Goal: Information Seeking & Learning: Learn about a topic

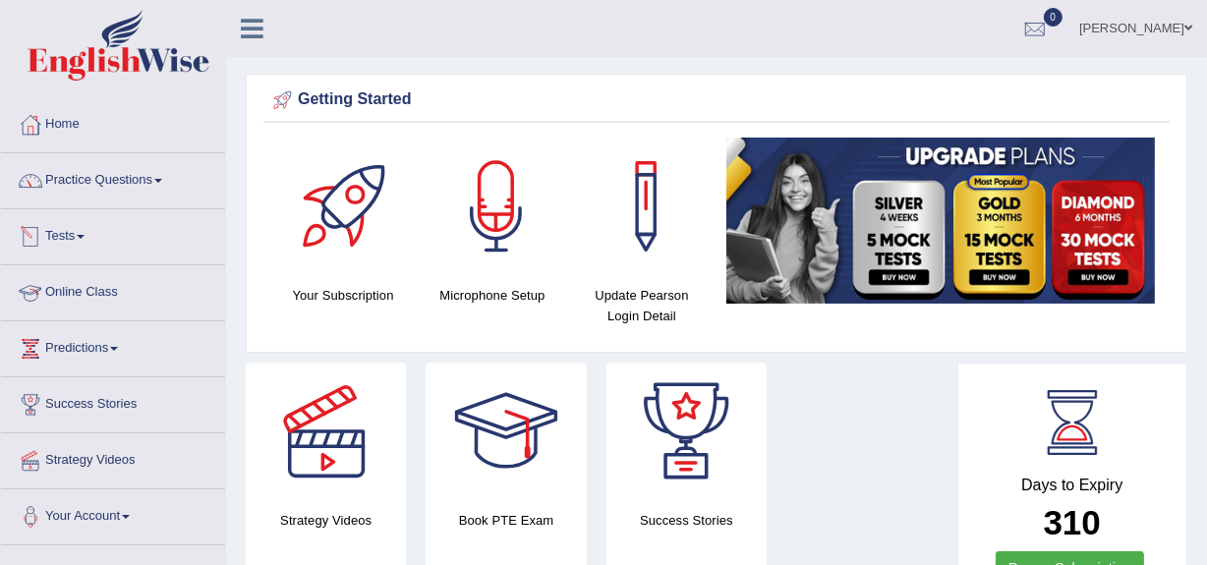
click at [98, 290] on link "Online Class" at bounding box center [113, 289] width 224 height 49
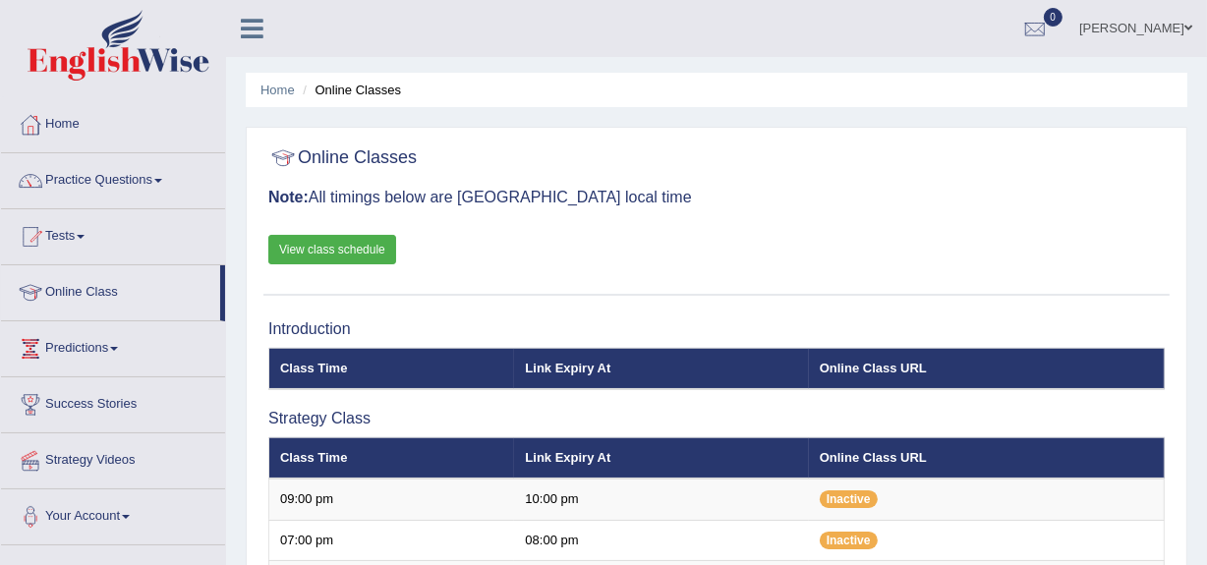
click at [316, 249] on link "View class schedule" at bounding box center [332, 249] width 128 height 29
click at [120, 176] on link "Practice Questions" at bounding box center [113, 177] width 224 height 49
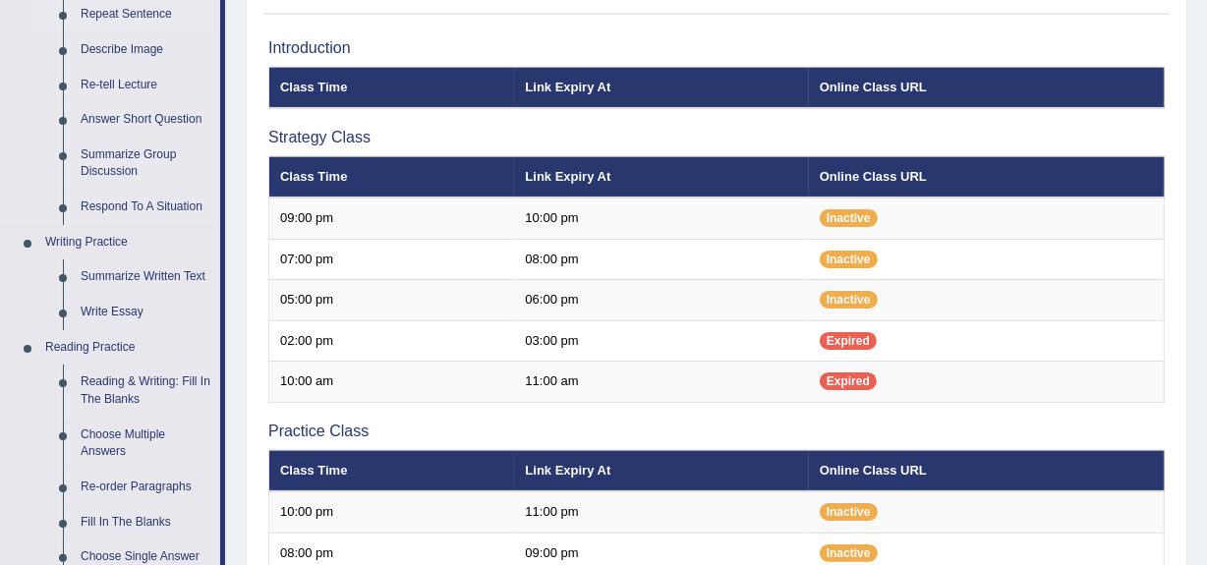
scroll to position [282, 0]
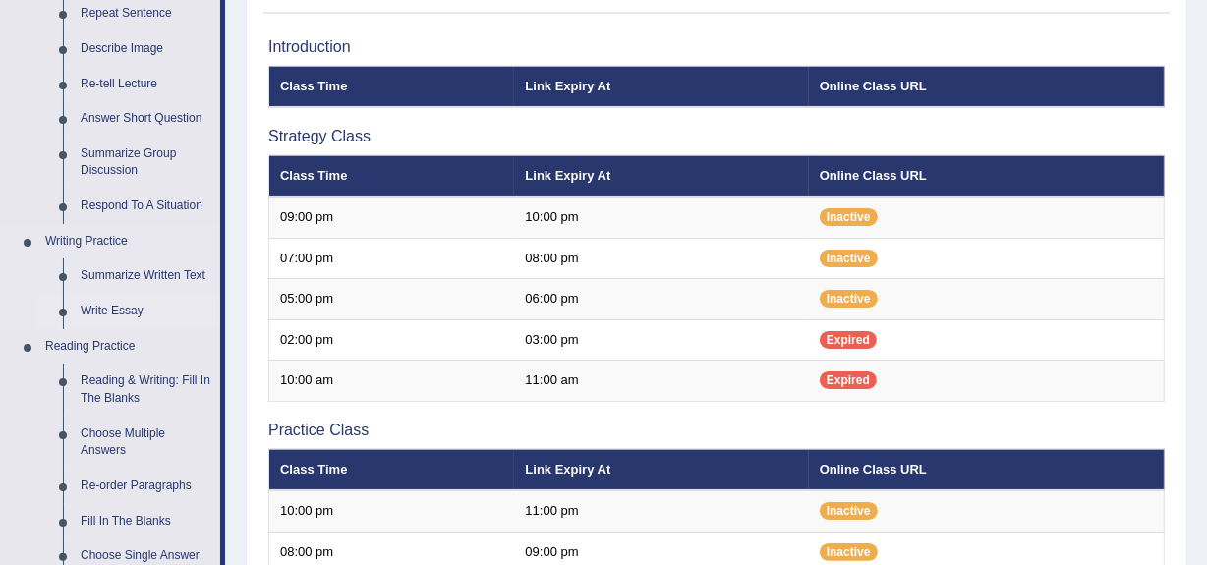
click at [98, 307] on link "Write Essay" at bounding box center [146, 311] width 148 height 35
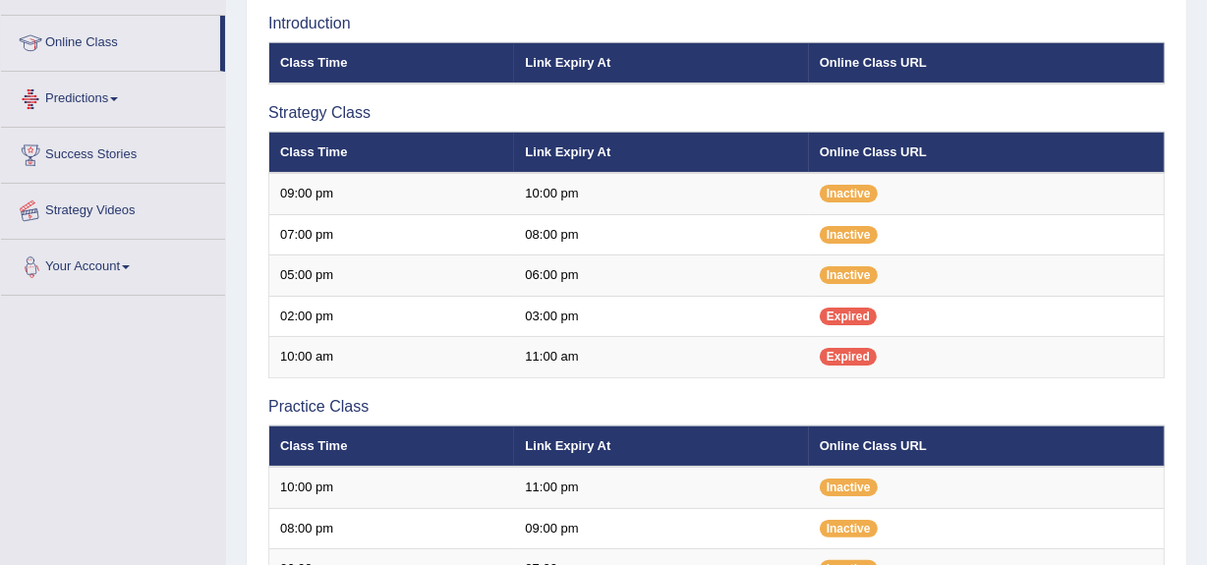
scroll to position [365, 0]
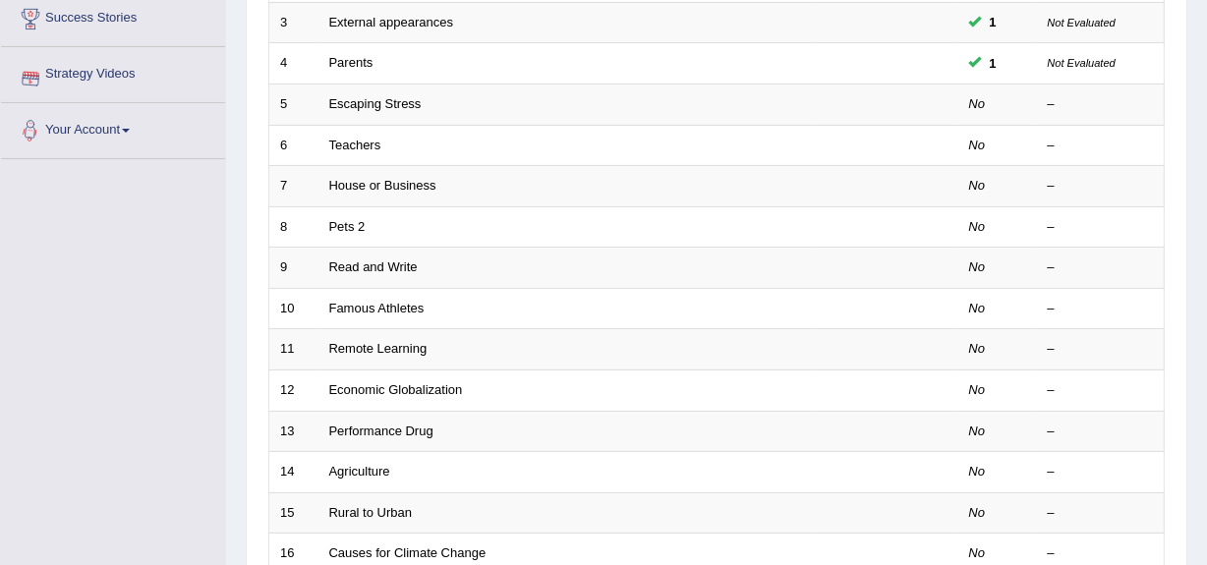
scroll to position [387, 0]
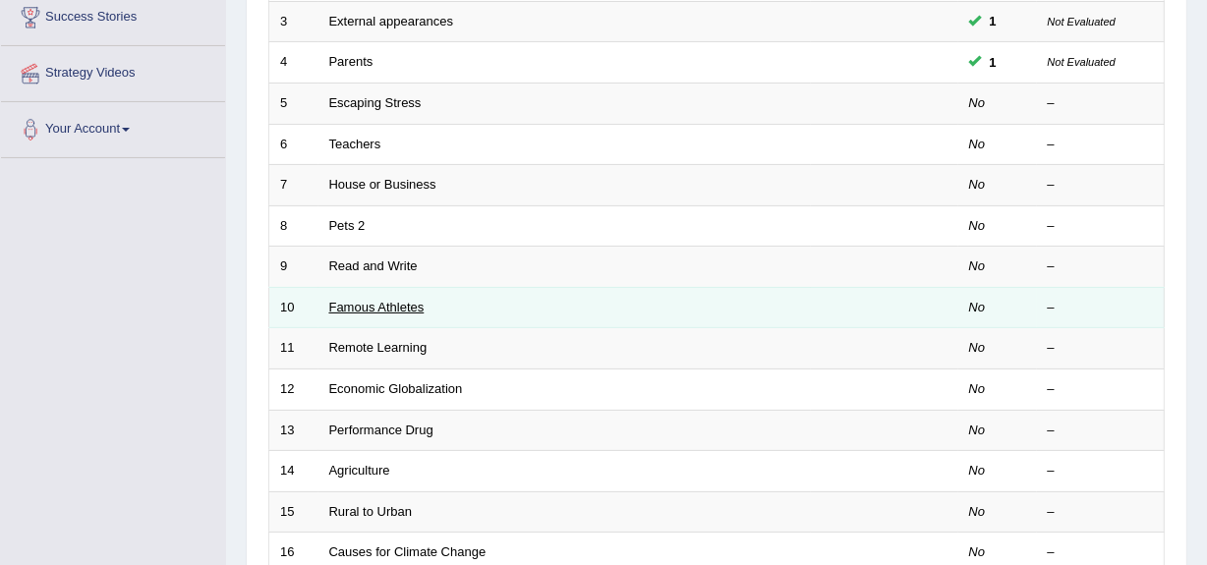
click at [348, 300] on link "Famous Athletes" at bounding box center [376, 307] width 95 height 15
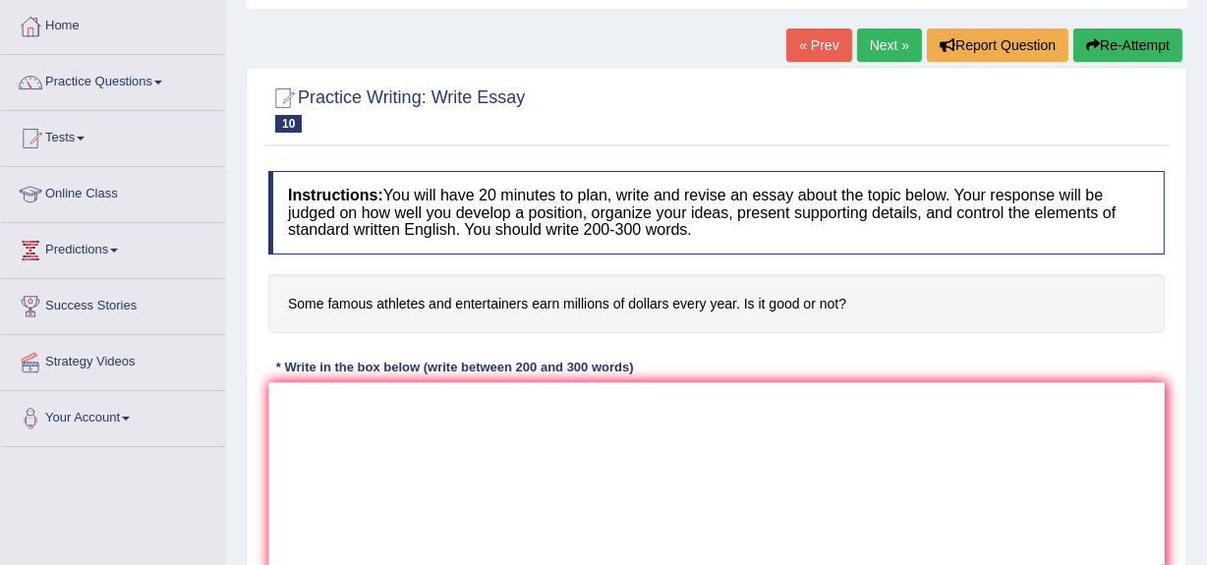
scroll to position [99, 0]
click at [294, 396] on textarea at bounding box center [716, 476] width 896 height 191
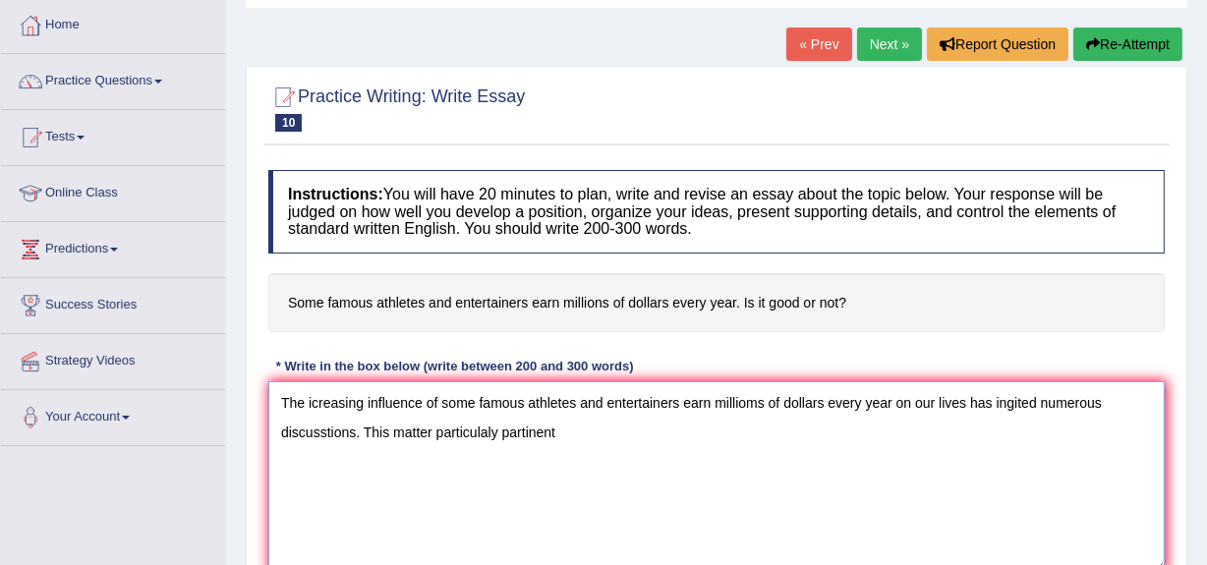
click at [431, 431] on textarea "The icreasing influence of some famous athletes and entertainers earn millioms …" at bounding box center [716, 476] width 896 height 191
click at [570, 429] on textarea "The icreasing influence of some famous athletes and entertainers earn millioms …" at bounding box center [716, 476] width 896 height 191
click at [694, 428] on textarea "The icreasing influence of some famous athletes and entertainers earn millioms …" at bounding box center [716, 476] width 896 height 191
click at [893, 431] on textarea "The icreasing influence of some famous athletes and entertainers earn millioms …" at bounding box center [716, 476] width 896 height 191
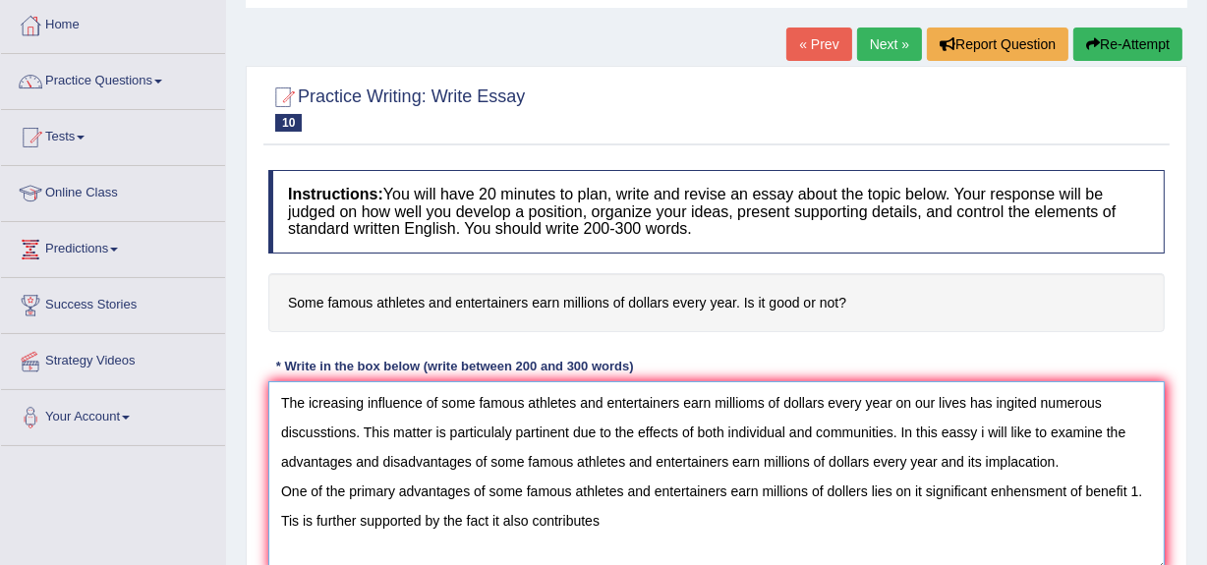
click at [298, 519] on textarea "The icreasing influence of some famous athletes and entertainers earn millioms …" at bounding box center [716, 476] width 896 height 191
click at [609, 519] on textarea "The icreasing influence of some famous athletes and entertainers earn millioms …" at bounding box center [716, 476] width 896 height 191
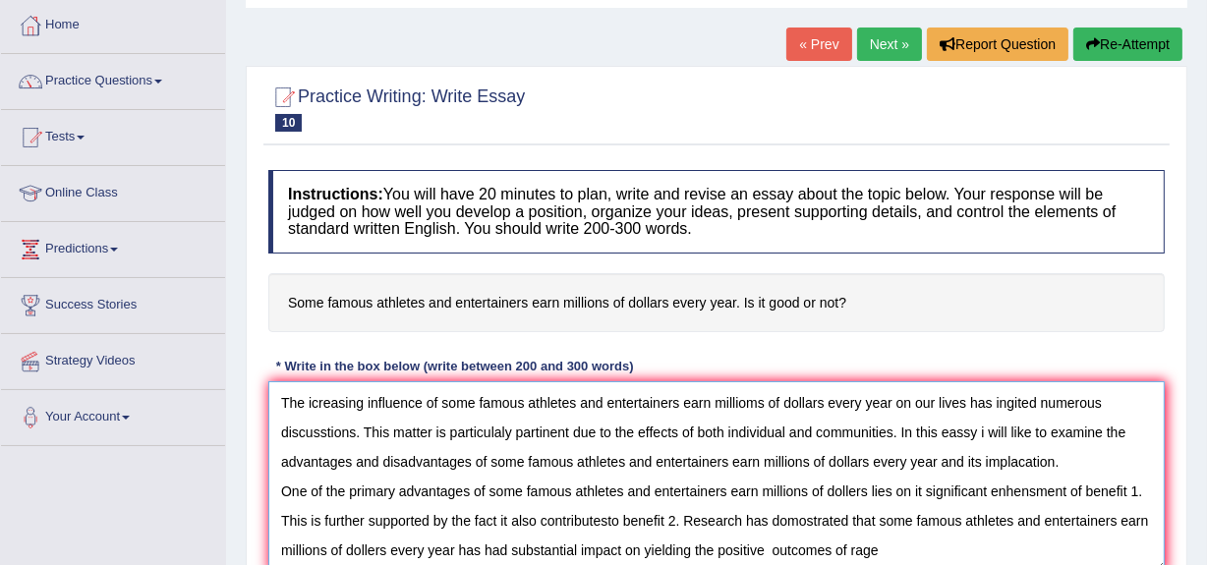
click at [848, 548] on textarea "The icreasing influence of some famous athletes and entertainers earn millioms …" at bounding box center [716, 476] width 896 height 191
click at [913, 550] on textarea "The icreasing influence of some famous athletes and entertainers earn millioms …" at bounding box center [716, 476] width 896 height 191
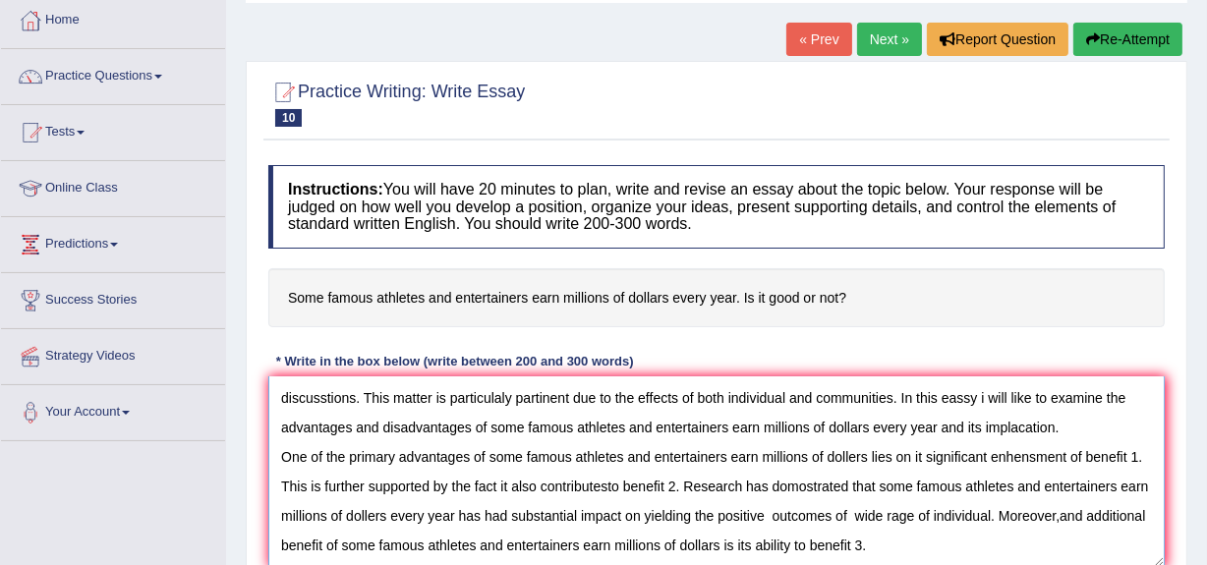
scroll to position [75, 0]
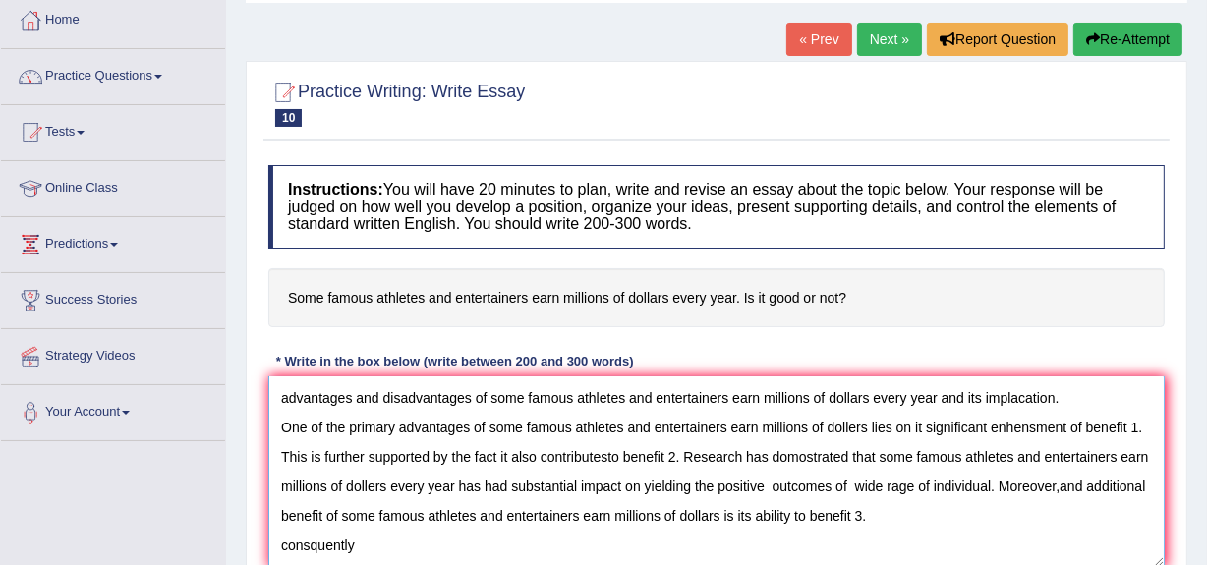
click at [309, 558] on textarea "The icreasing influence of some famous athletes and entertainers earn millioms …" at bounding box center [716, 471] width 896 height 191
click at [362, 557] on textarea "The icreasing influence of some famous athletes and entertainers earn millioms …" at bounding box center [716, 471] width 896 height 191
click at [417, 560] on textarea "The icreasing influence of some famous athletes and entertainers earn millioms …" at bounding box center [716, 471] width 896 height 191
click at [419, 560] on textarea "The icreasing influence of some famous athletes and entertainers earn millioms …" at bounding box center [716, 471] width 896 height 191
click at [701, 558] on textarea "The icreasing influence of some famous athletes and entertainers earn millioms …" at bounding box center [716, 471] width 896 height 191
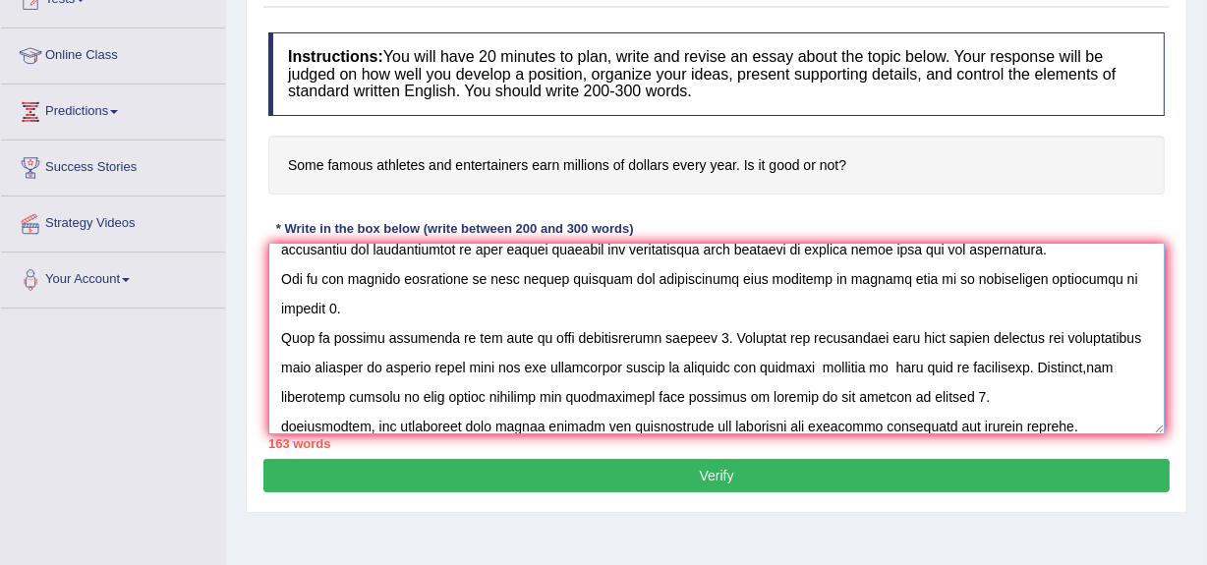
scroll to position [245, 0]
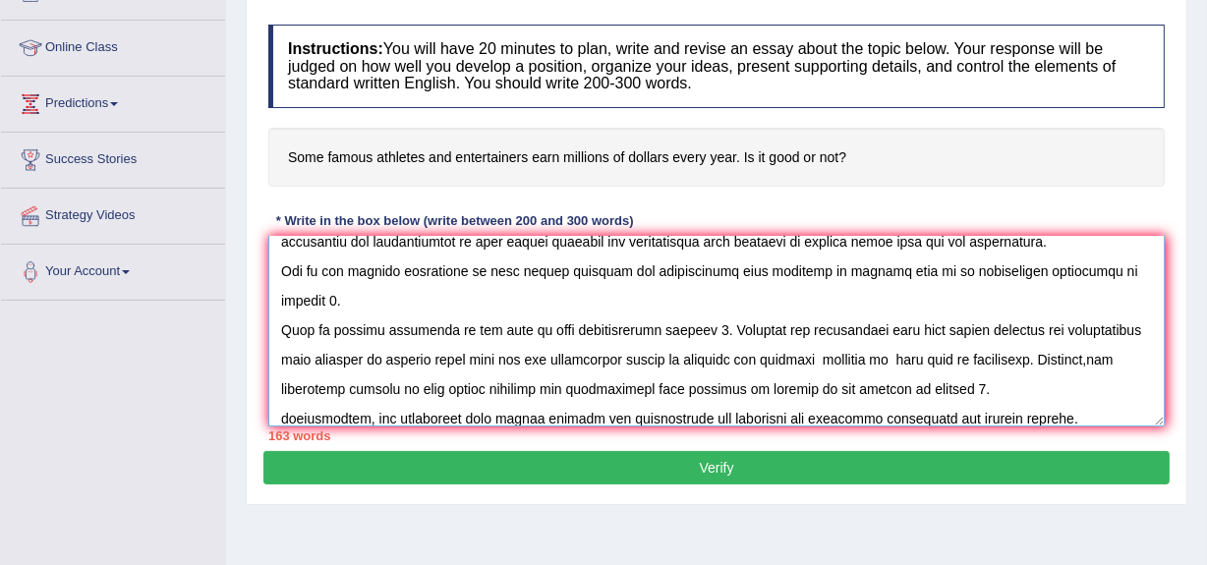
click at [290, 300] on textarea at bounding box center [716, 331] width 896 height 191
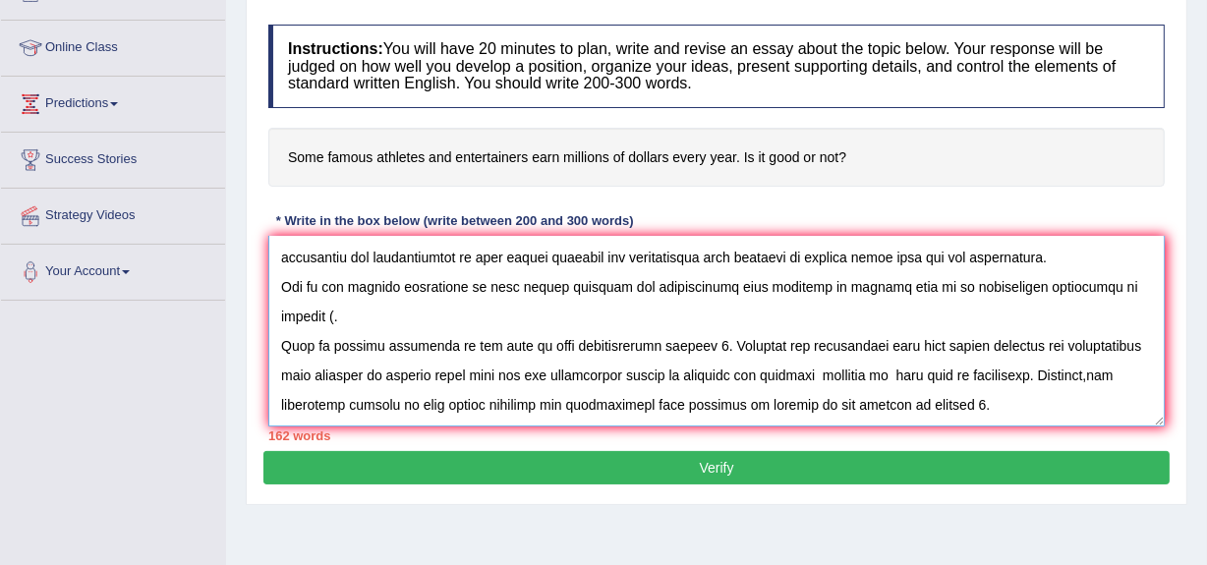
scroll to position [75, 0]
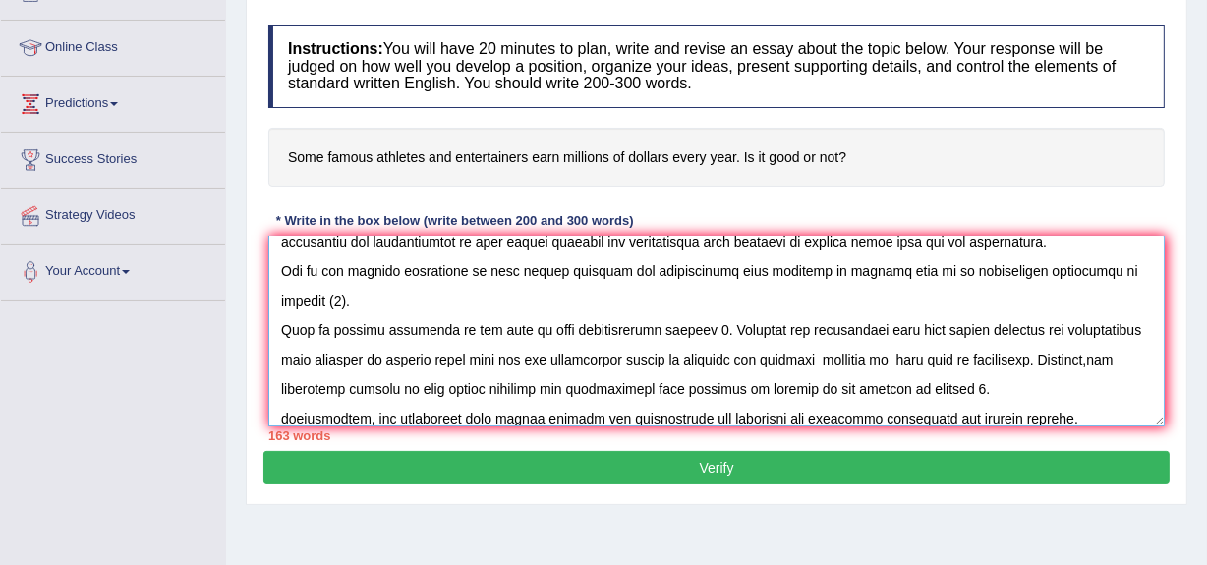
click at [273, 329] on textarea at bounding box center [716, 331] width 896 height 191
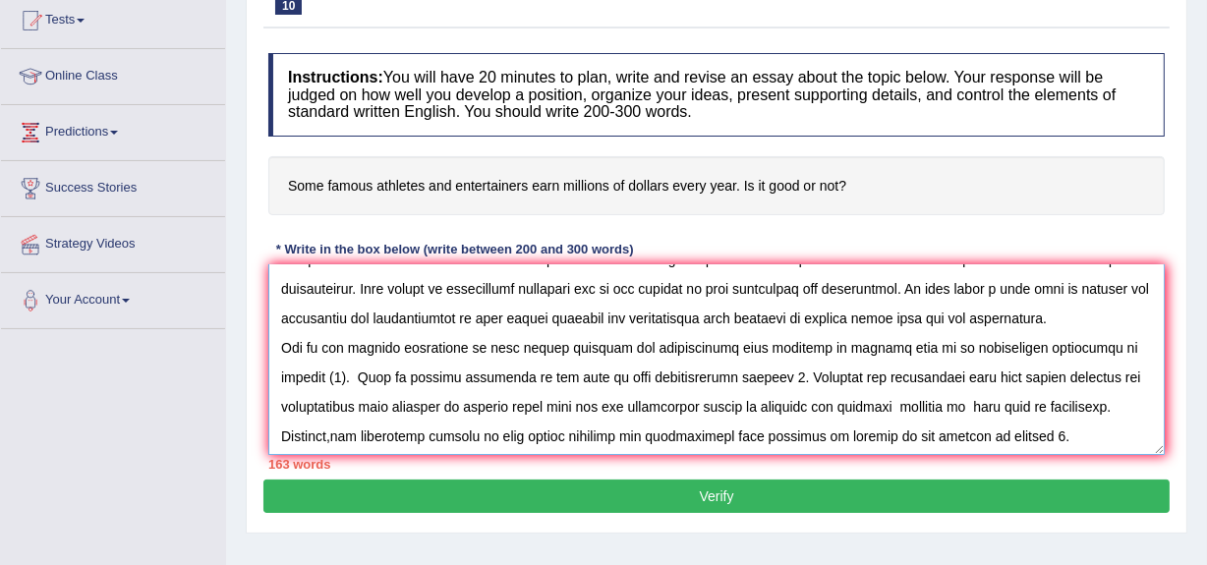
scroll to position [28, 0]
click at [499, 286] on textarea at bounding box center [716, 359] width 896 height 191
click at [532, 289] on textarea at bounding box center [716, 359] width 896 height 191
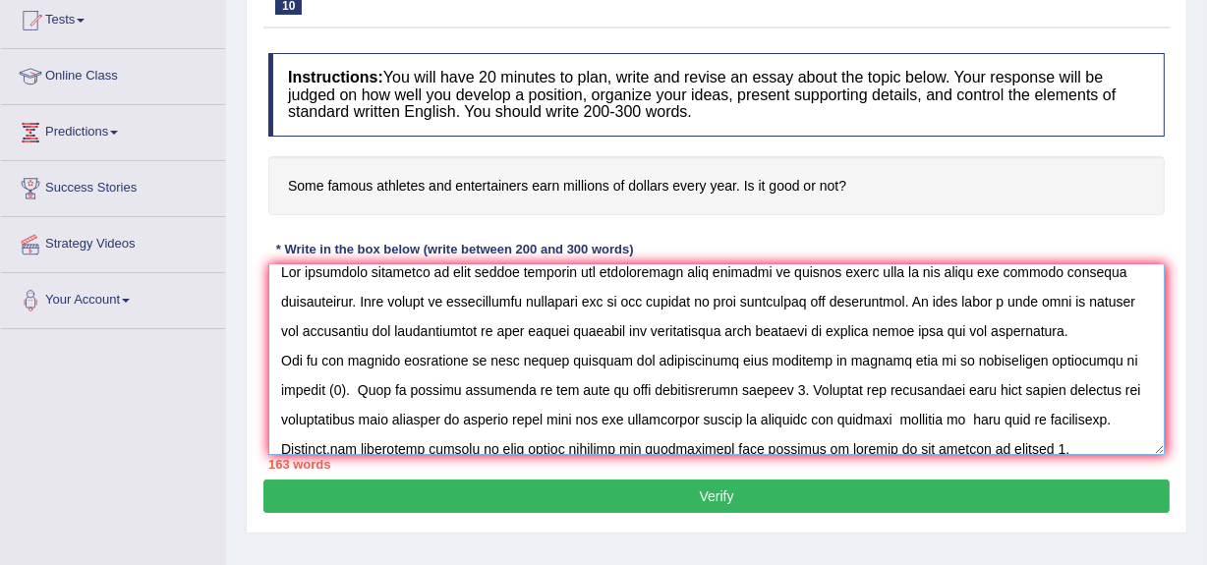
scroll to position [13, 0]
click at [980, 304] on textarea at bounding box center [716, 359] width 896 height 191
click at [1053, 301] on textarea at bounding box center [716, 359] width 896 height 191
click at [1010, 331] on textarea at bounding box center [716, 359] width 896 height 191
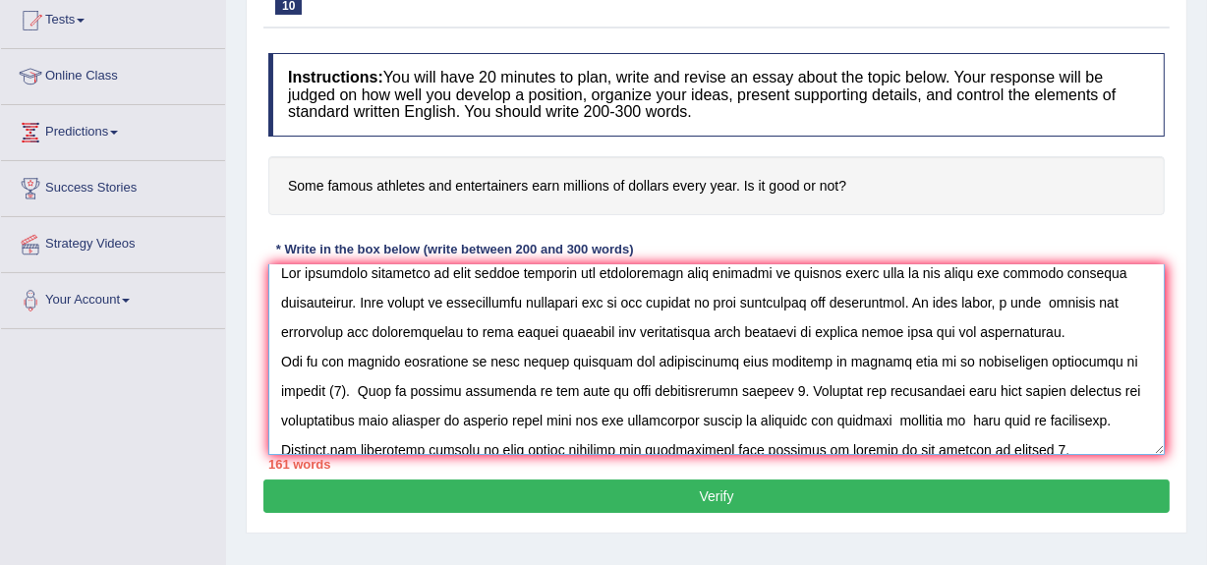
click at [1064, 333] on textarea at bounding box center [716, 359] width 896 height 191
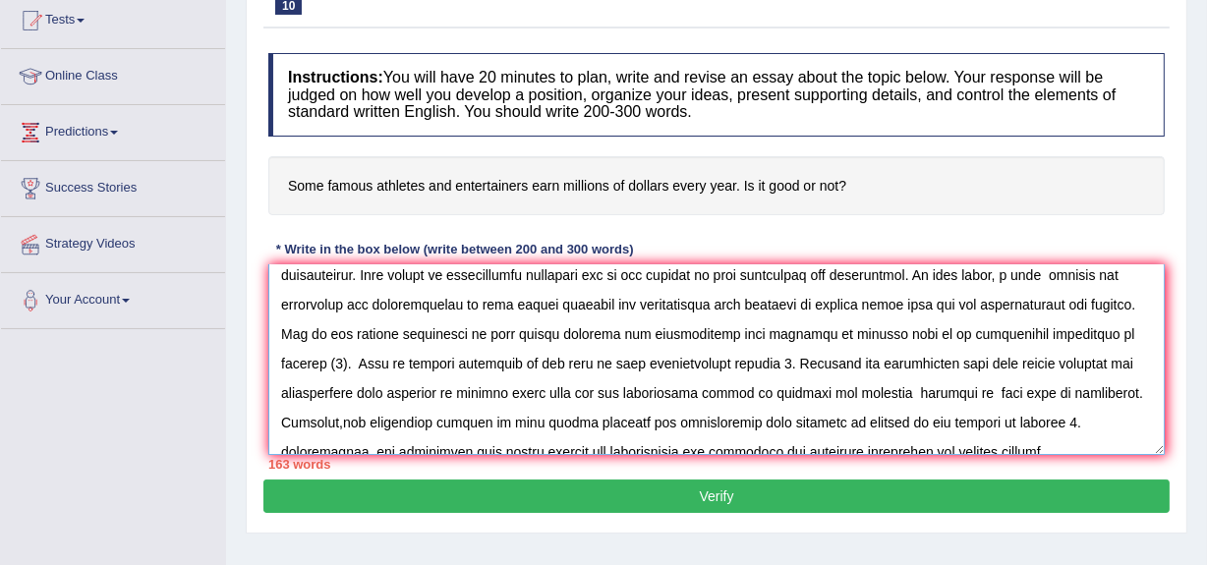
scroll to position [37, 0]
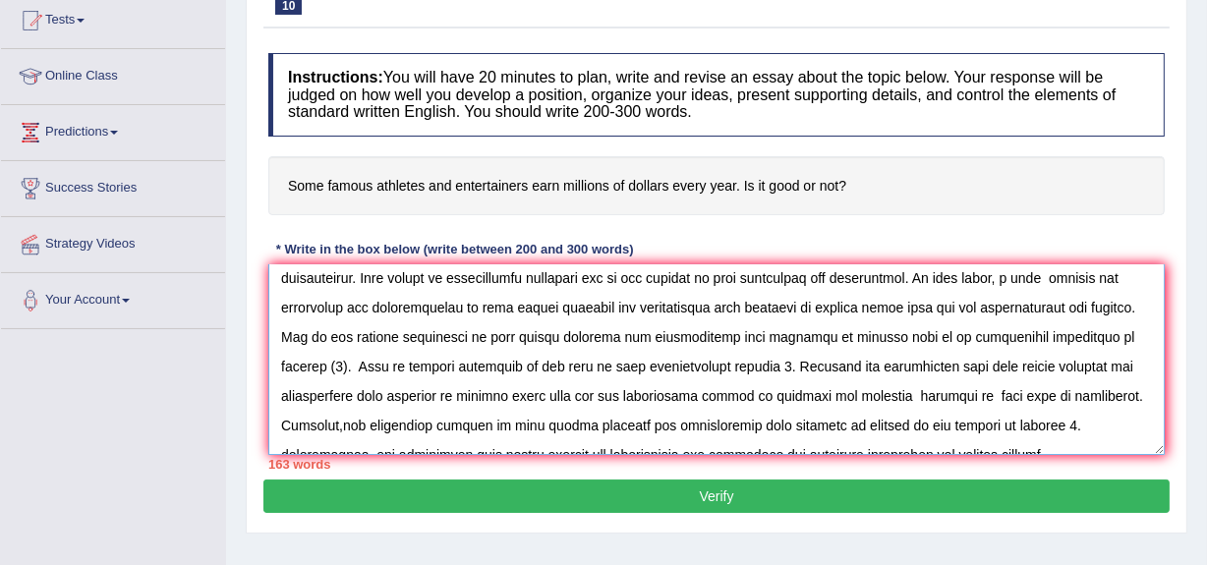
click at [910, 337] on textarea at bounding box center [716, 359] width 896 height 191
click at [919, 339] on textarea at bounding box center [716, 359] width 896 height 191
click at [1030, 334] on textarea at bounding box center [716, 359] width 896 height 191
click at [1051, 336] on textarea at bounding box center [716, 359] width 896 height 191
click at [634, 367] on textarea at bounding box center [716, 359] width 896 height 191
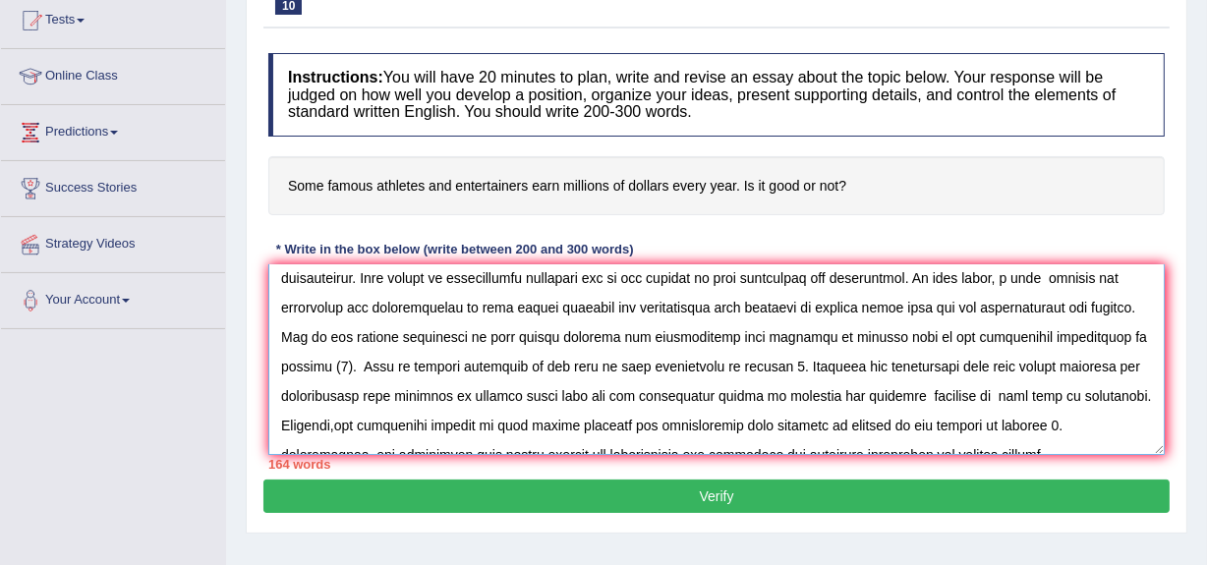
click at [1101, 395] on textarea at bounding box center [716, 359] width 896 height 191
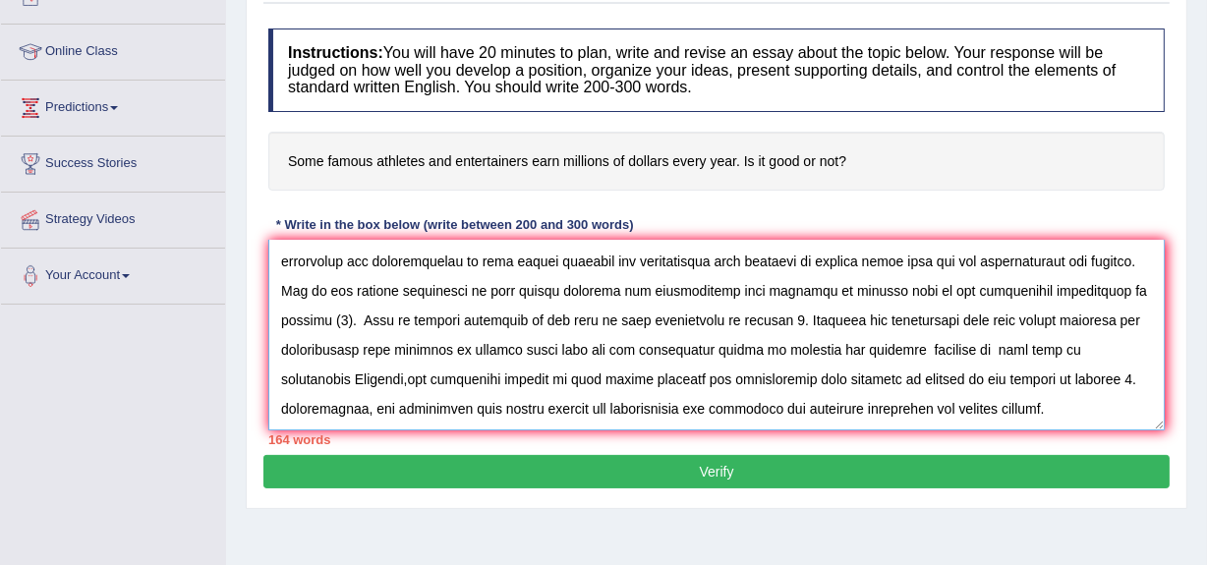
scroll to position [242, 0]
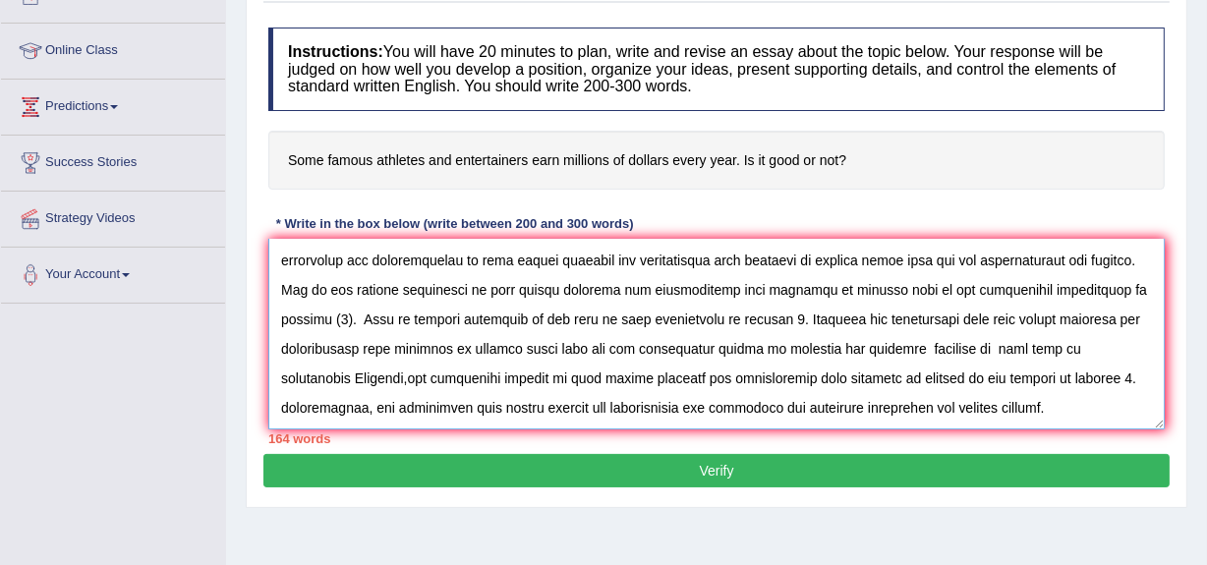
click at [1052, 409] on textarea at bounding box center [716, 334] width 896 height 191
click at [1062, 406] on textarea at bounding box center [716, 334] width 896 height 191
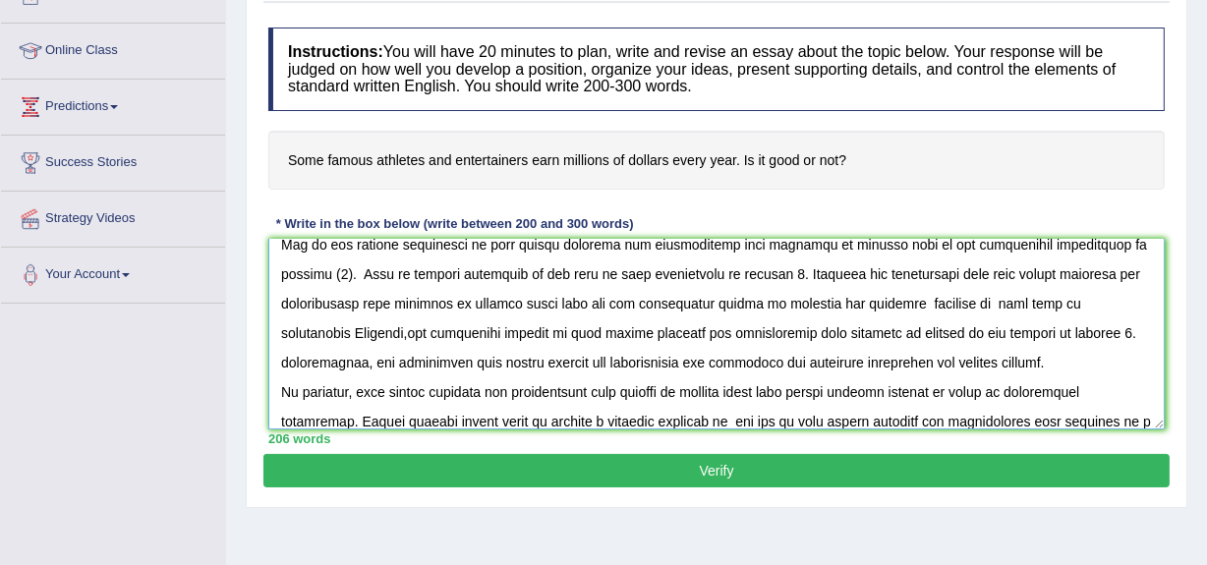
scroll to position [134, 0]
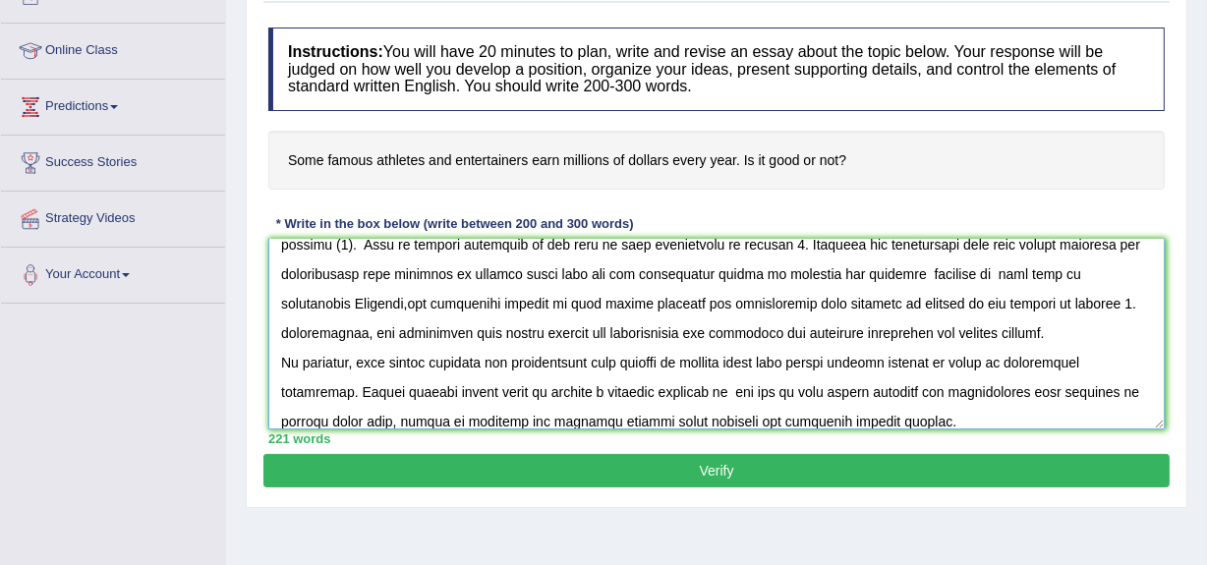
type textarea "The icreasing influence of some famous athletes and entertainers earn millioms …"
click at [717, 465] on button "Verify" at bounding box center [716, 470] width 906 height 33
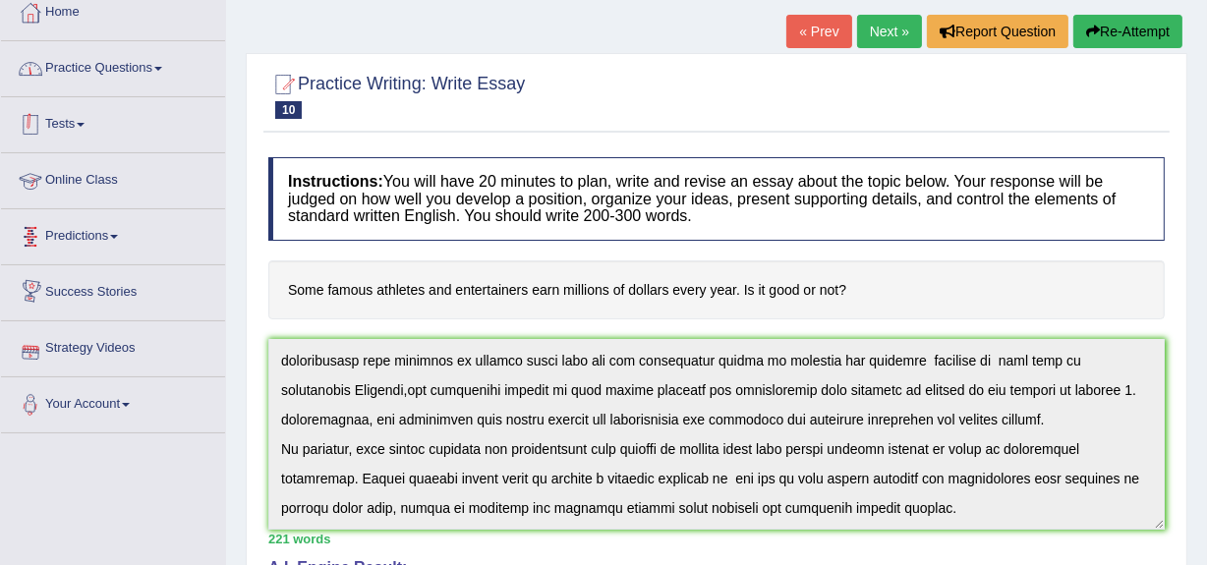
scroll to position [109, 0]
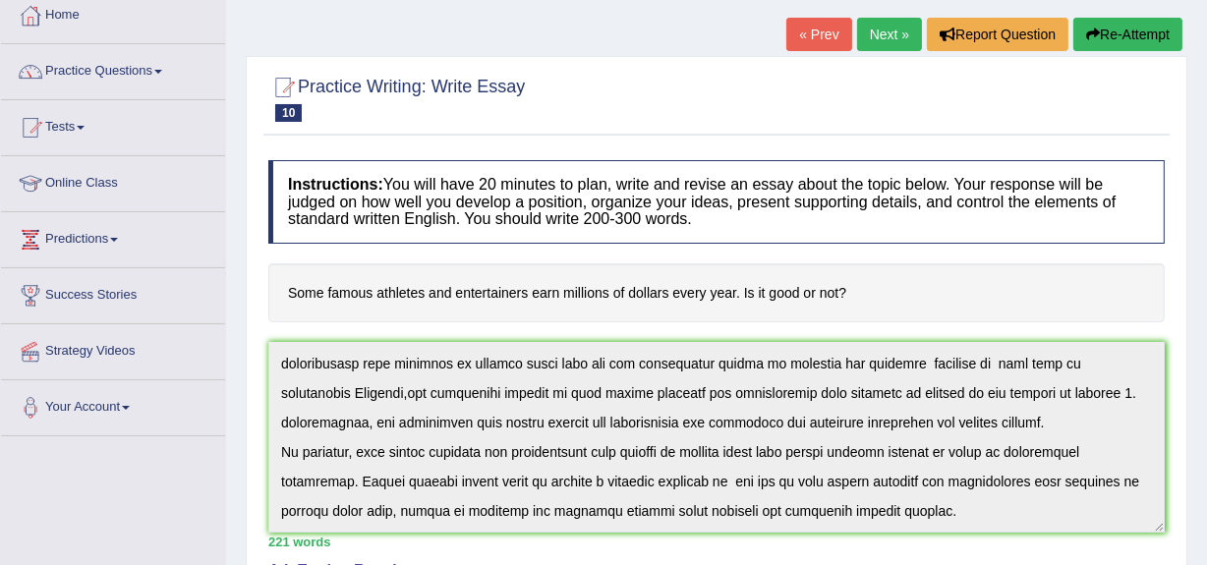
click at [92, 175] on link "Online Class" at bounding box center [113, 180] width 224 height 49
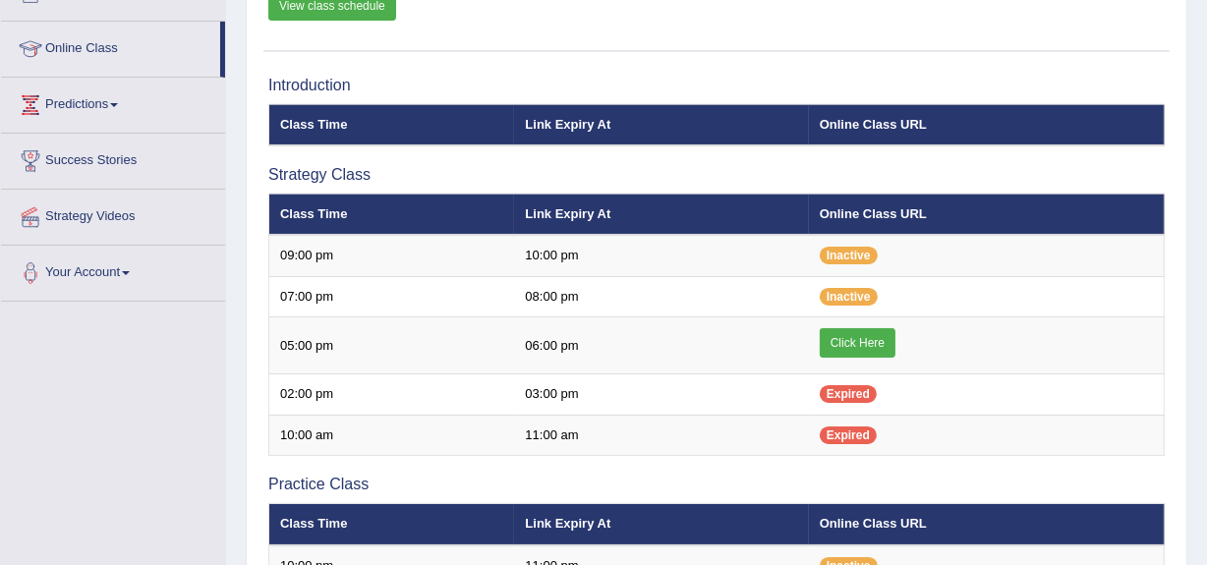
scroll to position [249, 0]
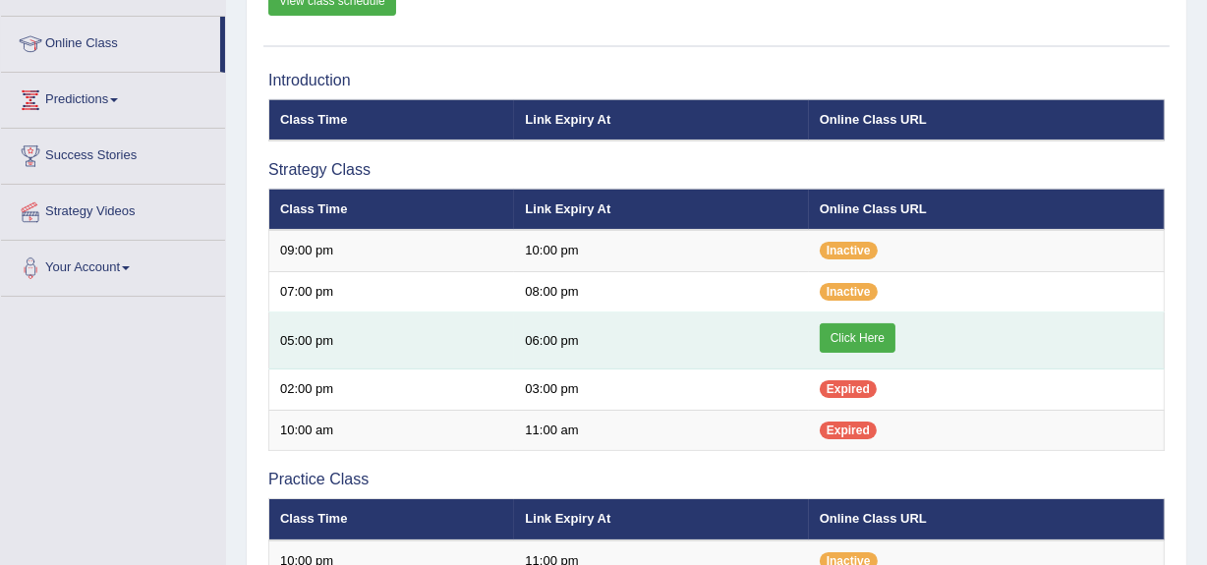
click at [848, 326] on link "Click Here" at bounding box center [858, 337] width 76 height 29
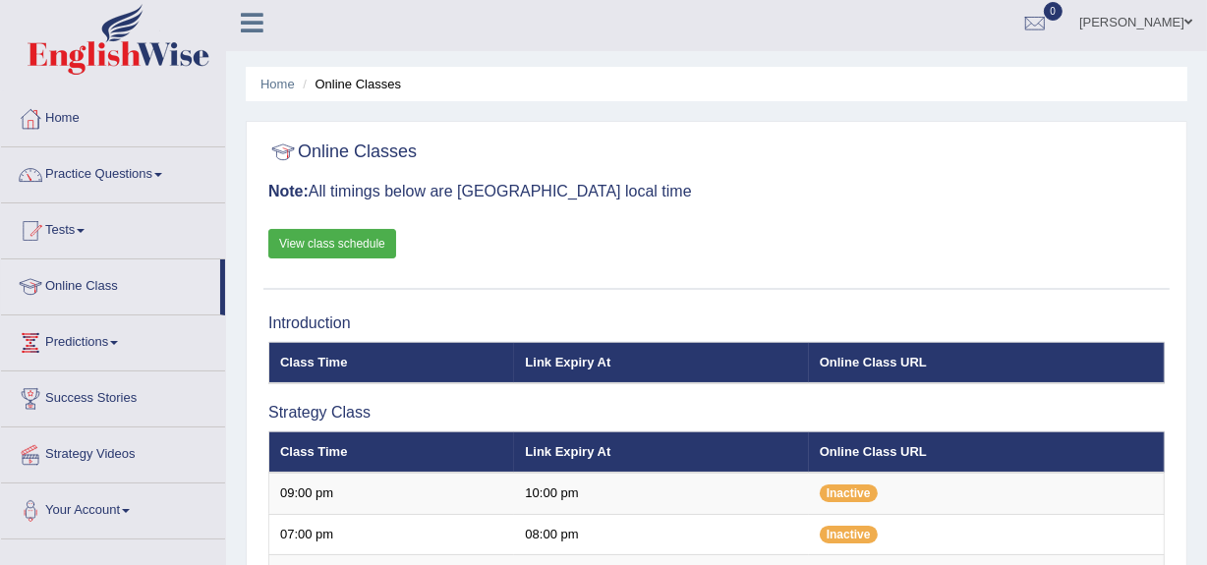
scroll to position [3, 0]
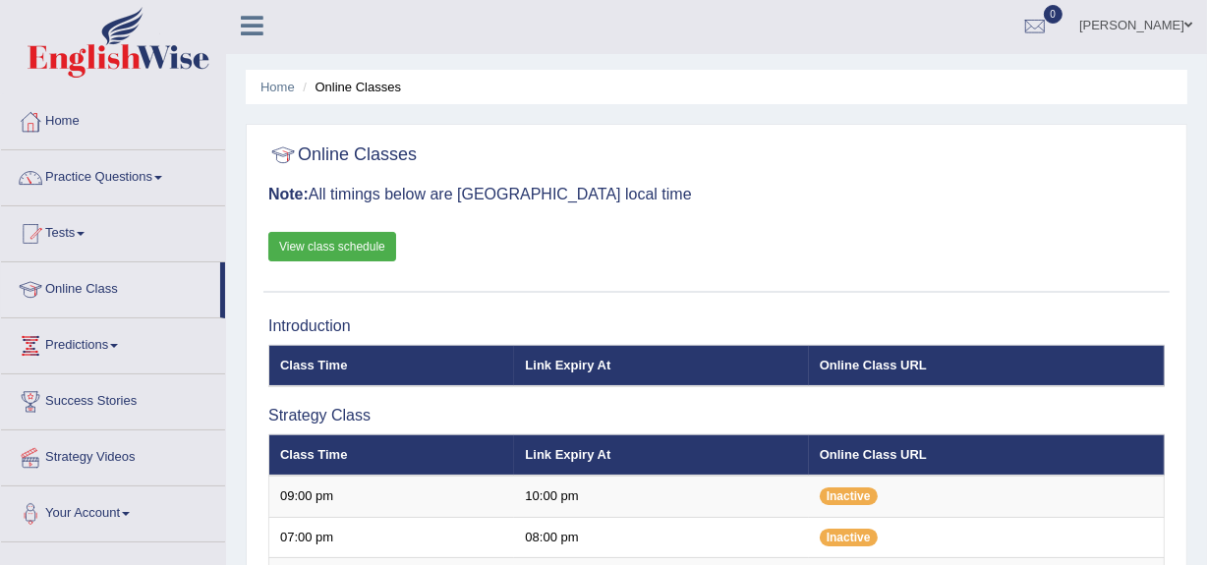
drag, startPoint x: 0, startPoint y: 0, endPoint x: 73, endPoint y: 173, distance: 187.6
click at [73, 173] on link "Practice Questions" at bounding box center [113, 174] width 224 height 49
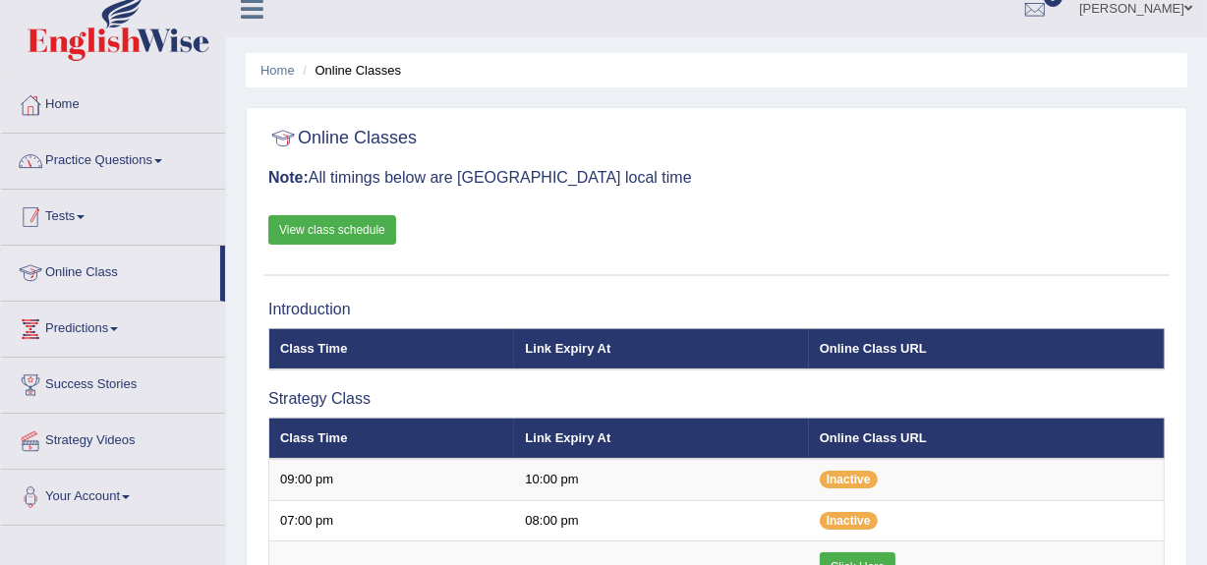
scroll to position [18, 0]
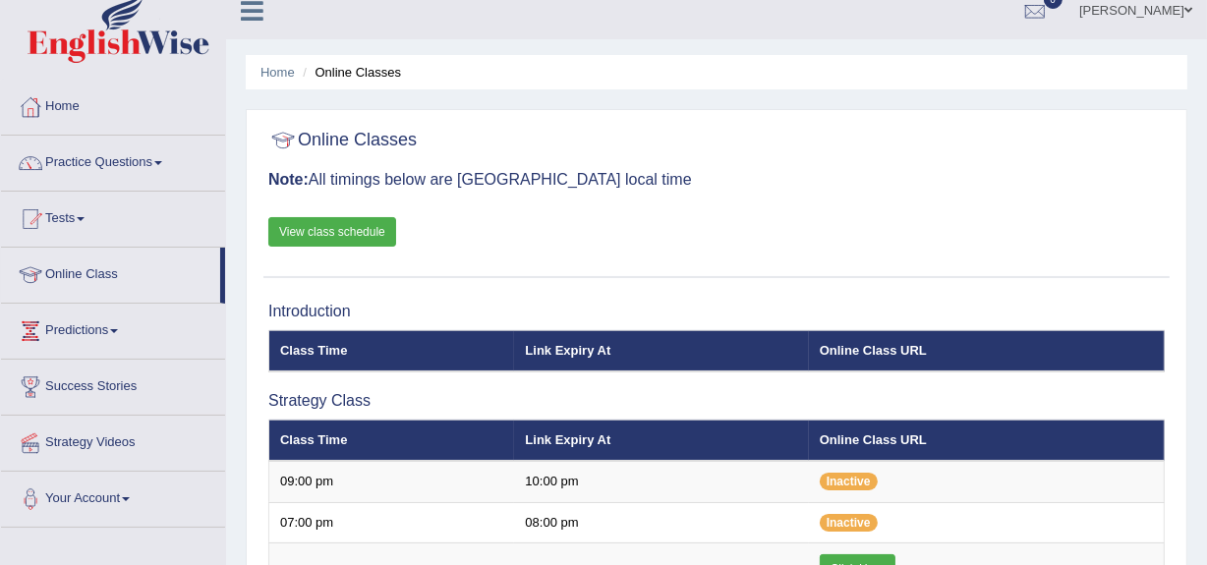
click at [82, 164] on link "Practice Questions" at bounding box center [113, 160] width 224 height 49
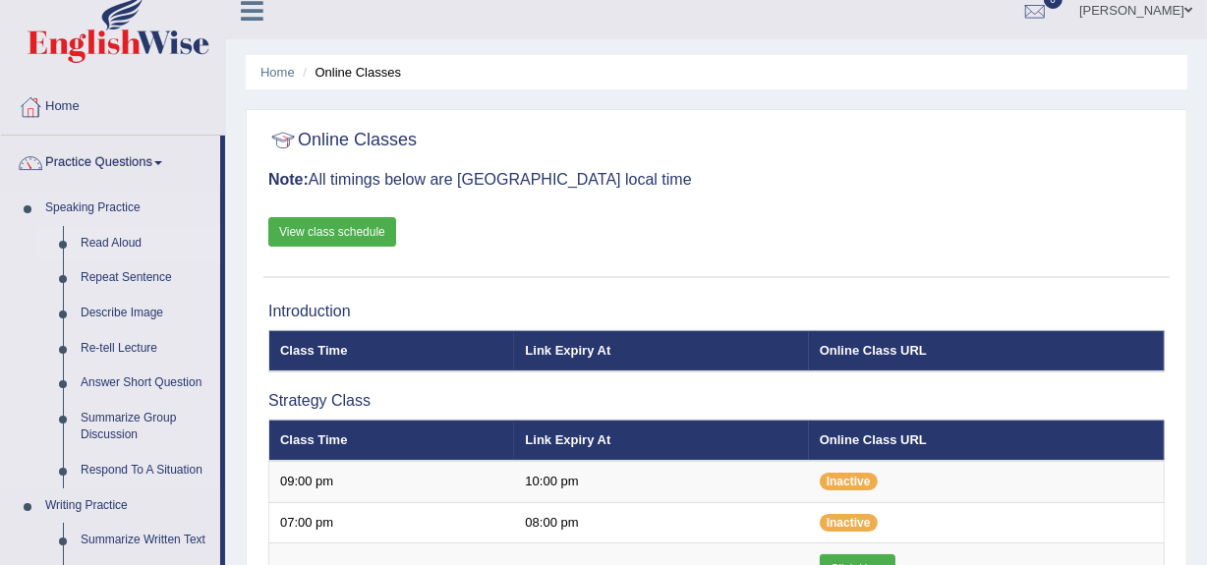
click at [84, 235] on link "Read Aloud" at bounding box center [146, 243] width 148 height 35
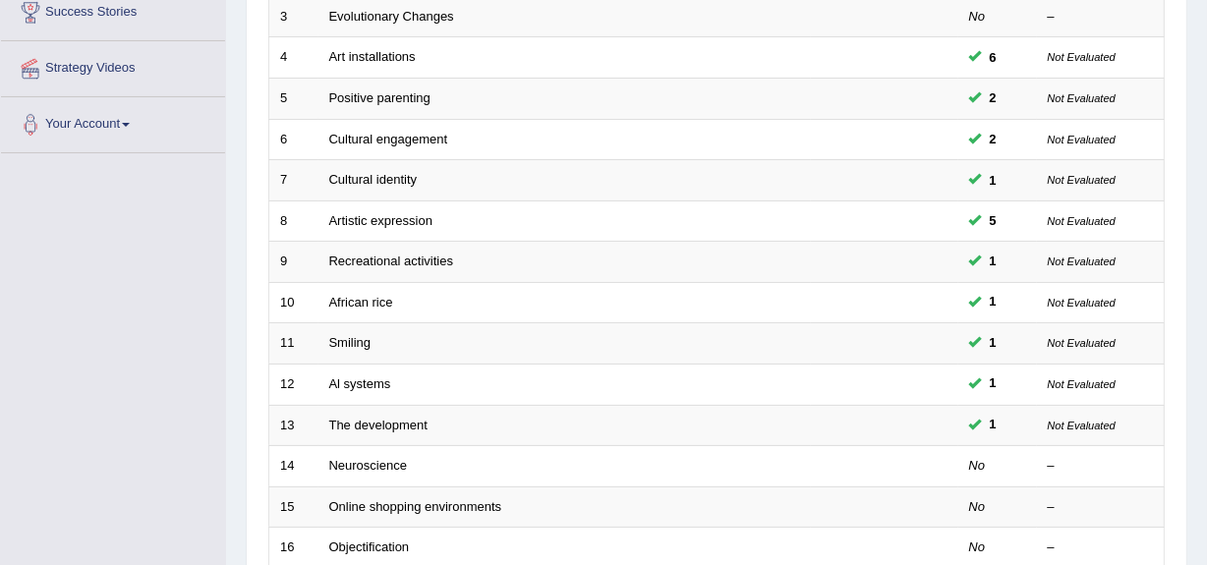
scroll to position [733, 0]
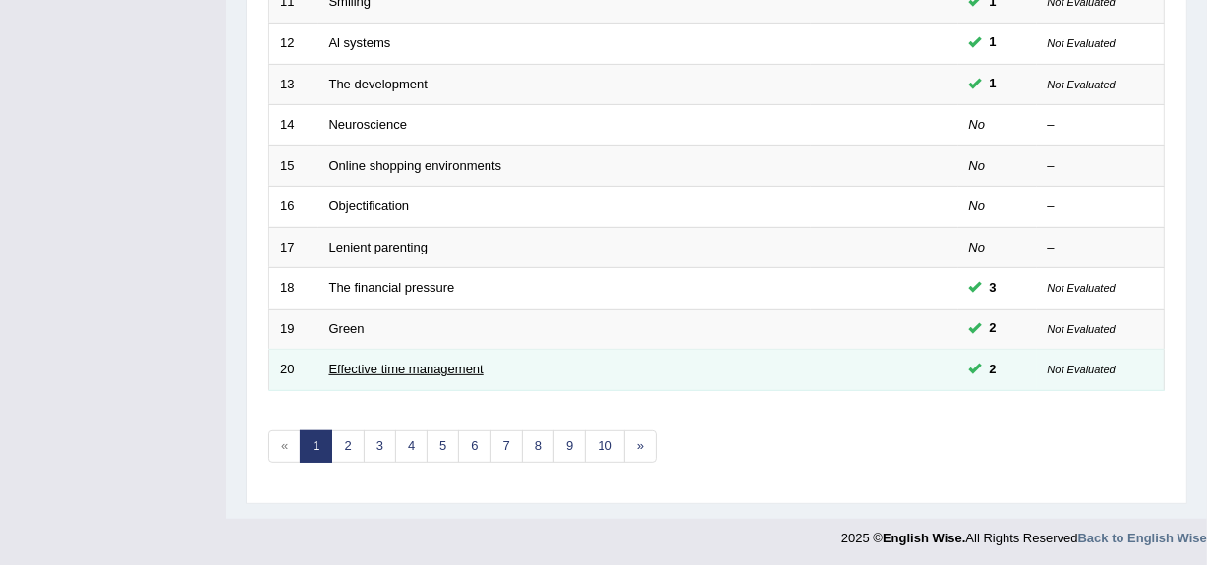
click at [422, 368] on link "Effective time management" at bounding box center [406, 369] width 154 height 15
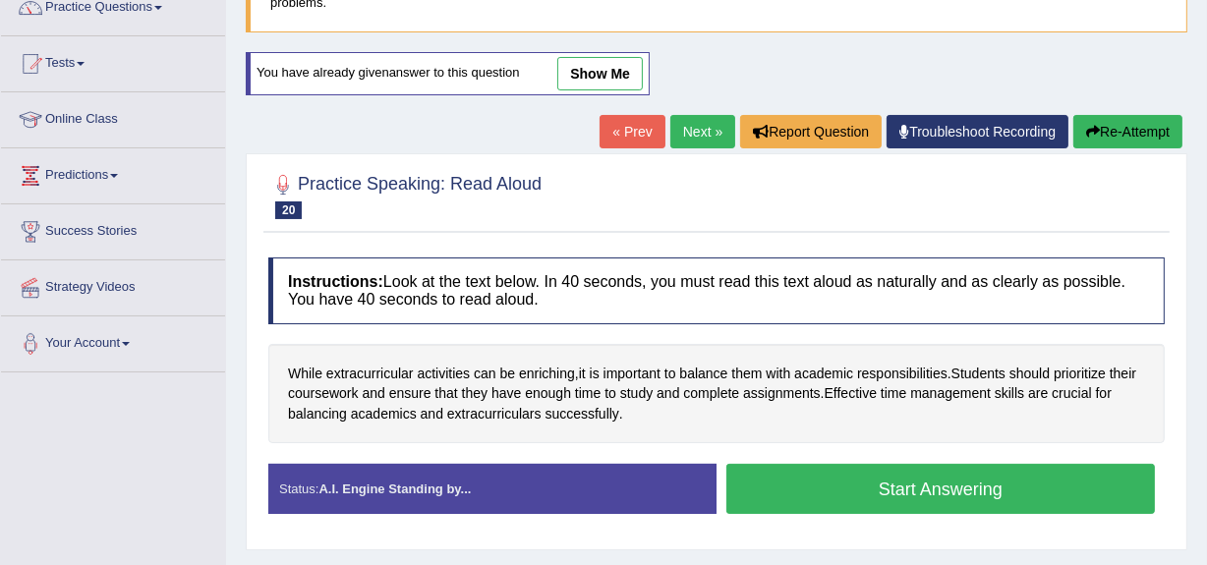
scroll to position [174, 0]
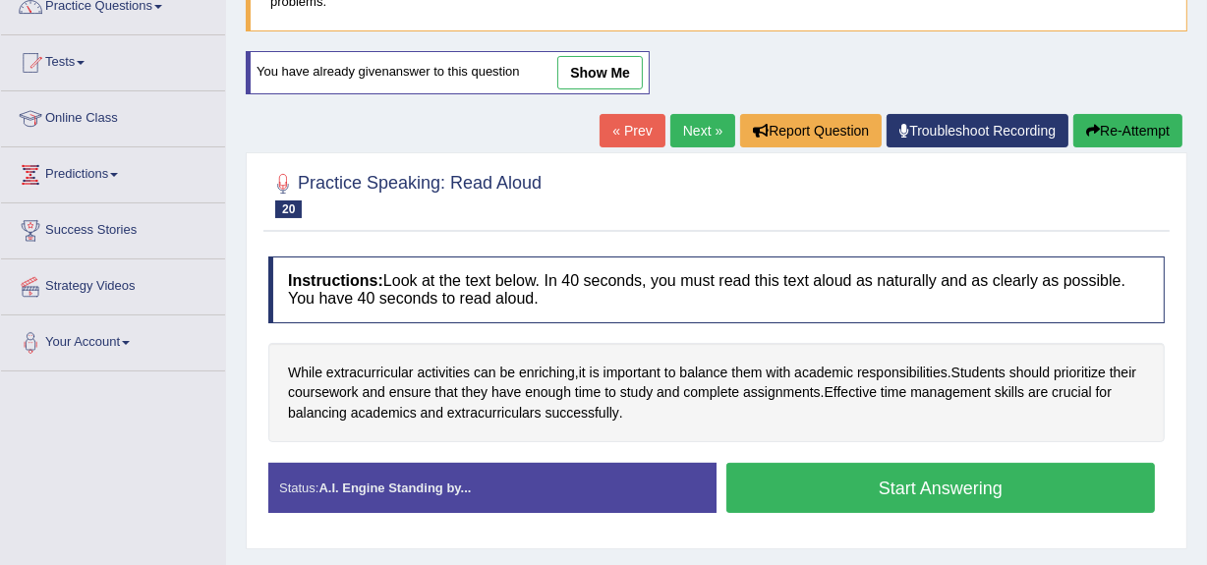
click at [892, 486] on button "Start Answering" at bounding box center [940, 488] width 428 height 50
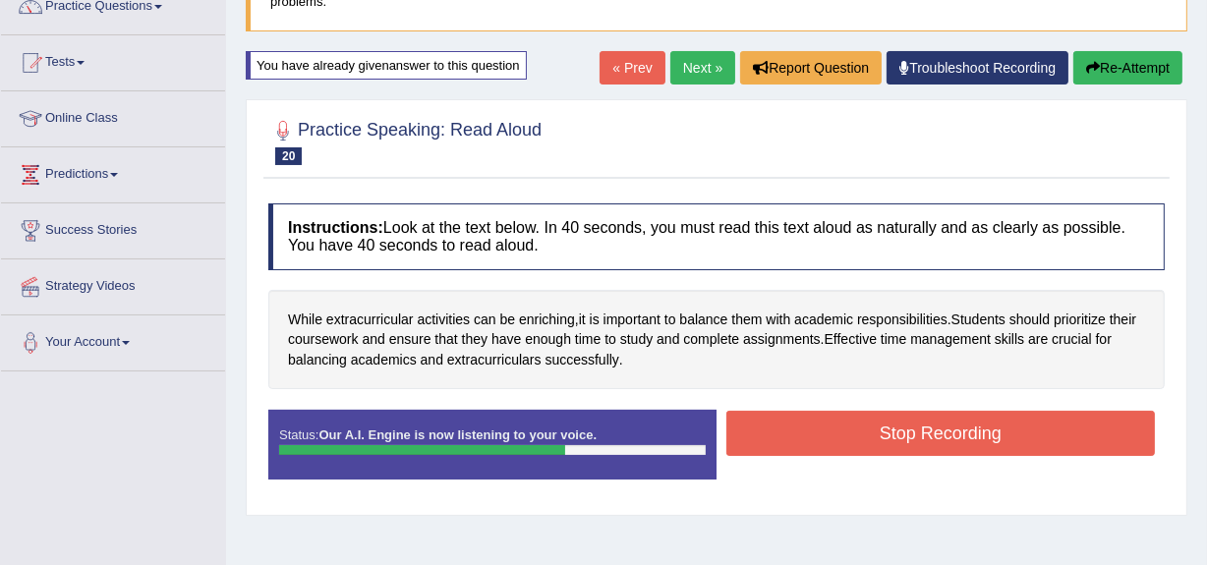
click at [903, 427] on button "Stop Recording" at bounding box center [940, 433] width 428 height 45
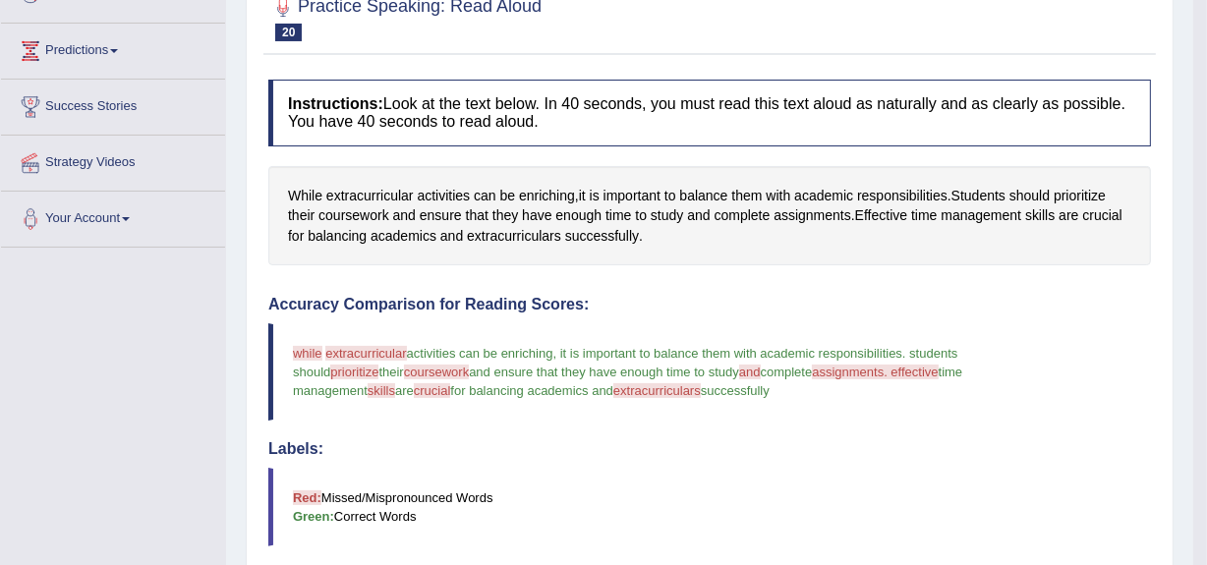
scroll to position [297, 0]
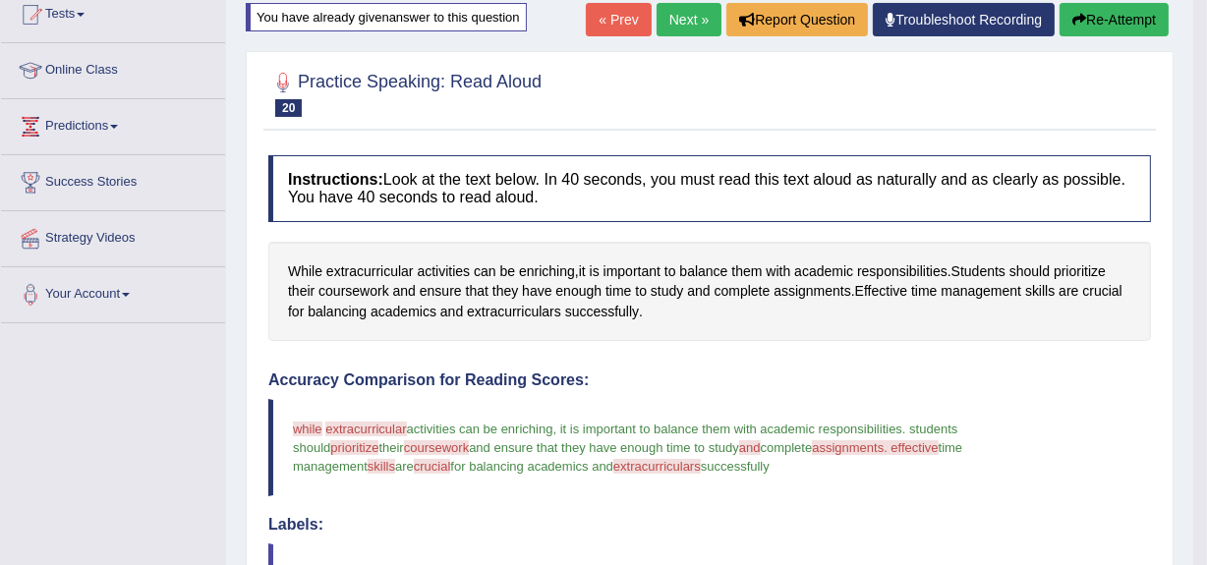
click at [718, 388] on div "Accuracy Comparison for Reading Scores: while why extracurricular why escalatin…" at bounding box center [709, 529] width 882 height 316
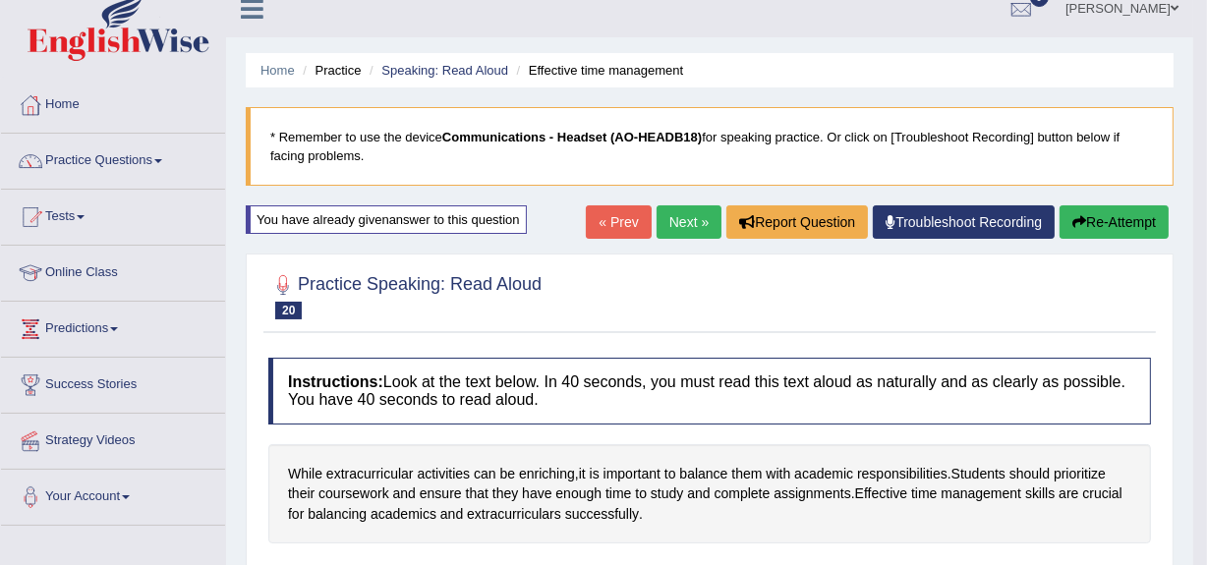
scroll to position [20, 0]
click at [675, 215] on link "Next »" at bounding box center [688, 221] width 65 height 33
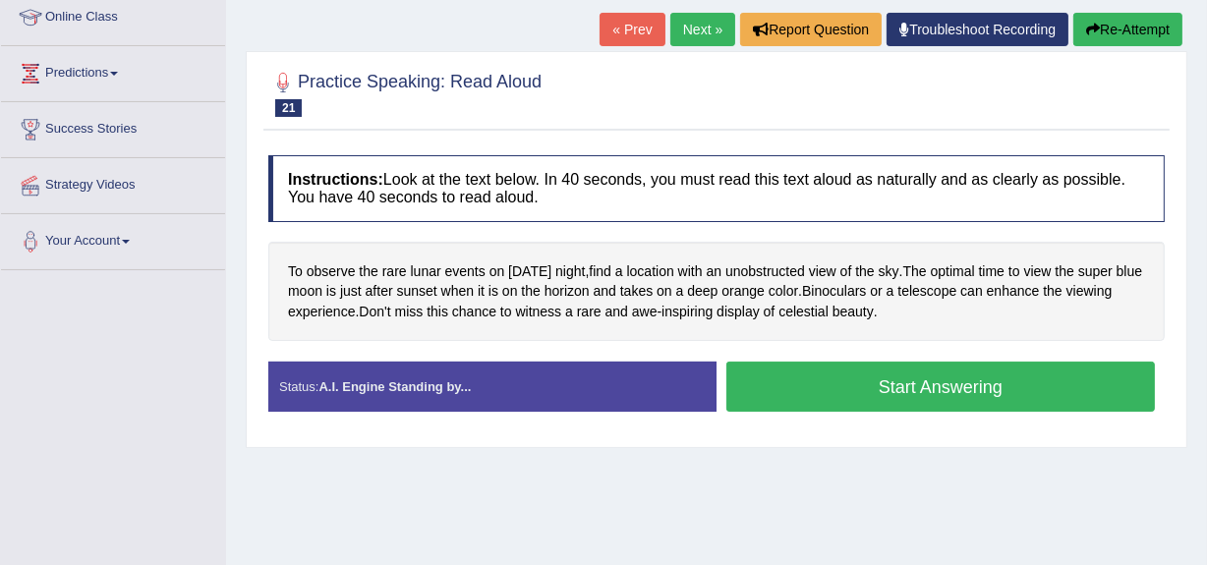
scroll to position [281, 0]
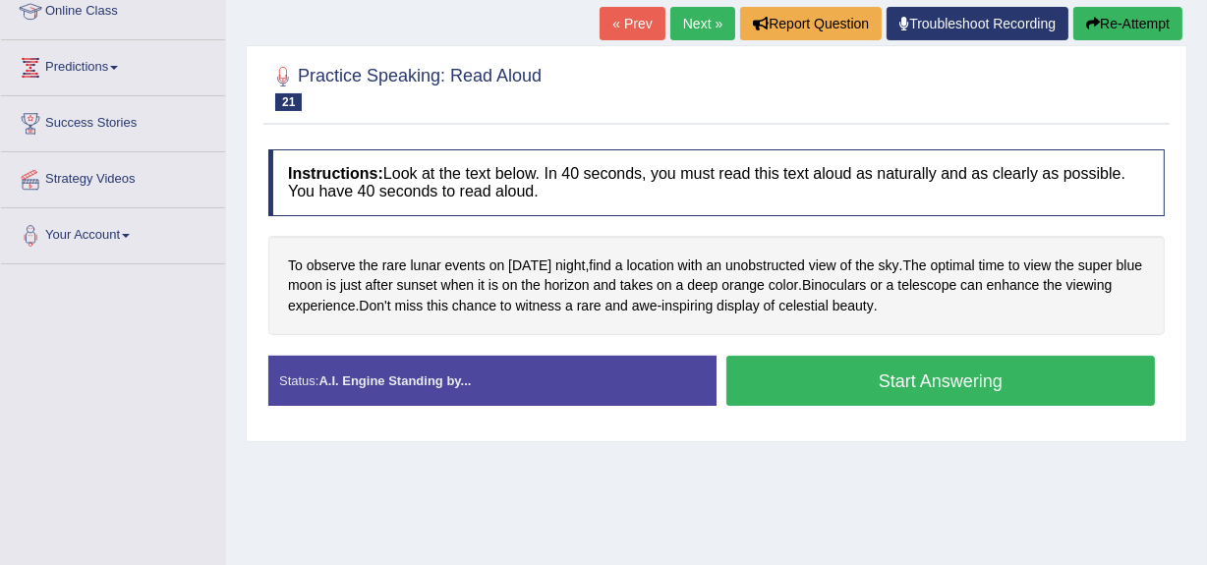
click at [922, 376] on button "Start Answering" at bounding box center [940, 381] width 428 height 50
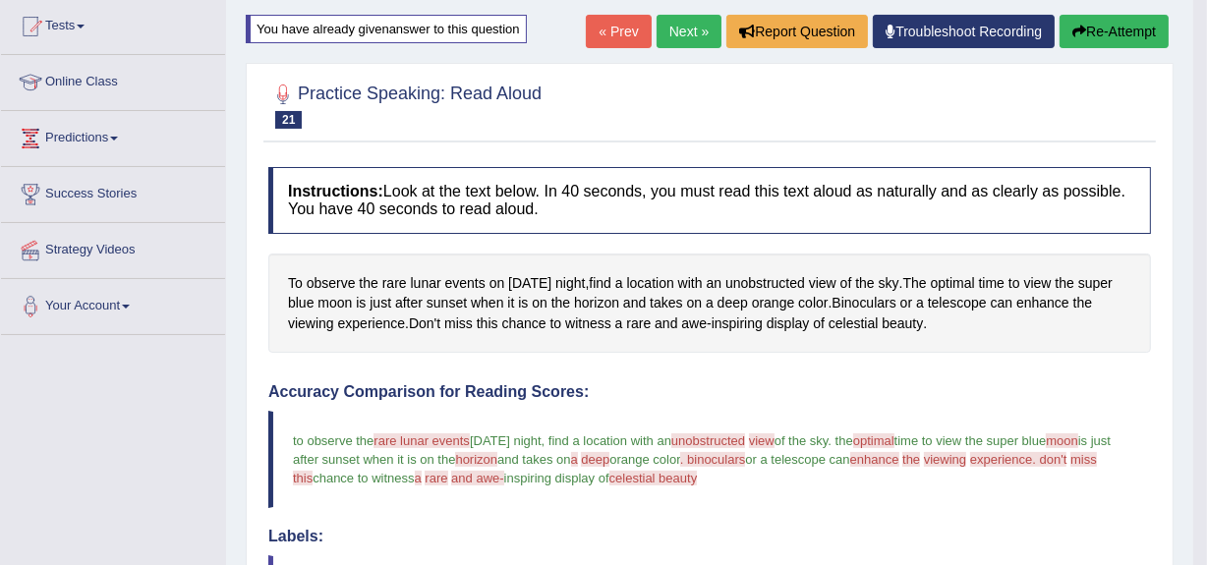
scroll to position [209, 0]
click at [672, 25] on link "Next »" at bounding box center [688, 32] width 65 height 33
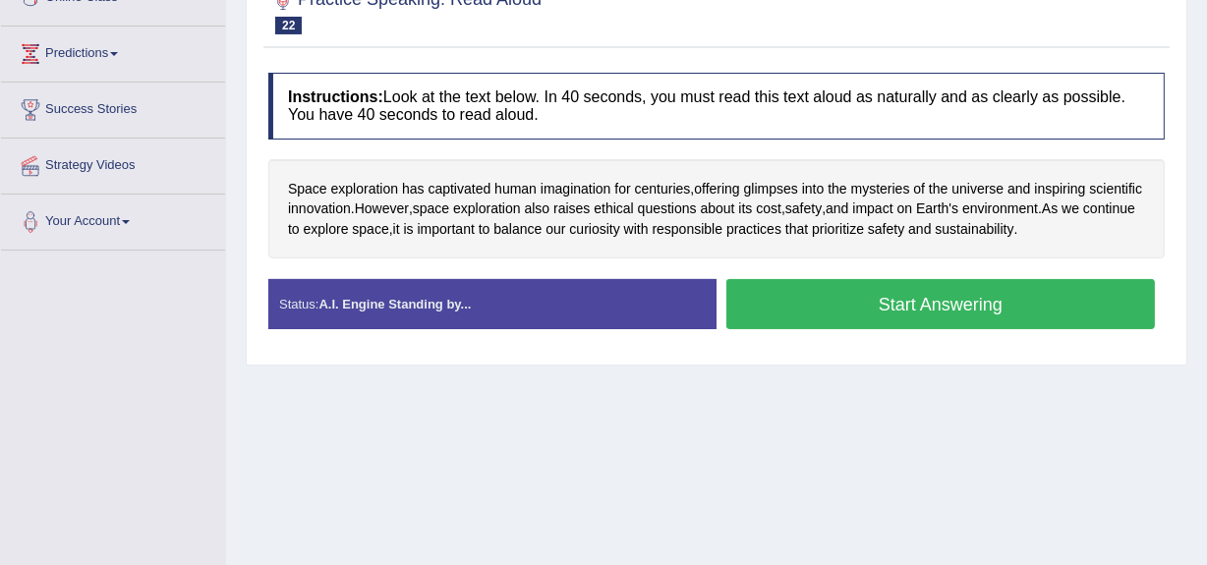
scroll to position [295, 0]
click at [930, 294] on button "Start Answering" at bounding box center [940, 304] width 428 height 50
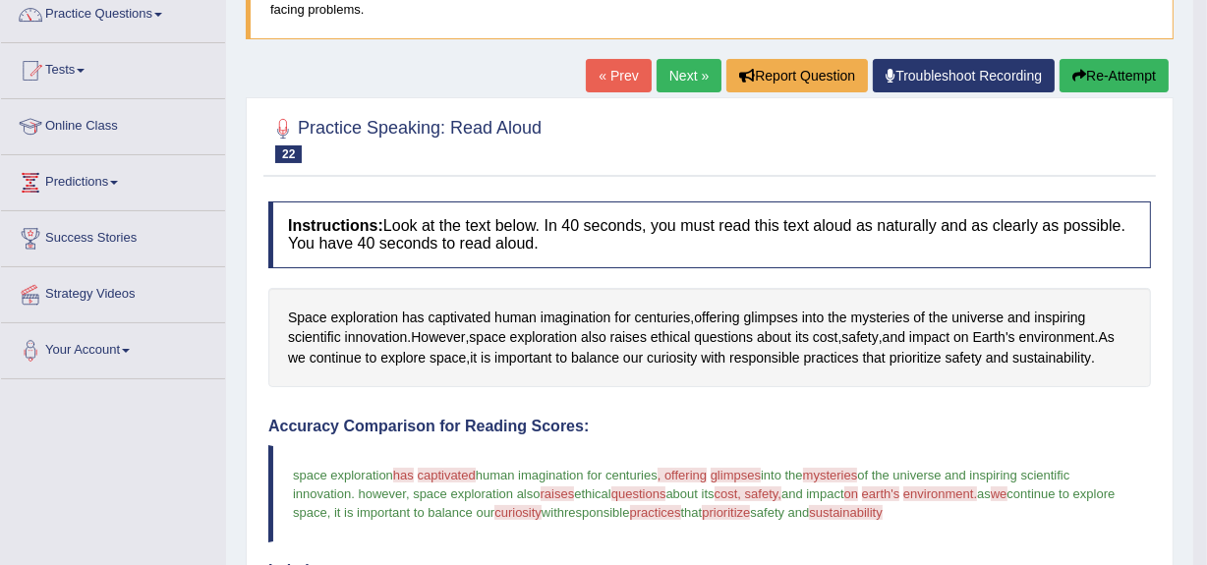
scroll to position [165, 0]
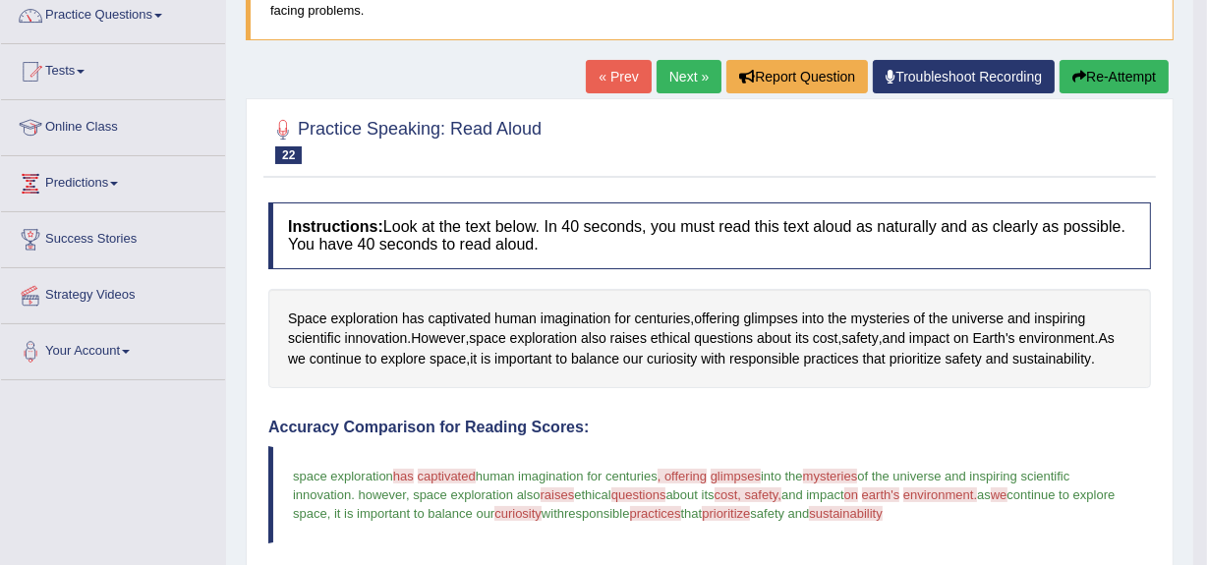
click at [676, 70] on link "Next »" at bounding box center [688, 76] width 65 height 33
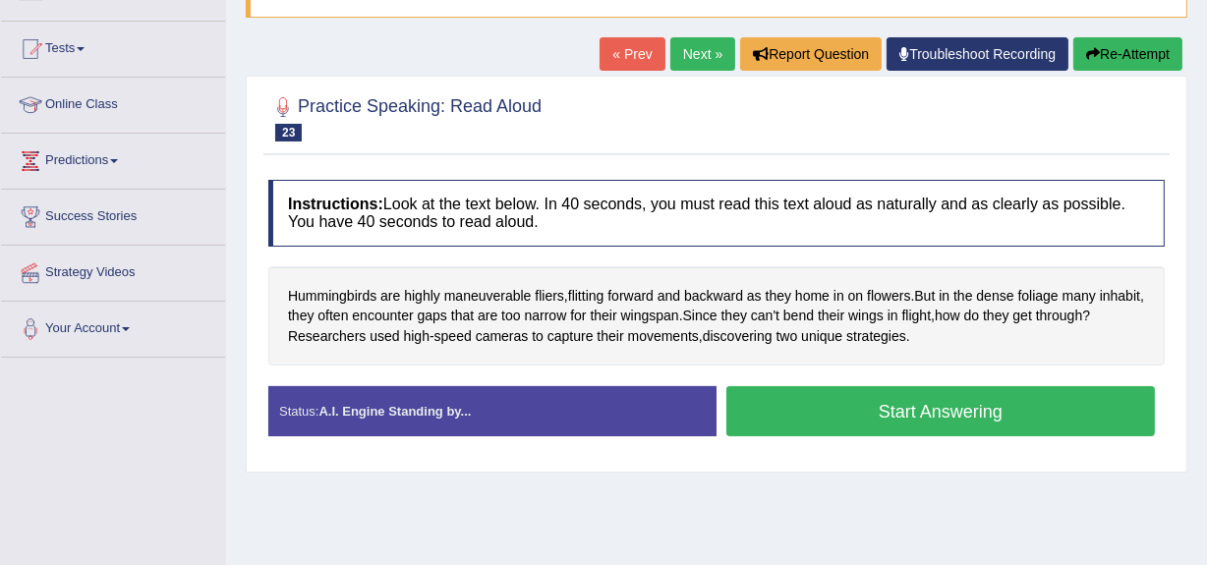
click at [898, 401] on button "Start Answering" at bounding box center [940, 411] width 428 height 50
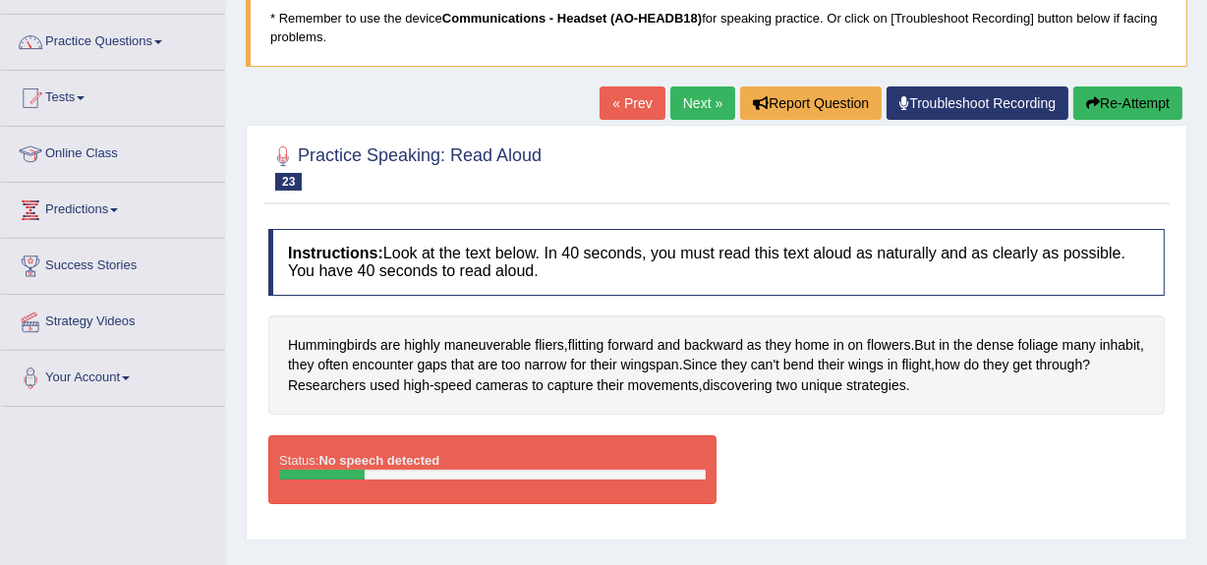
scroll to position [128, 0]
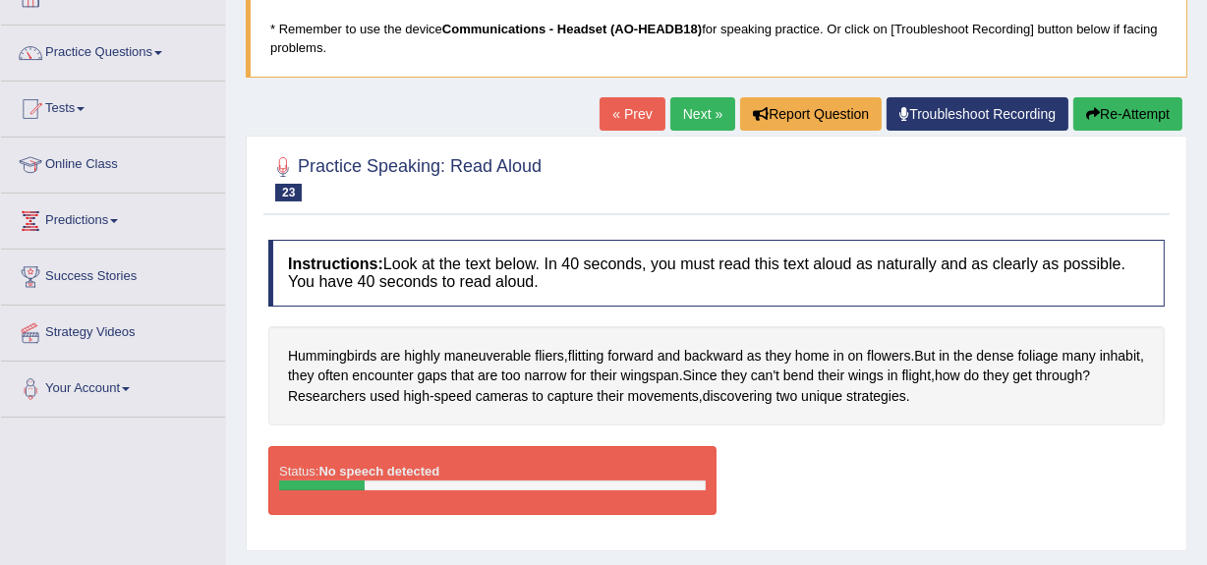
click at [1123, 107] on button "Re-Attempt" at bounding box center [1127, 113] width 109 height 33
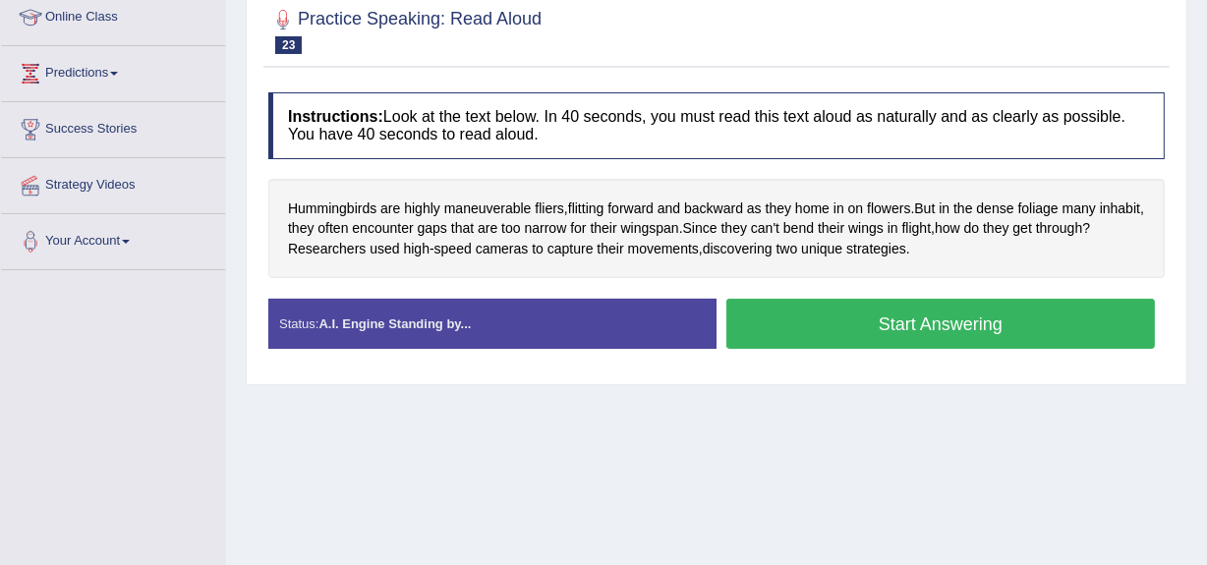
scroll to position [276, 0]
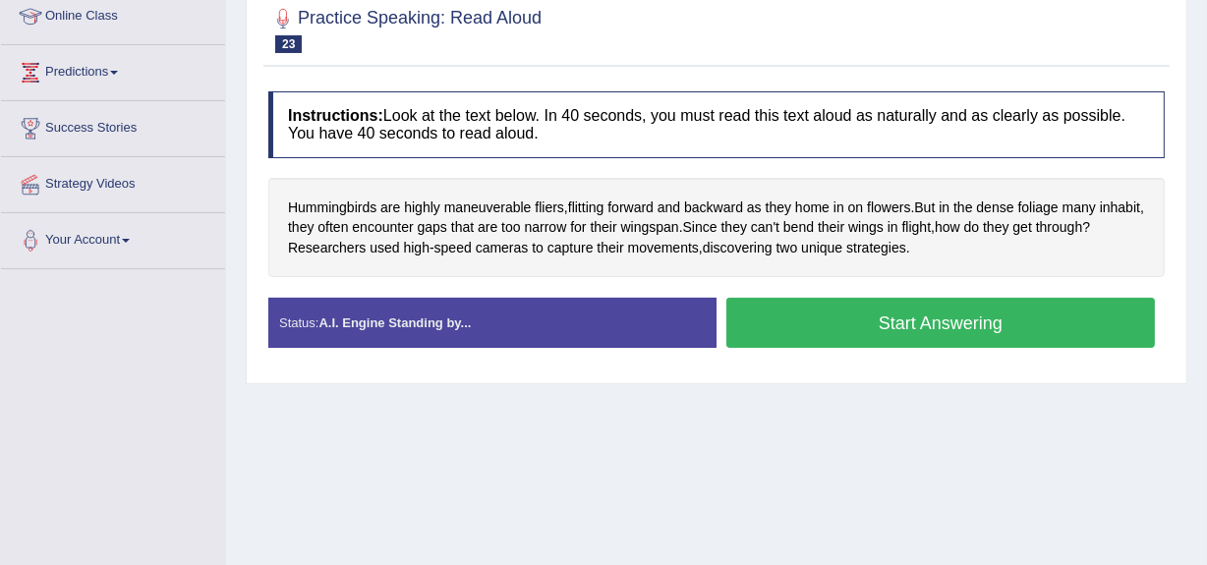
click at [930, 315] on button "Start Answering" at bounding box center [940, 323] width 428 height 50
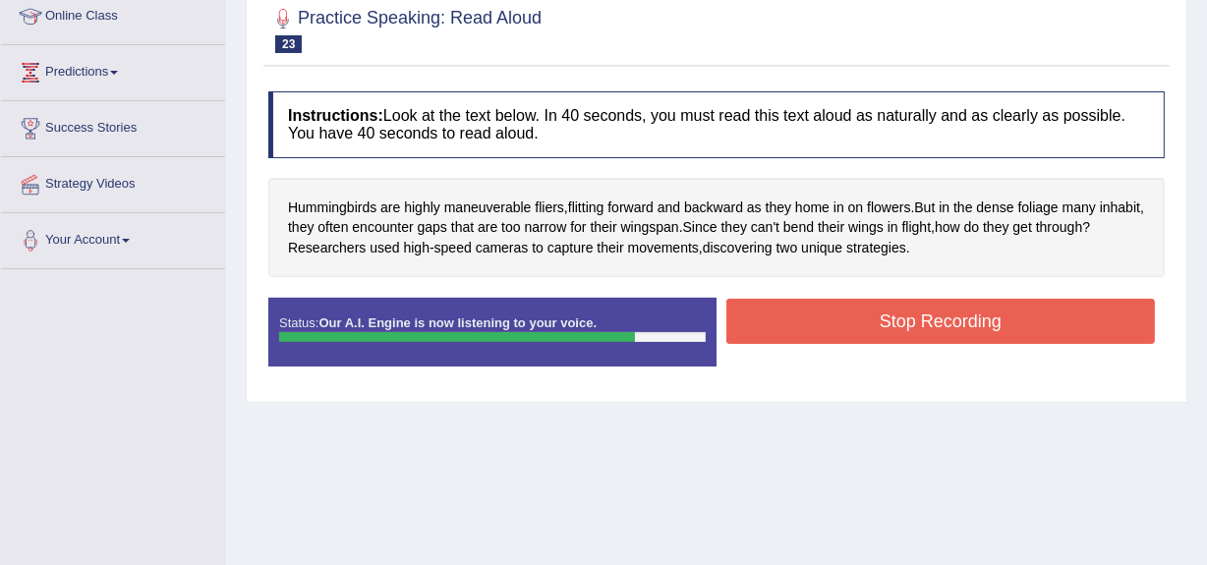
click at [930, 315] on button "Stop Recording" at bounding box center [940, 321] width 428 height 45
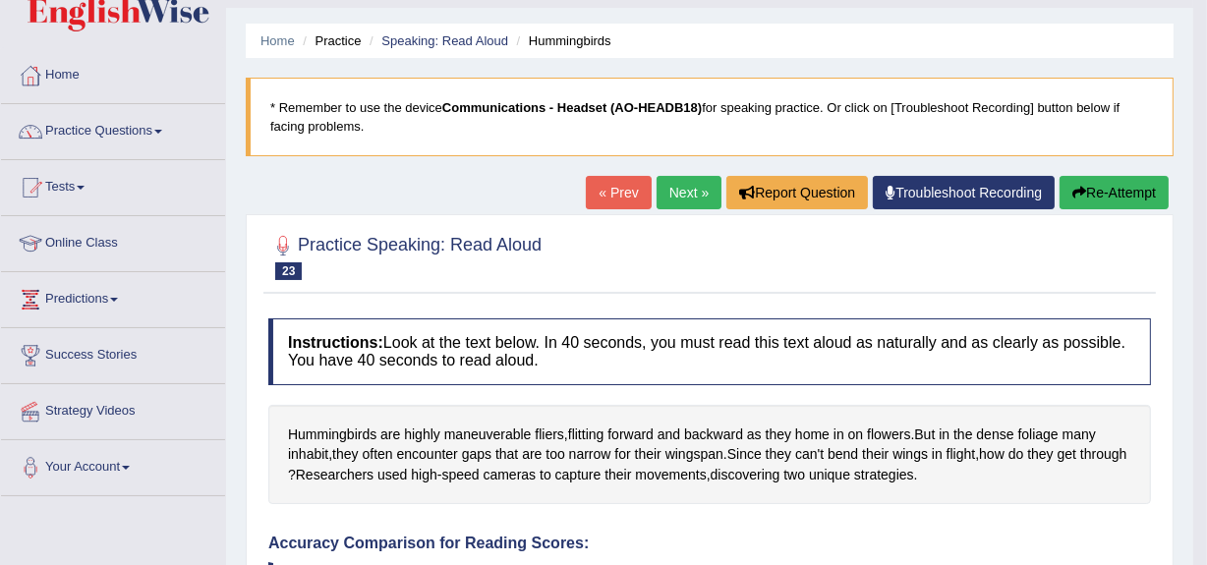
scroll to position [0, 0]
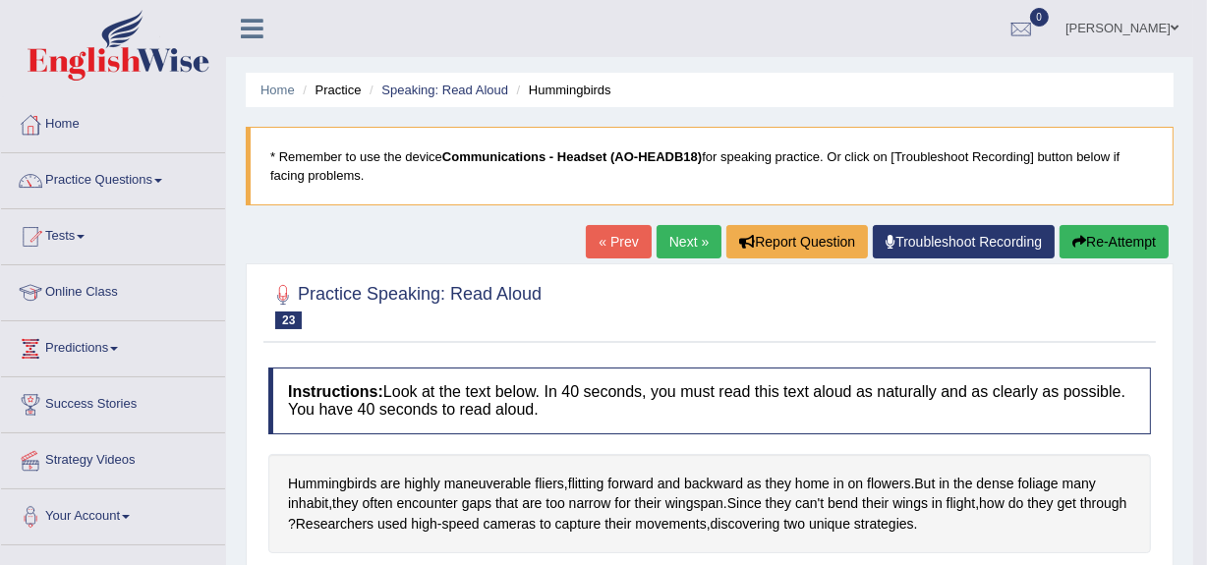
click at [675, 235] on link "Next »" at bounding box center [688, 241] width 65 height 33
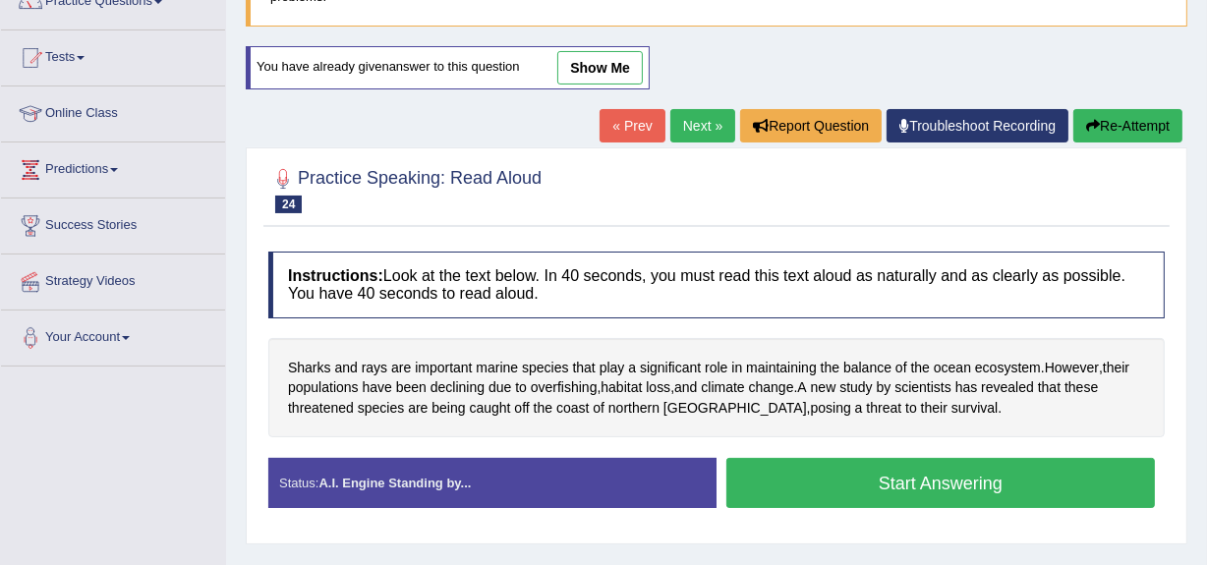
scroll to position [195, 0]
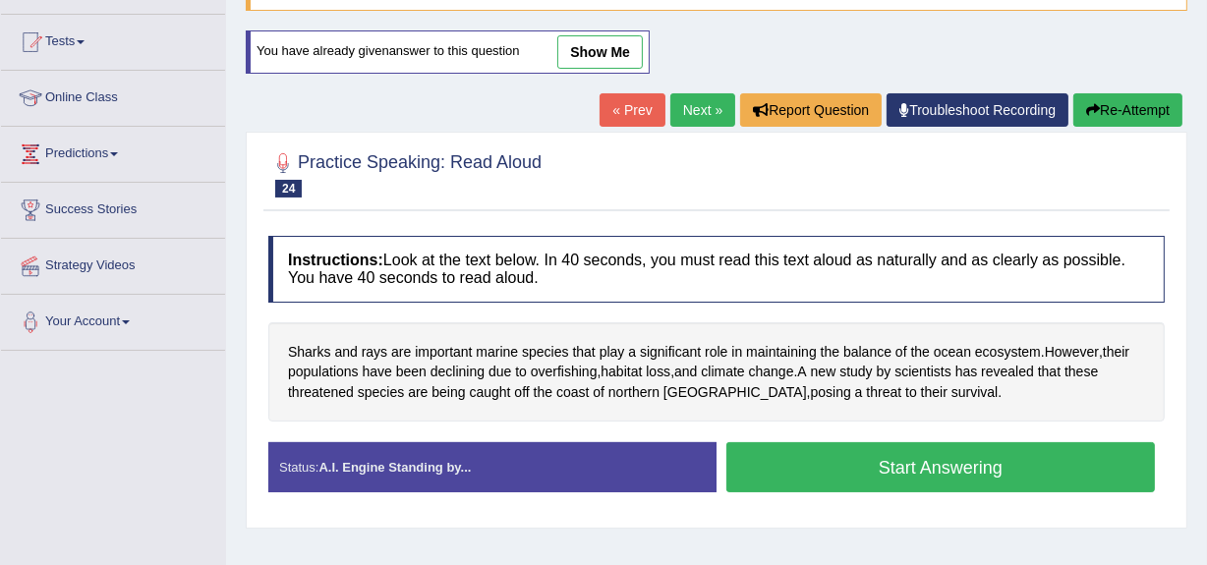
click at [906, 461] on button "Start Answering" at bounding box center [940, 467] width 428 height 50
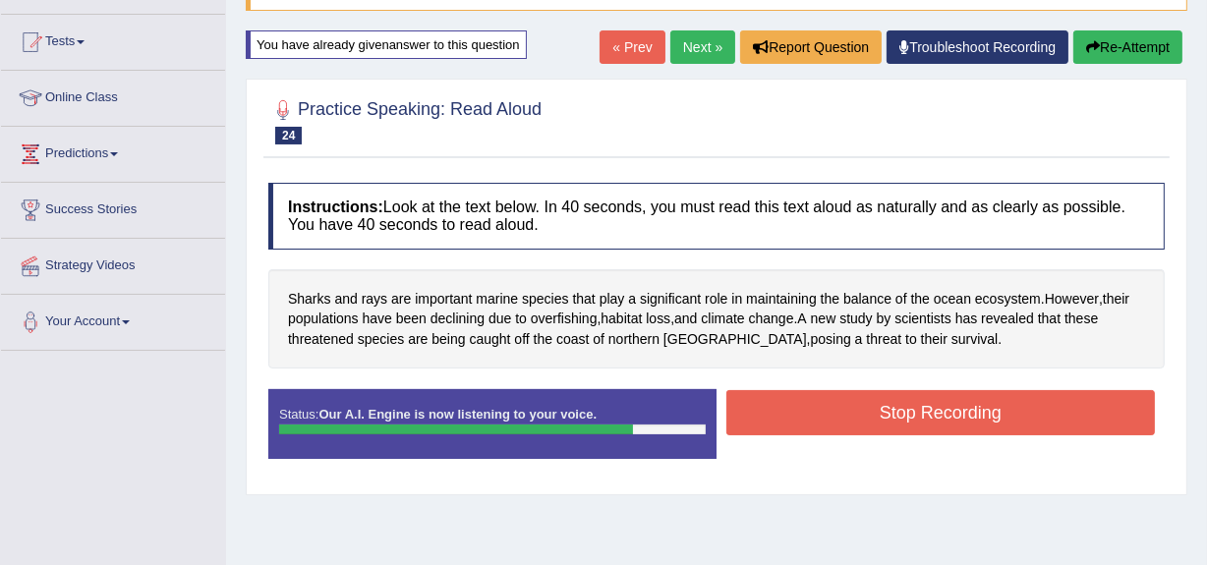
click at [932, 407] on button "Stop Recording" at bounding box center [940, 412] width 428 height 45
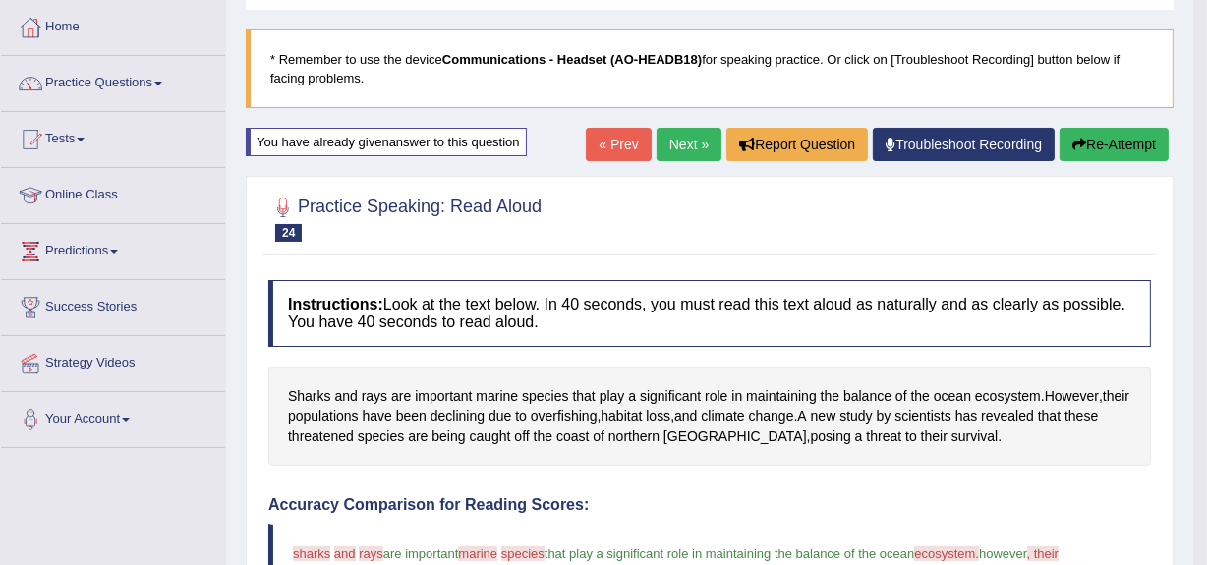
scroll to position [94, 0]
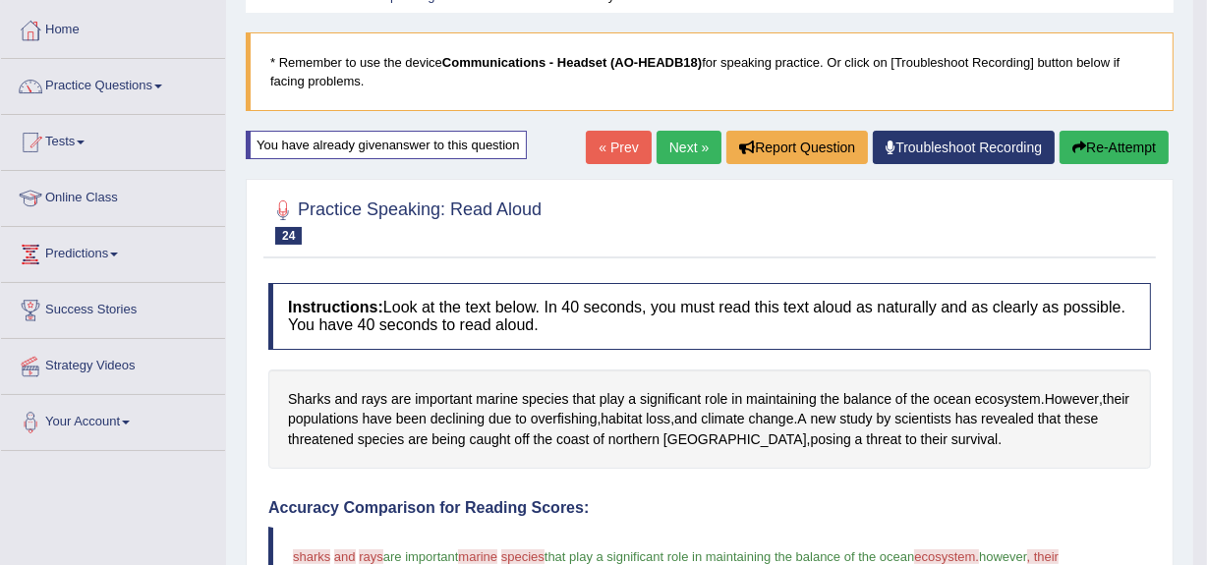
click at [679, 143] on link "Next »" at bounding box center [688, 147] width 65 height 33
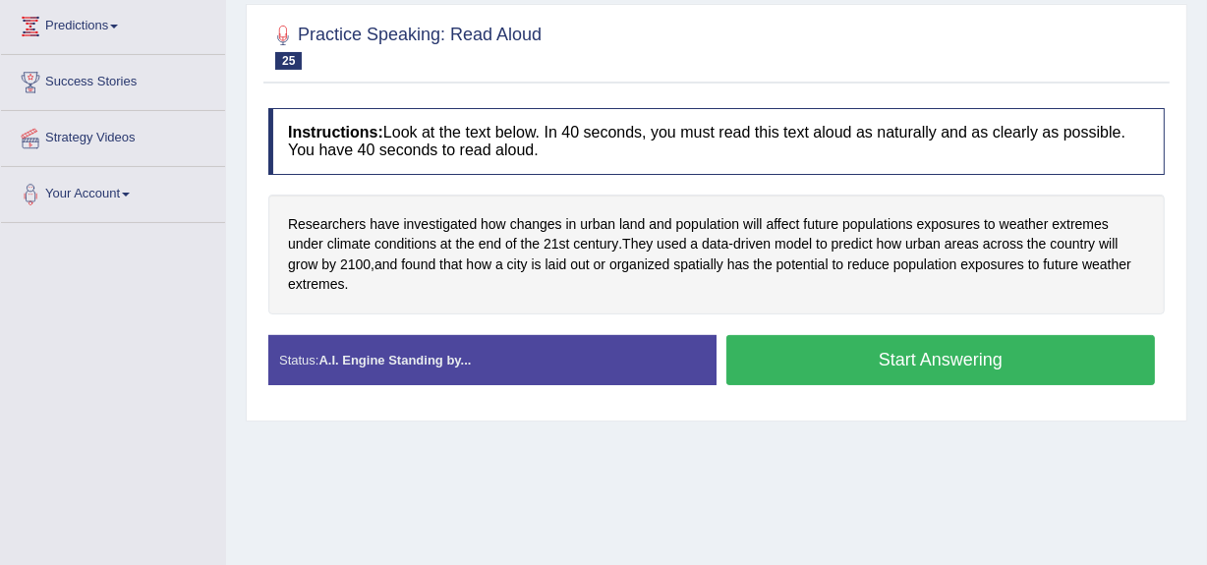
scroll to position [323, 0]
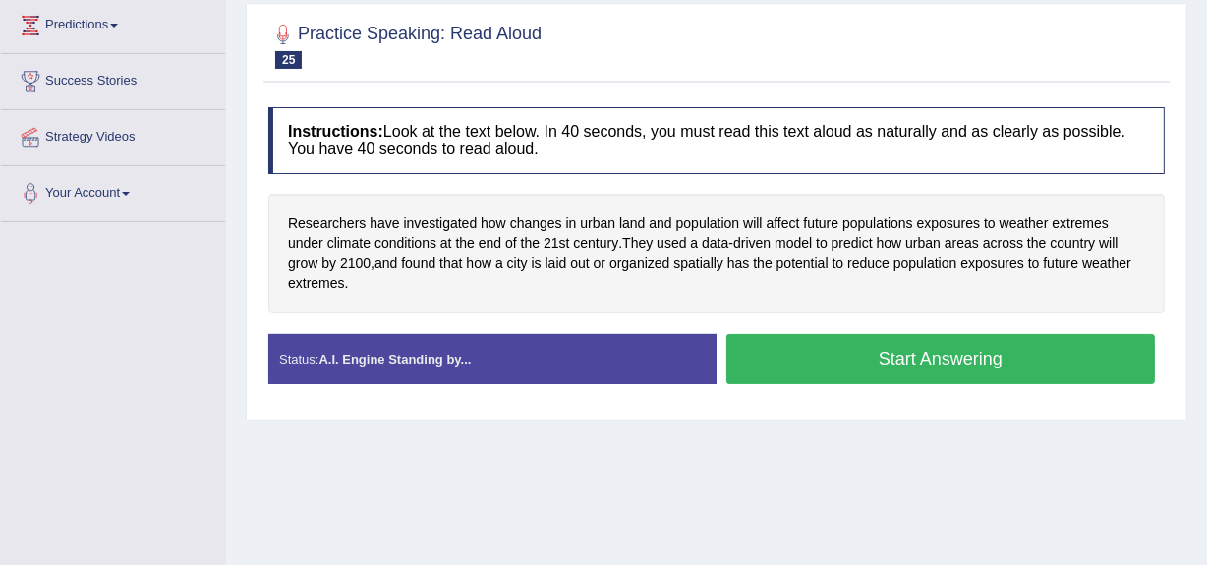
click at [904, 356] on button "Start Answering" at bounding box center [940, 359] width 428 height 50
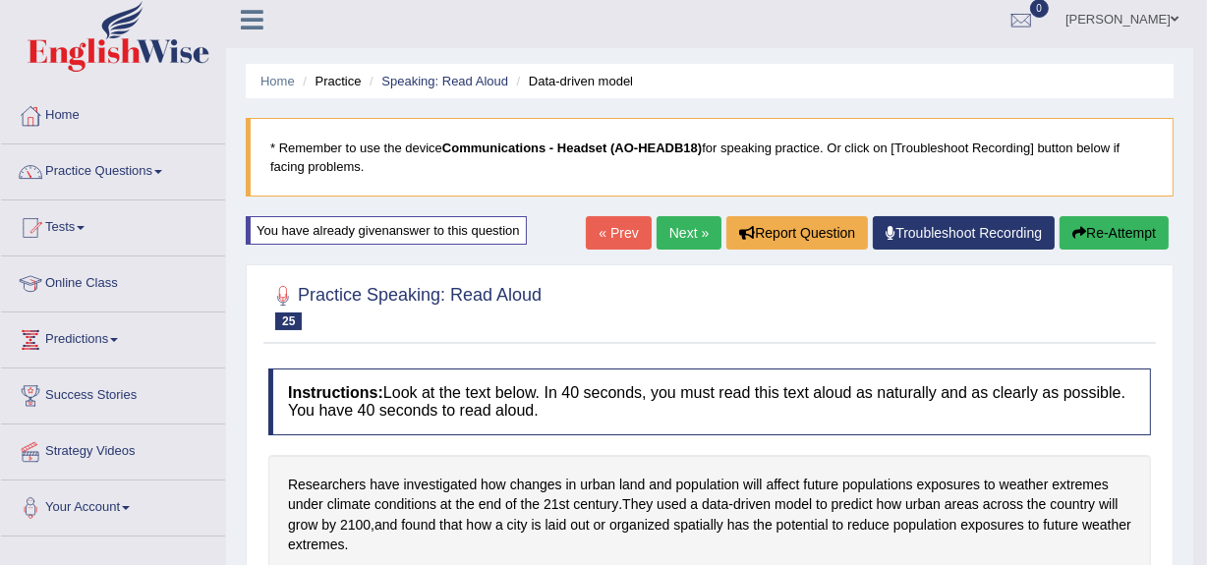
scroll to position [0, 0]
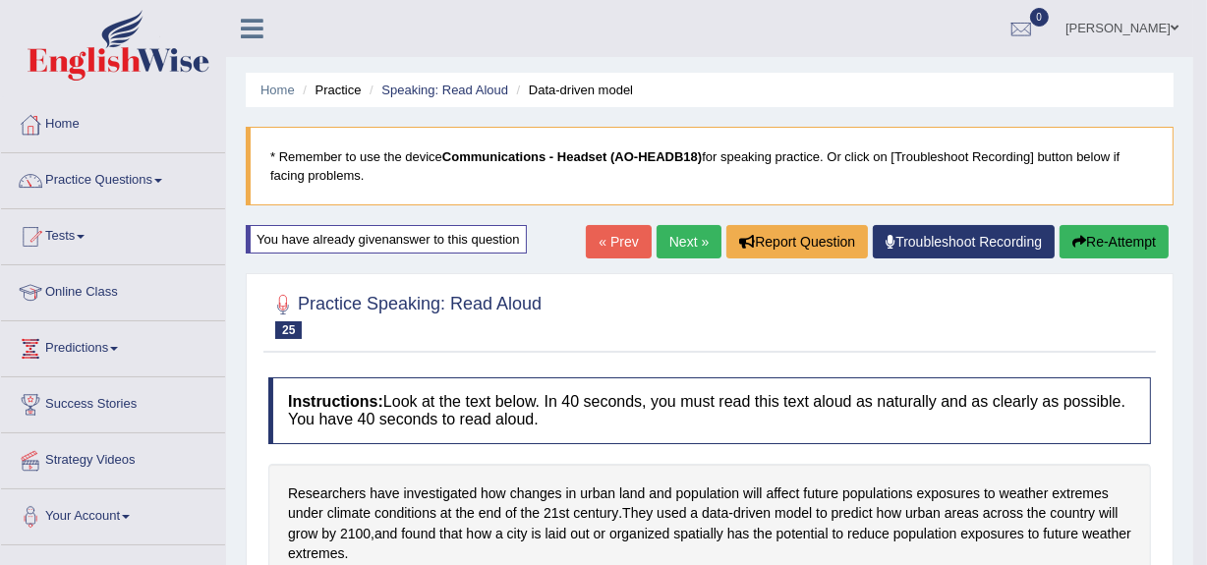
click at [688, 228] on link "Next »" at bounding box center [688, 241] width 65 height 33
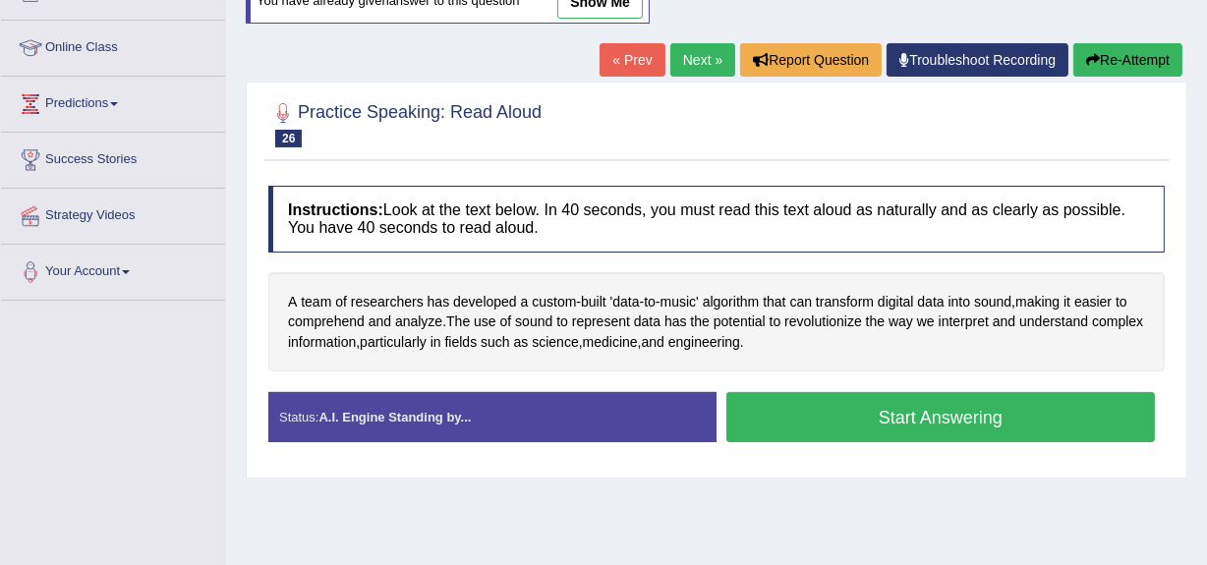
scroll to position [249, 0]
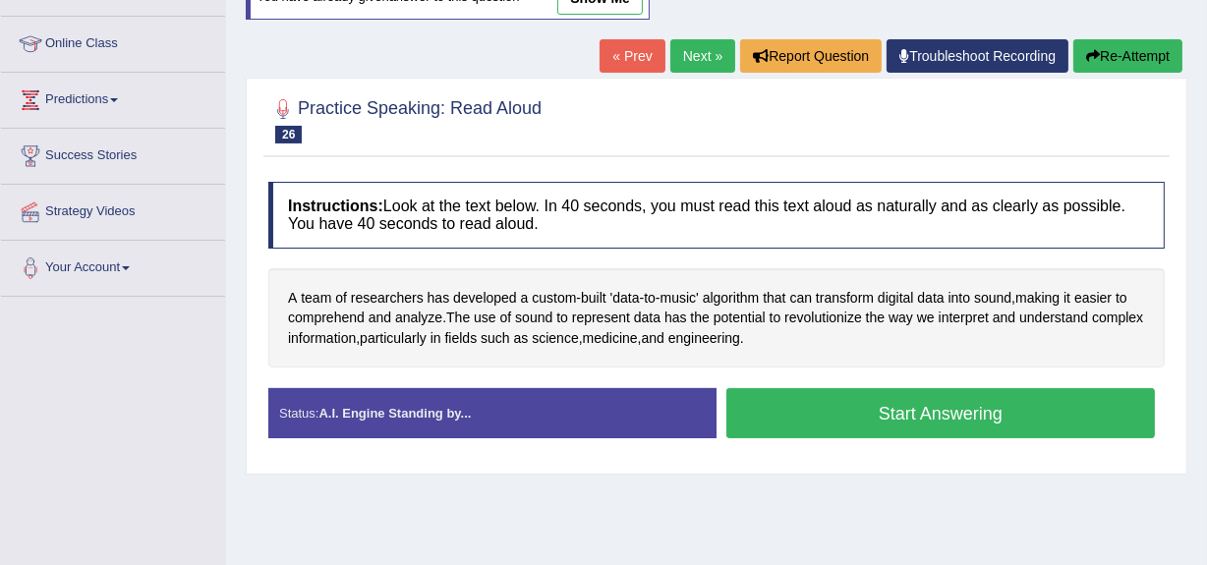
click at [926, 405] on button "Start Answering" at bounding box center [940, 413] width 428 height 50
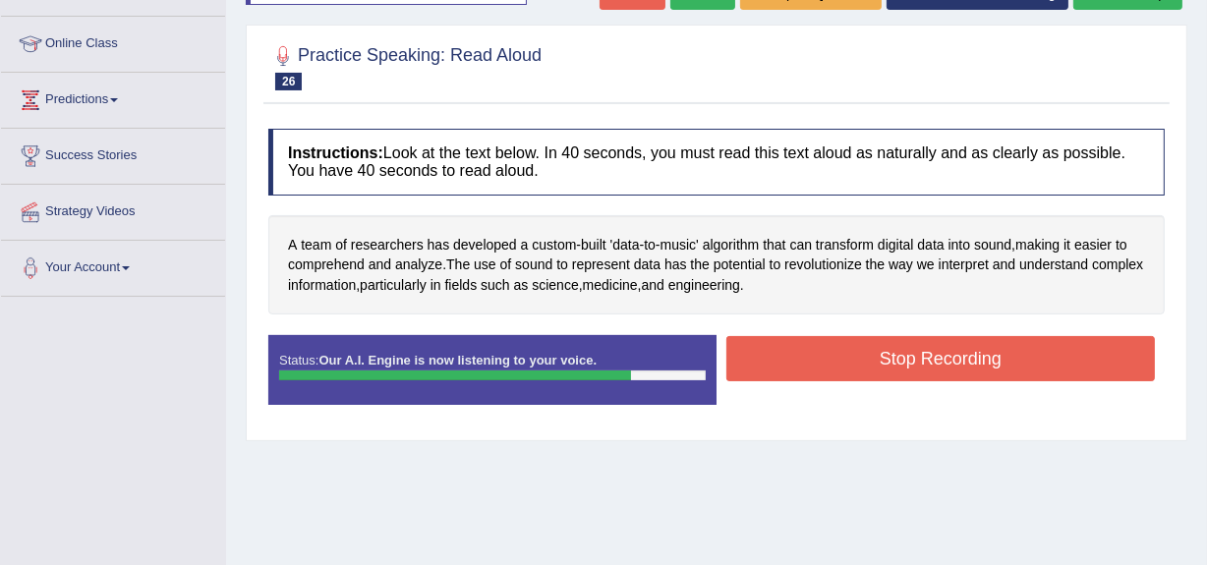
click at [934, 349] on button "Stop Recording" at bounding box center [940, 358] width 428 height 45
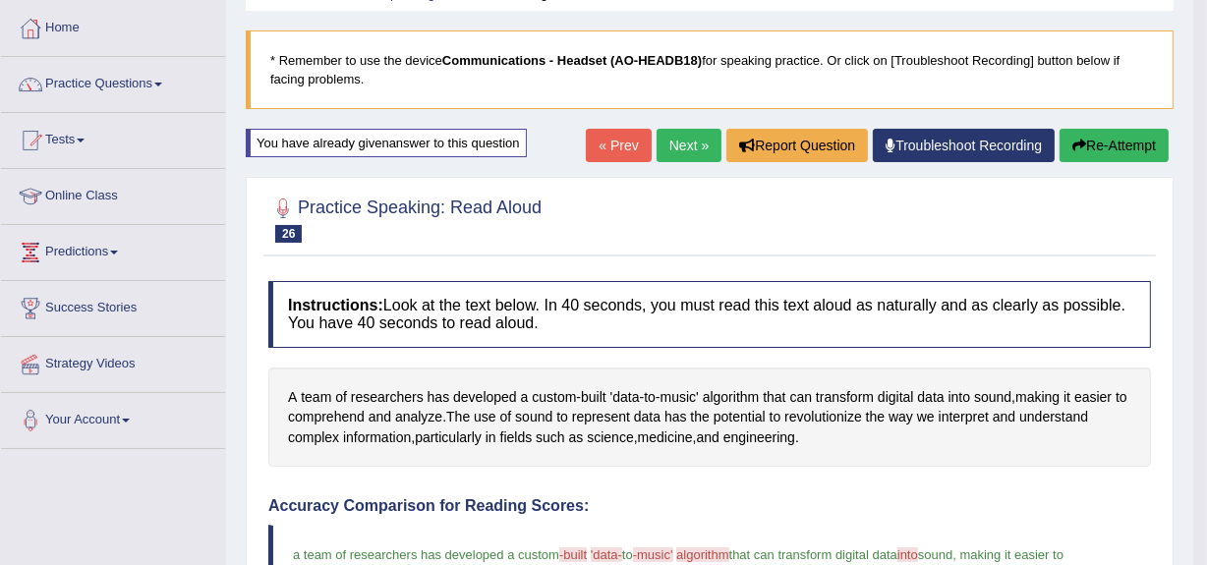
scroll to position [92, 0]
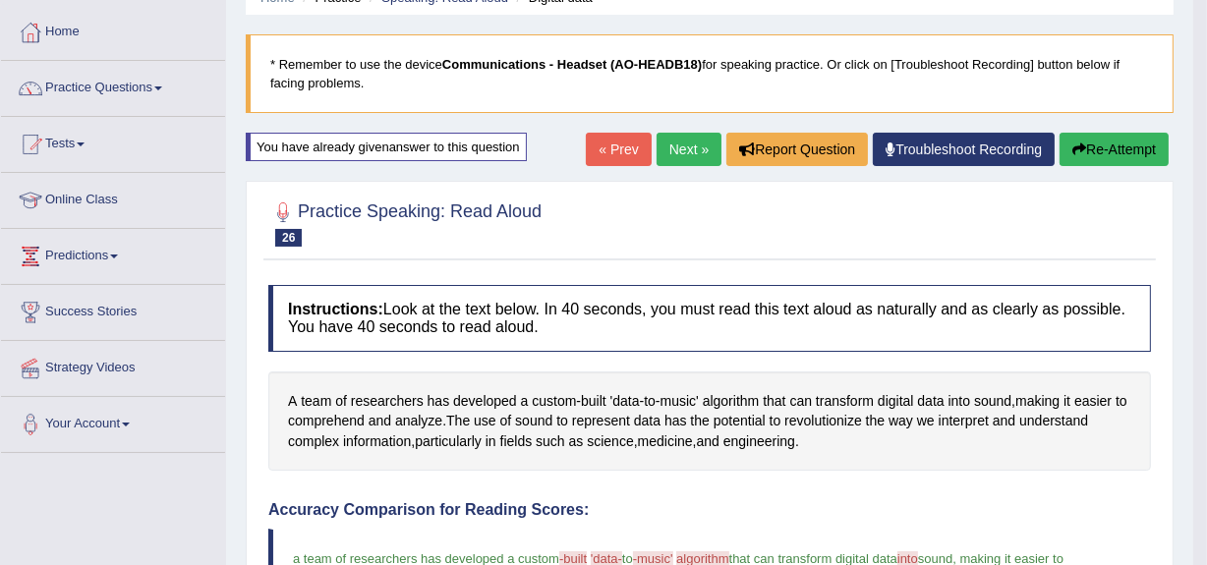
click at [675, 144] on link "Next »" at bounding box center [688, 149] width 65 height 33
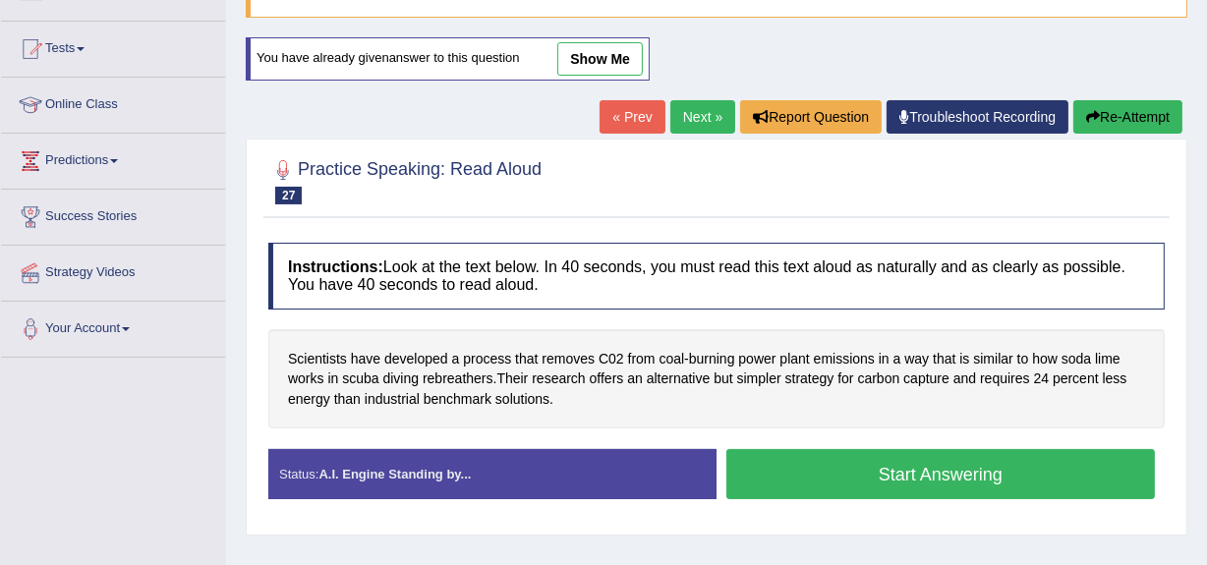
scroll to position [192, 0]
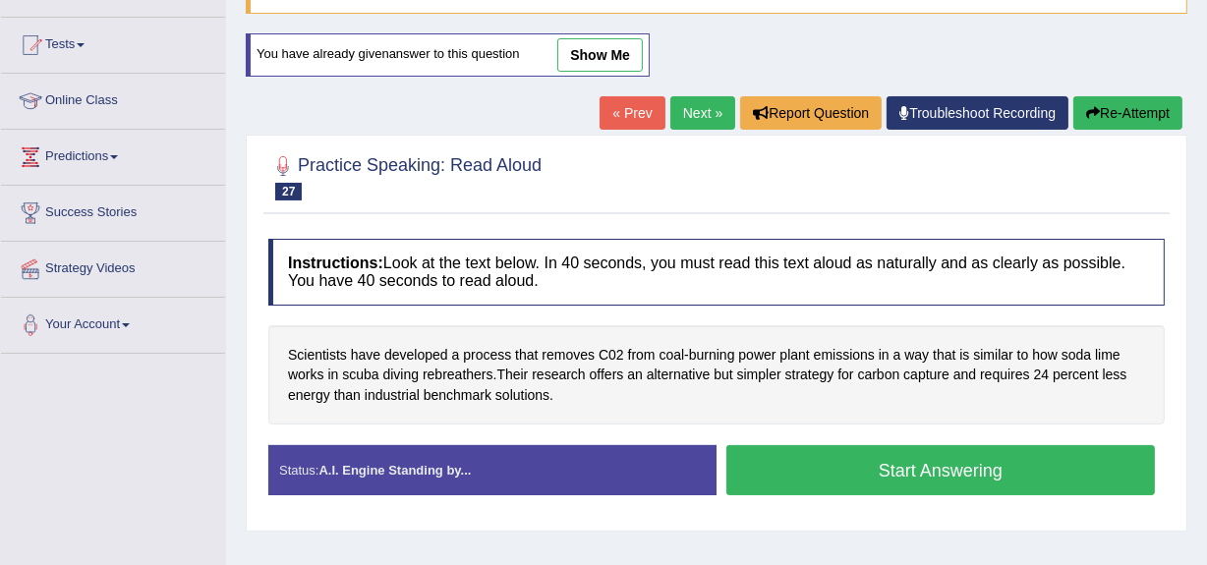
click at [945, 470] on button "Start Answering" at bounding box center [940, 470] width 428 height 50
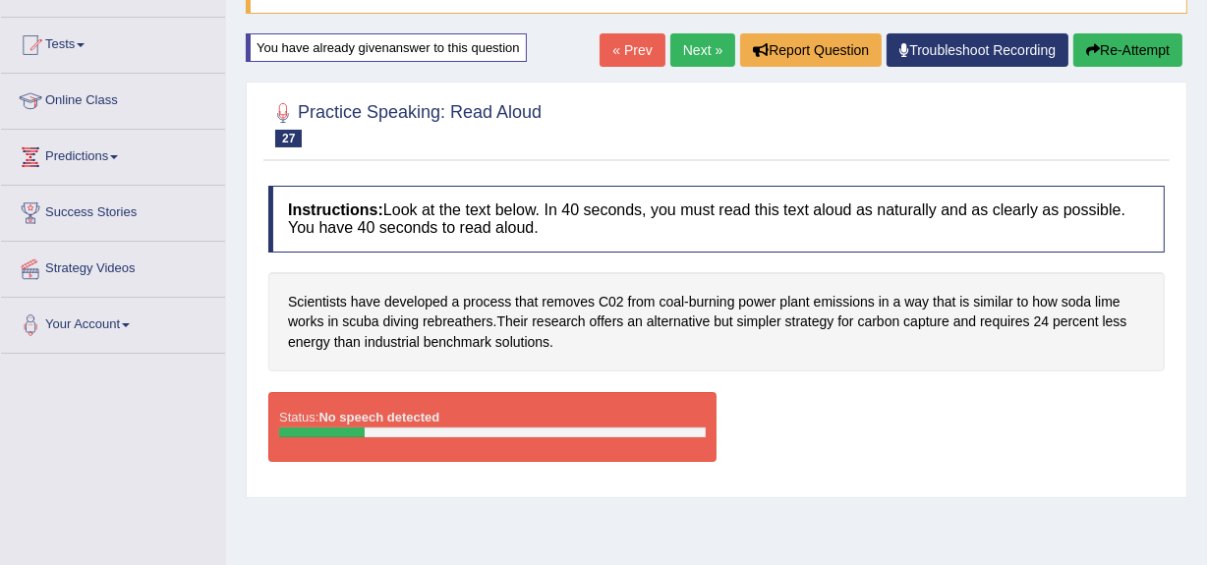
click at [1116, 49] on button "Re-Attempt" at bounding box center [1127, 49] width 109 height 33
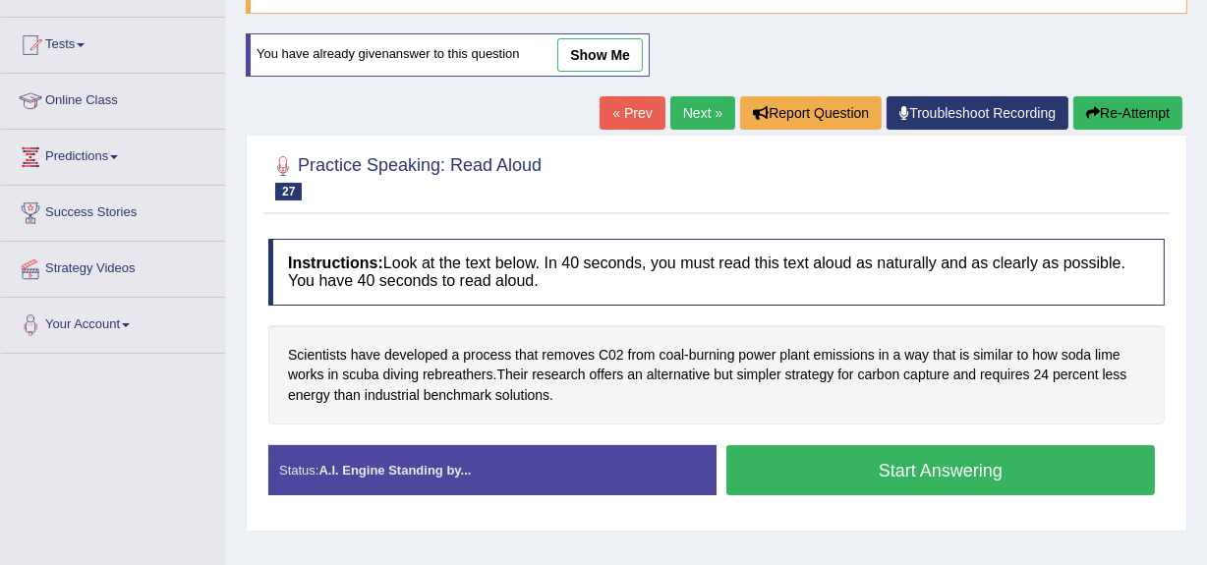
click at [928, 460] on button "Start Answering" at bounding box center [940, 470] width 428 height 50
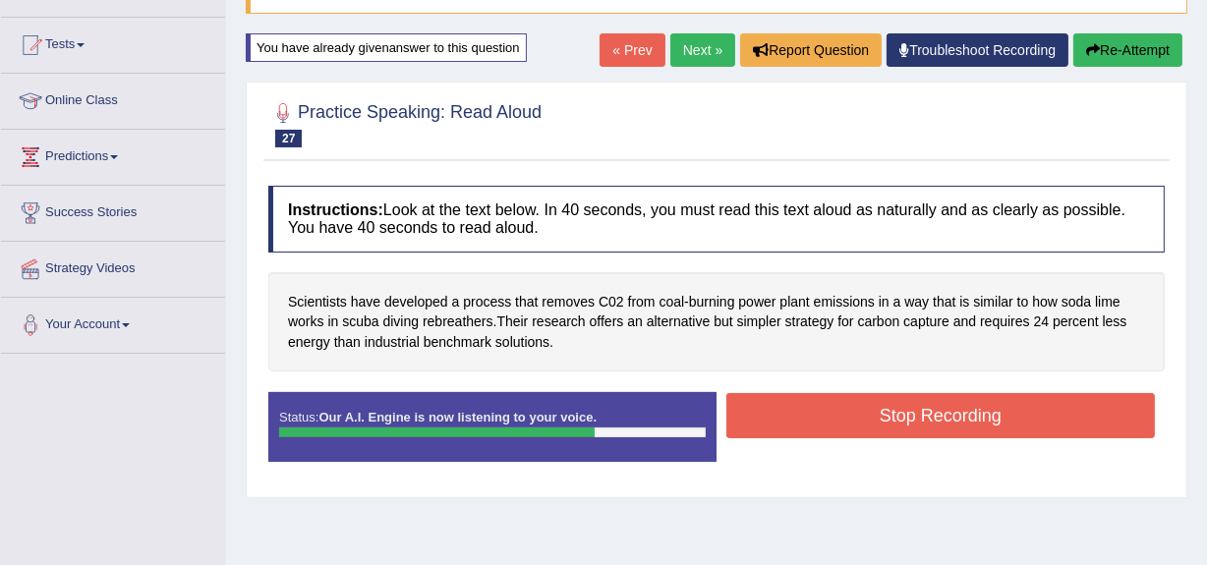
click at [918, 419] on button "Stop Recording" at bounding box center [940, 415] width 428 height 45
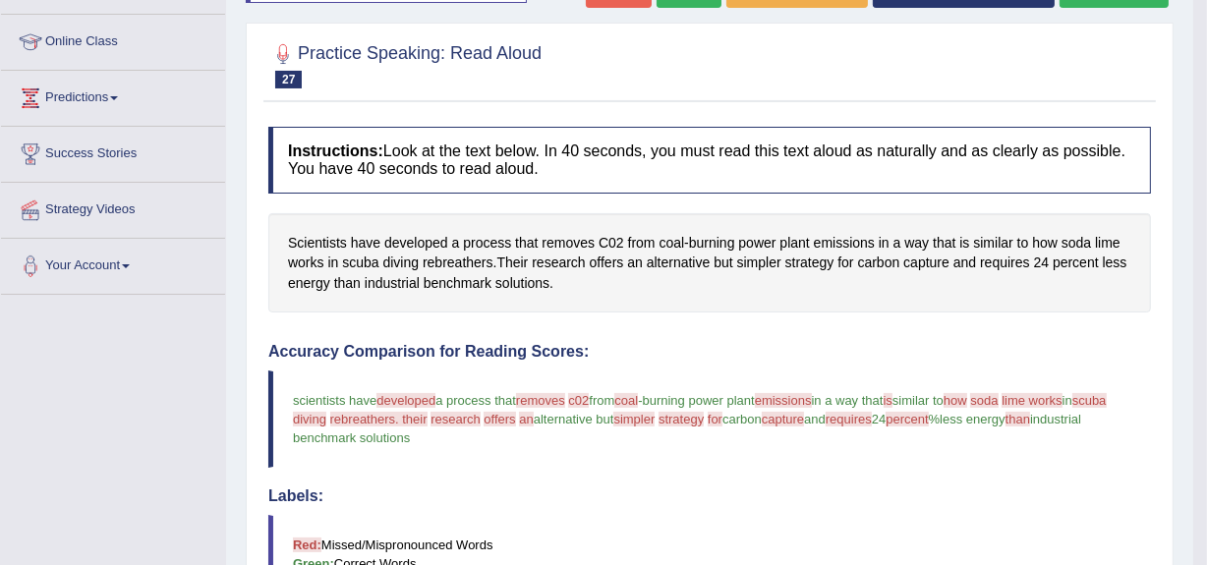
scroll to position [250, 0]
click at [872, 419] on span "requires" at bounding box center [848, 420] width 46 height 15
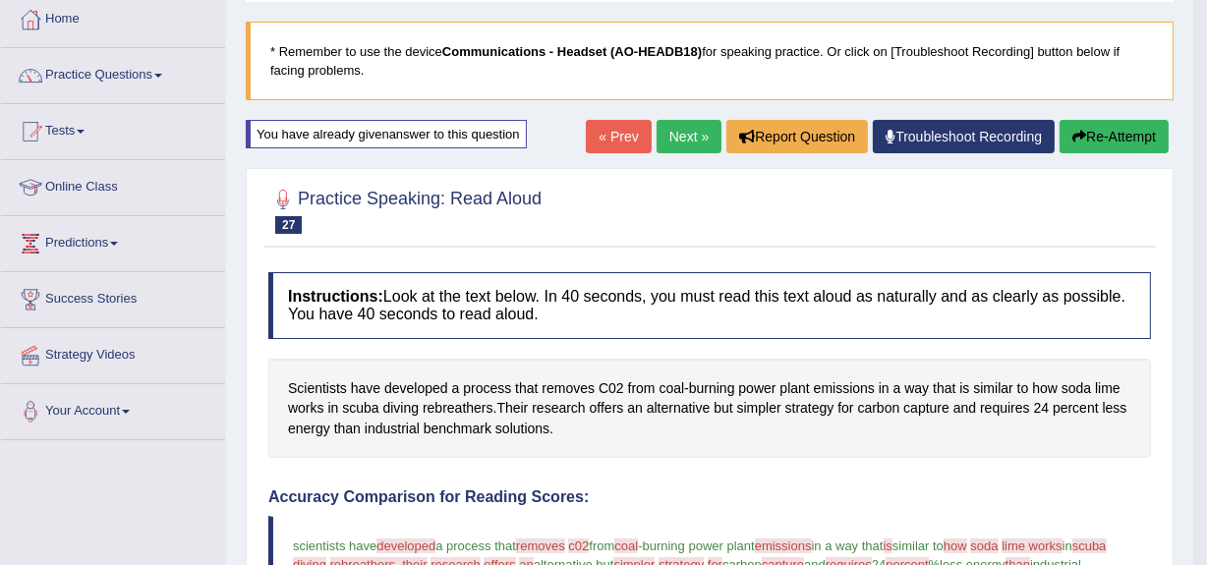
scroll to position [0, 0]
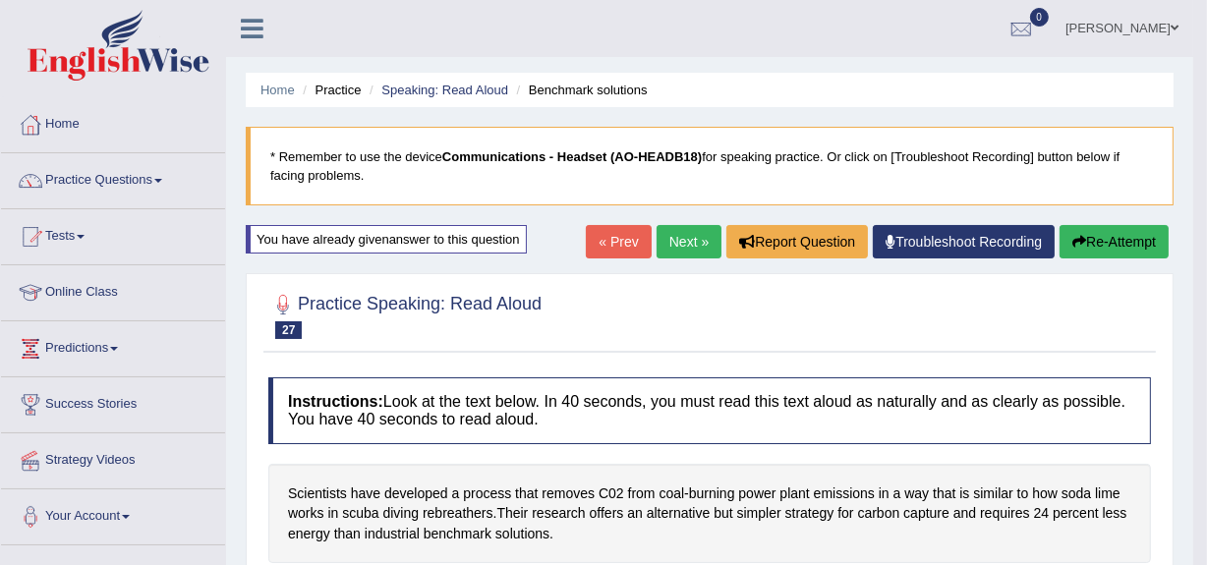
click at [1098, 236] on button "Re-Attempt" at bounding box center [1113, 241] width 109 height 33
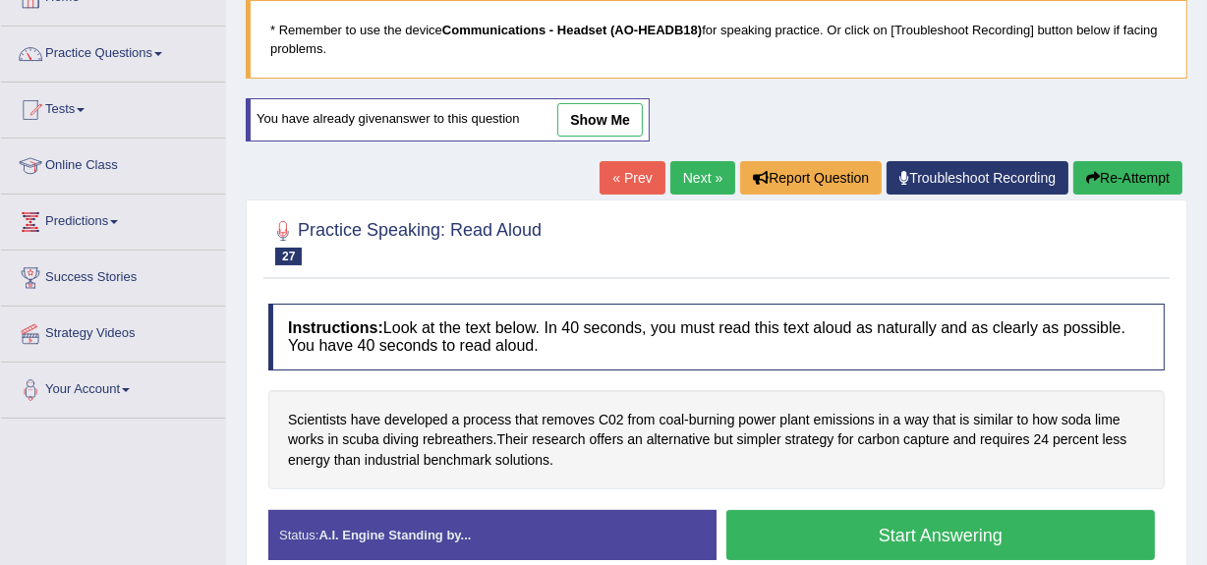
scroll to position [147, 0]
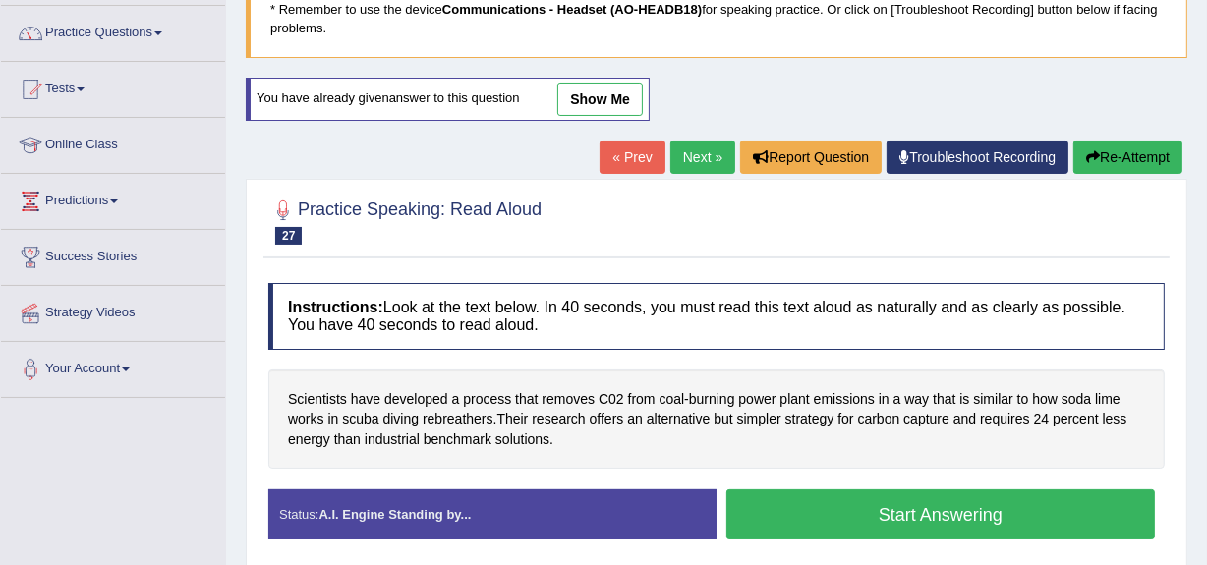
click at [962, 511] on button "Start Answering" at bounding box center [940, 514] width 428 height 50
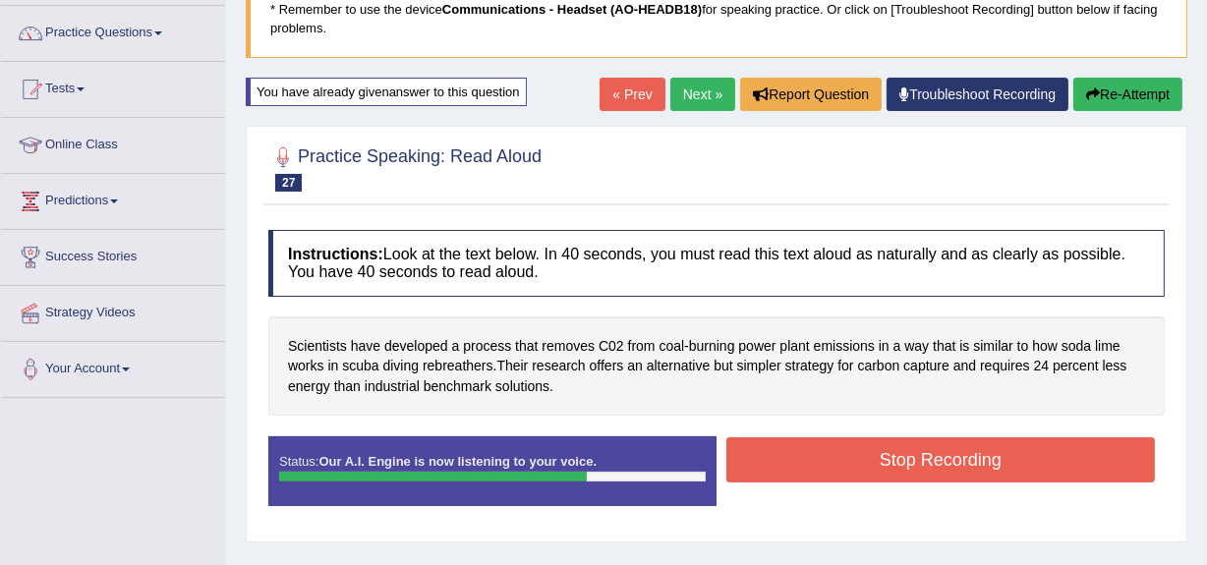
click at [913, 451] on button "Stop Recording" at bounding box center [940, 459] width 428 height 45
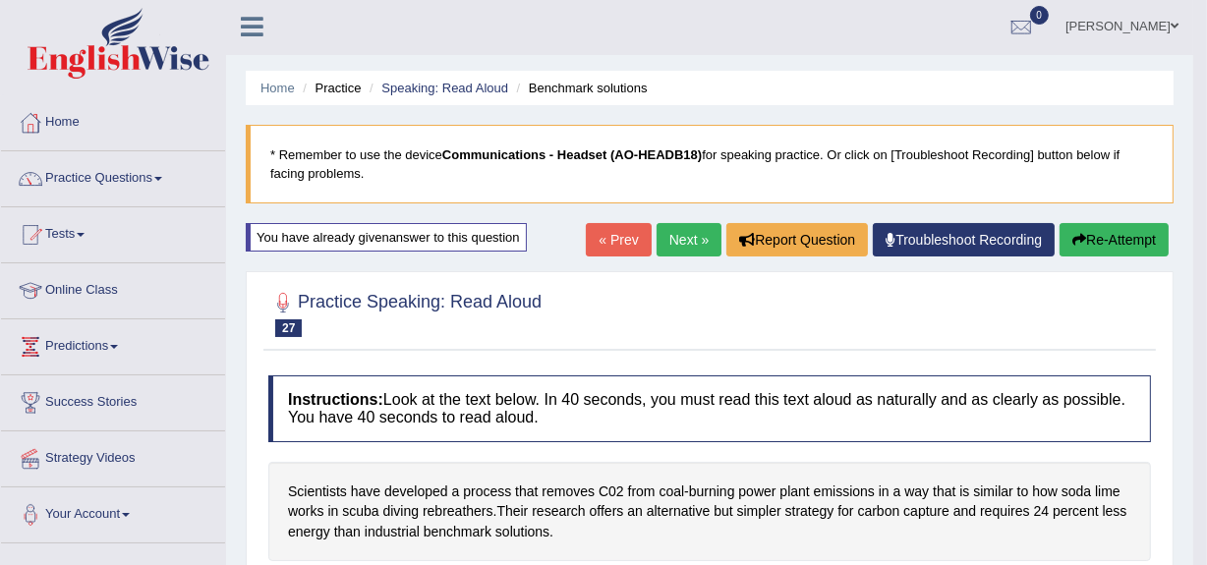
scroll to position [0, 0]
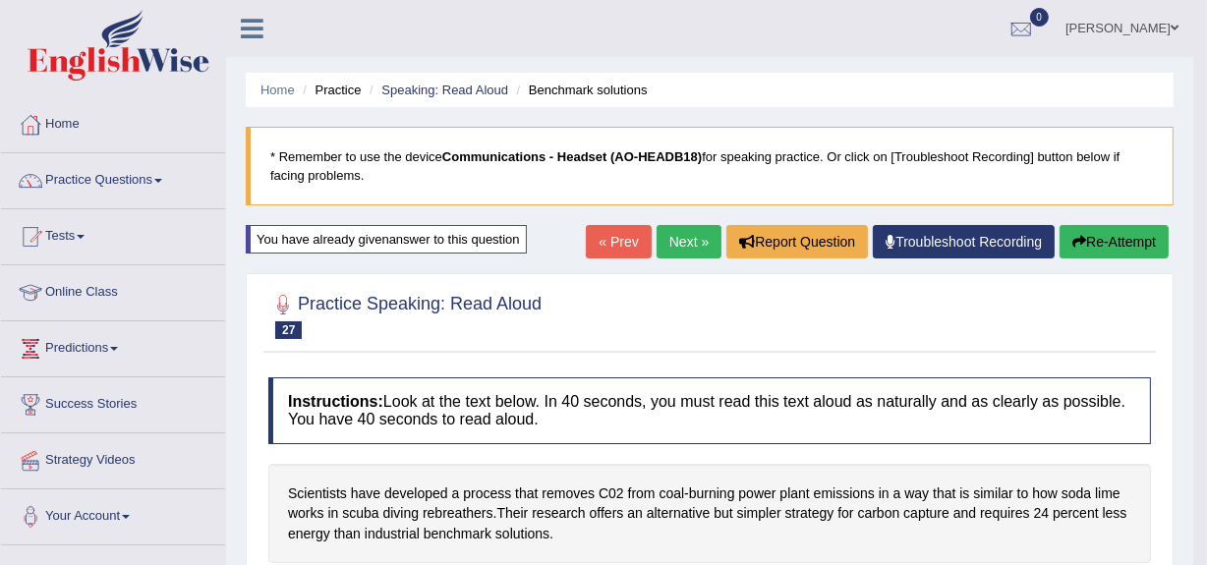
click at [670, 235] on link "Next »" at bounding box center [688, 241] width 65 height 33
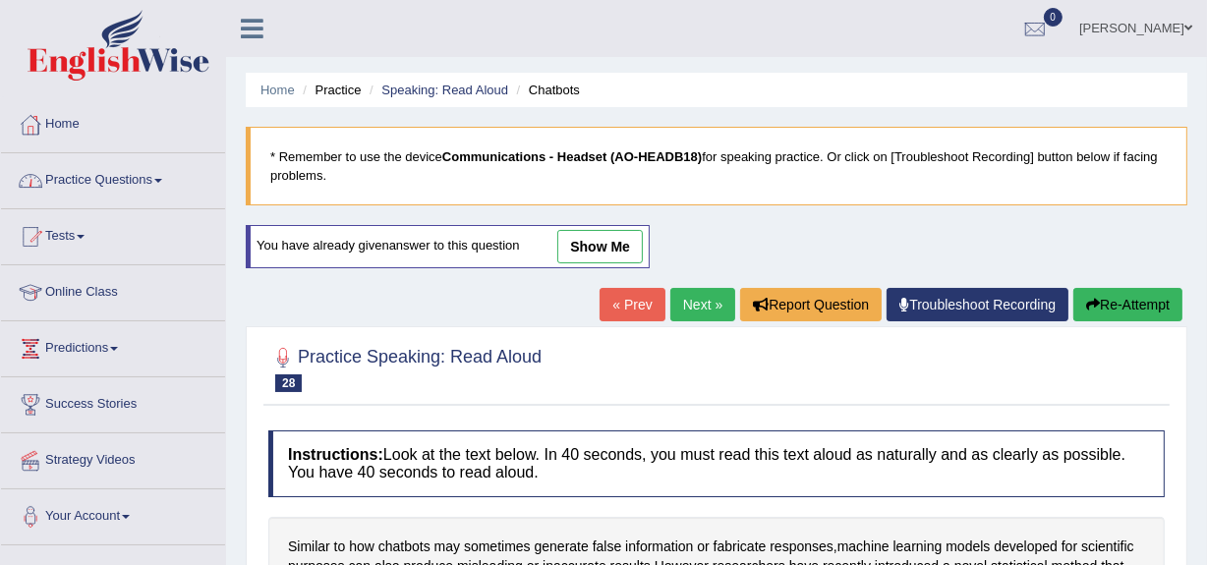
click at [121, 177] on link "Practice Questions" at bounding box center [113, 177] width 224 height 49
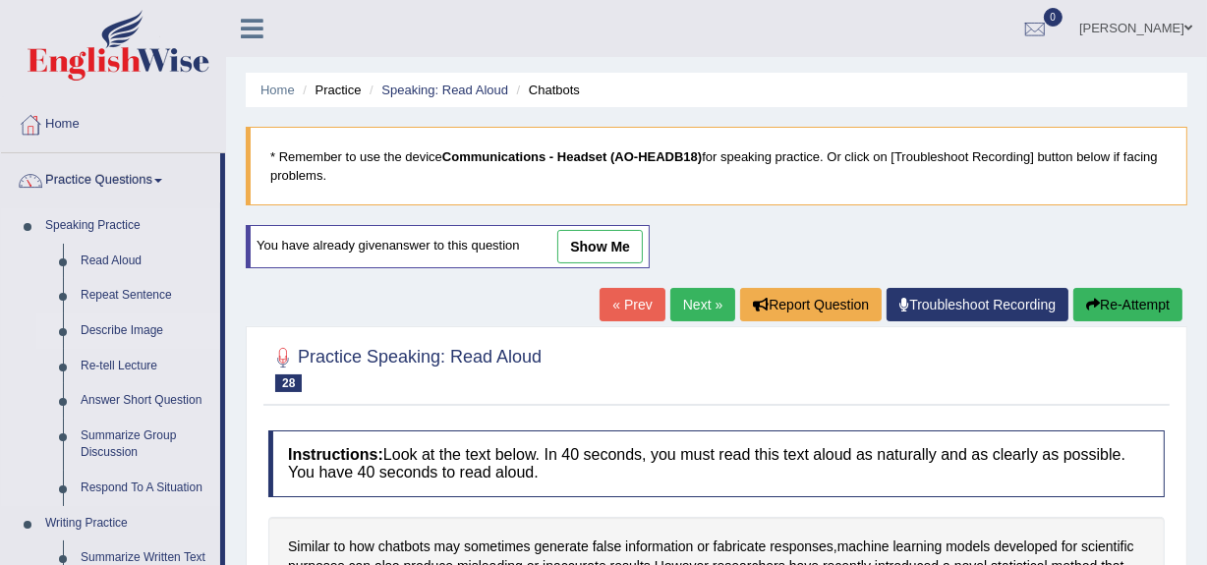
click at [114, 327] on link "Describe Image" at bounding box center [146, 330] width 148 height 35
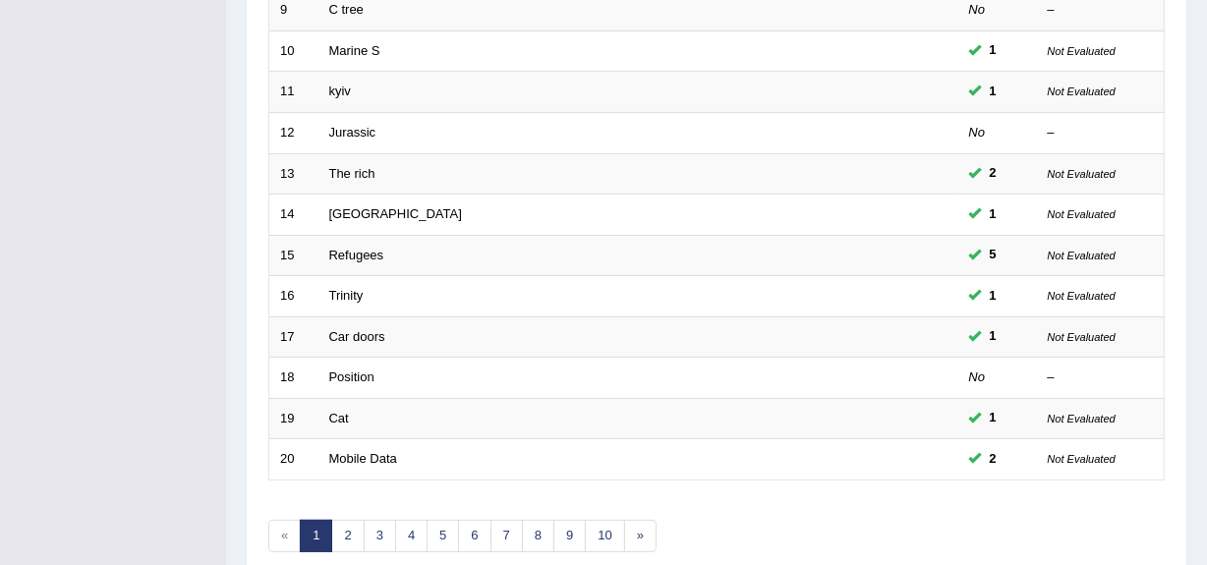
scroll to position [733, 0]
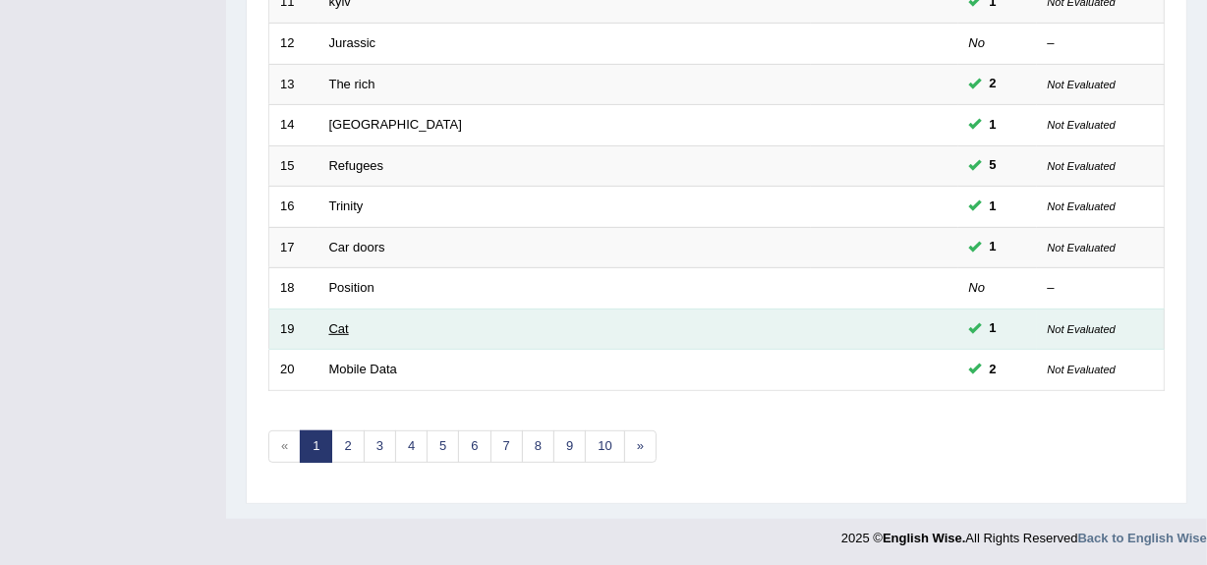
click at [332, 324] on link "Cat" at bounding box center [339, 328] width 20 height 15
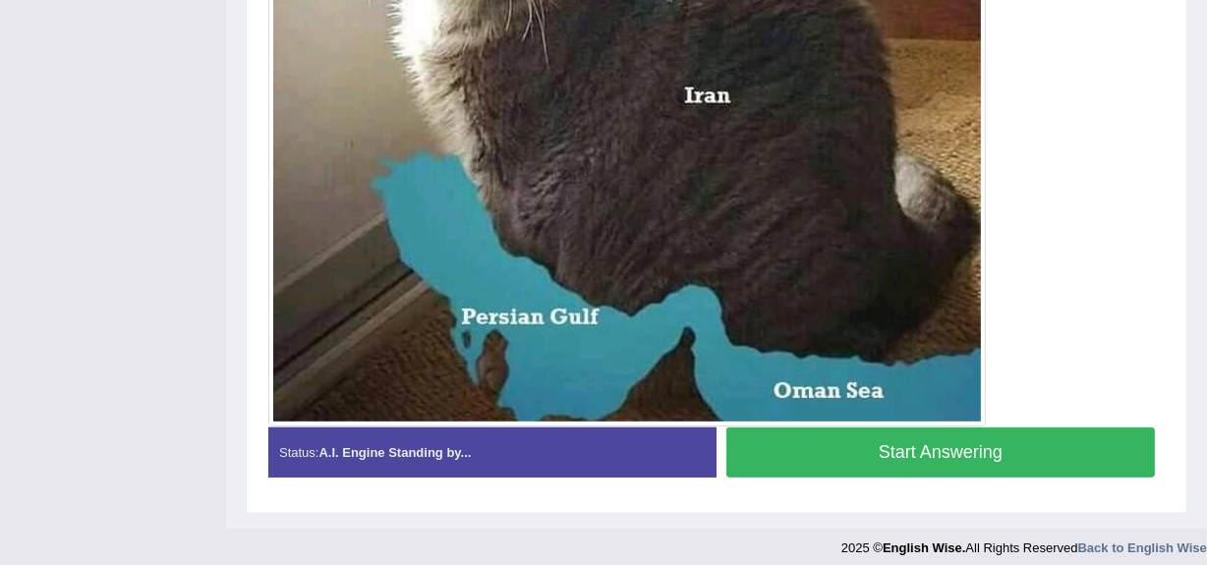
scroll to position [819, 0]
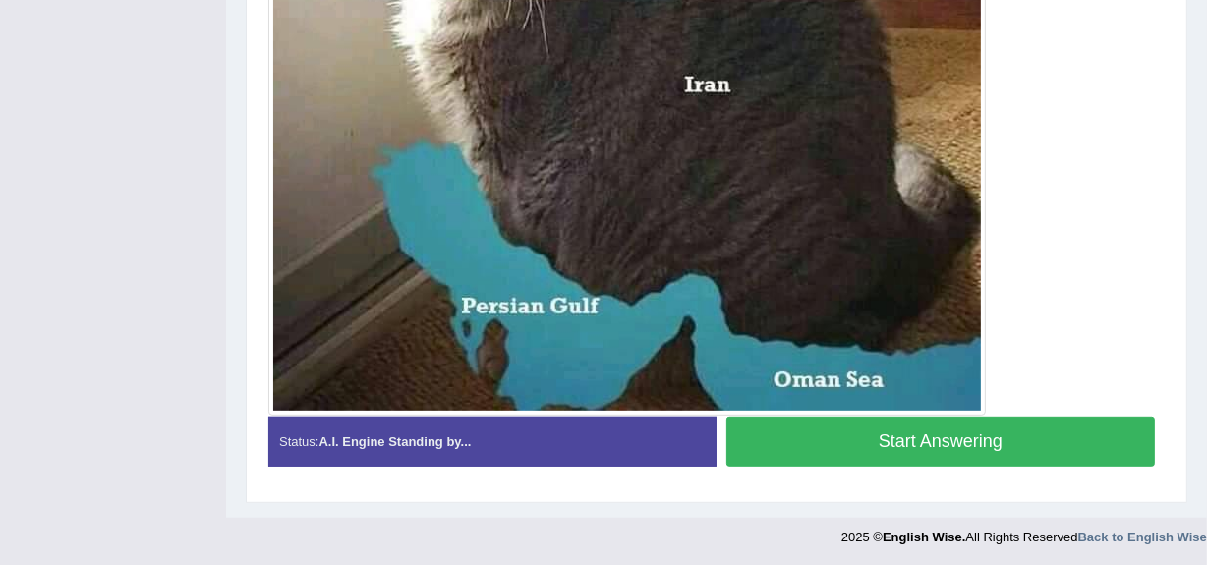
click at [885, 426] on button "Start Answering" at bounding box center [940, 442] width 428 height 50
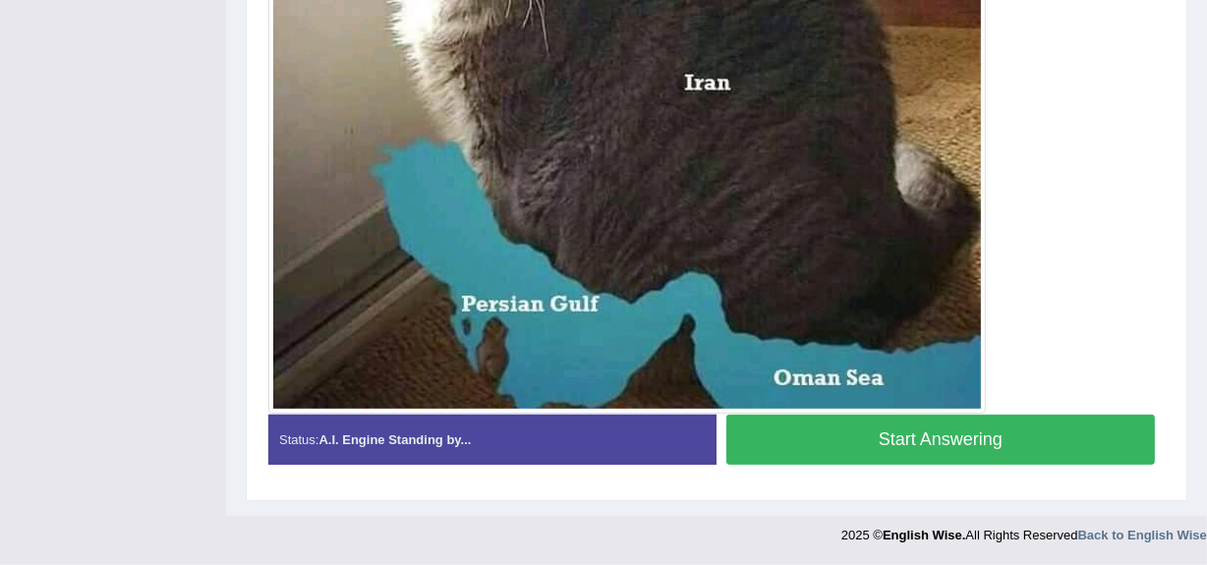
scroll to position [766, 0]
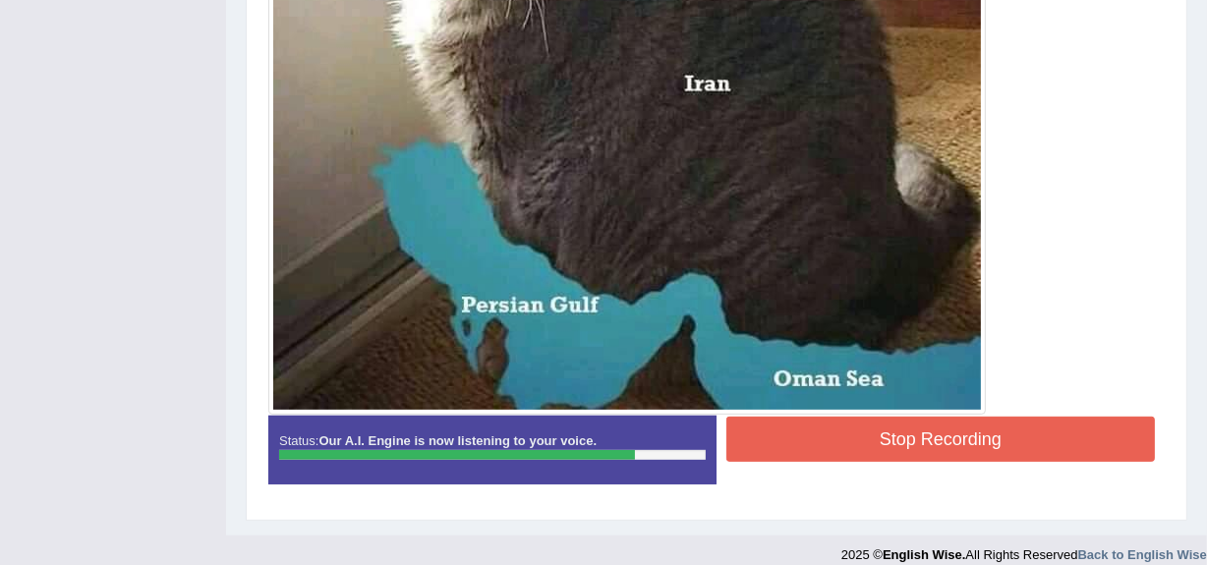
drag, startPoint x: 885, startPoint y: 426, endPoint x: 898, endPoint y: 439, distance: 18.1
click at [898, 439] on button "Stop Recording" at bounding box center [940, 439] width 428 height 45
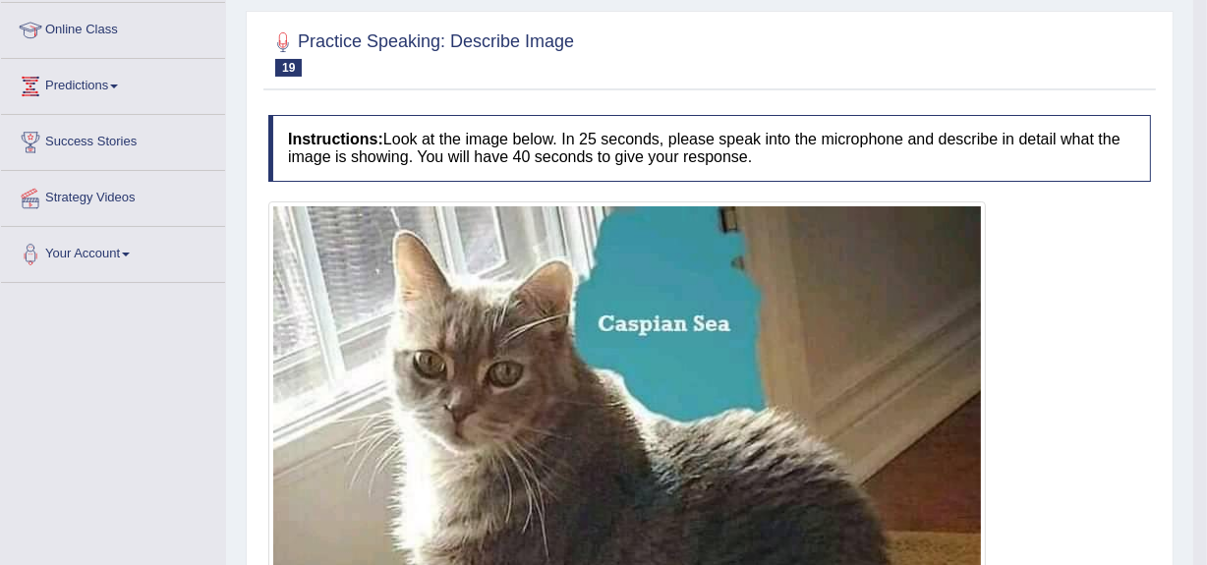
scroll to position [220, 0]
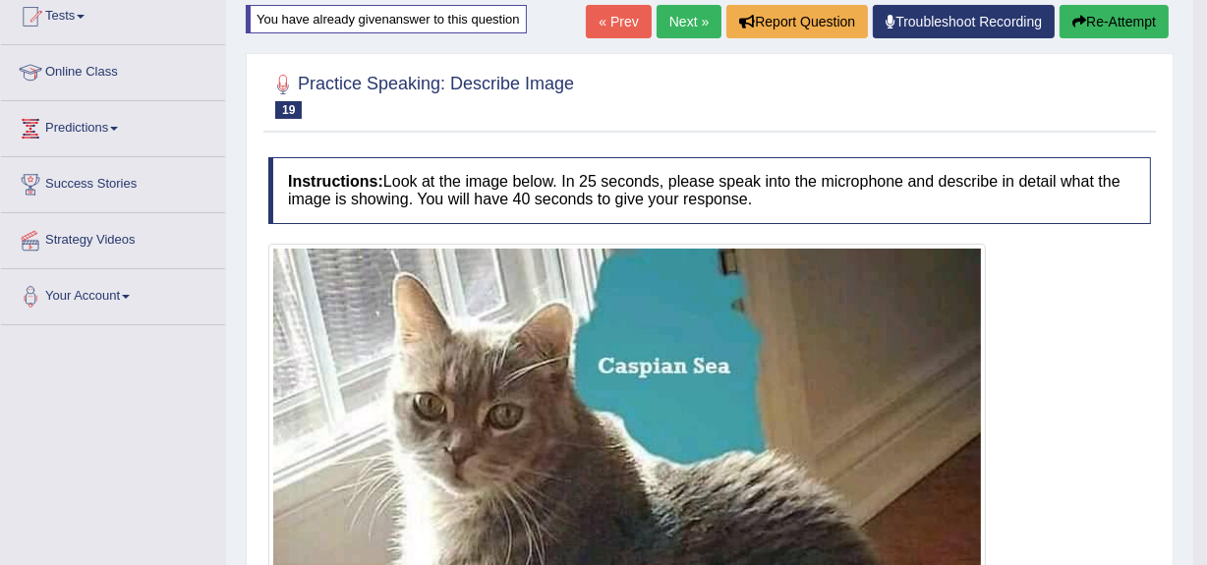
click at [1084, 17] on button "Re-Attempt" at bounding box center [1113, 21] width 109 height 33
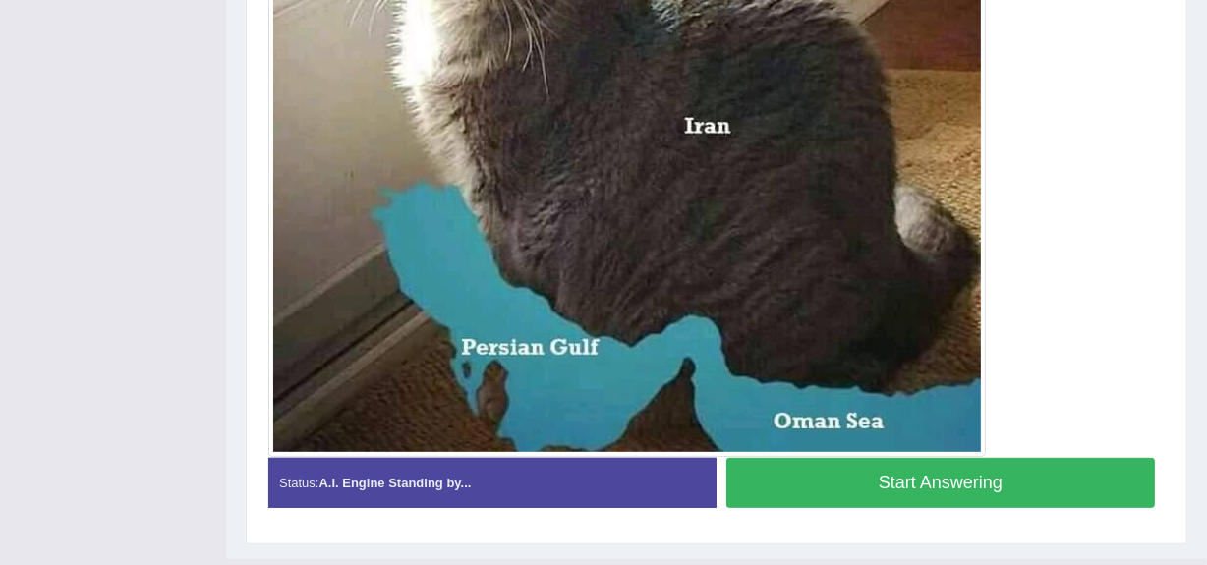
scroll to position [778, 0]
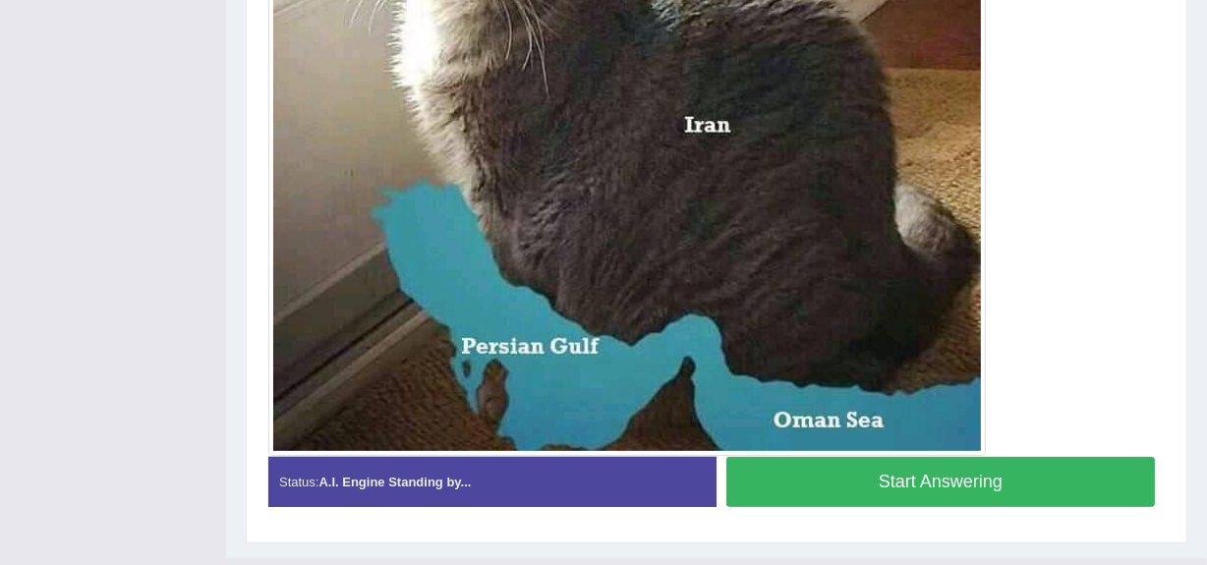
click at [935, 472] on button "Start Answering" at bounding box center [940, 482] width 428 height 50
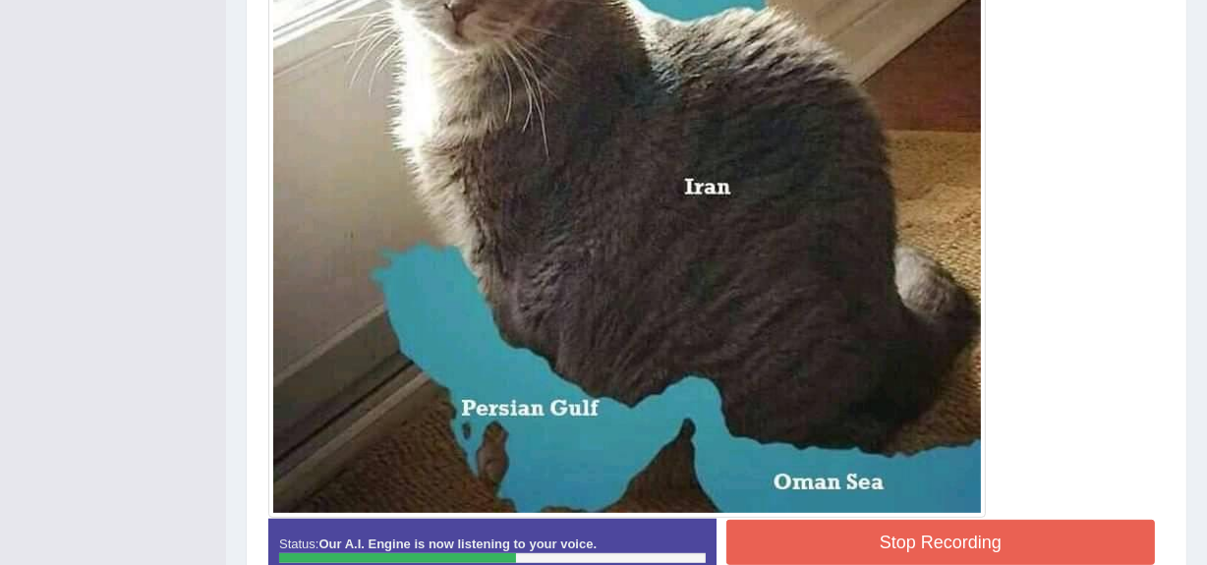
scroll to position [664, 0]
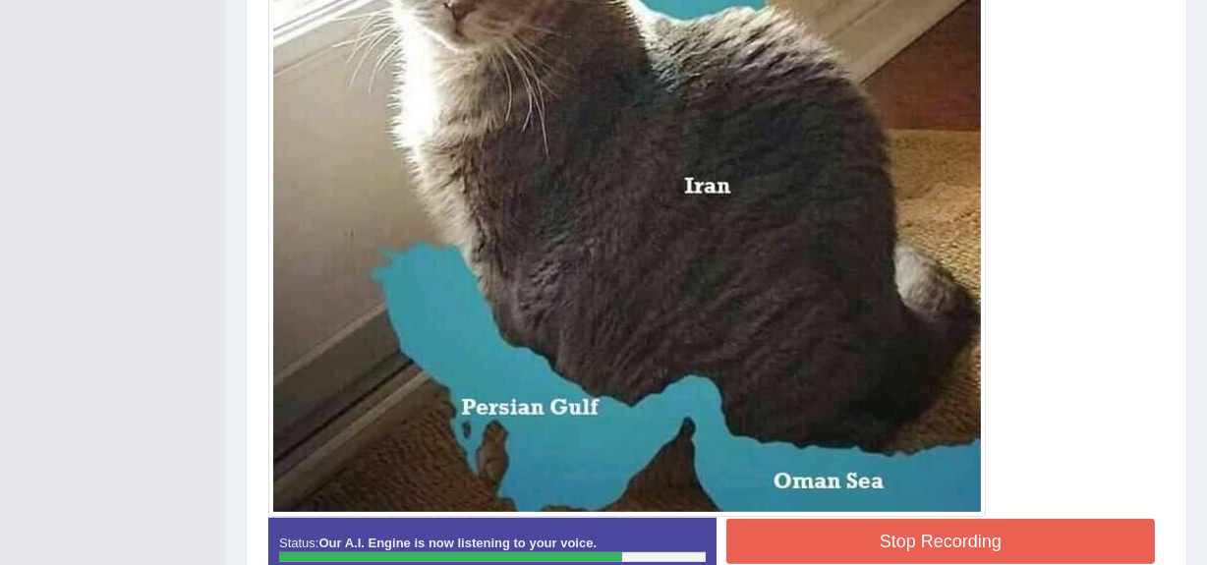
click at [935, 472] on img at bounding box center [627, 158] width 708 height 708
click at [919, 533] on button "Stop Recording" at bounding box center [940, 541] width 428 height 45
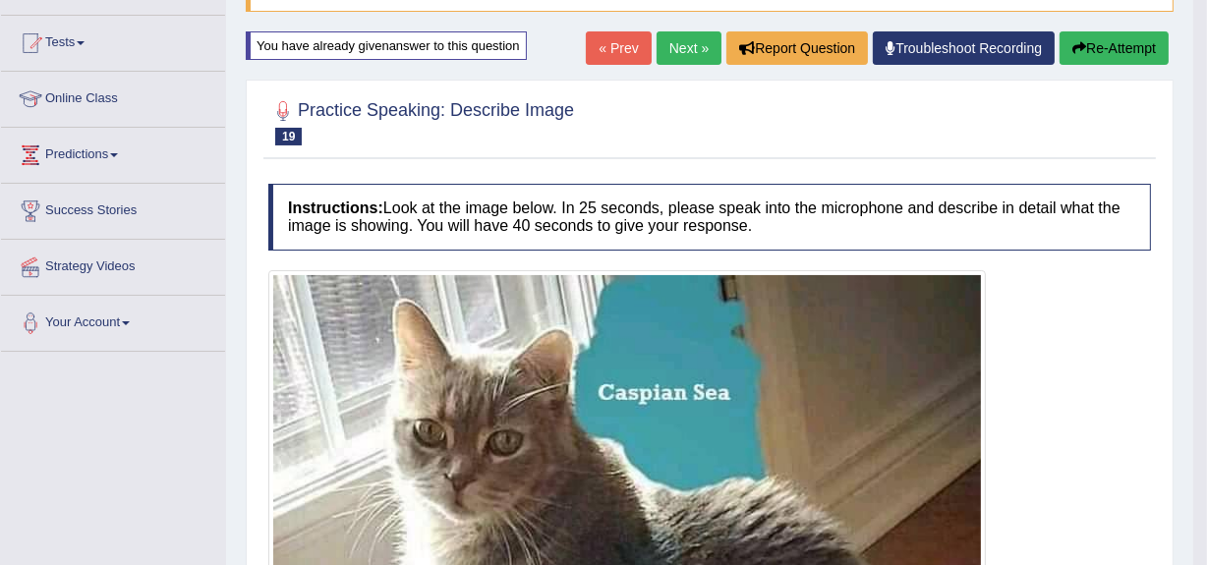
scroll to position [0, 0]
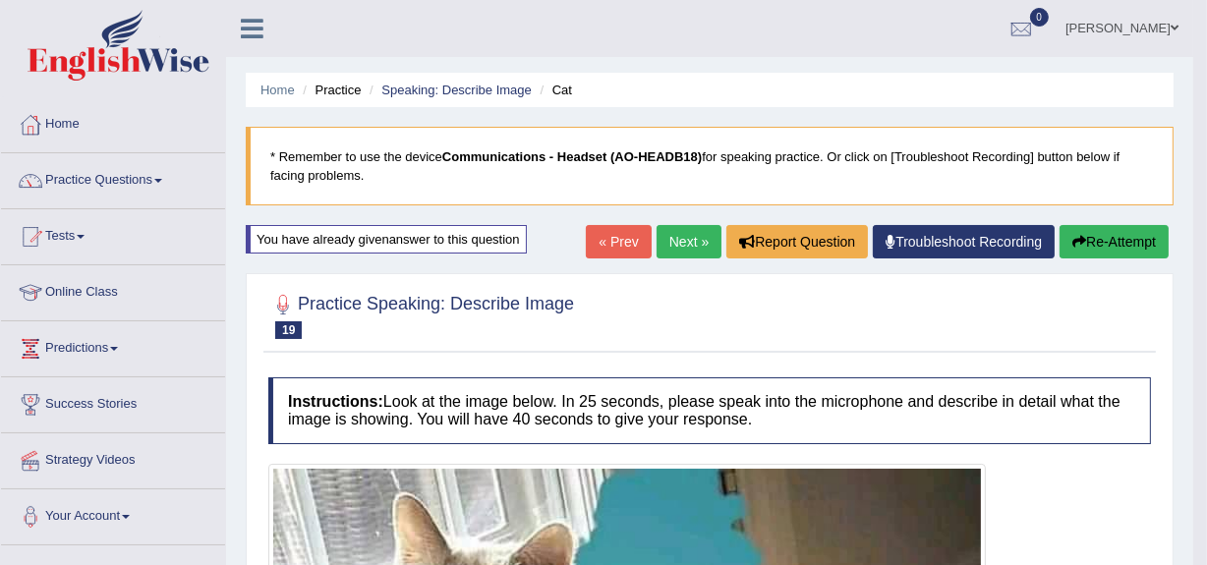
click at [1085, 233] on button "Re-Attempt" at bounding box center [1113, 241] width 109 height 33
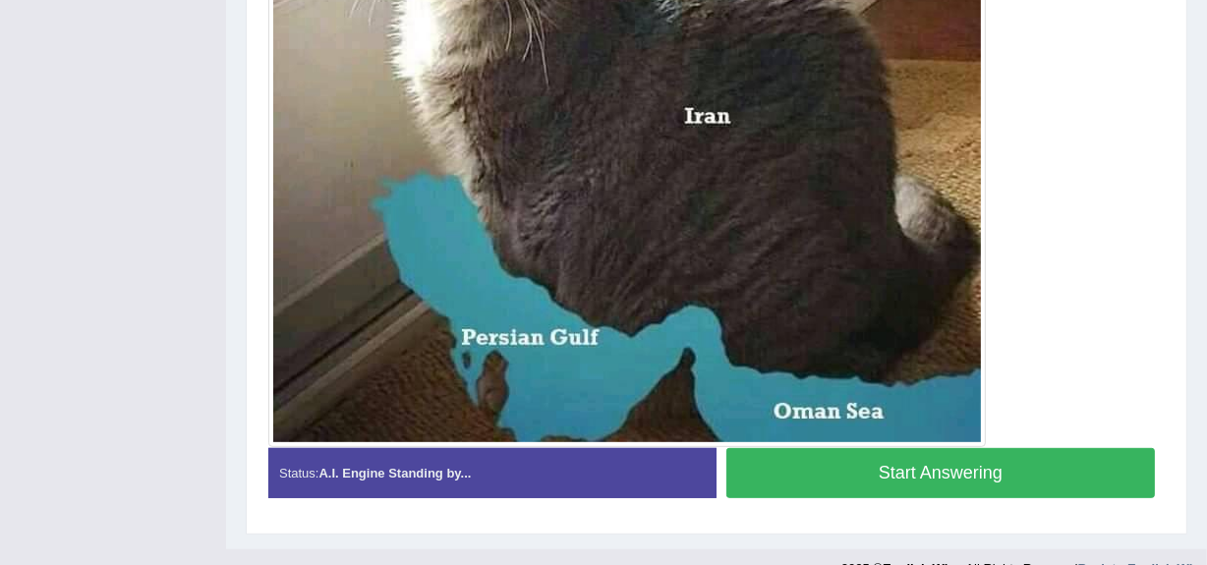
scroll to position [819, 0]
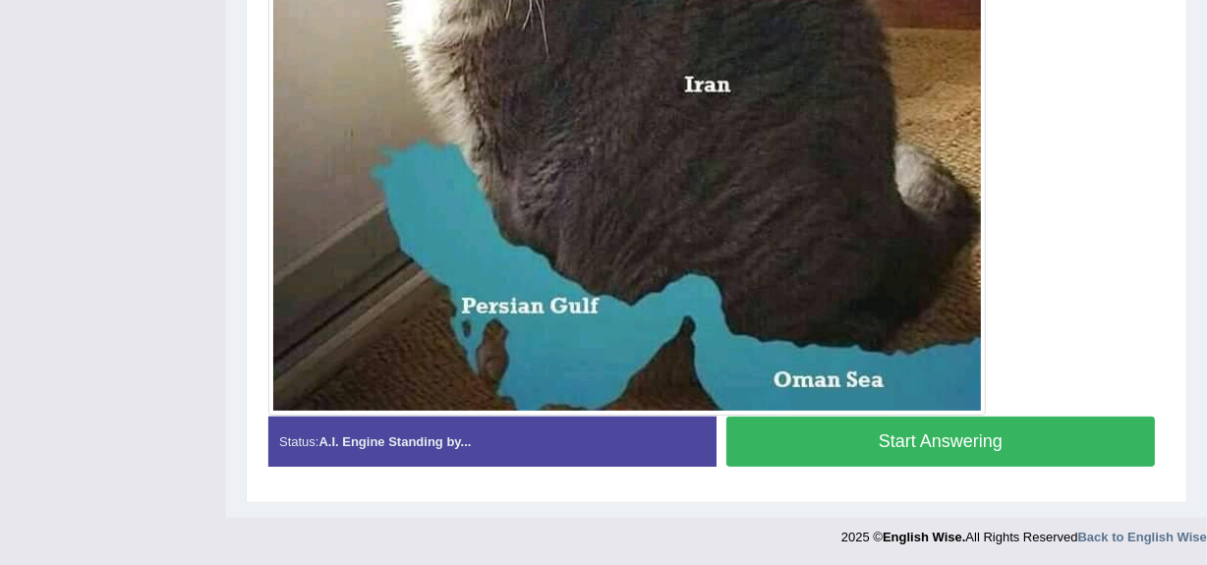
click at [952, 430] on button "Start Answering" at bounding box center [940, 442] width 428 height 50
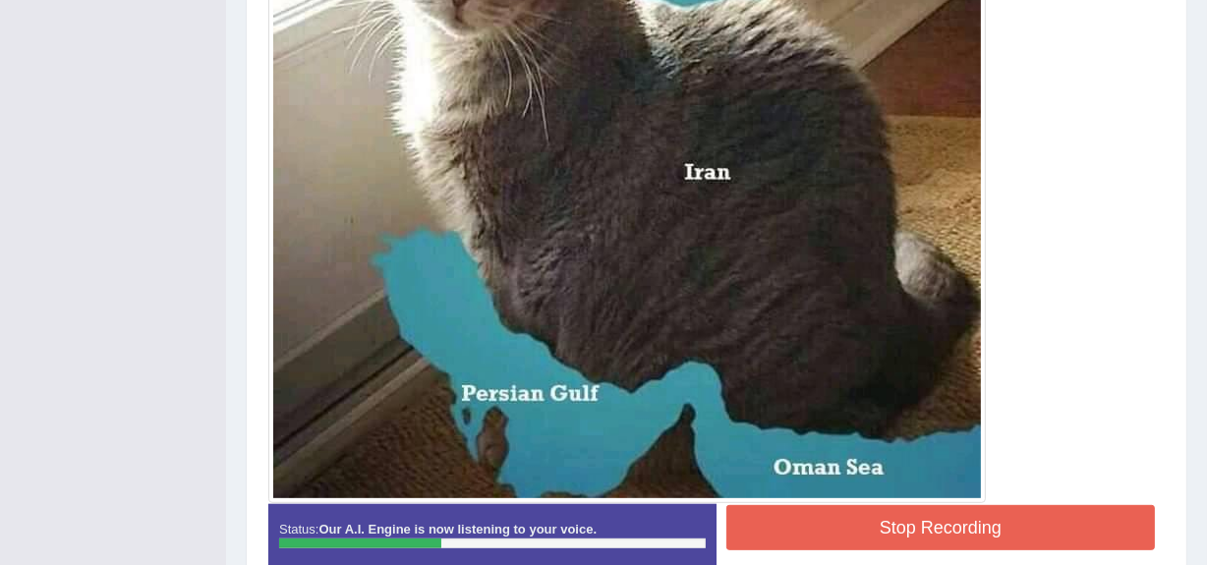
scroll to position [679, 0]
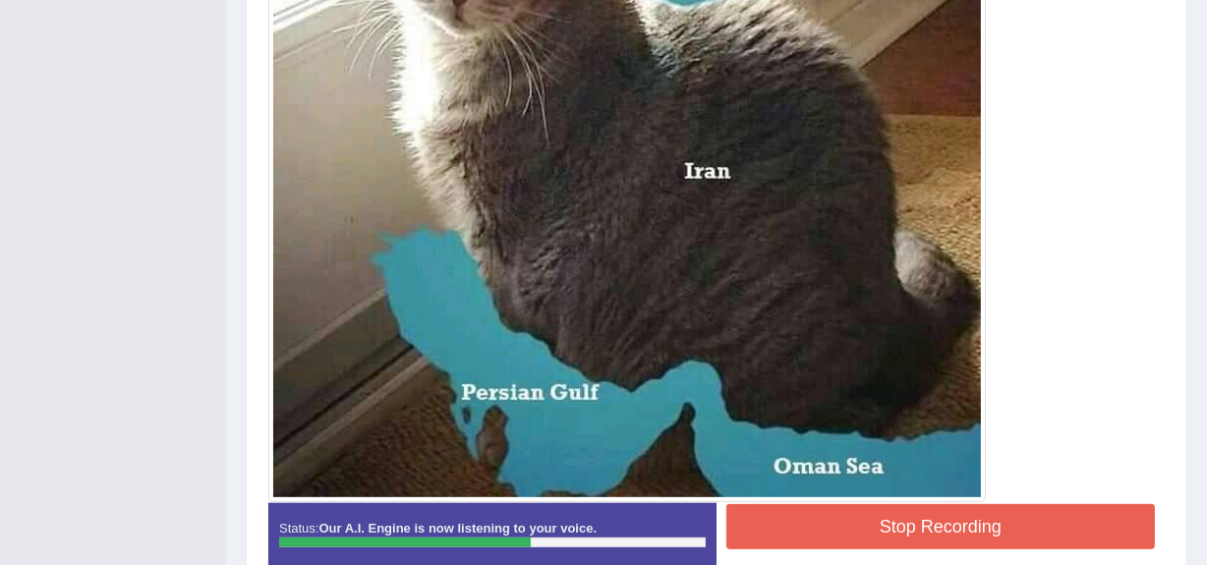
click at [903, 519] on button "Stop Recording" at bounding box center [940, 526] width 428 height 45
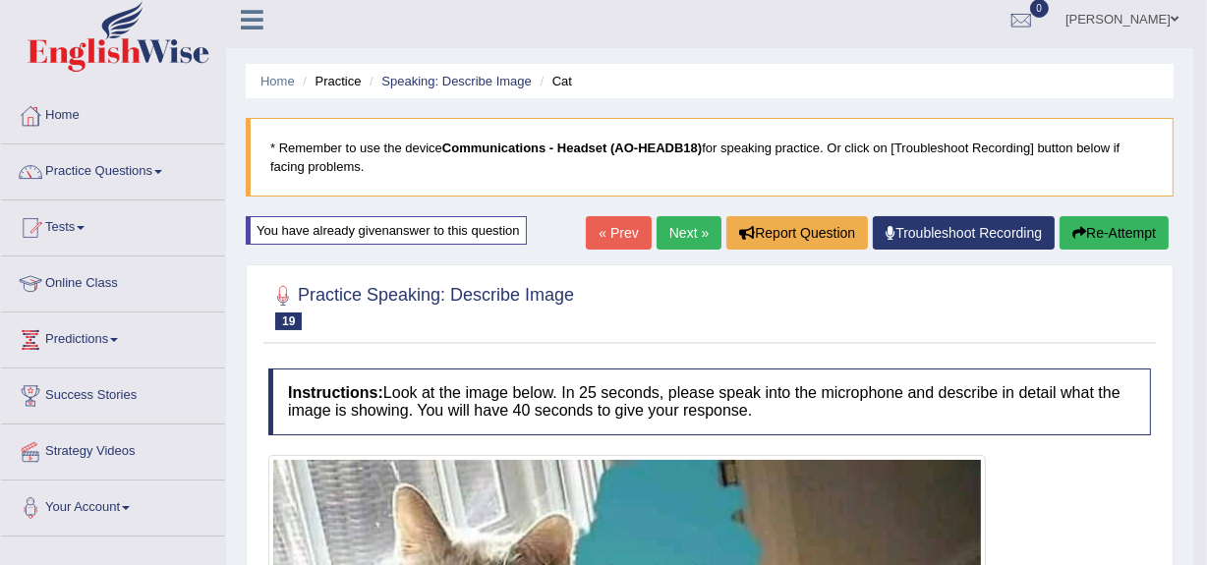
scroll to position [6, 0]
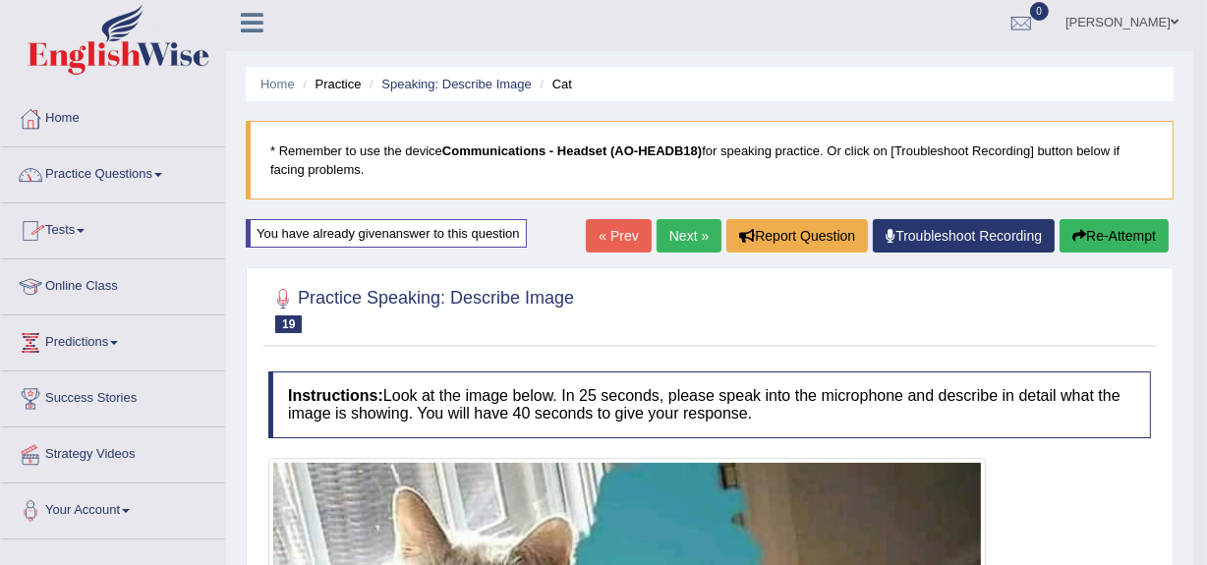
click at [99, 168] on link "Practice Questions" at bounding box center [113, 171] width 224 height 49
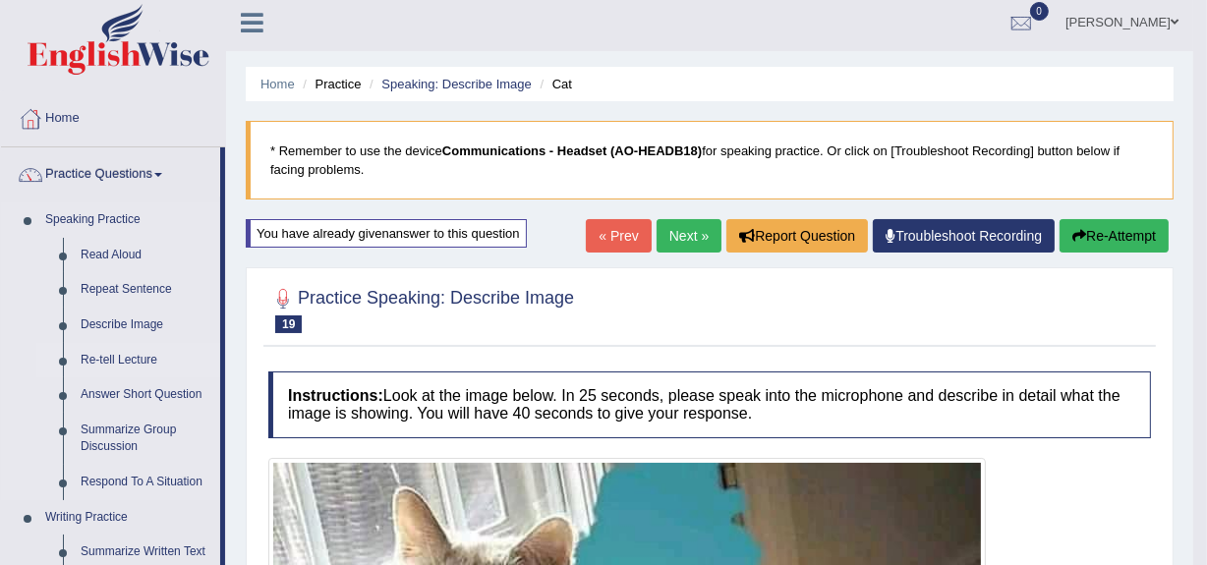
click at [103, 353] on link "Re-tell Lecture" at bounding box center [146, 360] width 148 height 35
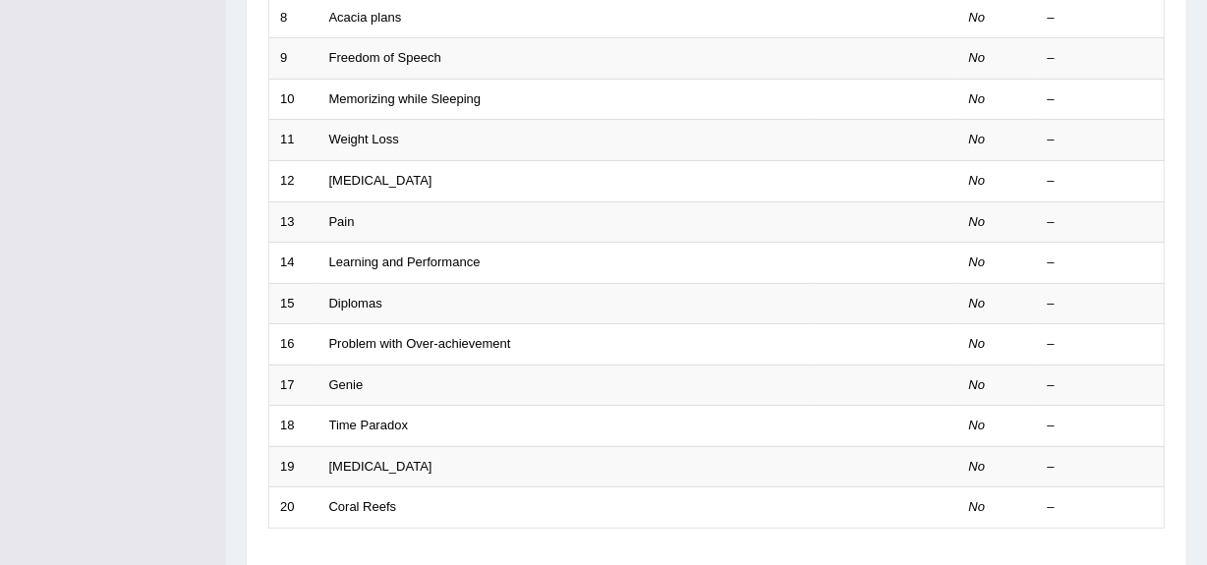
scroll to position [596, 0]
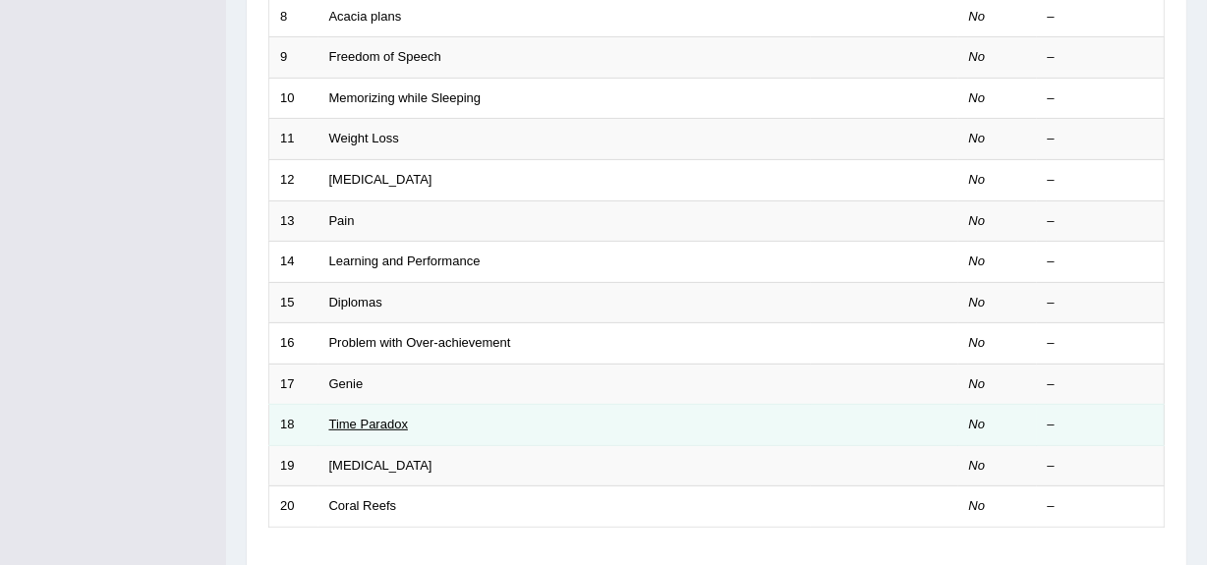
click at [364, 422] on link "Time Paradox" at bounding box center [368, 424] width 79 height 15
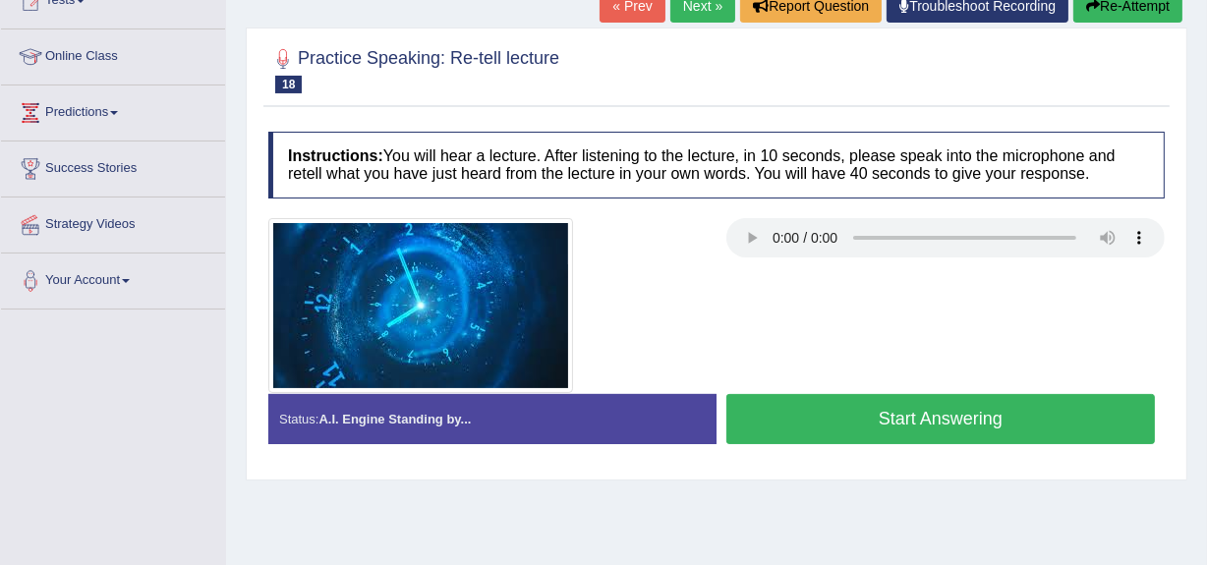
scroll to position [227, 0]
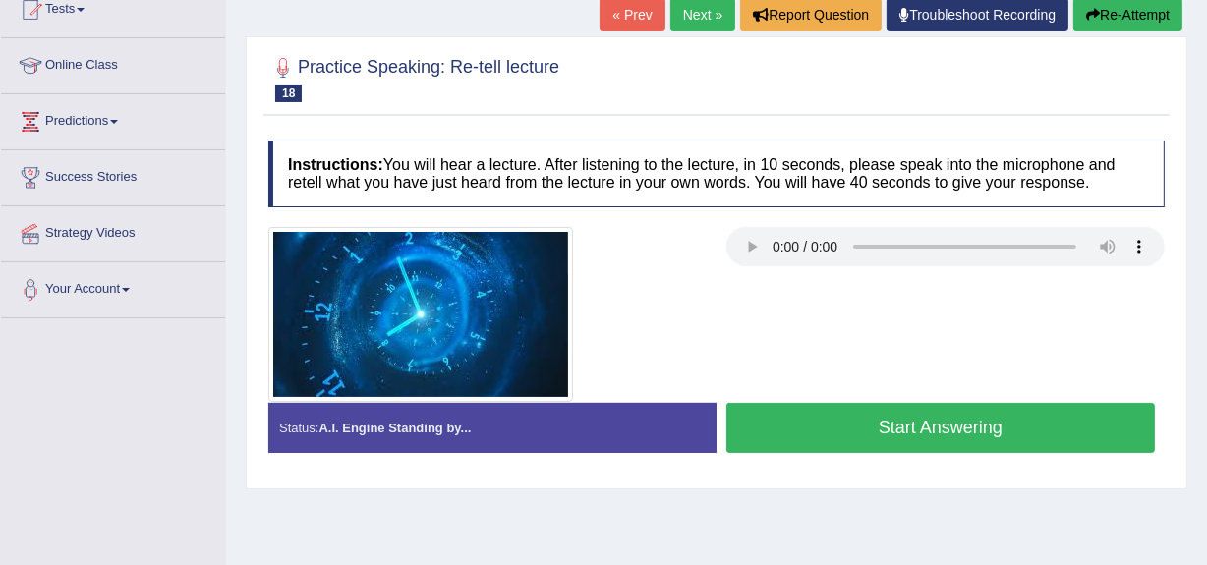
click at [912, 417] on button "Start Answering" at bounding box center [940, 428] width 428 height 50
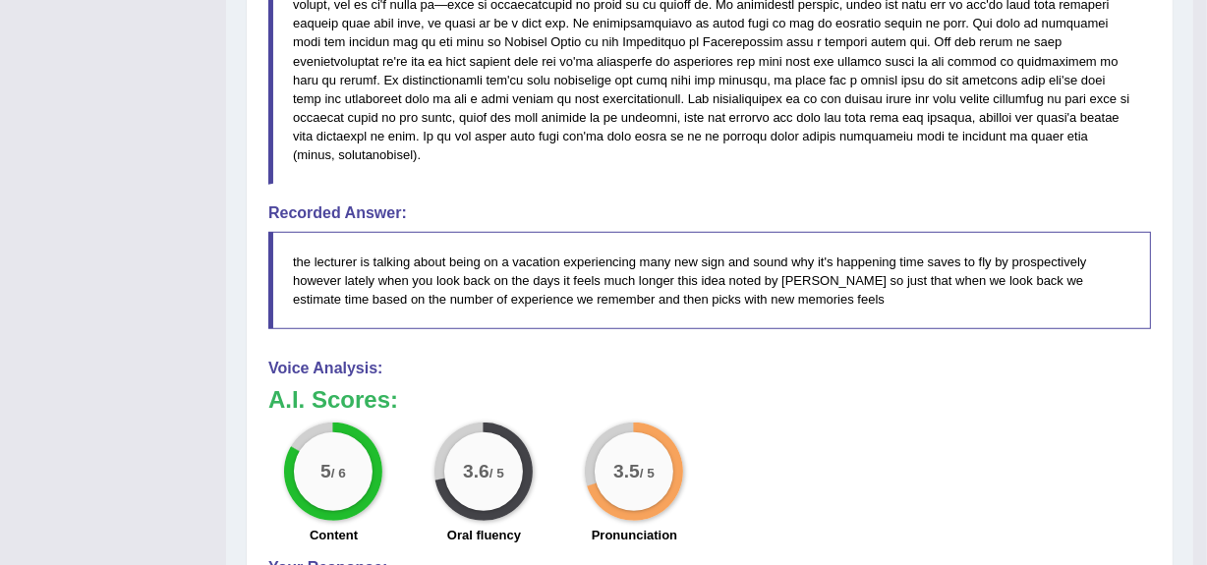
scroll to position [710, 0]
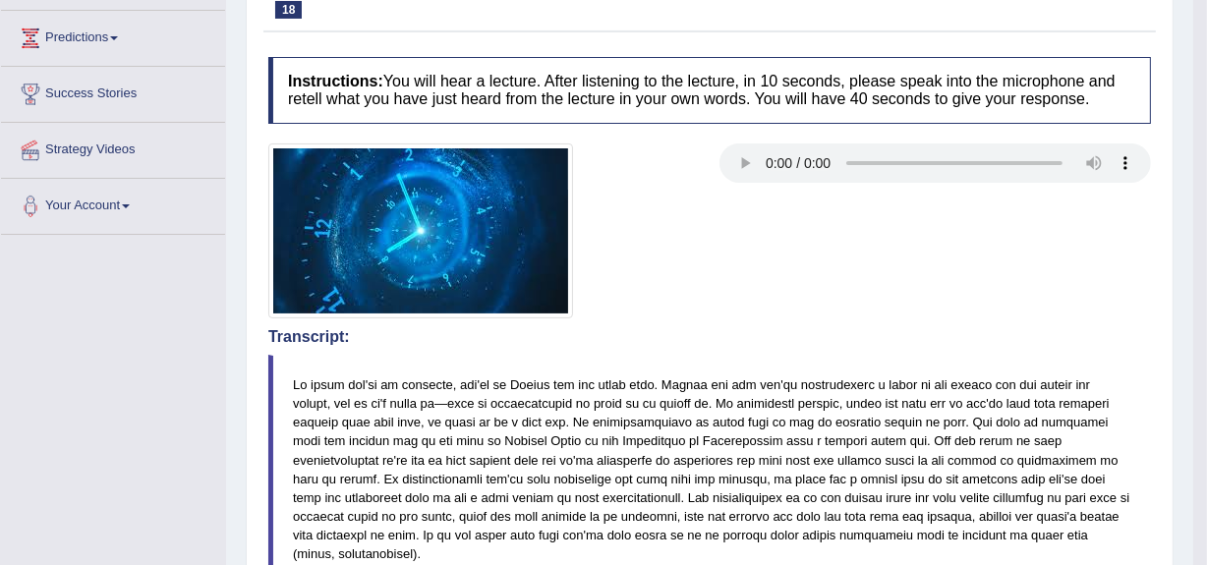
click at [912, 417] on blockquote at bounding box center [709, 469] width 882 height 229
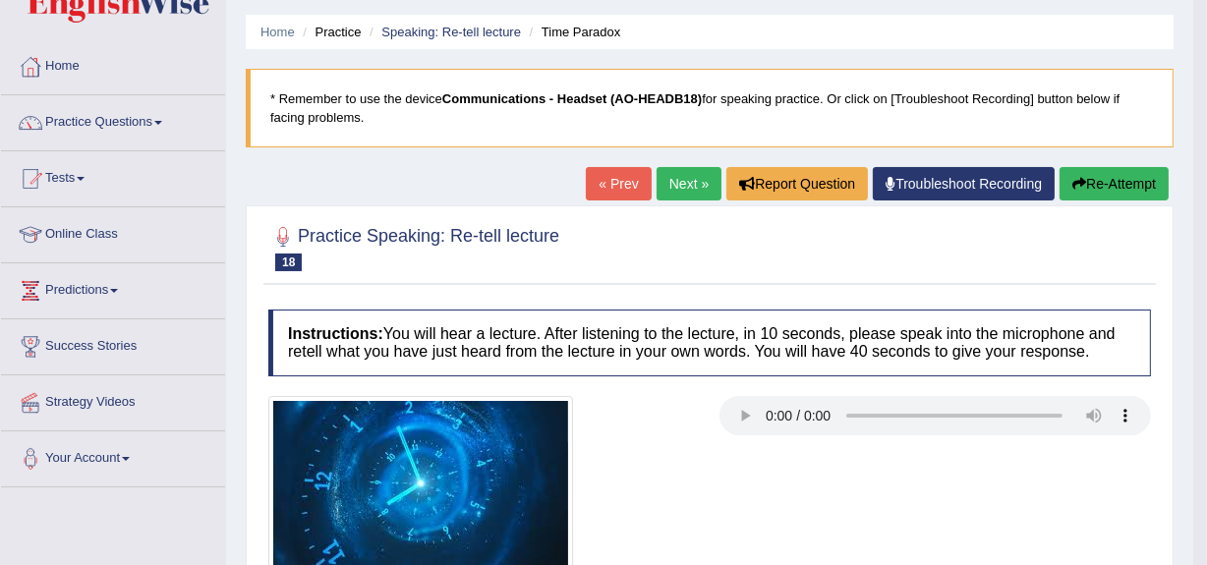
scroll to position [57, 0]
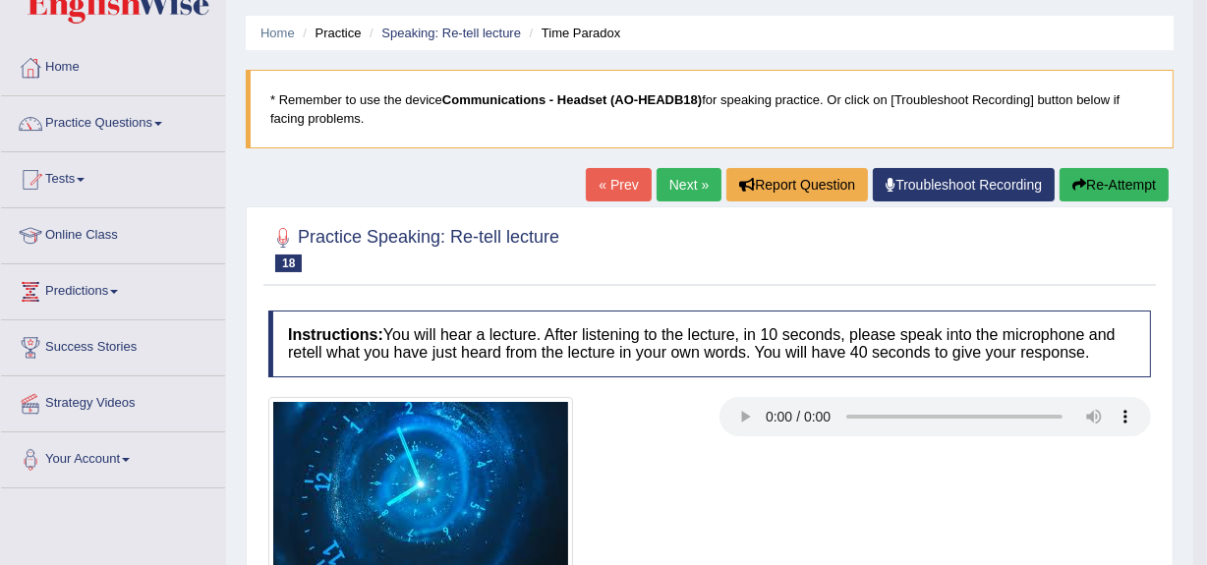
click at [1110, 178] on button "Re-Attempt" at bounding box center [1113, 184] width 109 height 33
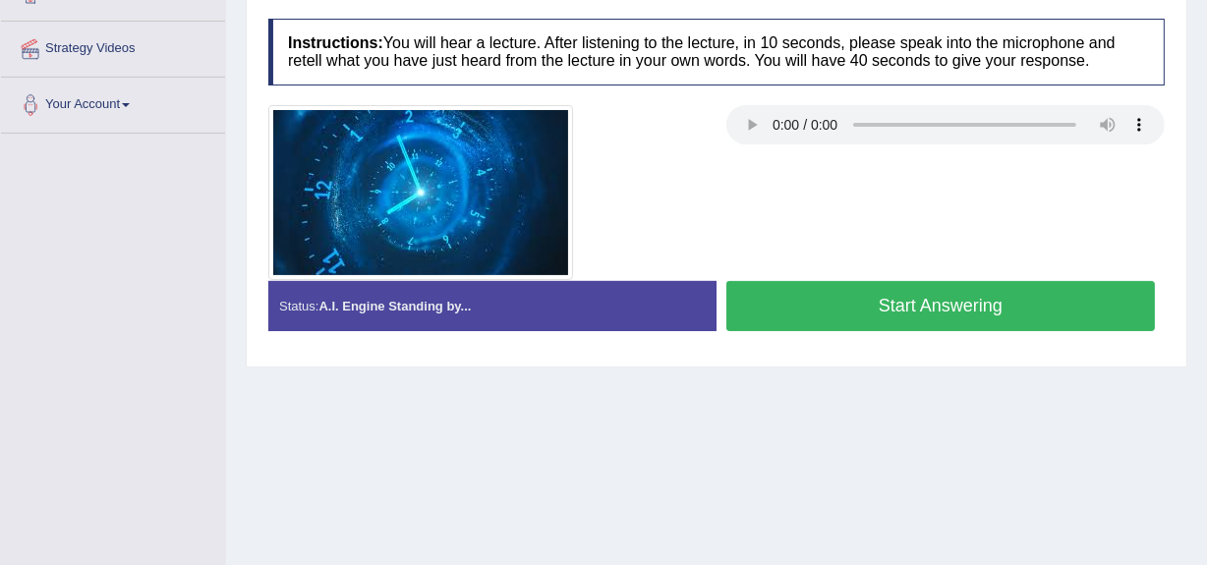
scroll to position [413, 0]
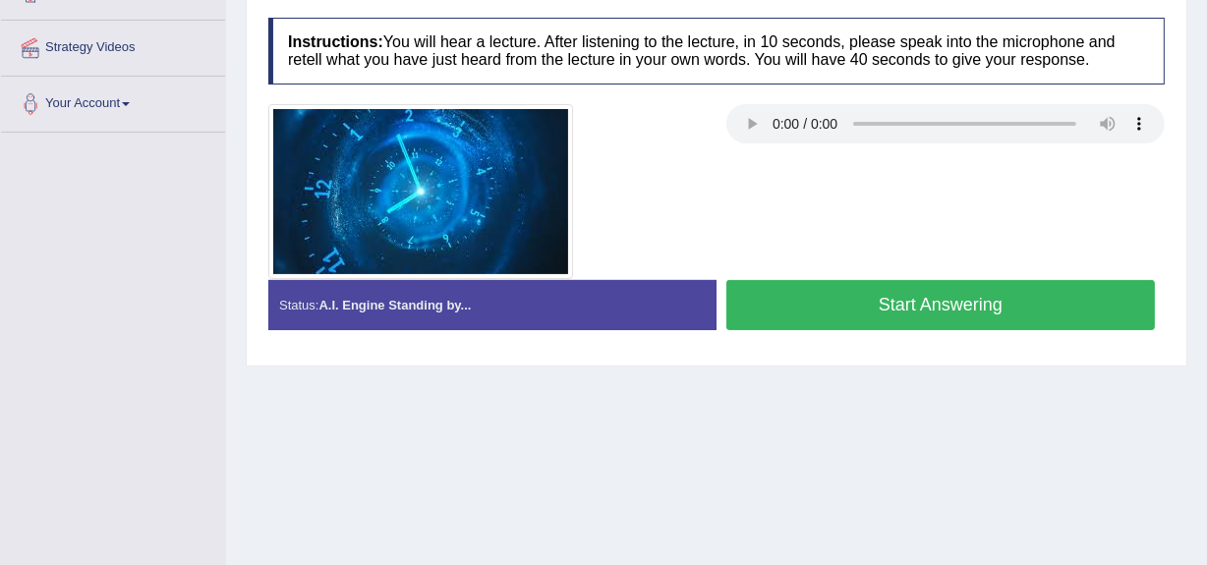
click at [930, 309] on button "Start Answering" at bounding box center [940, 305] width 428 height 50
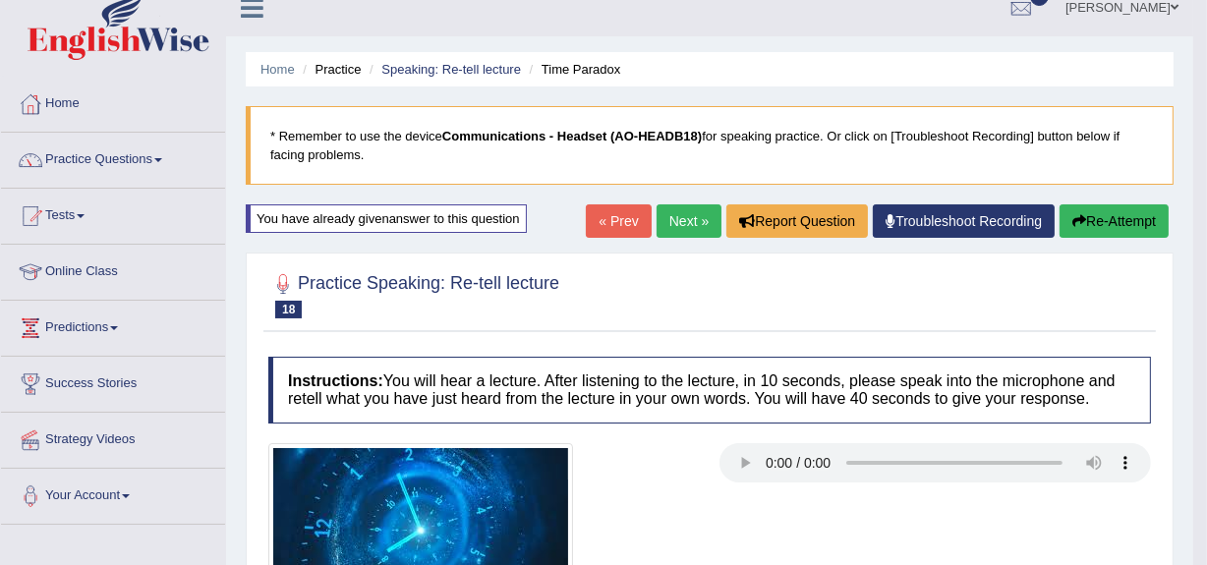
scroll to position [0, 0]
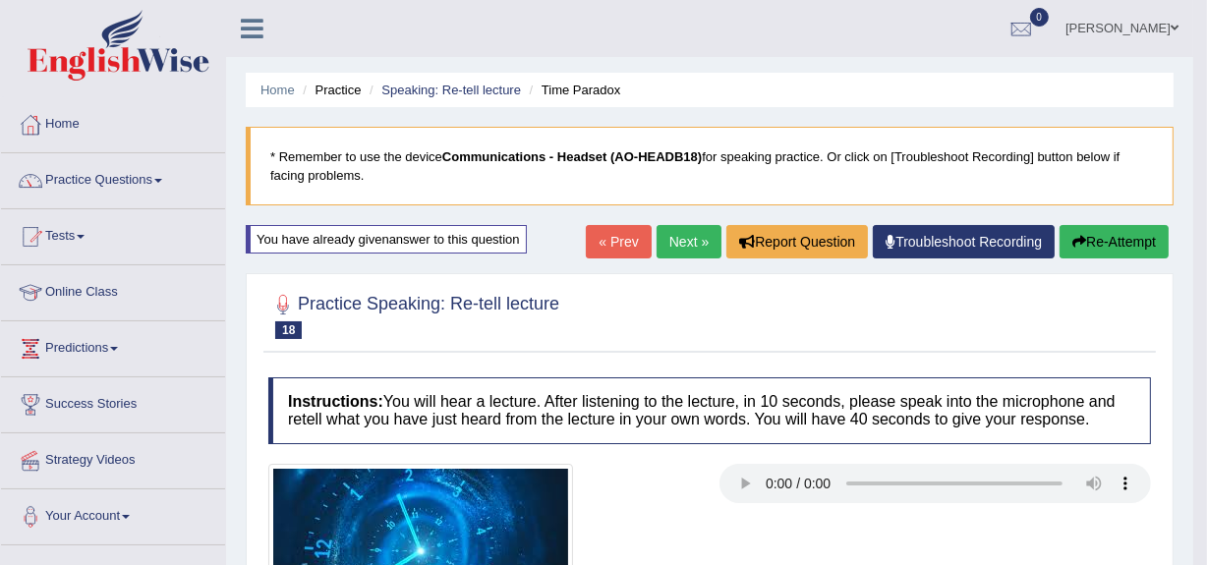
click at [668, 236] on link "Next »" at bounding box center [688, 241] width 65 height 33
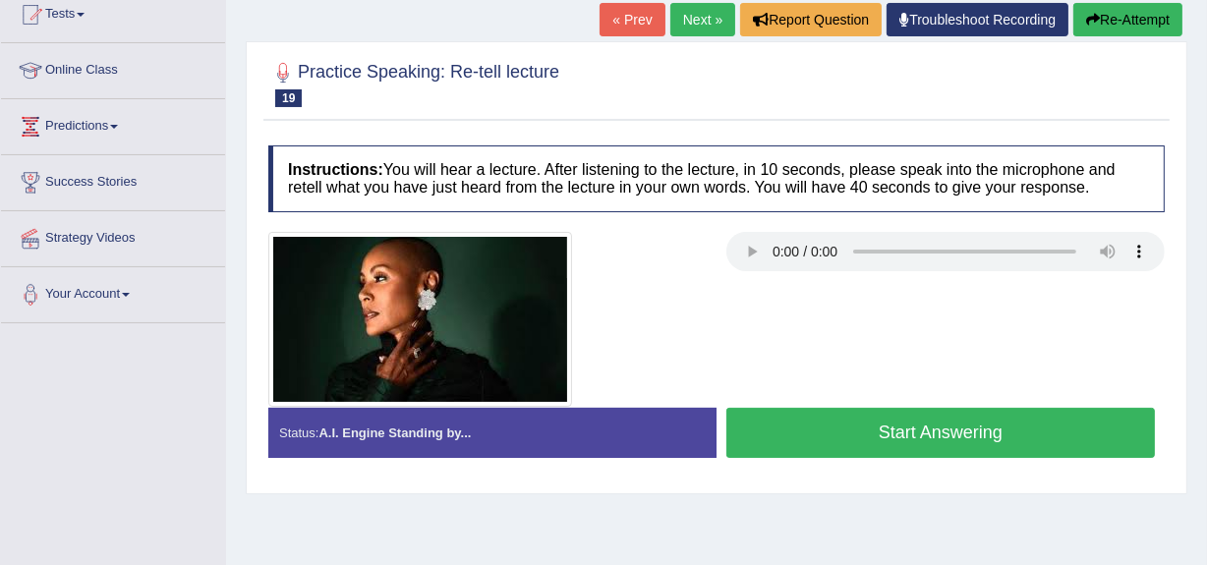
scroll to position [231, 0]
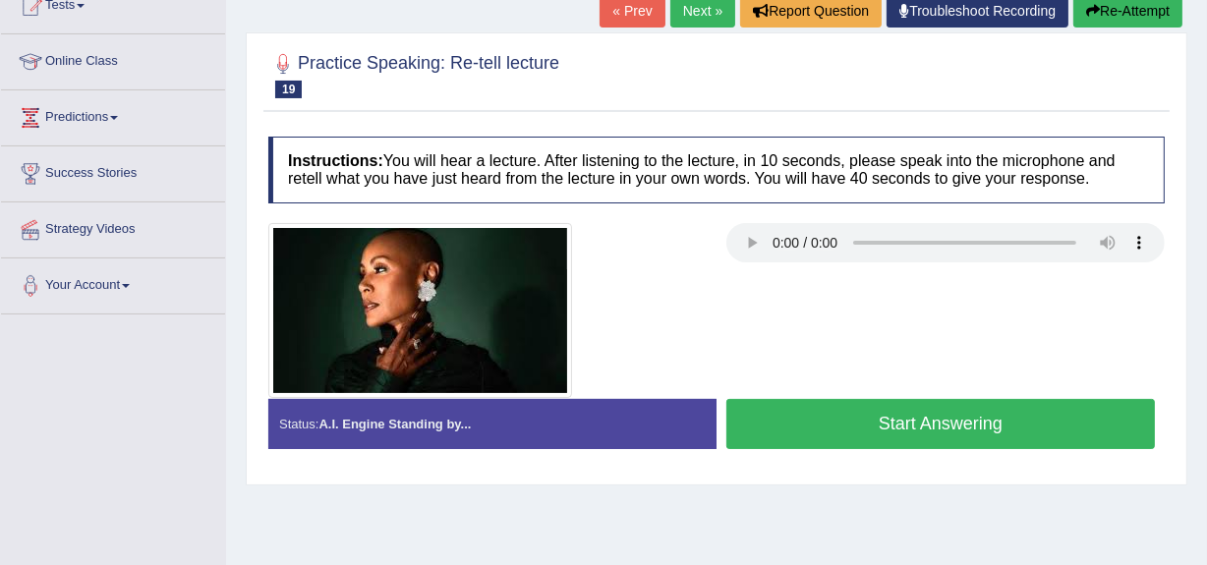
click at [903, 418] on button "Start Answering" at bounding box center [940, 424] width 428 height 50
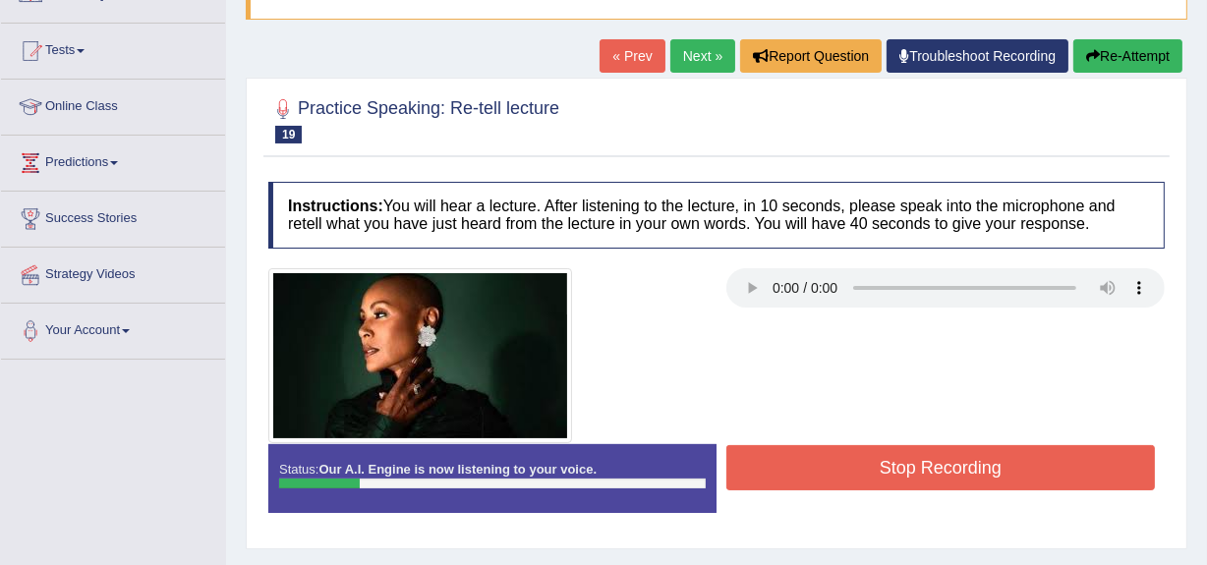
scroll to position [180, 0]
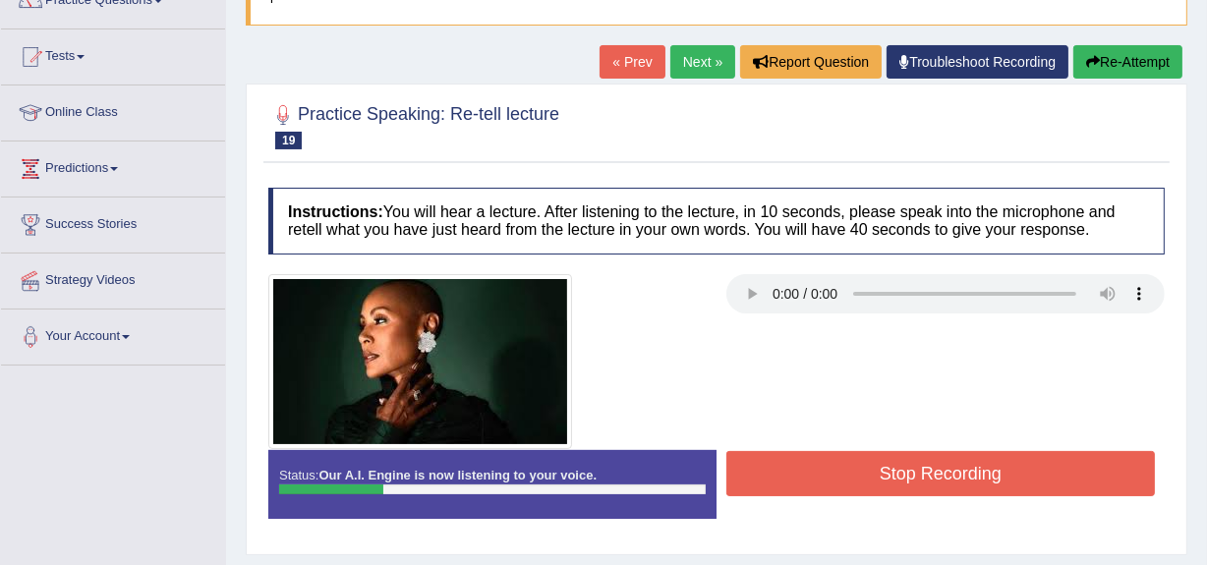
click at [1115, 55] on button "Re-Attempt" at bounding box center [1127, 61] width 109 height 33
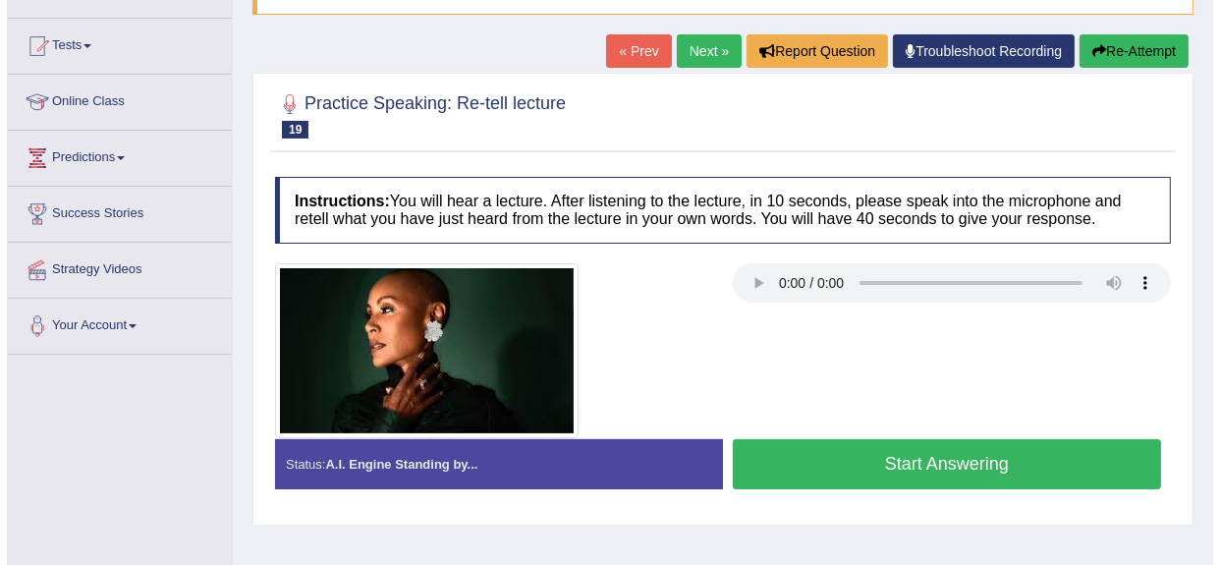
scroll to position [180, 0]
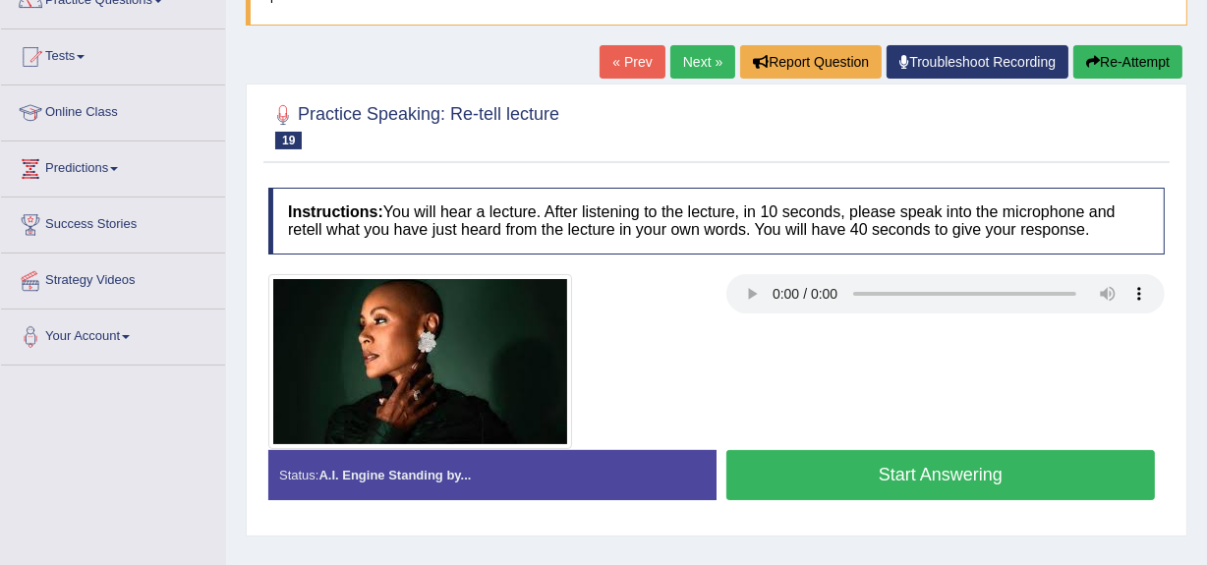
click at [923, 474] on button "Start Answering" at bounding box center [940, 475] width 428 height 50
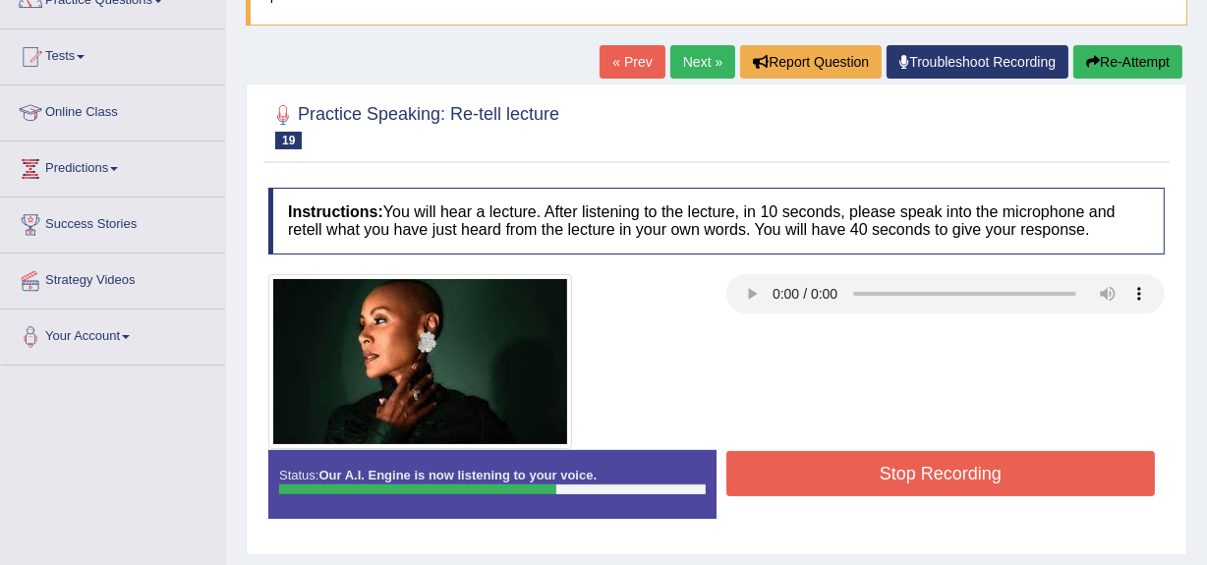
click at [923, 474] on button "Stop Recording" at bounding box center [940, 473] width 428 height 45
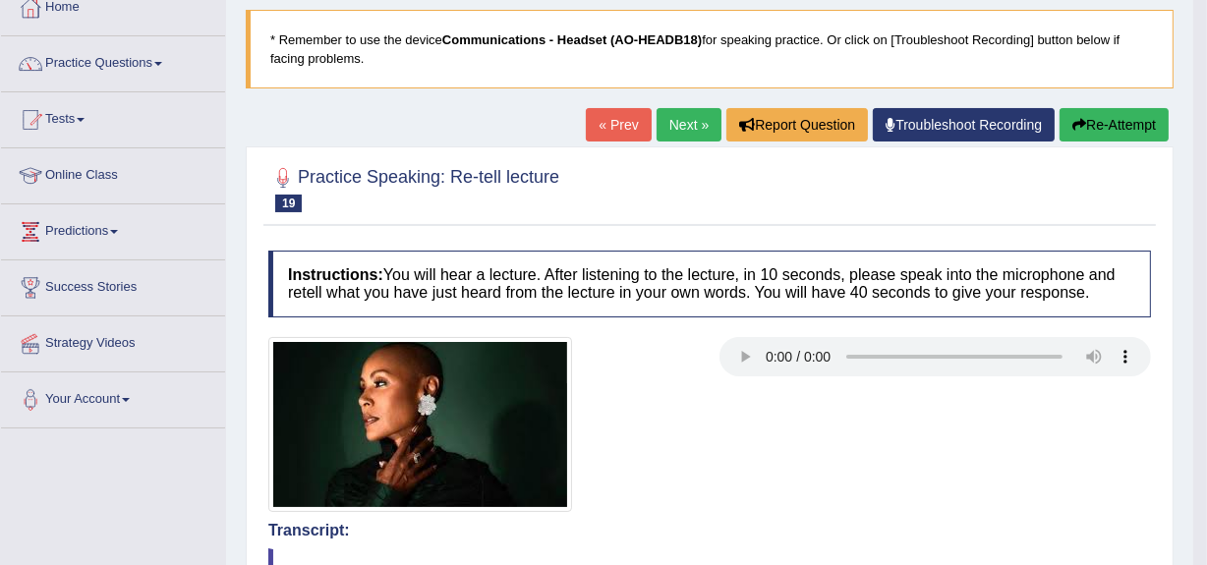
scroll to position [116, 0]
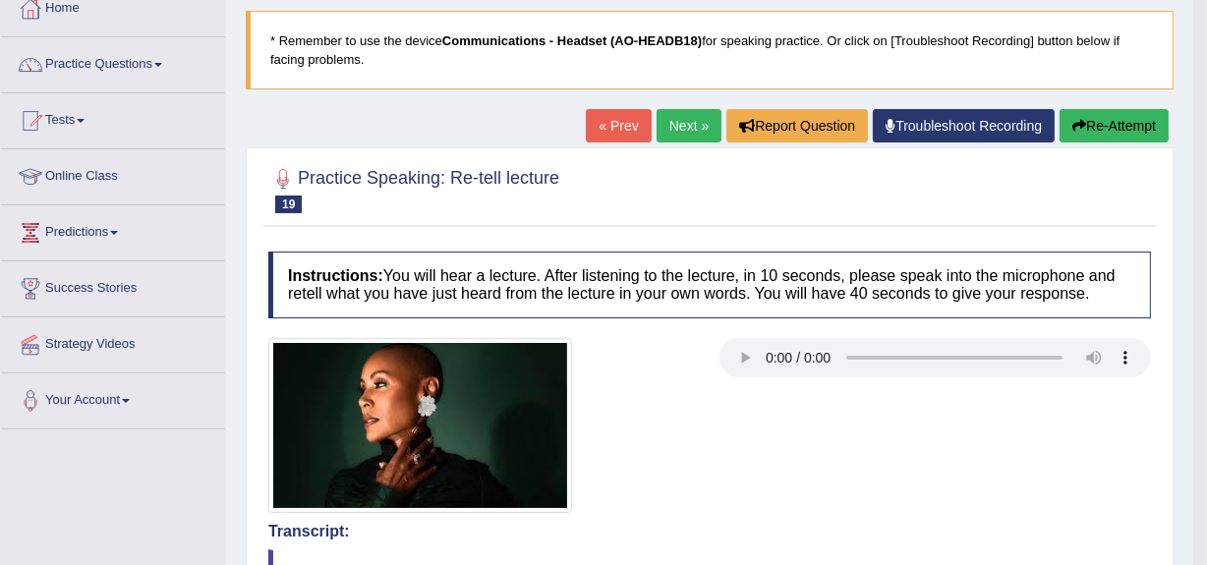
click at [681, 128] on link "Next »" at bounding box center [688, 125] width 65 height 33
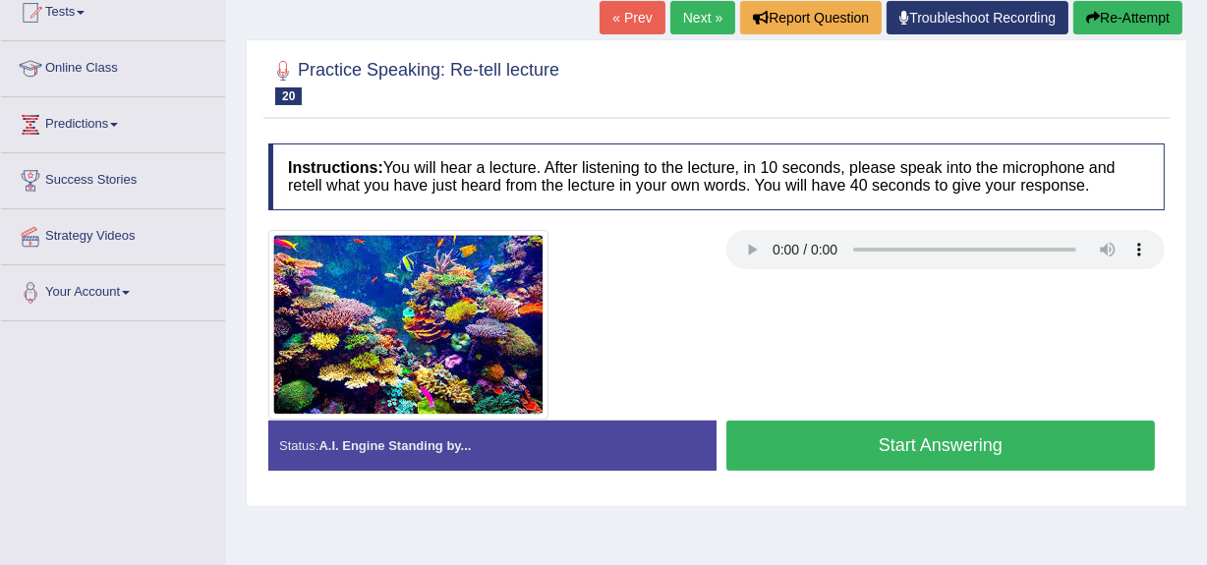
scroll to position [225, 0]
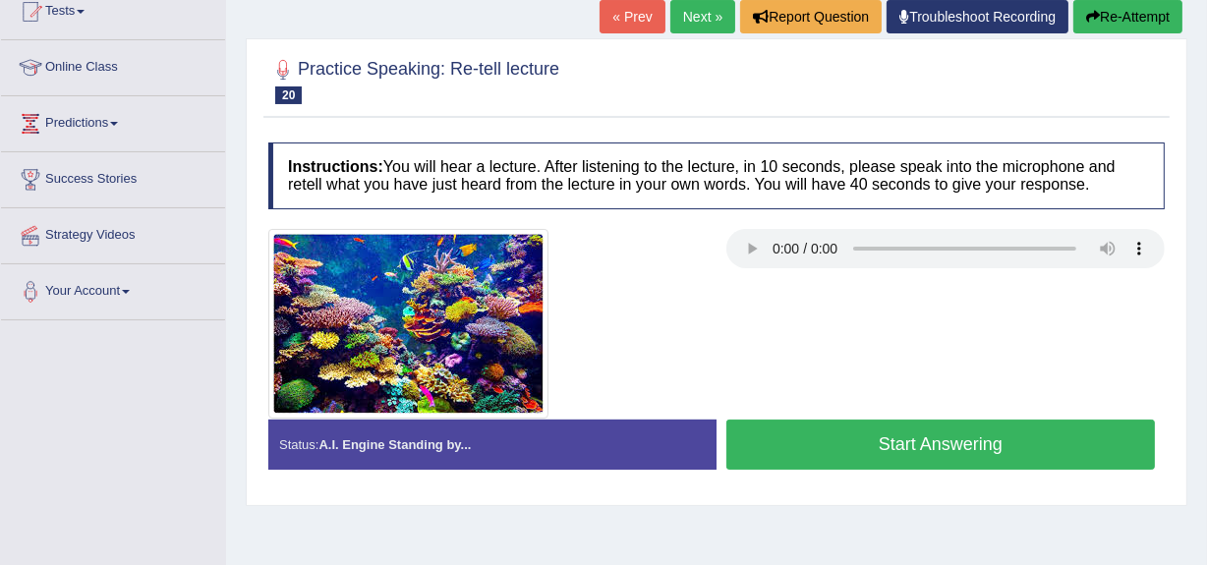
click at [918, 449] on button "Start Answering" at bounding box center [940, 445] width 428 height 50
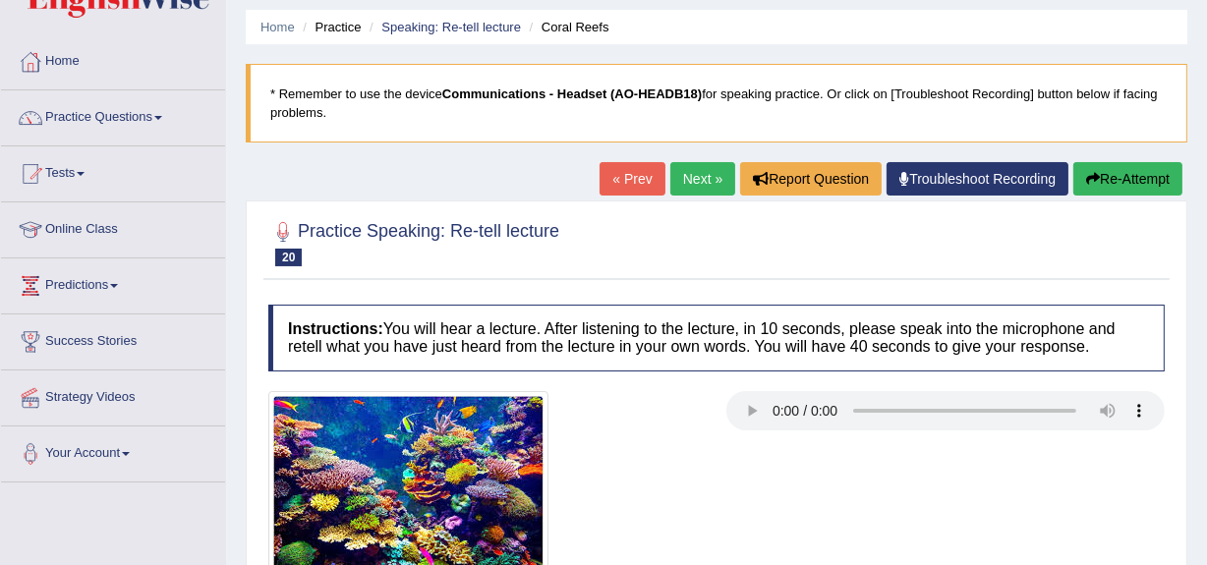
scroll to position [62, 0]
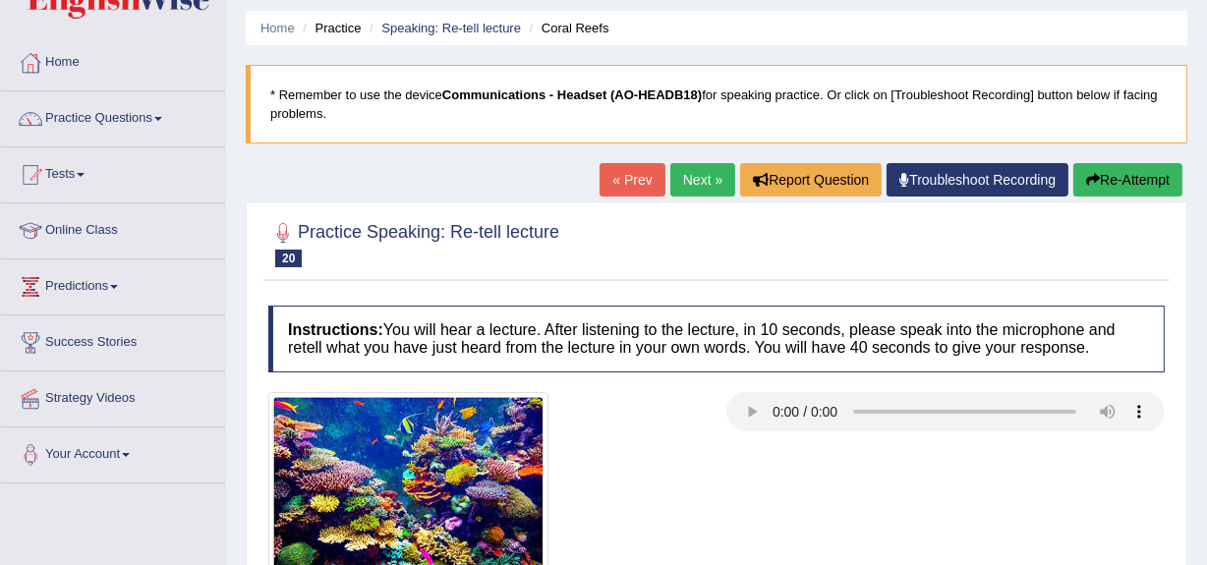
click at [683, 168] on link "Next »" at bounding box center [702, 179] width 65 height 33
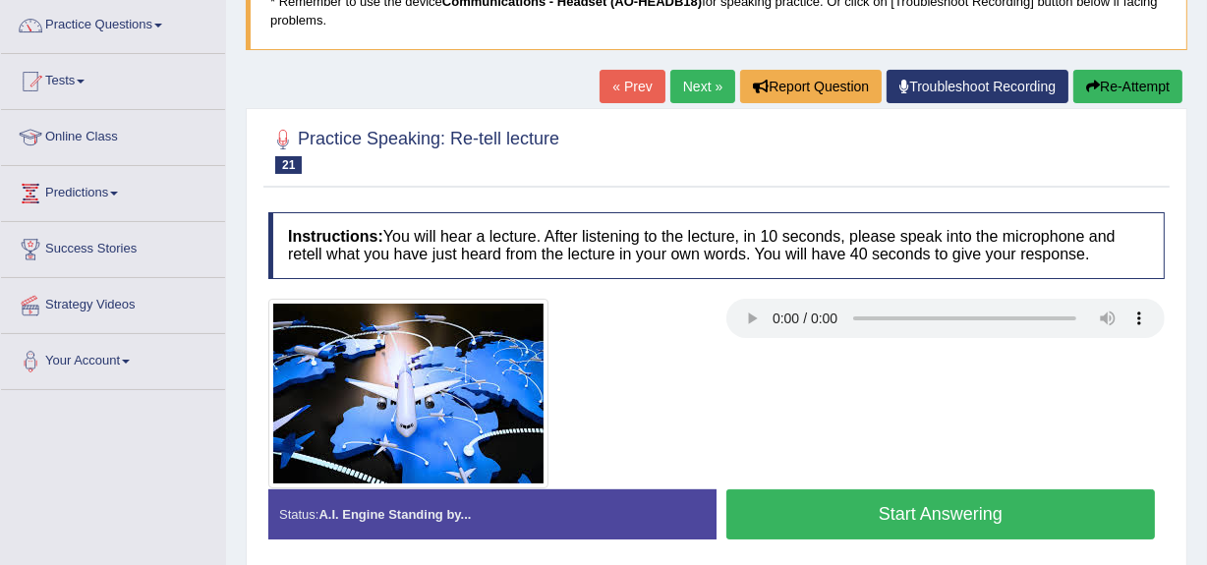
scroll to position [165, 0]
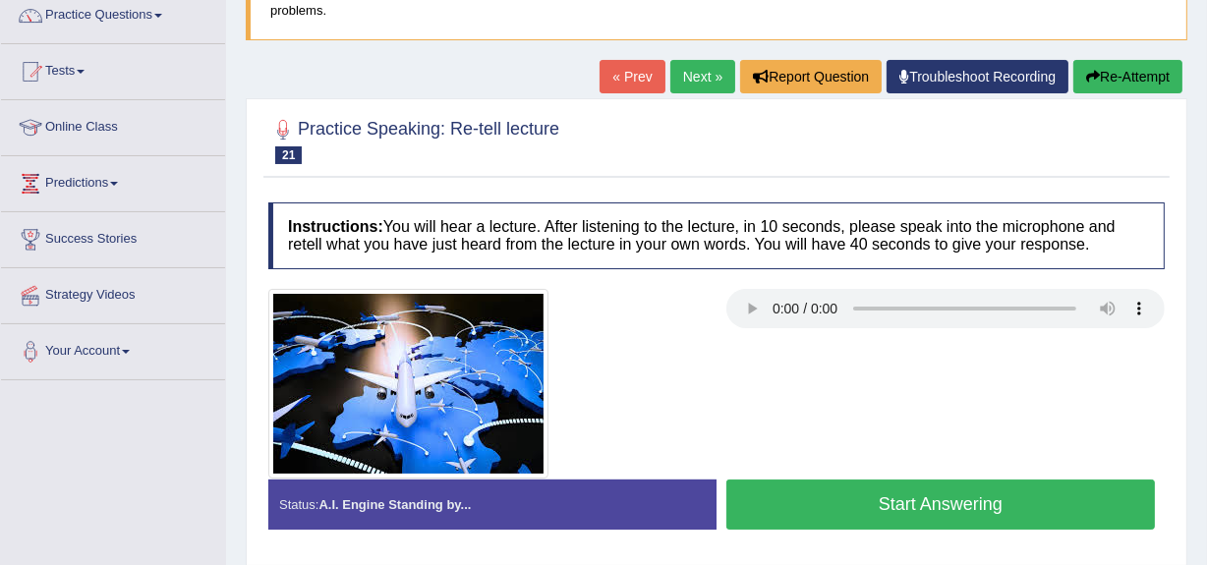
click at [908, 490] on button "Start Answering" at bounding box center [940, 505] width 428 height 50
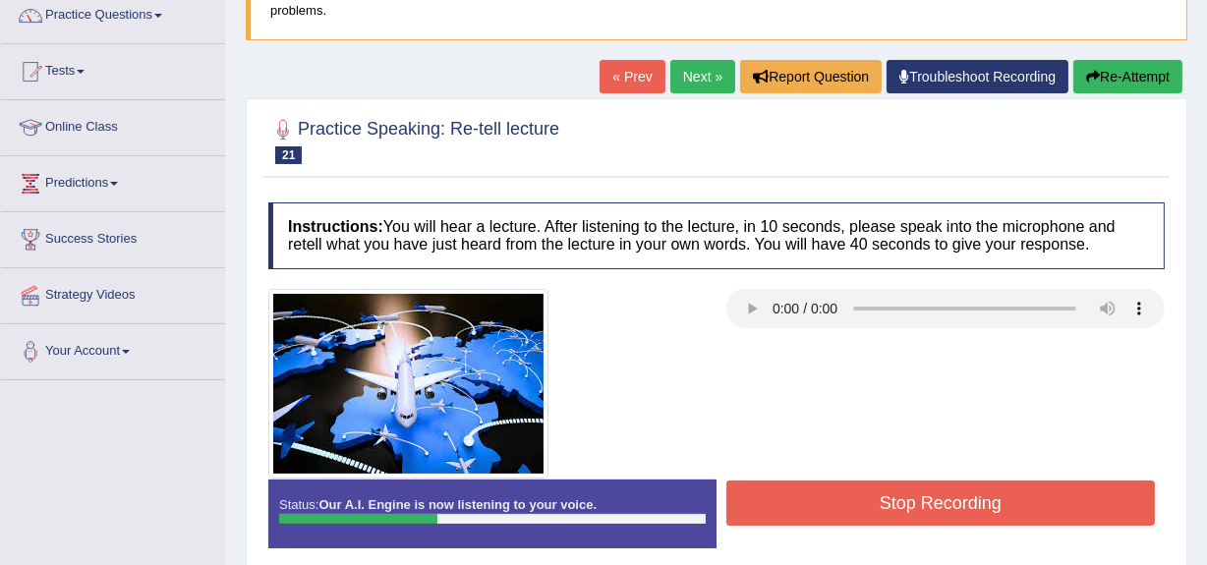
click at [908, 490] on button "Stop Recording" at bounding box center [940, 503] width 428 height 45
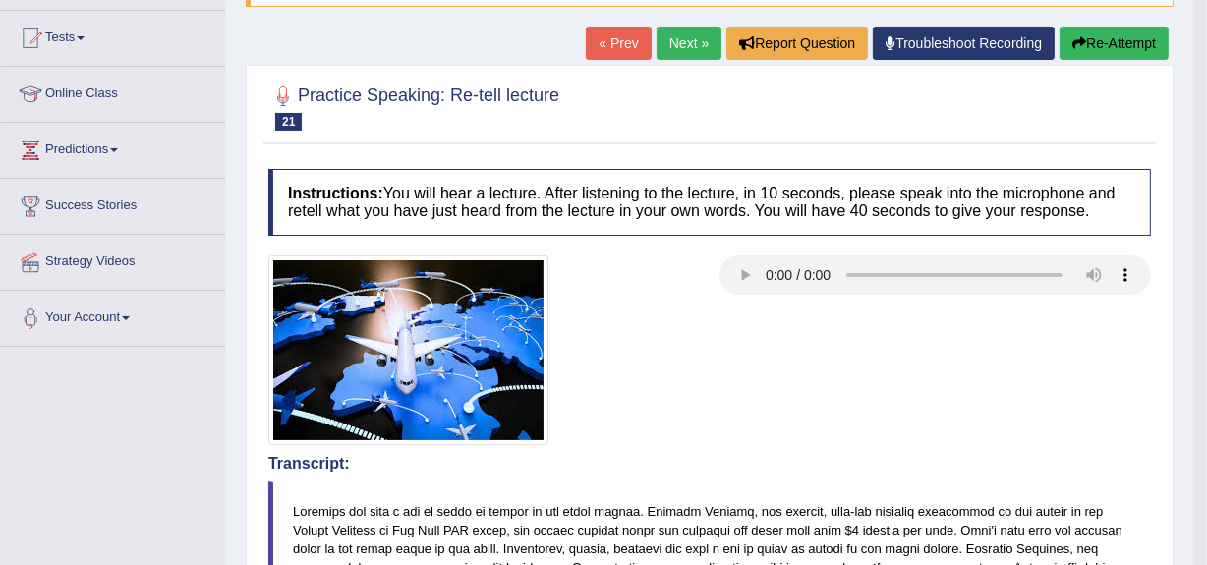
scroll to position [198, 0]
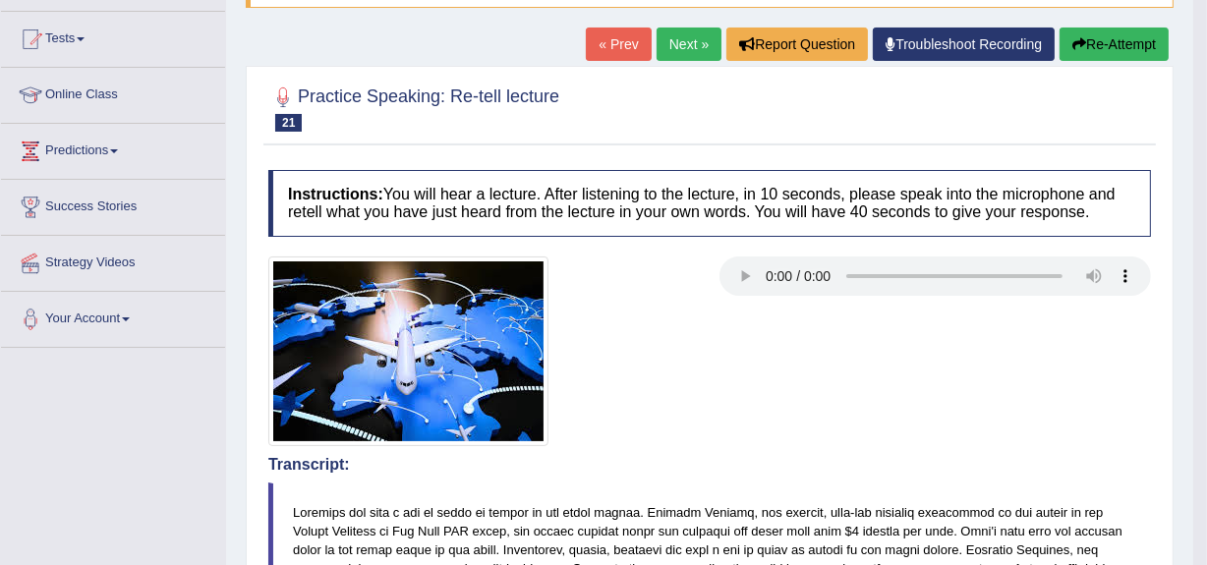
click at [1106, 31] on button "Re-Attempt" at bounding box center [1113, 44] width 109 height 33
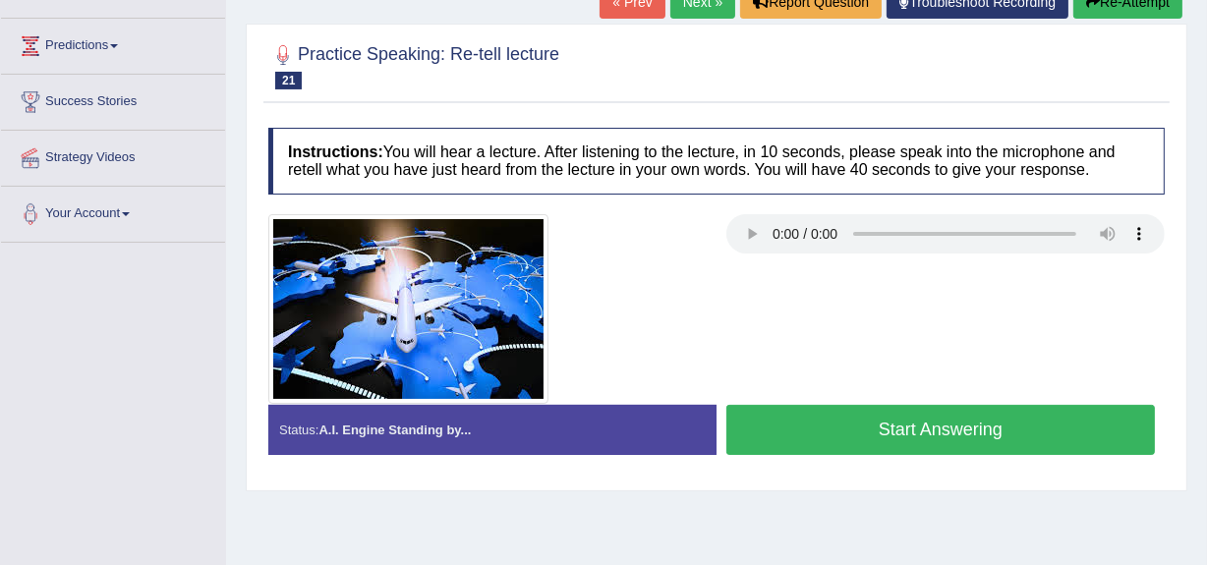
scroll to position [356, 0]
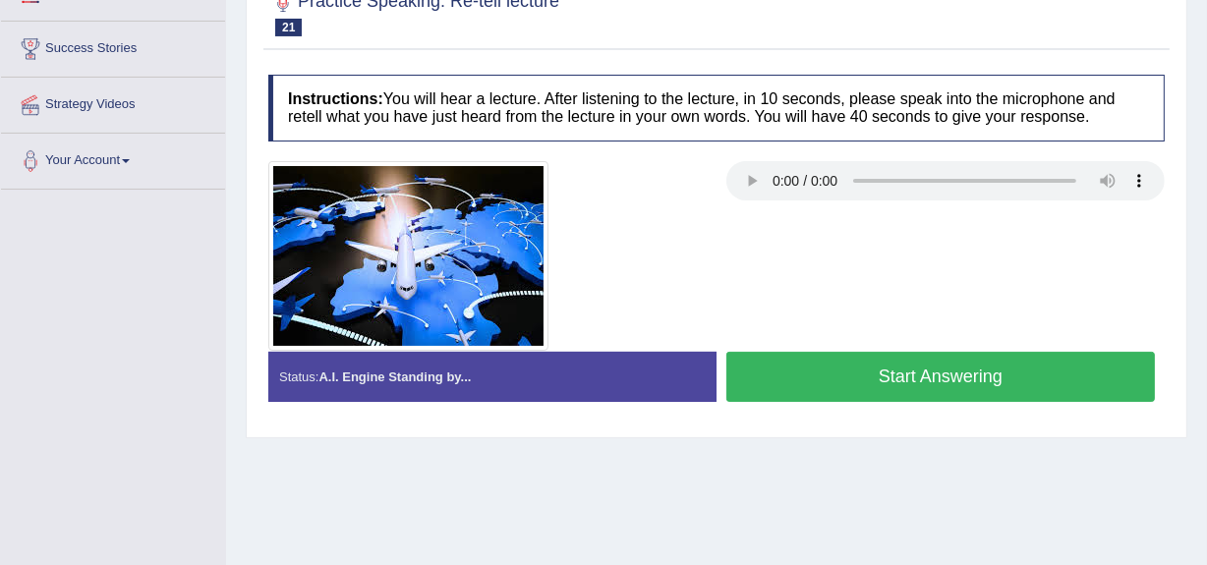
click at [924, 367] on button "Start Answering" at bounding box center [940, 377] width 428 height 50
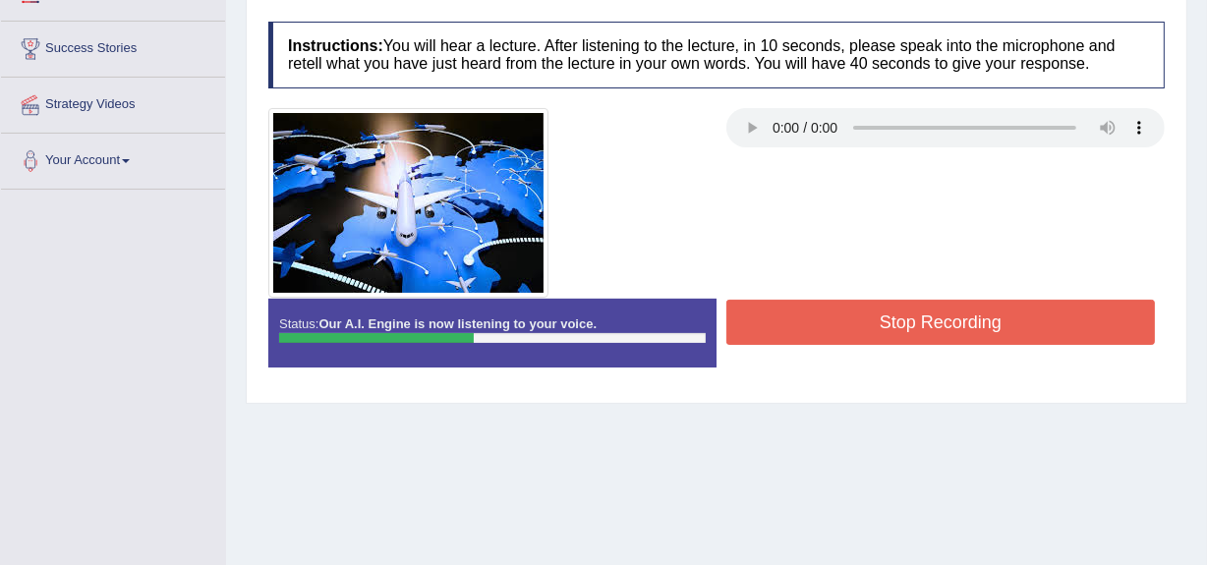
click at [933, 318] on button "Stop Recording" at bounding box center [940, 322] width 428 height 45
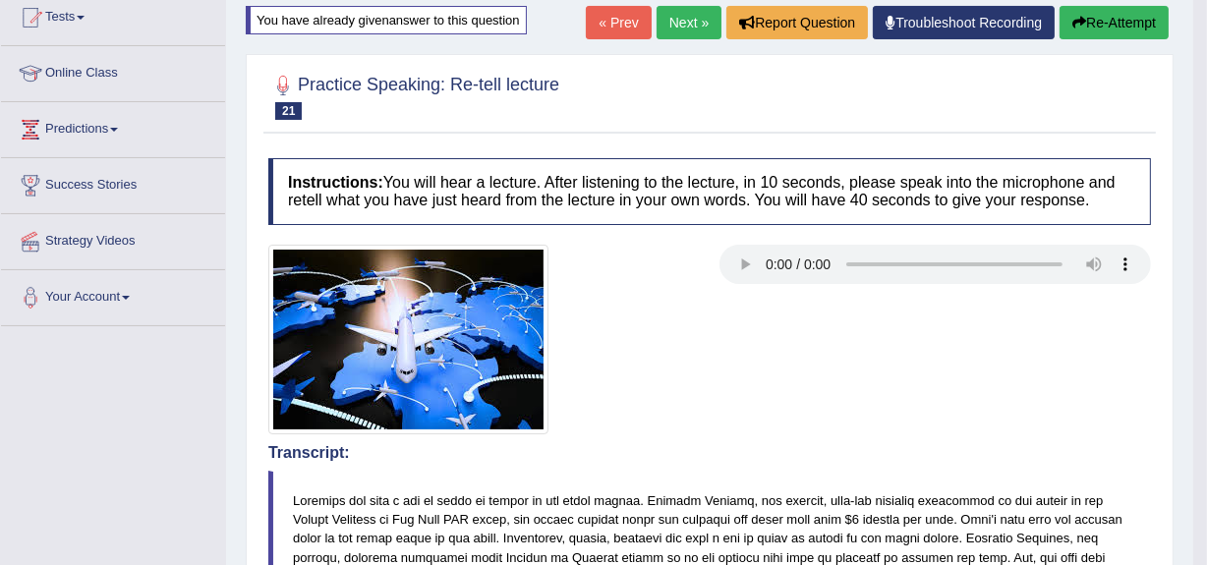
scroll to position [218, 0]
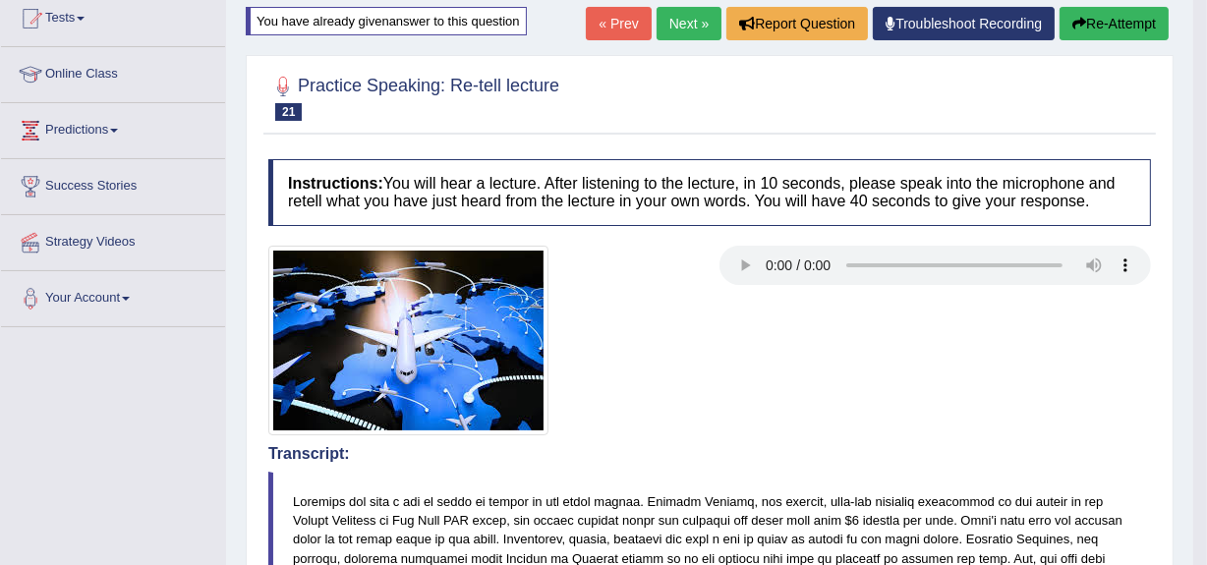
click at [682, 22] on link "Next »" at bounding box center [688, 23] width 65 height 33
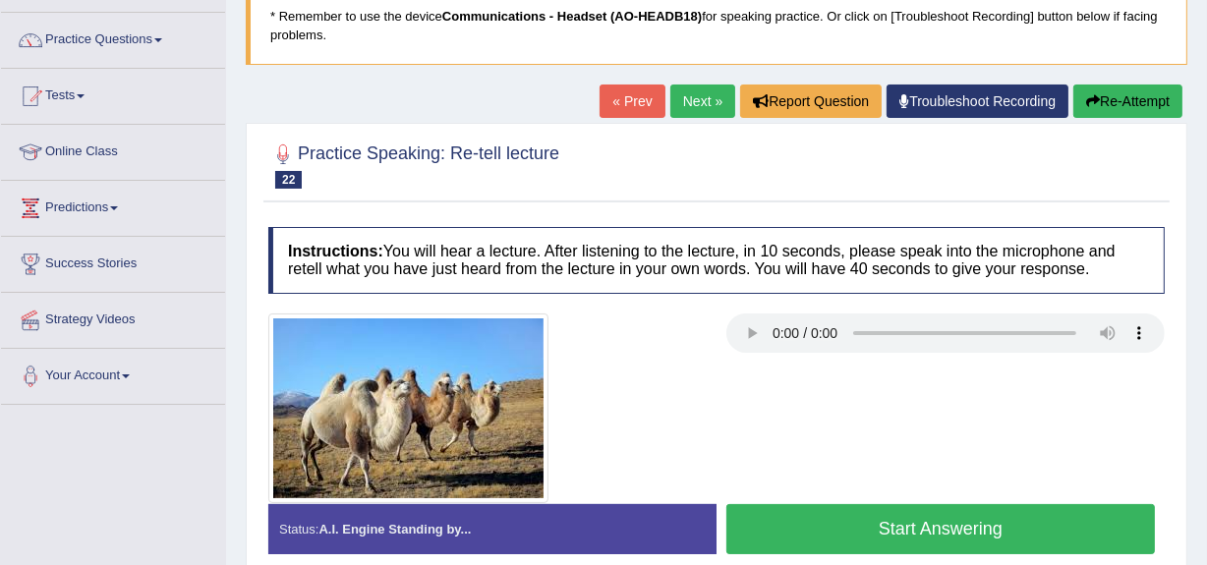
scroll to position [142, 0]
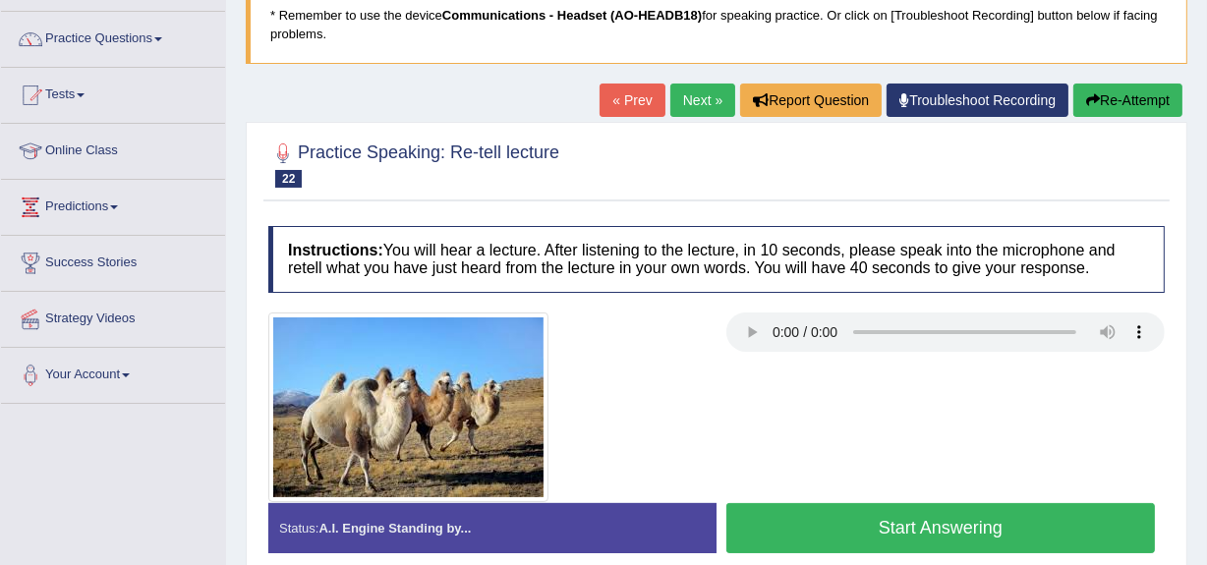
click at [909, 524] on button "Start Answering" at bounding box center [940, 528] width 428 height 50
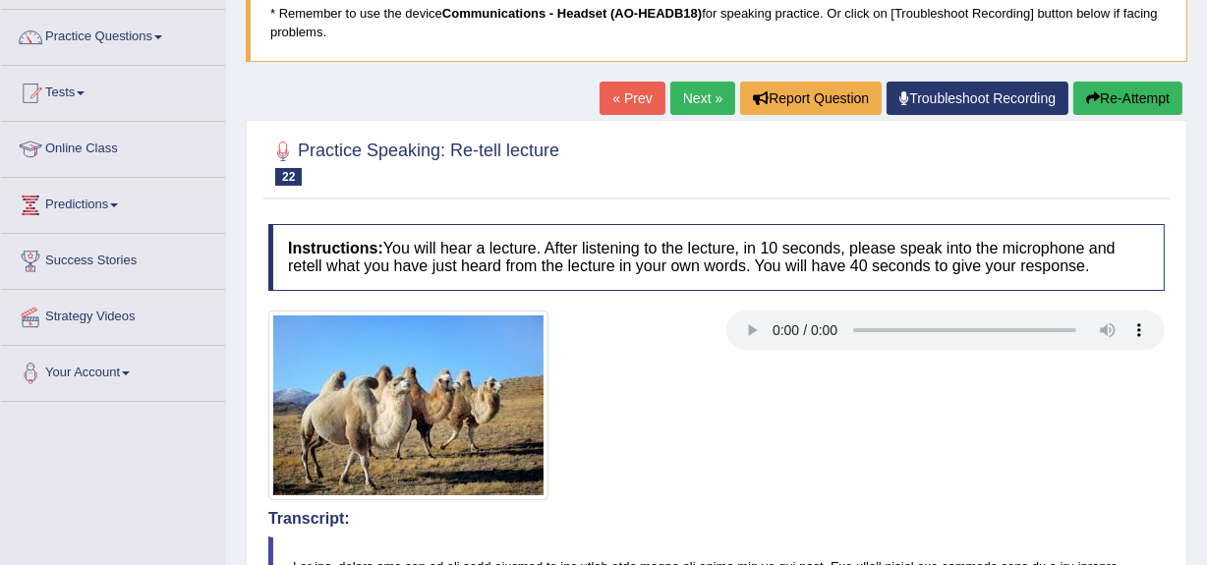
scroll to position [0, 0]
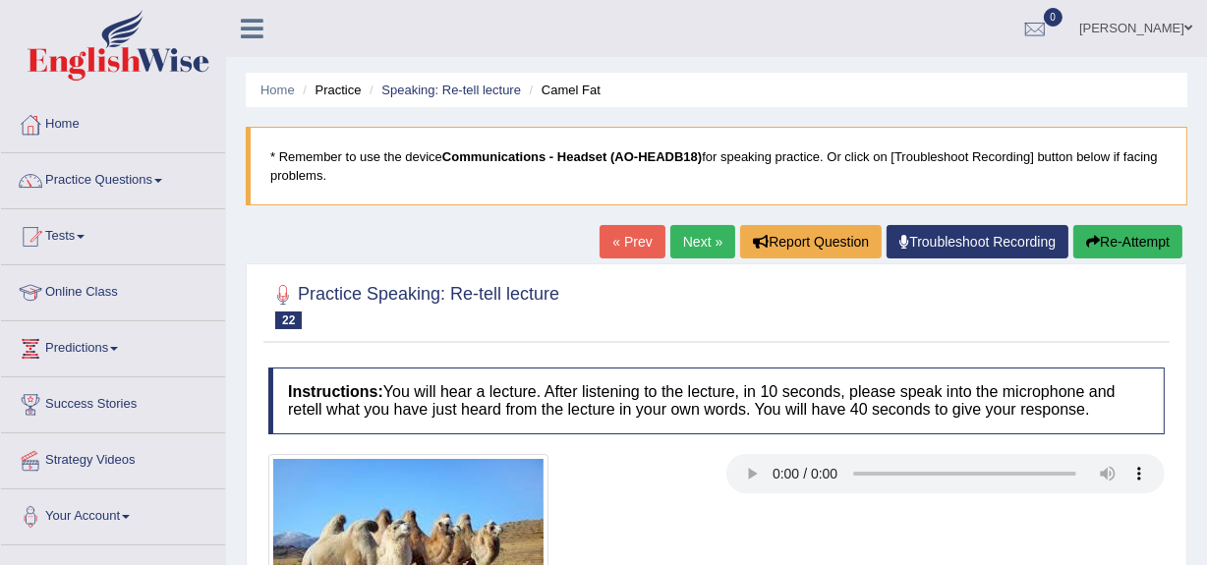
click at [1118, 240] on button "Re-Attempt" at bounding box center [1127, 241] width 109 height 33
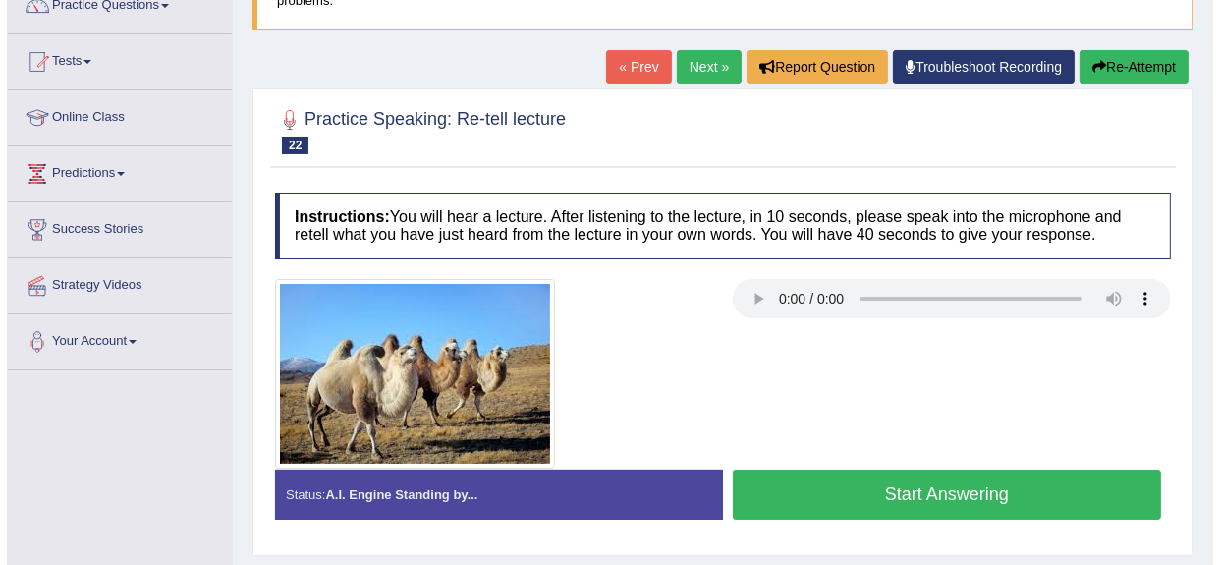
scroll to position [176, 0]
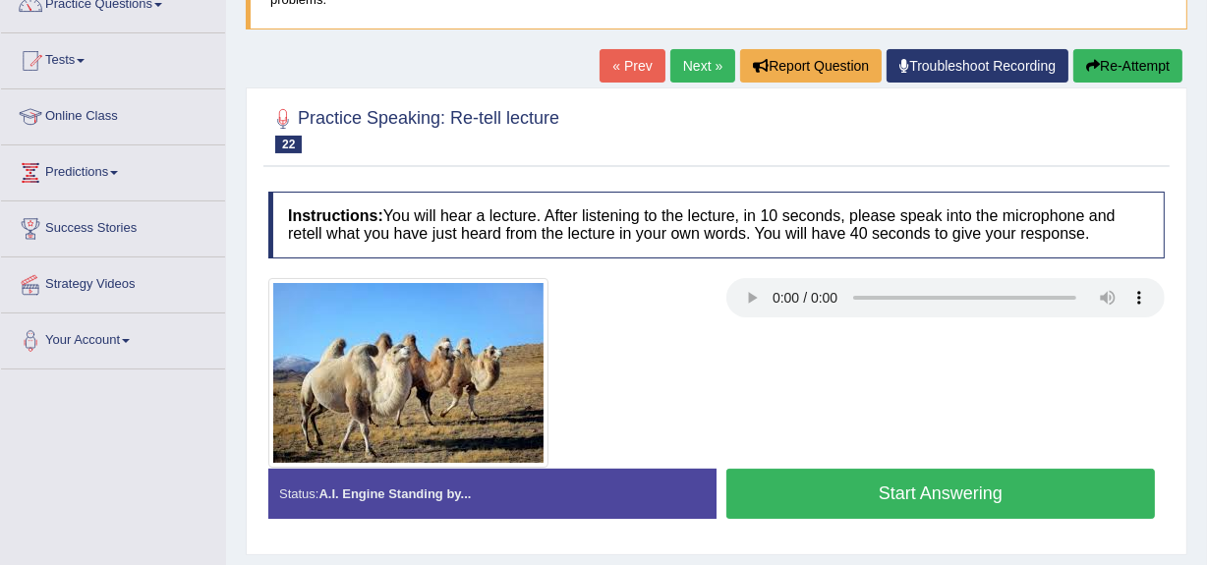
click at [903, 485] on button "Start Answering" at bounding box center [940, 494] width 428 height 50
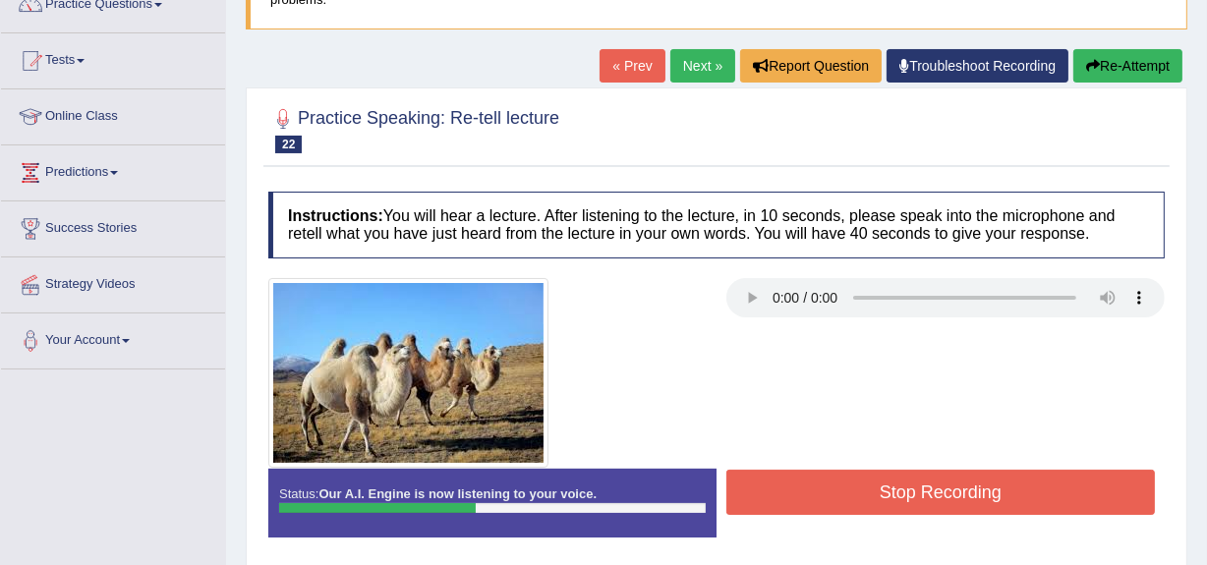
click at [920, 489] on button "Stop Recording" at bounding box center [940, 492] width 428 height 45
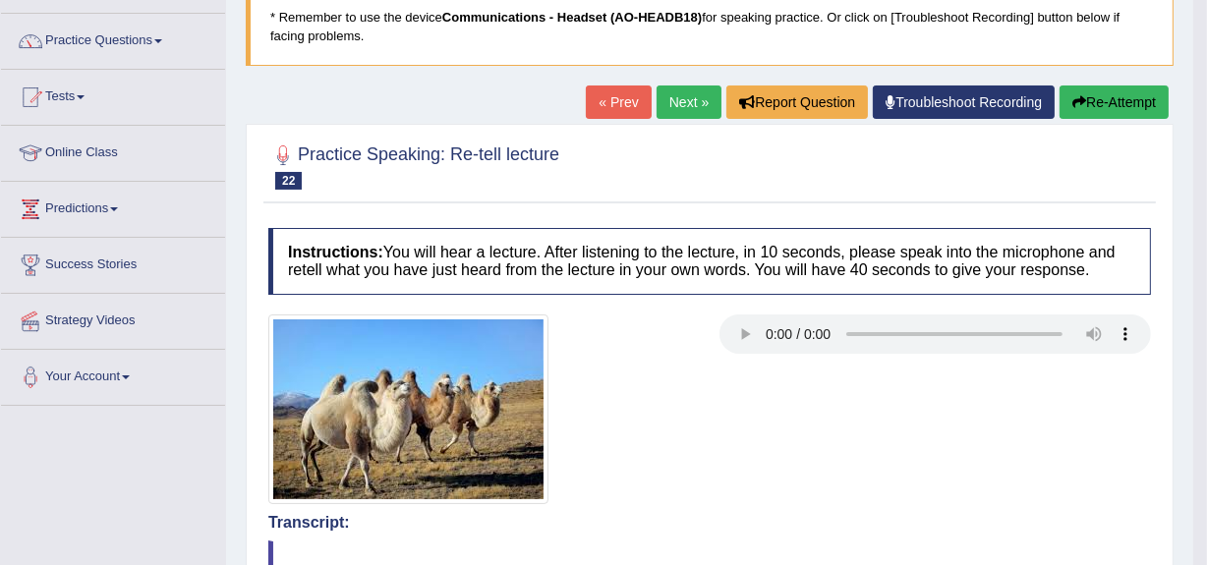
scroll to position [139, 0]
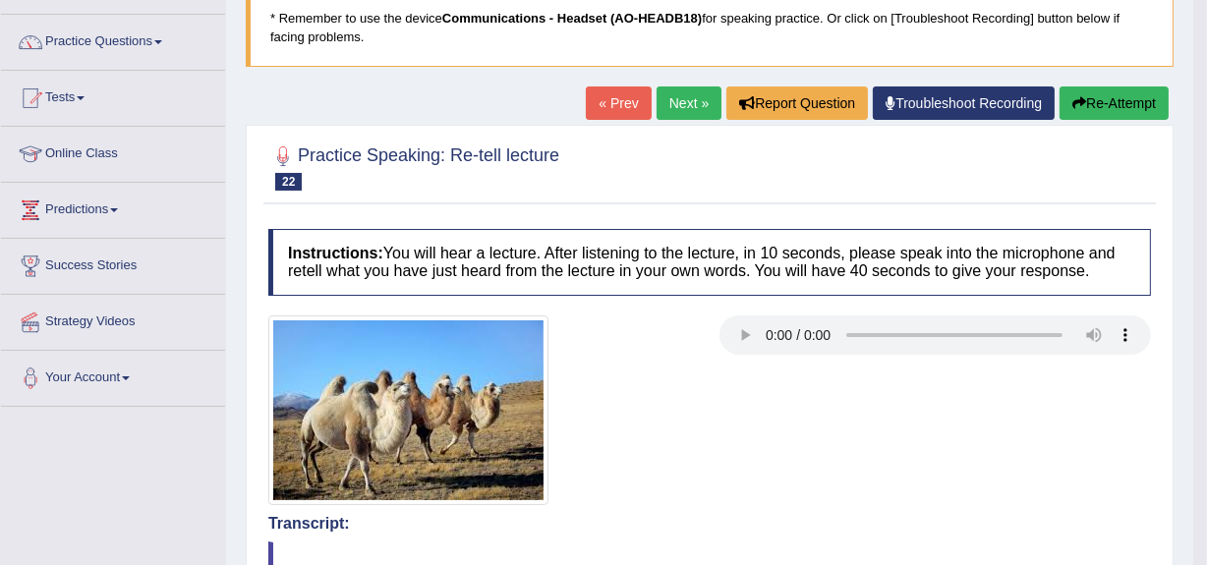
click at [1088, 102] on button "Re-Attempt" at bounding box center [1113, 102] width 109 height 33
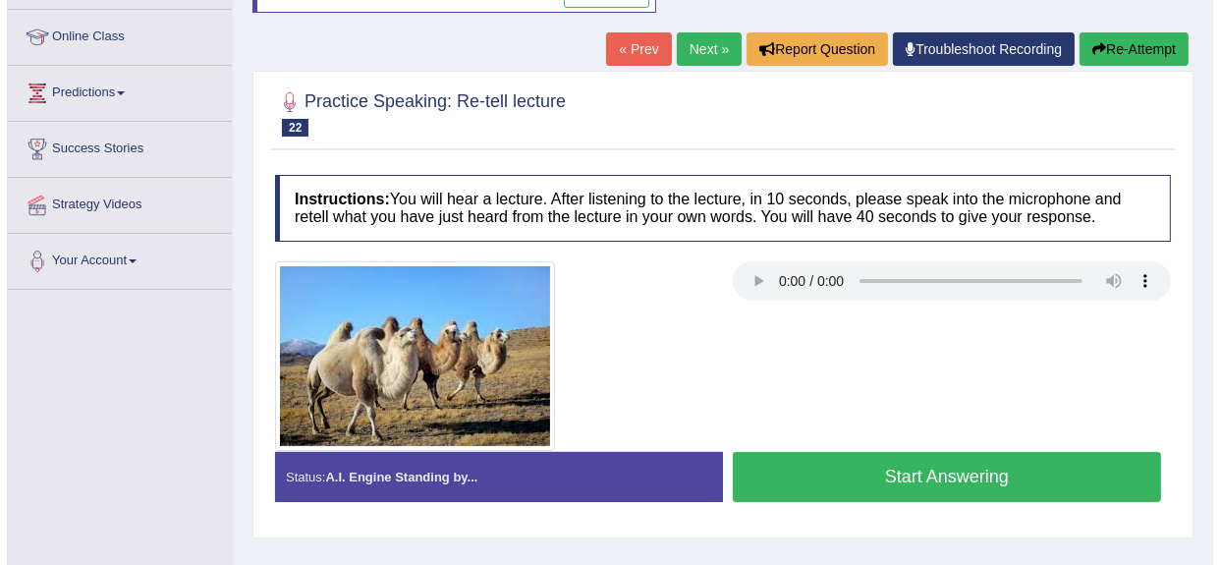
scroll to position [282, 0]
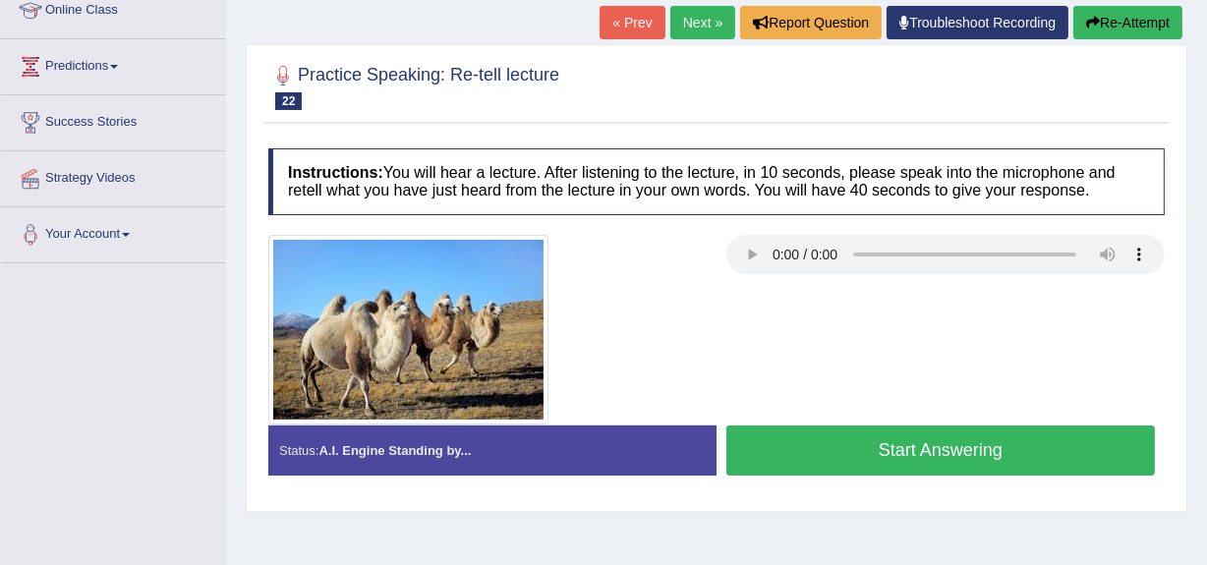
click at [908, 425] on button "Start Answering" at bounding box center [940, 450] width 428 height 50
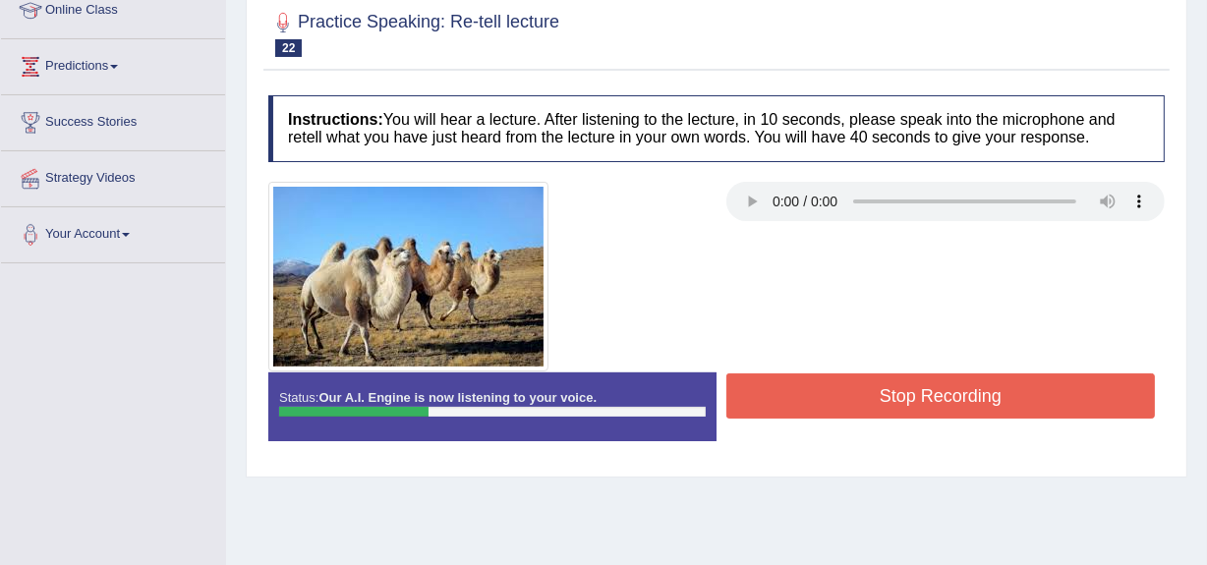
click at [927, 392] on button "Stop Recording" at bounding box center [940, 395] width 428 height 45
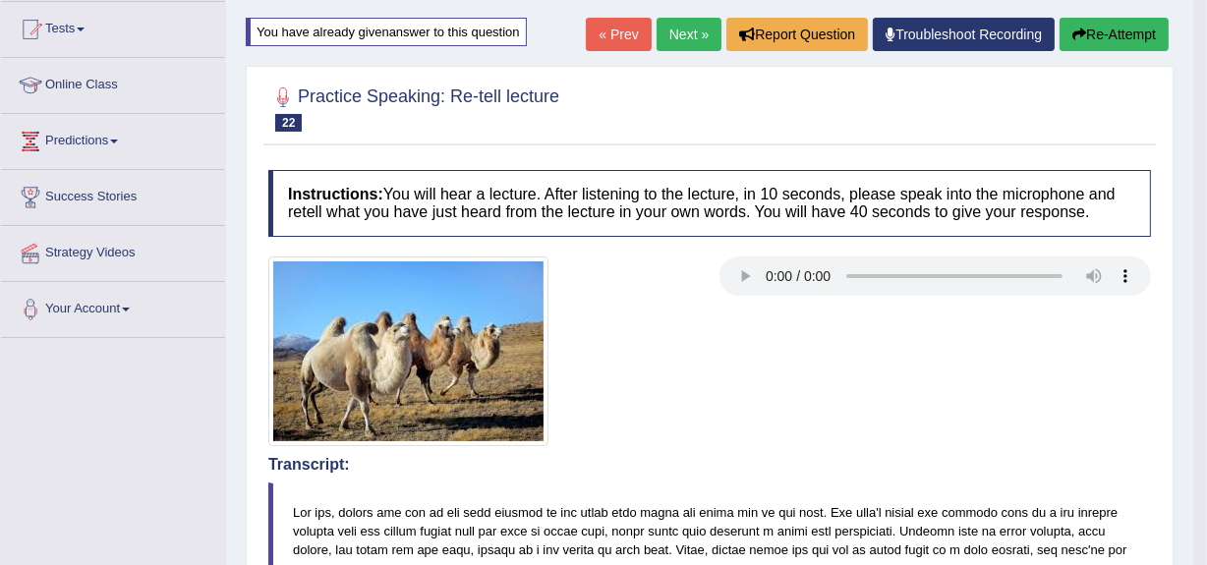
scroll to position [206, 0]
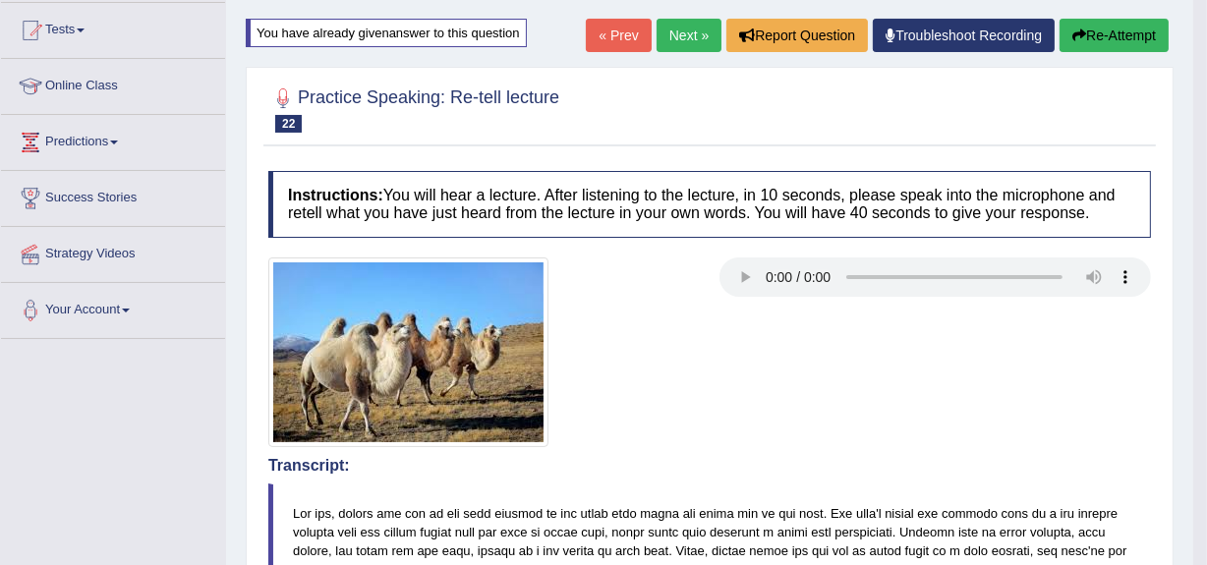
click at [1088, 29] on button "Re-Attempt" at bounding box center [1113, 35] width 109 height 33
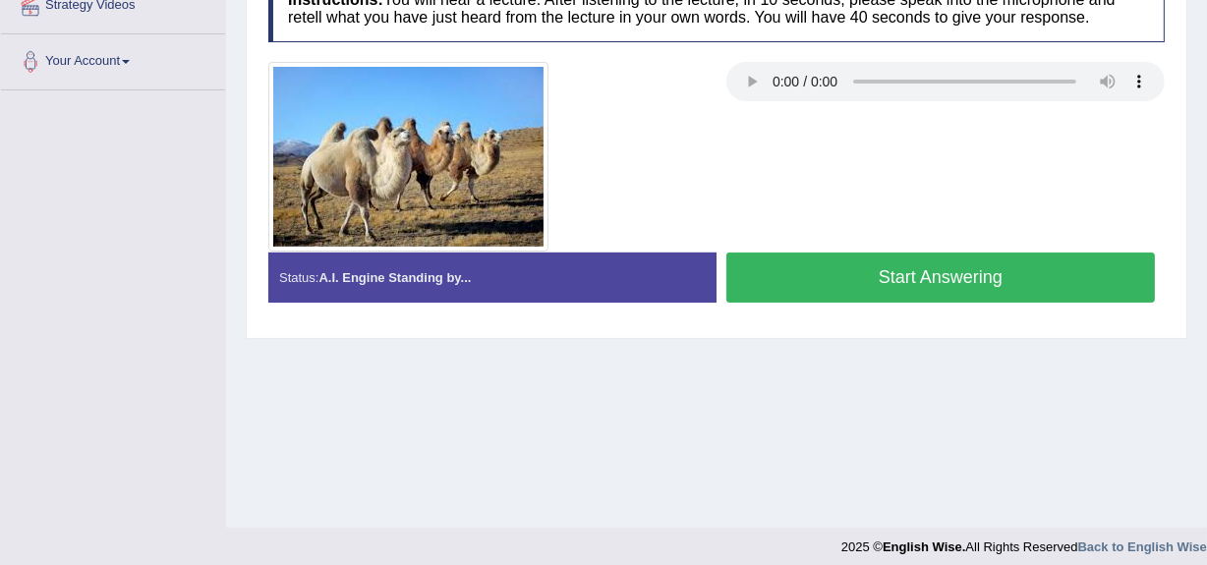
click at [914, 264] on button "Start Answering" at bounding box center [940, 278] width 428 height 50
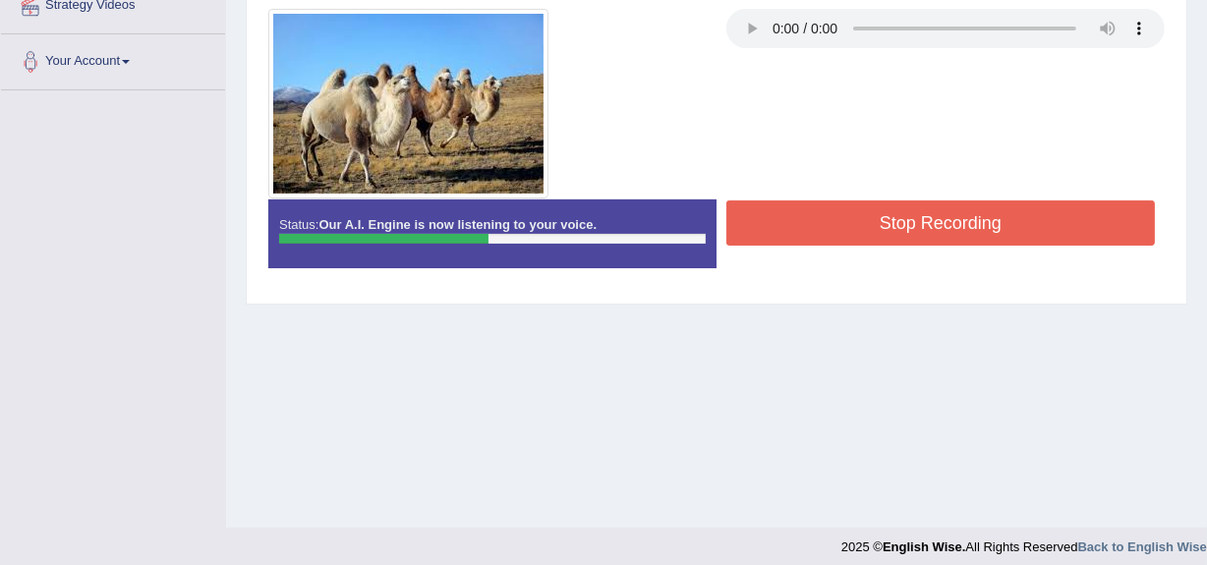
click at [922, 225] on button "Stop Recording" at bounding box center [940, 222] width 428 height 45
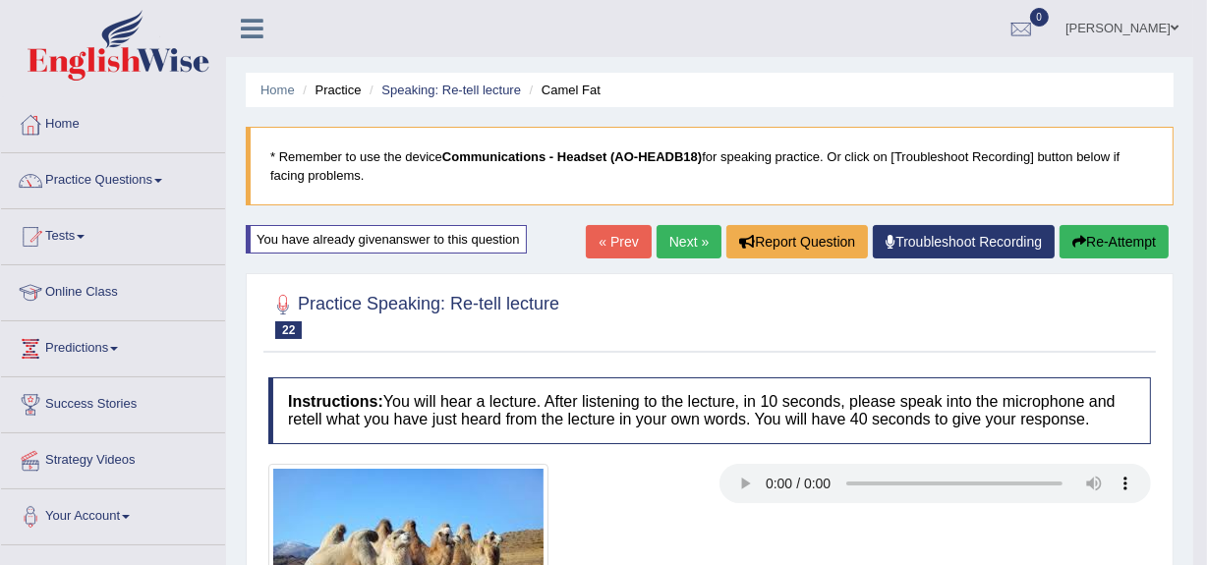
click at [668, 241] on link "Next »" at bounding box center [688, 241] width 65 height 33
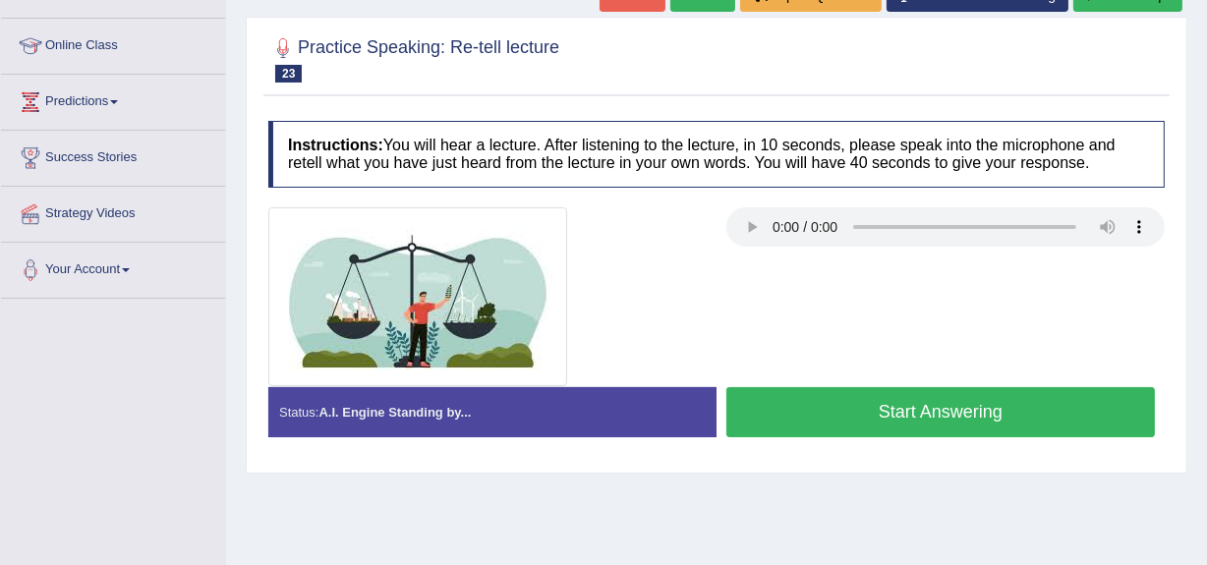
click at [900, 403] on button "Start Answering" at bounding box center [940, 412] width 428 height 50
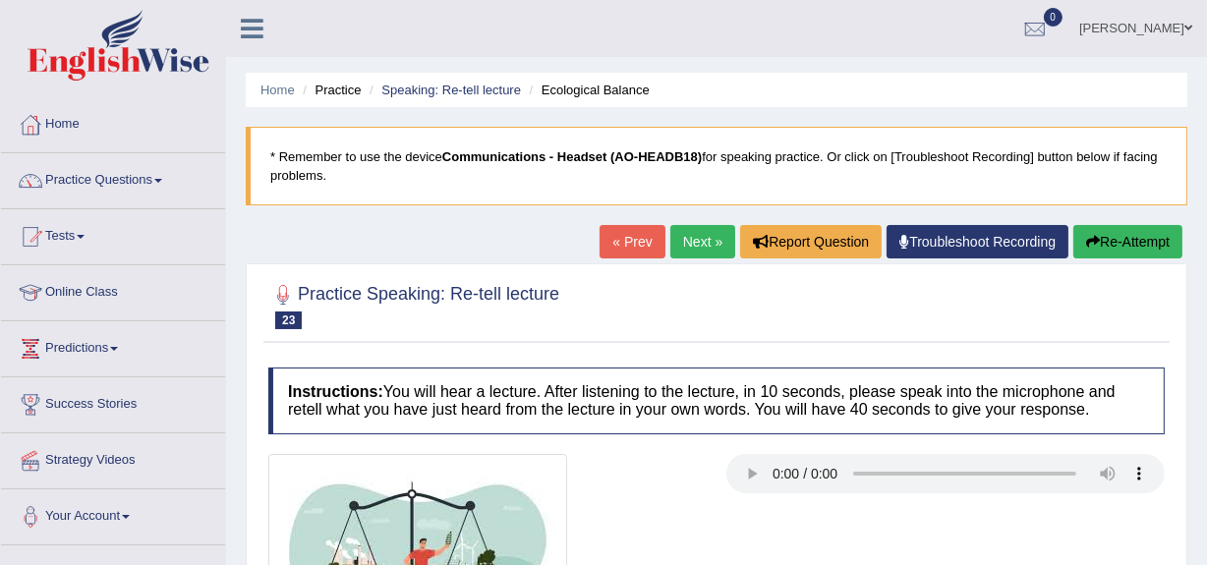
click at [88, 172] on link "Practice Questions" at bounding box center [113, 177] width 224 height 49
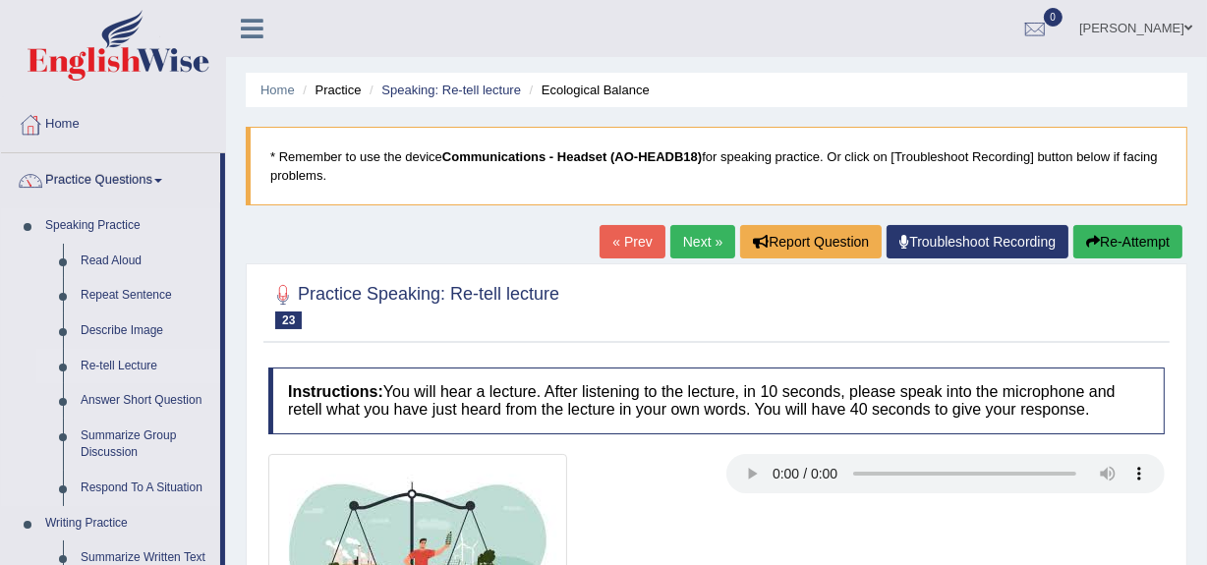
click at [125, 361] on link "Re-tell Lecture" at bounding box center [146, 366] width 148 height 35
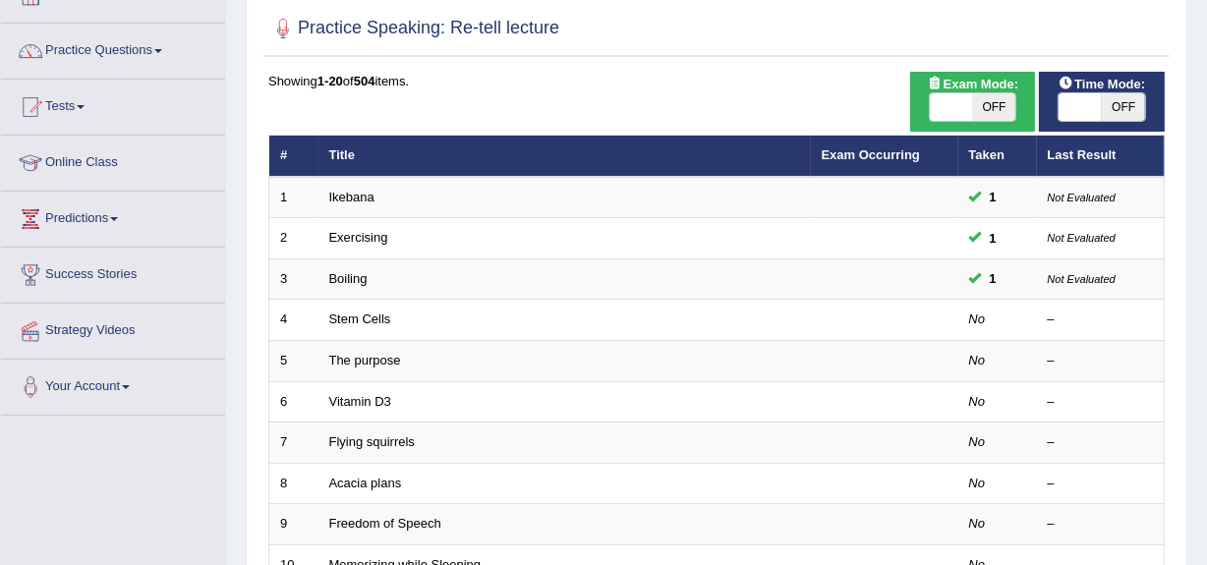
scroll to position [131, 0]
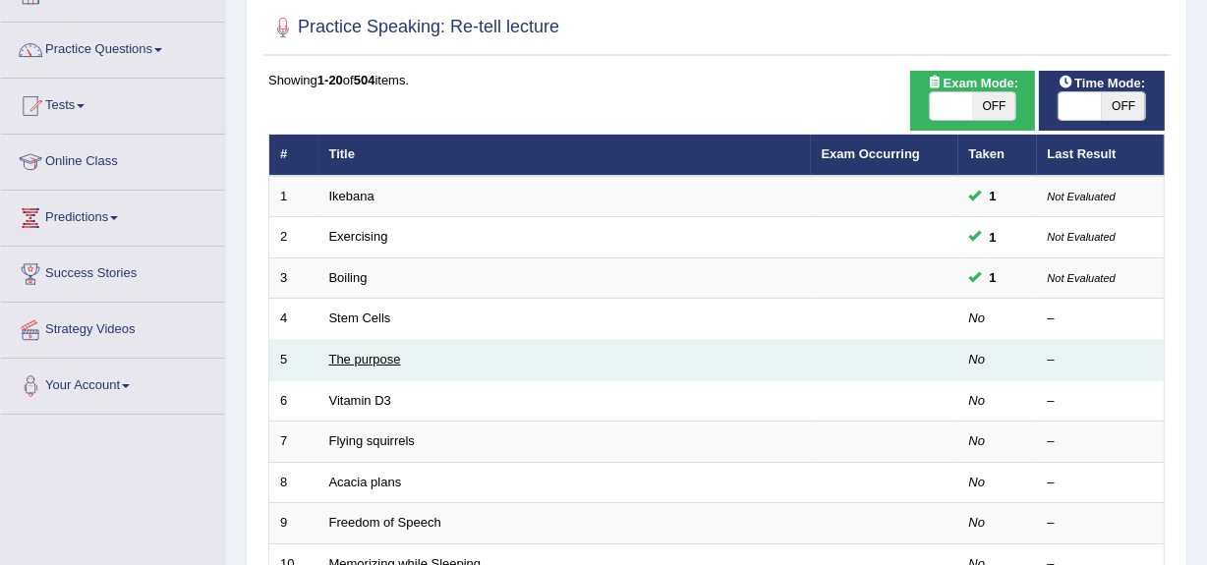
click at [367, 360] on link "The purpose" at bounding box center [365, 359] width 72 height 15
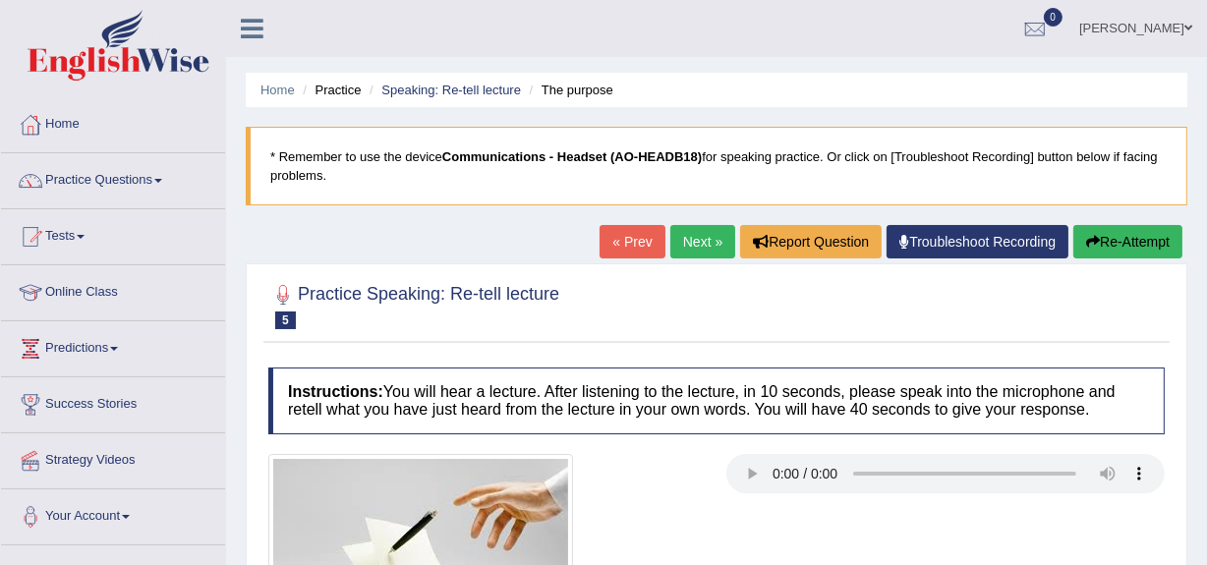
click at [259, 292] on div "Practice Speaking: Re-tell lecture 5 The purpose Instructions: You will hear a …" at bounding box center [716, 489] width 941 height 452
click at [99, 176] on link "Practice Questions" at bounding box center [113, 177] width 224 height 49
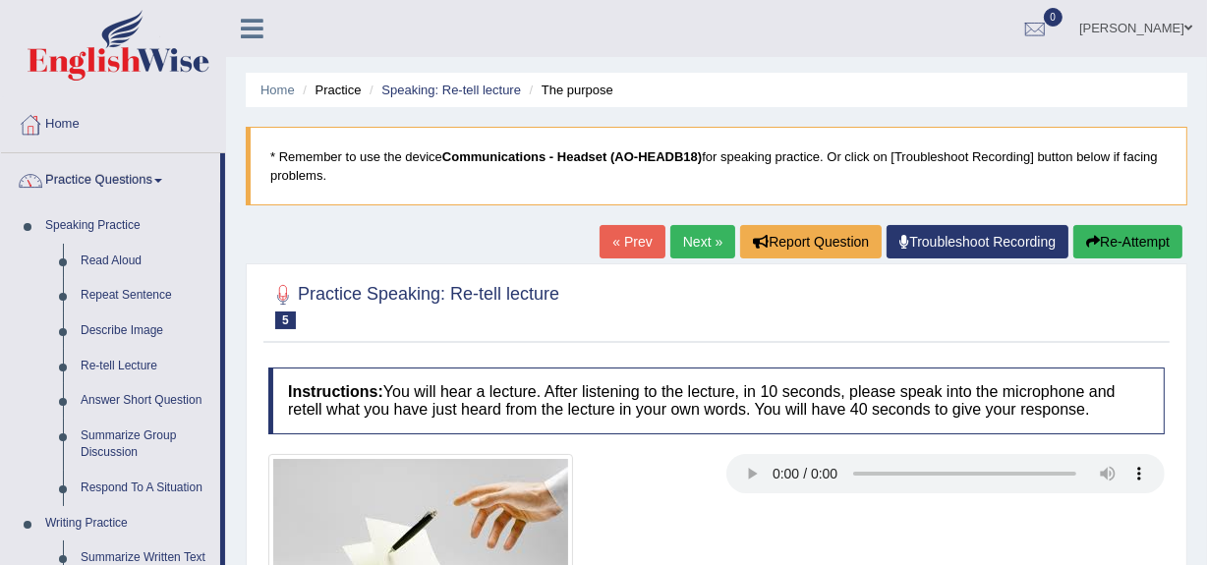
click at [56, 123] on link "Home" at bounding box center [113, 121] width 224 height 49
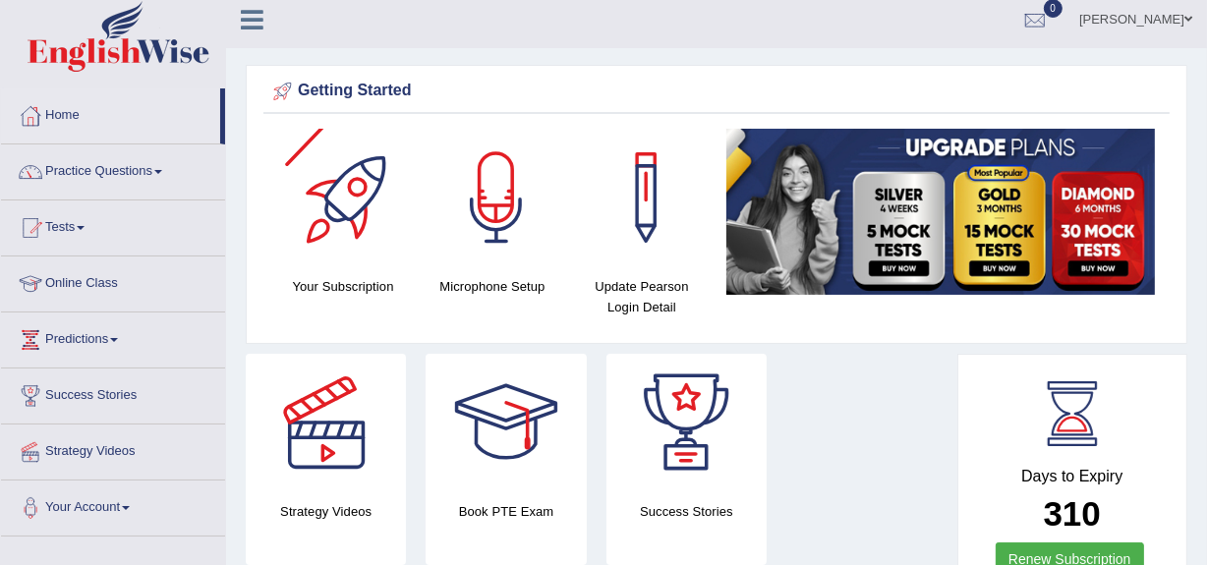
scroll to position [16, 0]
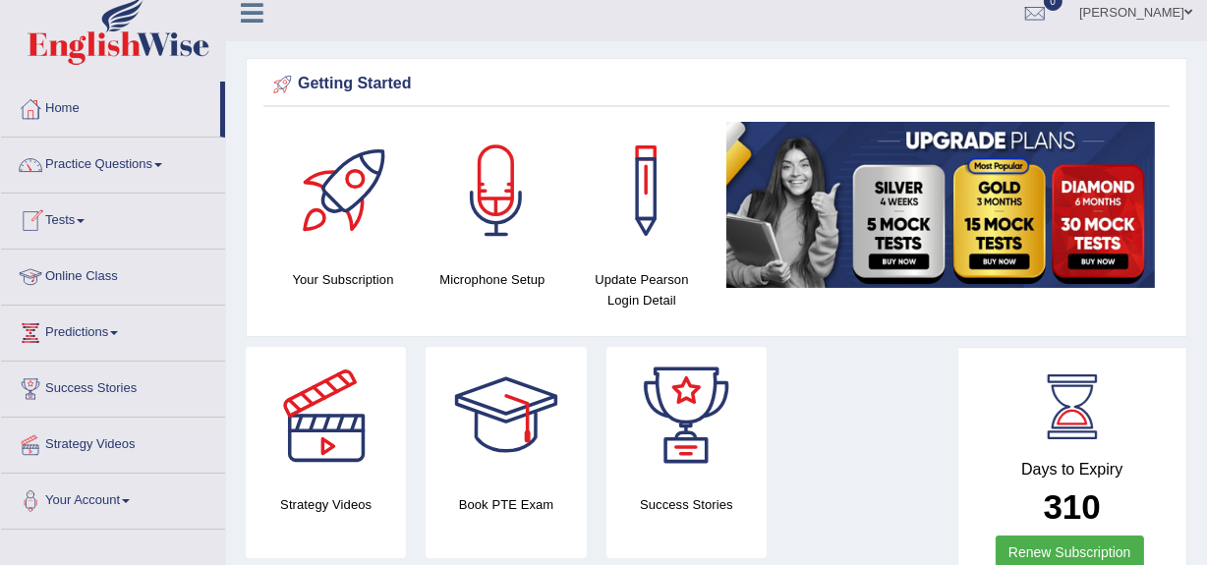
click at [112, 272] on link "Online Class" at bounding box center [113, 274] width 224 height 49
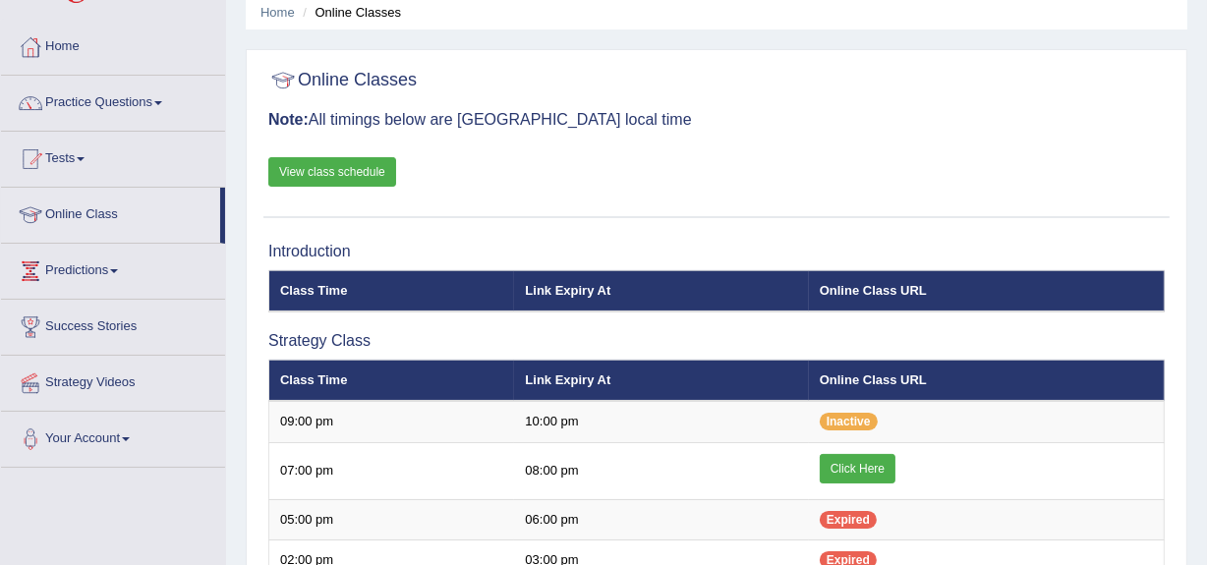
scroll to position [79, 0]
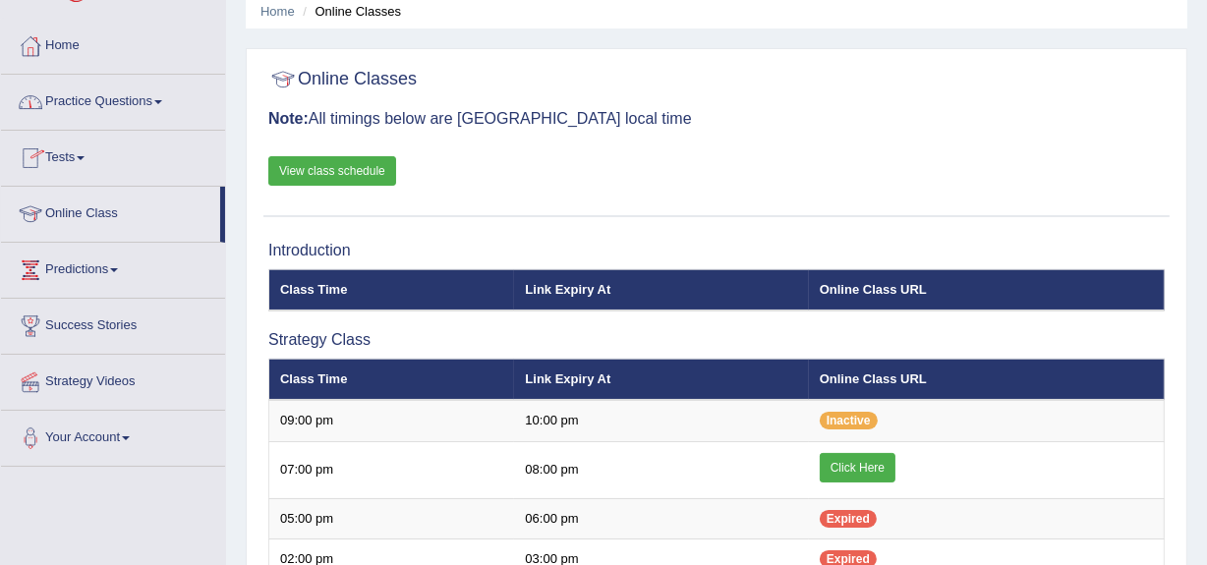
click at [312, 165] on link "View class schedule" at bounding box center [332, 170] width 128 height 29
click at [68, 98] on link "Practice Questions" at bounding box center [113, 99] width 224 height 49
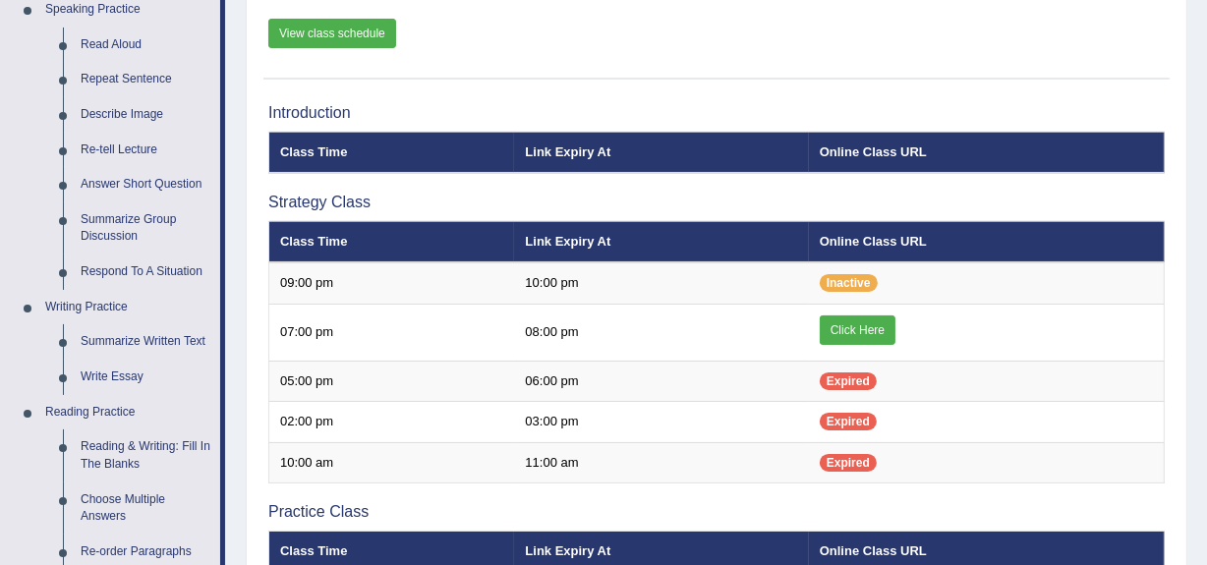
scroll to position [231, 0]
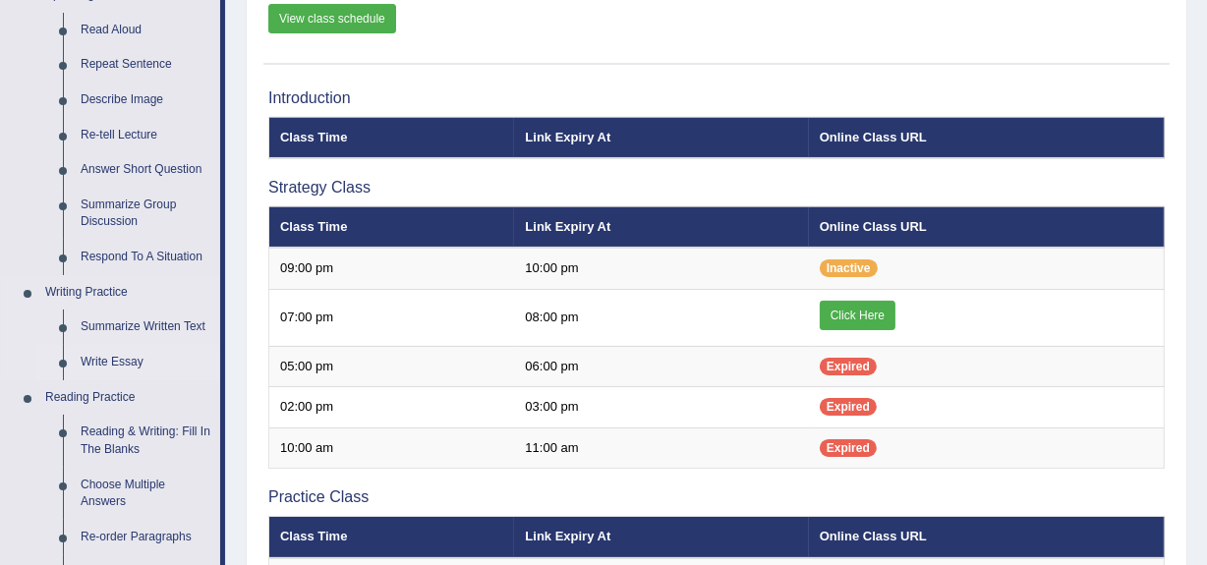
click at [104, 356] on link "Write Essay" at bounding box center [146, 362] width 148 height 35
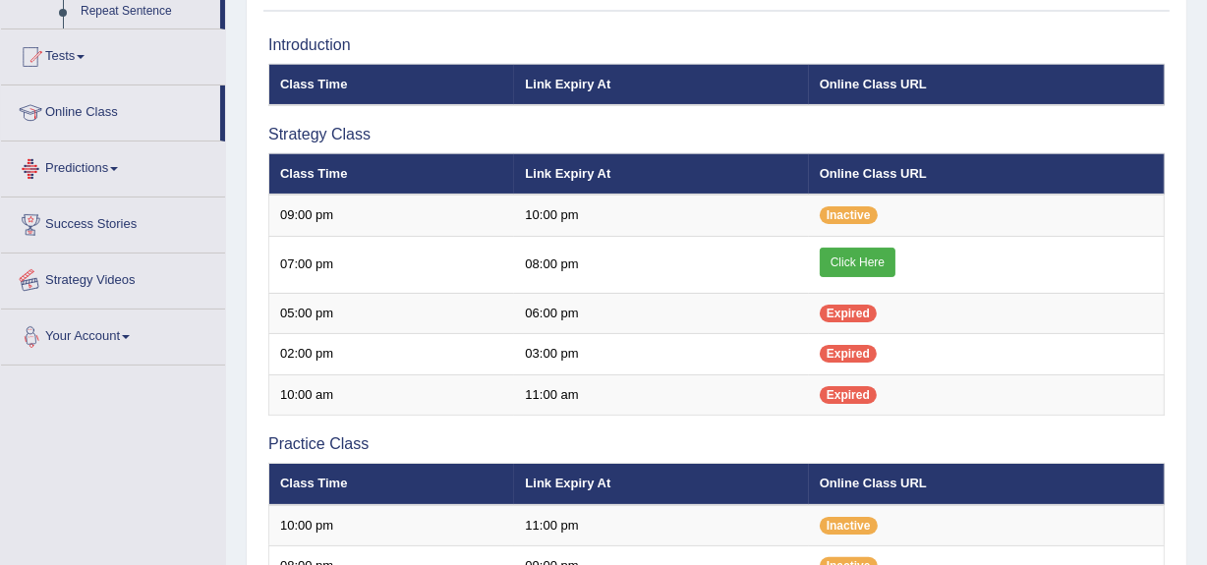
scroll to position [375, 0]
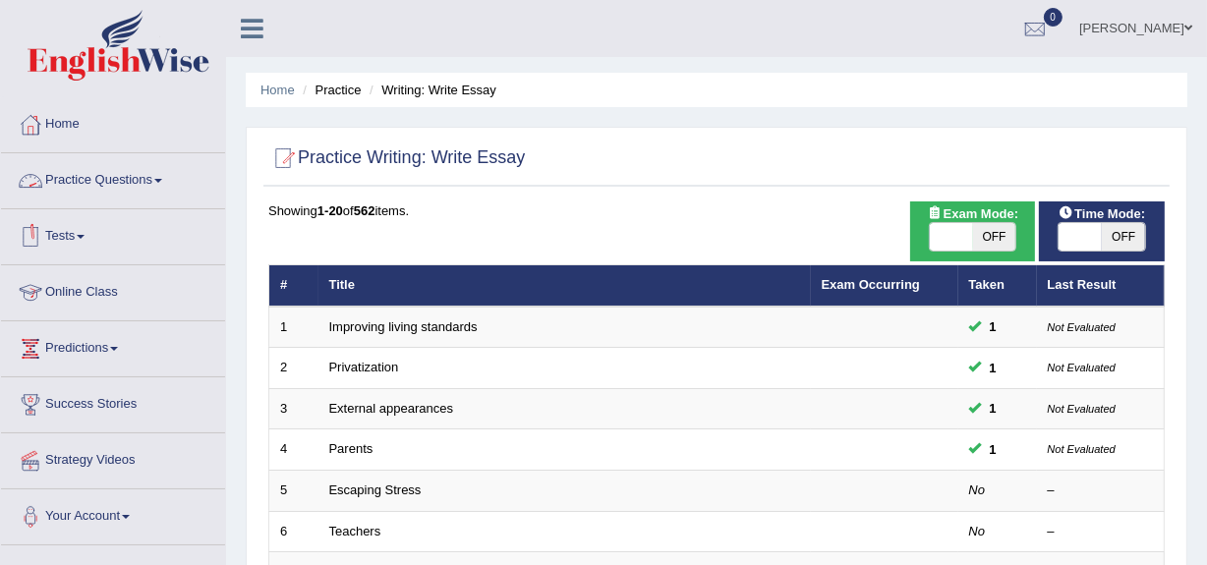
click at [97, 174] on link "Practice Questions" at bounding box center [113, 177] width 224 height 49
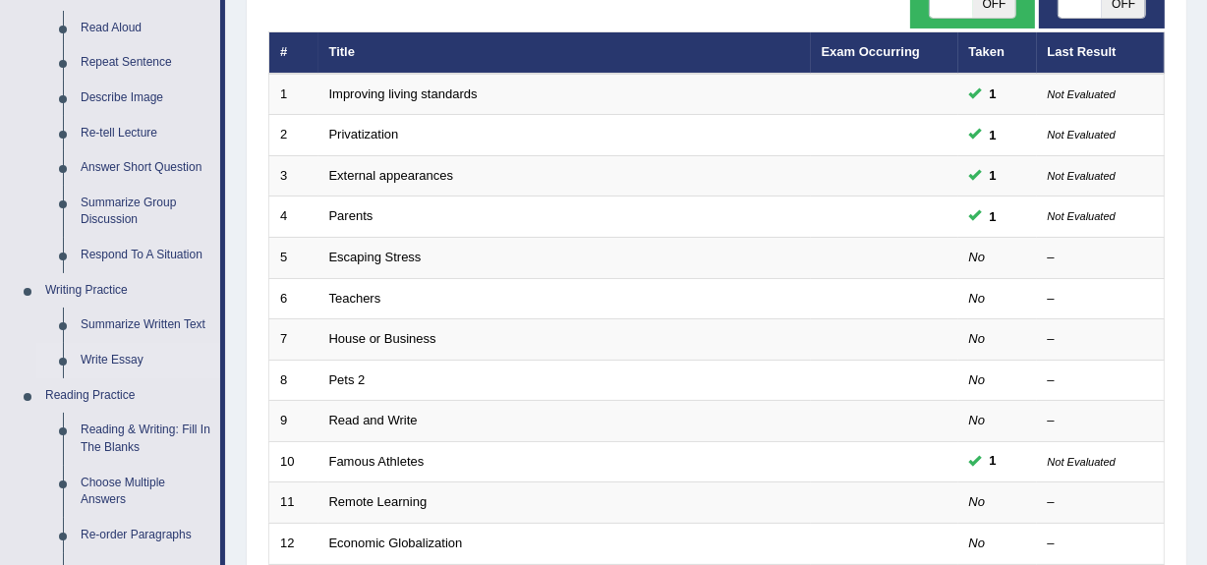
scroll to position [240, 0]
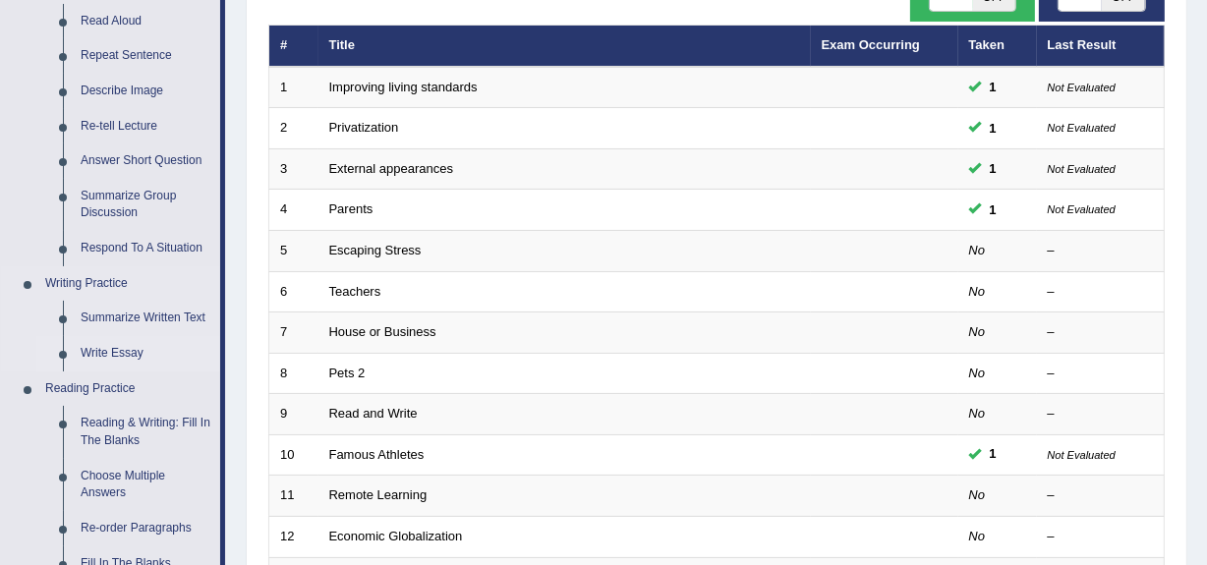
drag, startPoint x: 111, startPoint y: 306, endPoint x: 178, endPoint y: 268, distance: 76.5
click at [178, 268] on link "Writing Practice" at bounding box center [128, 283] width 184 height 35
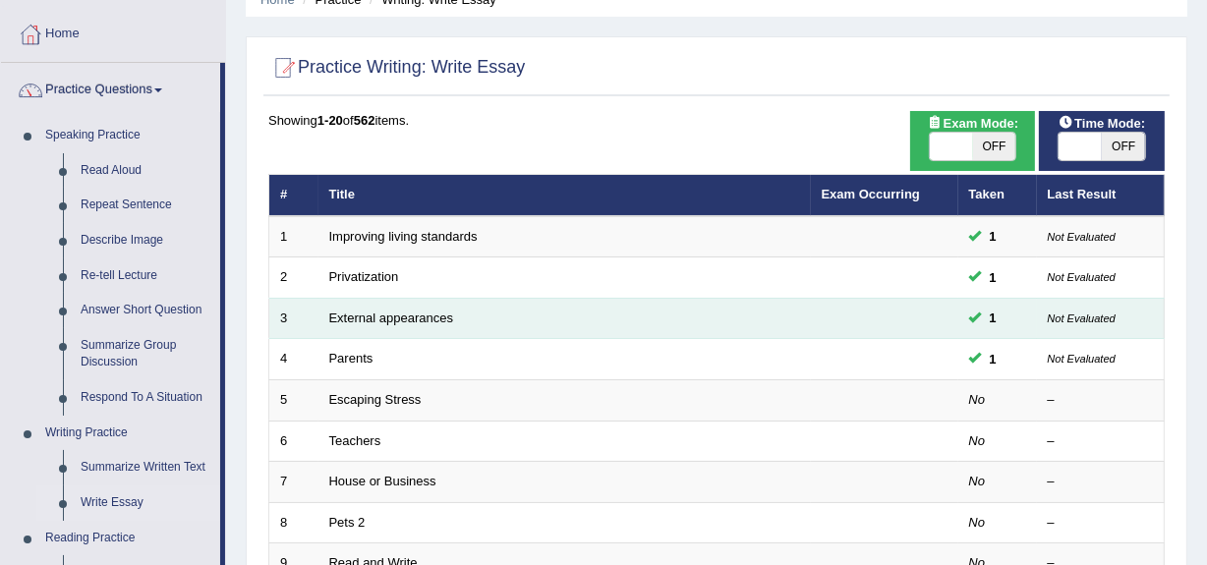
scroll to position [97, 0]
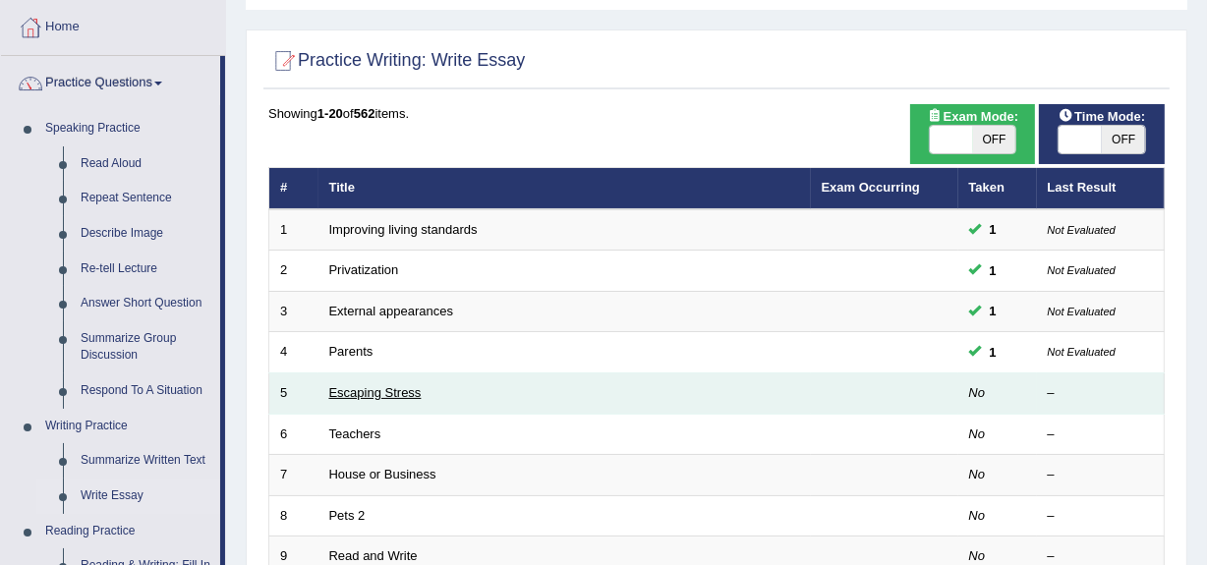
click at [367, 388] on link "Escaping Stress" at bounding box center [375, 392] width 92 height 15
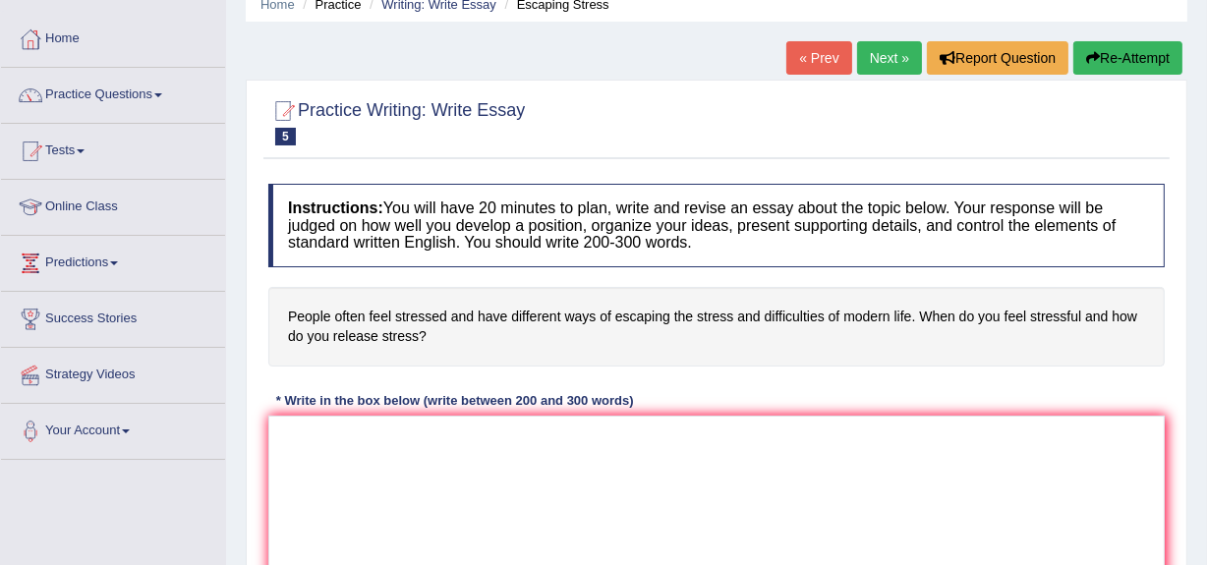
scroll to position [85, 0]
click at [58, 95] on link "Practice Questions" at bounding box center [113, 93] width 224 height 49
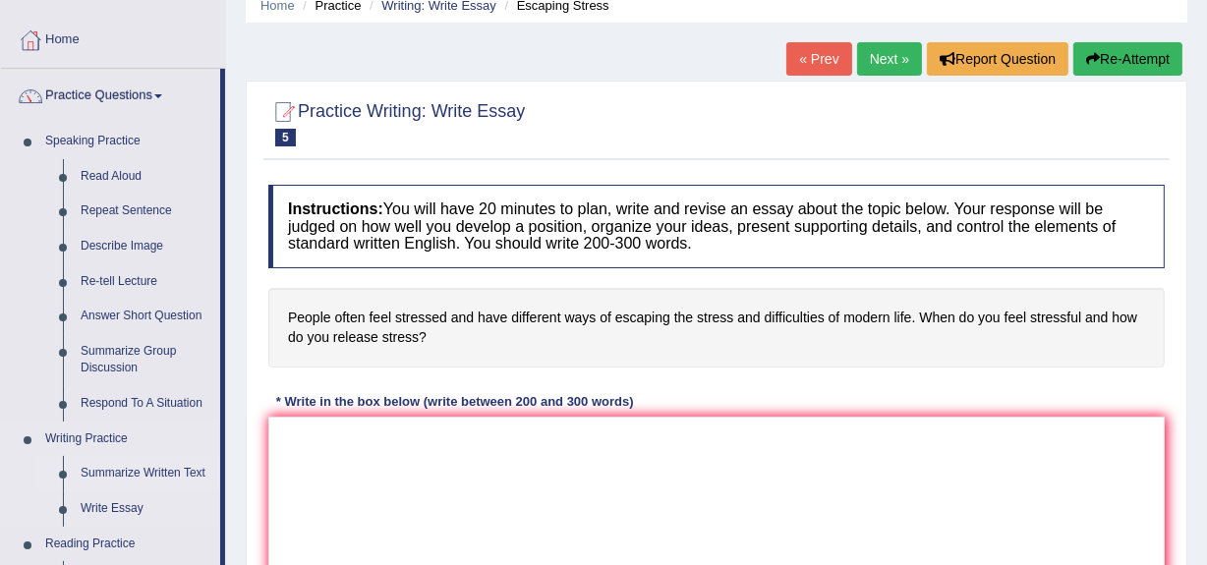
click at [114, 471] on link "Summarize Written Text" at bounding box center [146, 473] width 148 height 35
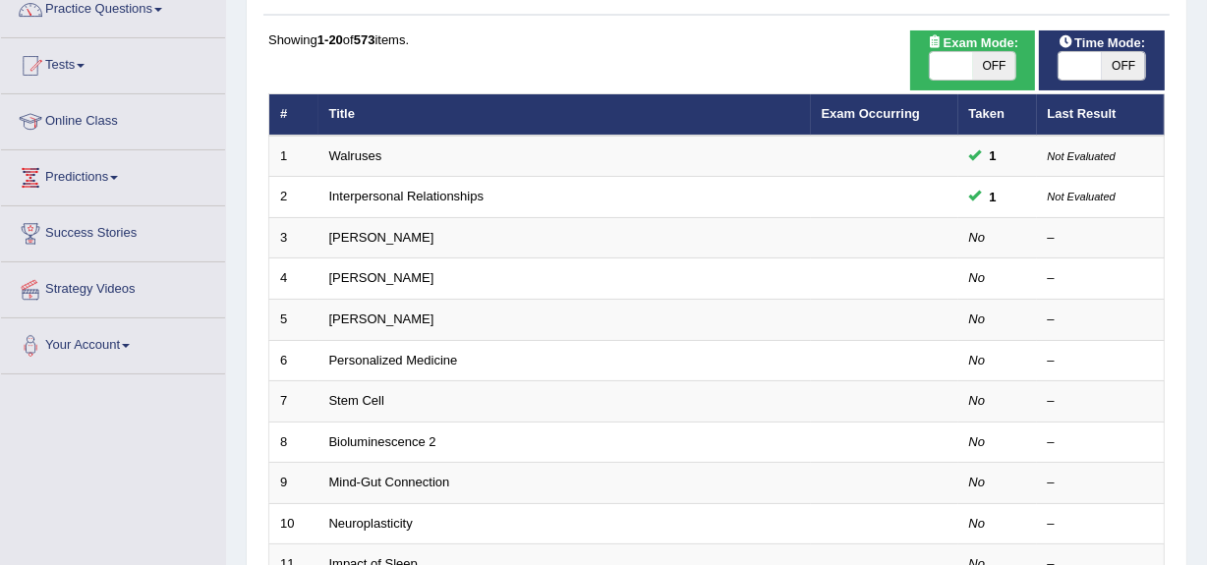
scroll to position [188, 0]
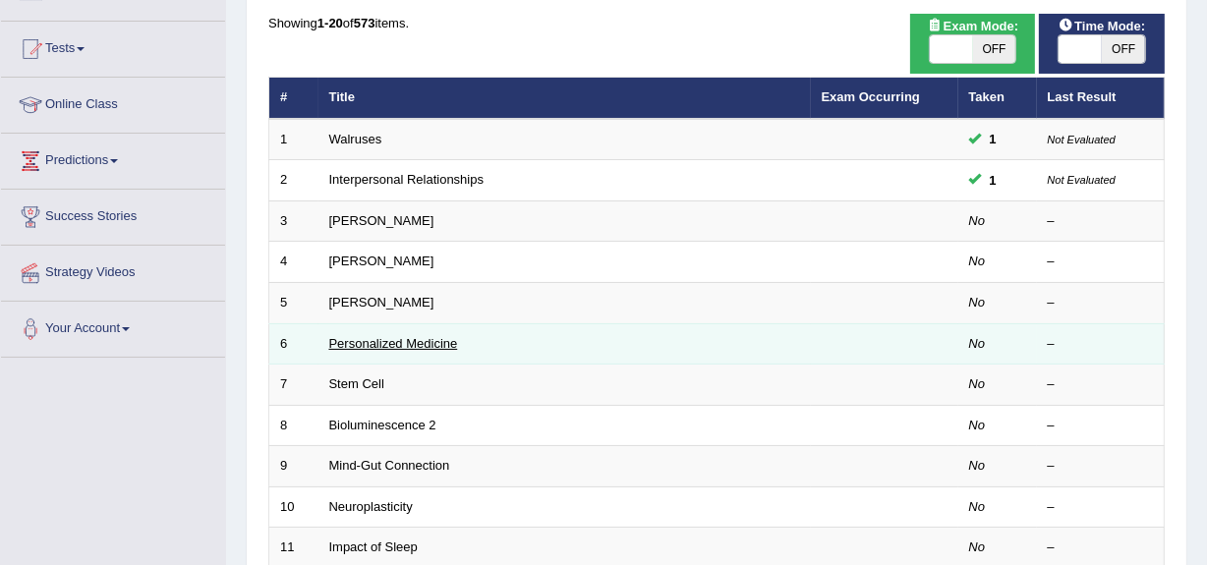
click at [370, 344] on link "Personalized Medicine" at bounding box center [393, 343] width 129 height 15
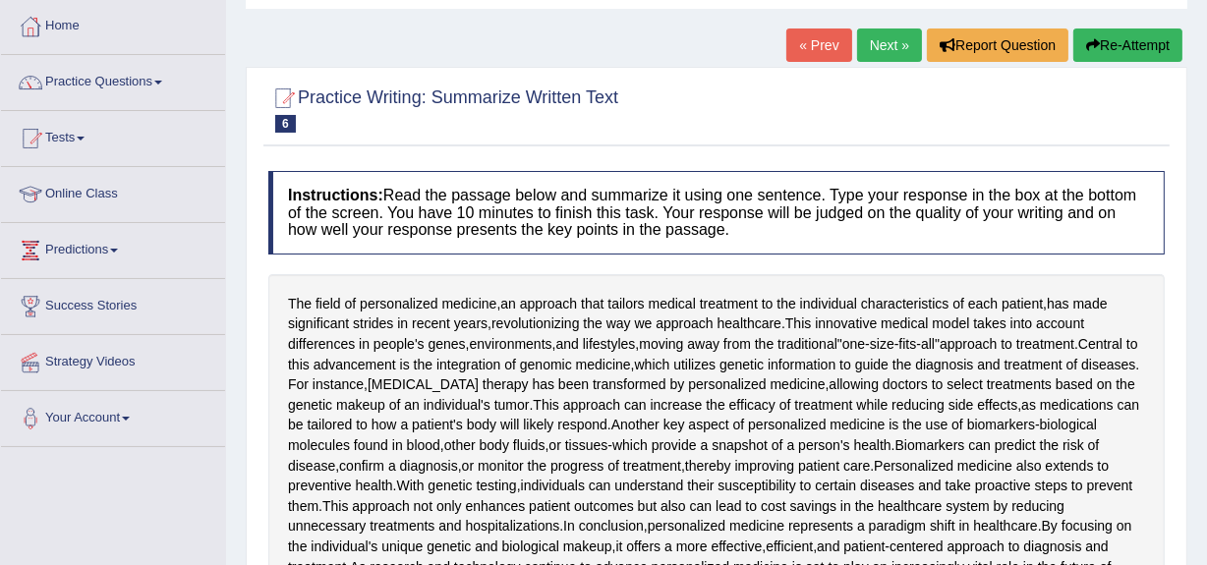
scroll to position [96, 0]
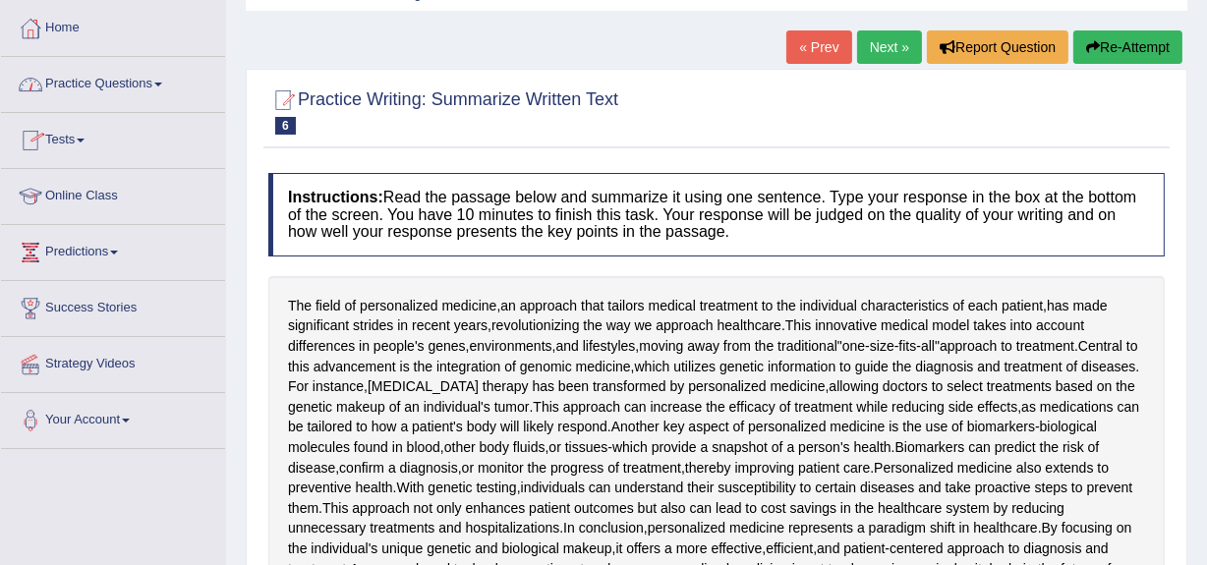
click at [96, 78] on link "Practice Questions" at bounding box center [113, 81] width 224 height 49
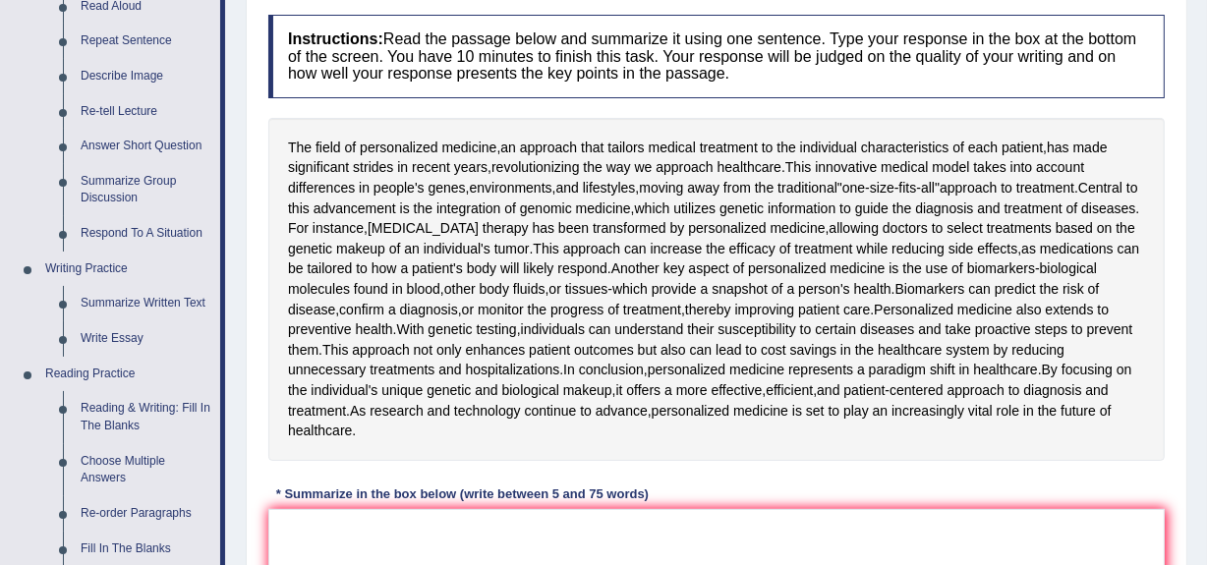
scroll to position [259, 0]
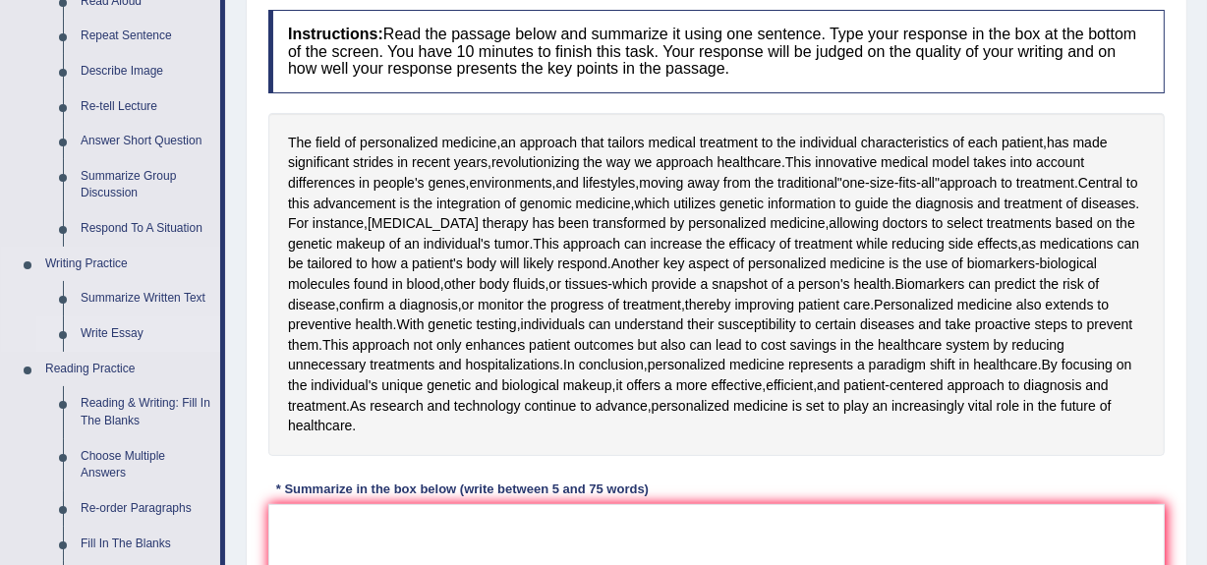
click at [98, 325] on link "Write Essay" at bounding box center [146, 333] width 148 height 35
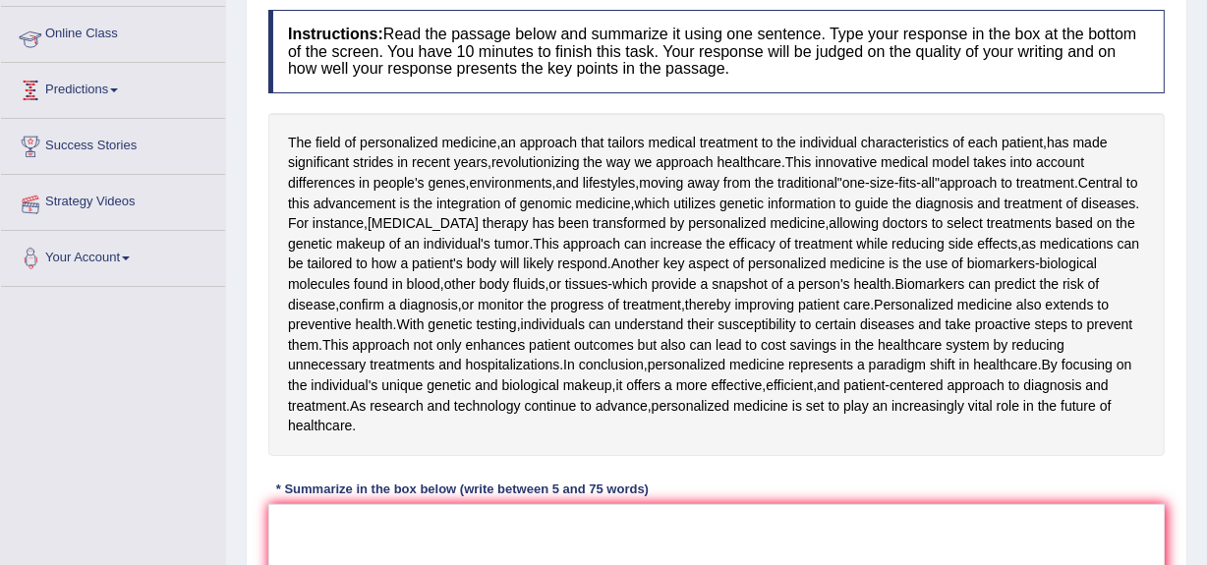
scroll to position [272, 0]
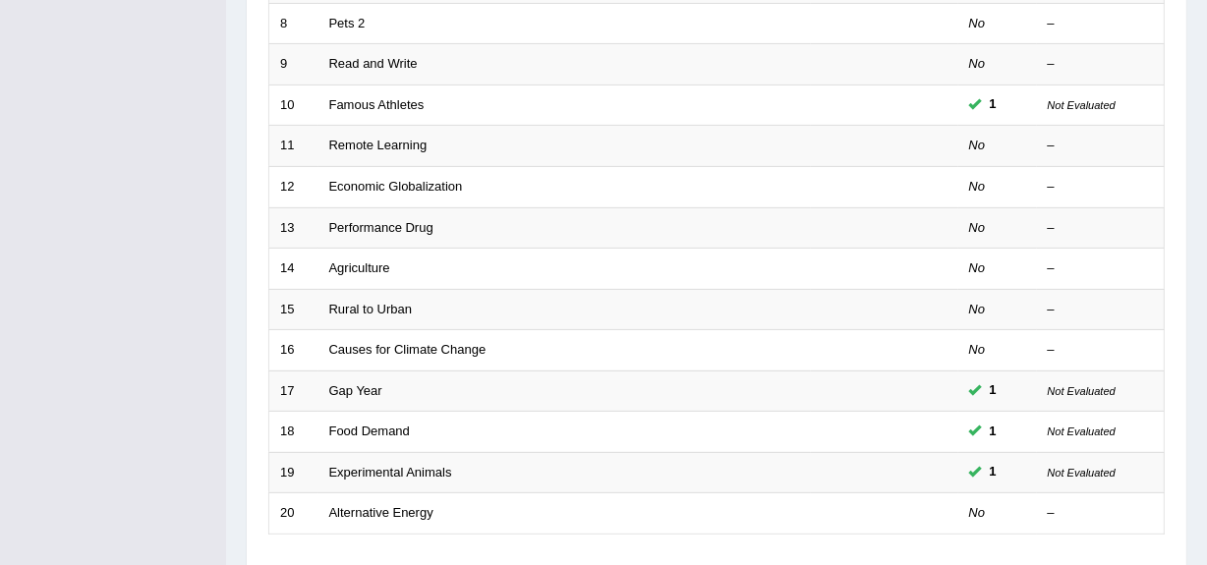
scroll to position [733, 0]
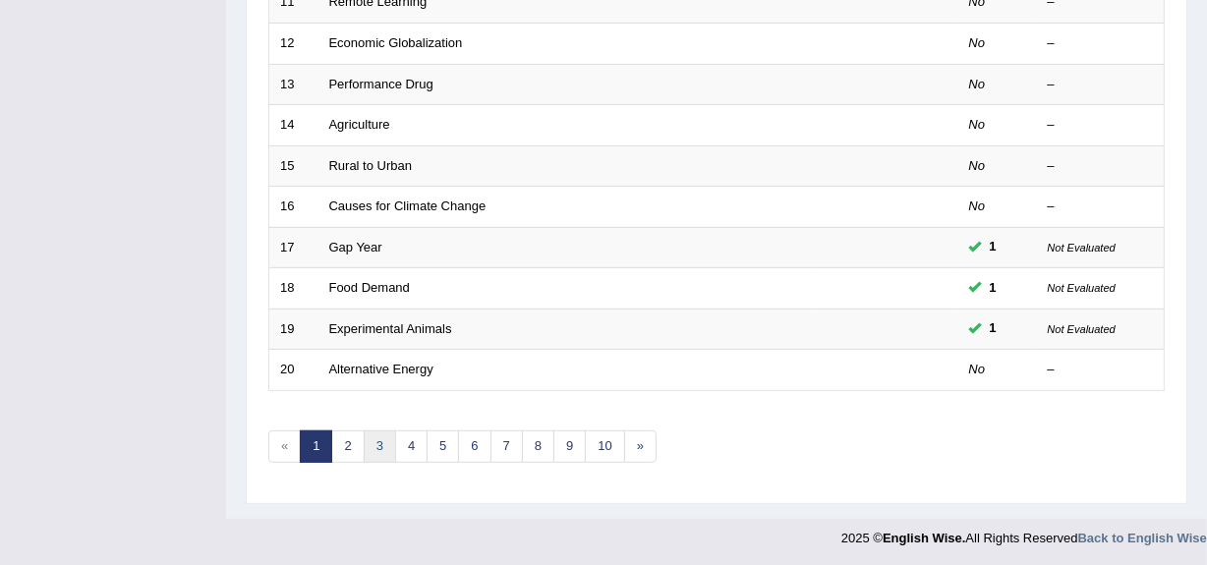
click at [374, 444] on link "3" at bounding box center [380, 446] width 32 height 32
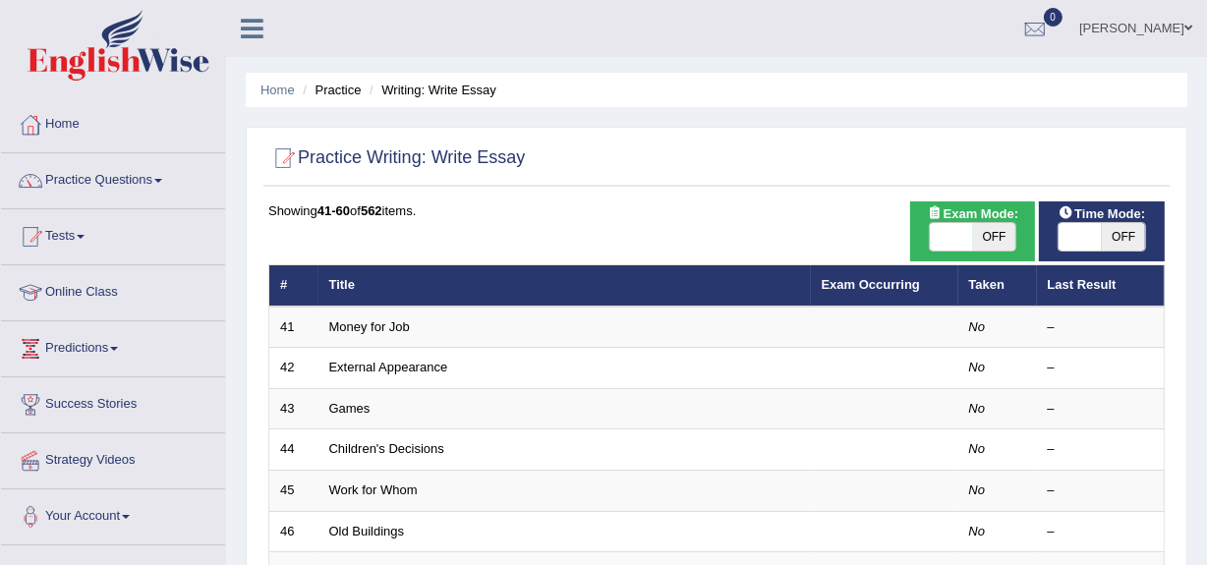
click at [374, 444] on link "Children's Decisions" at bounding box center [386, 448] width 115 height 15
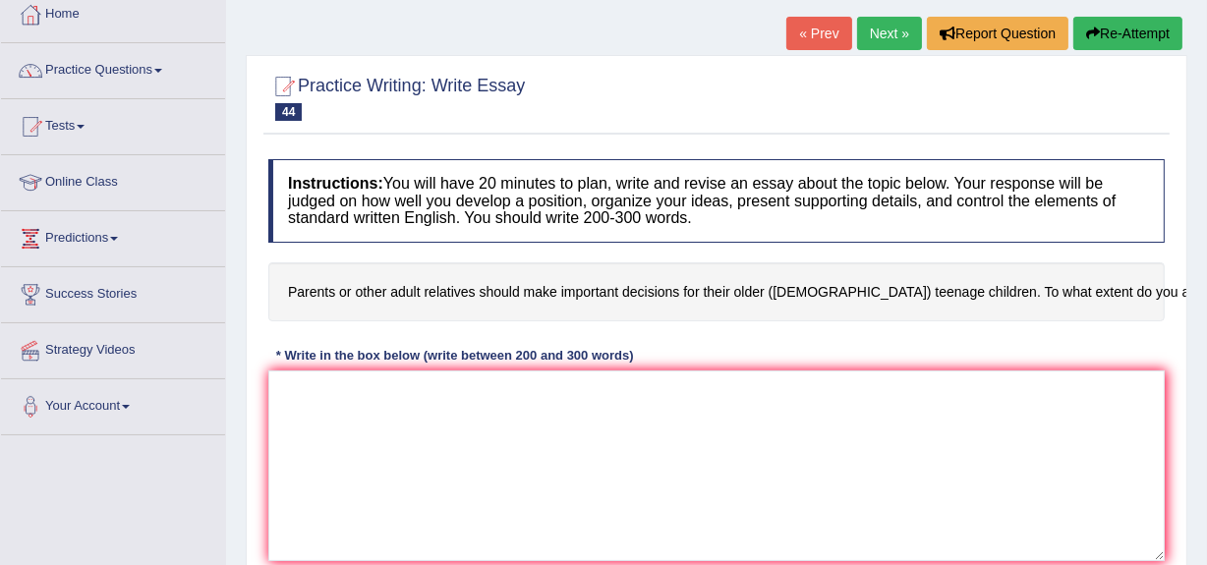
scroll to position [111, 0]
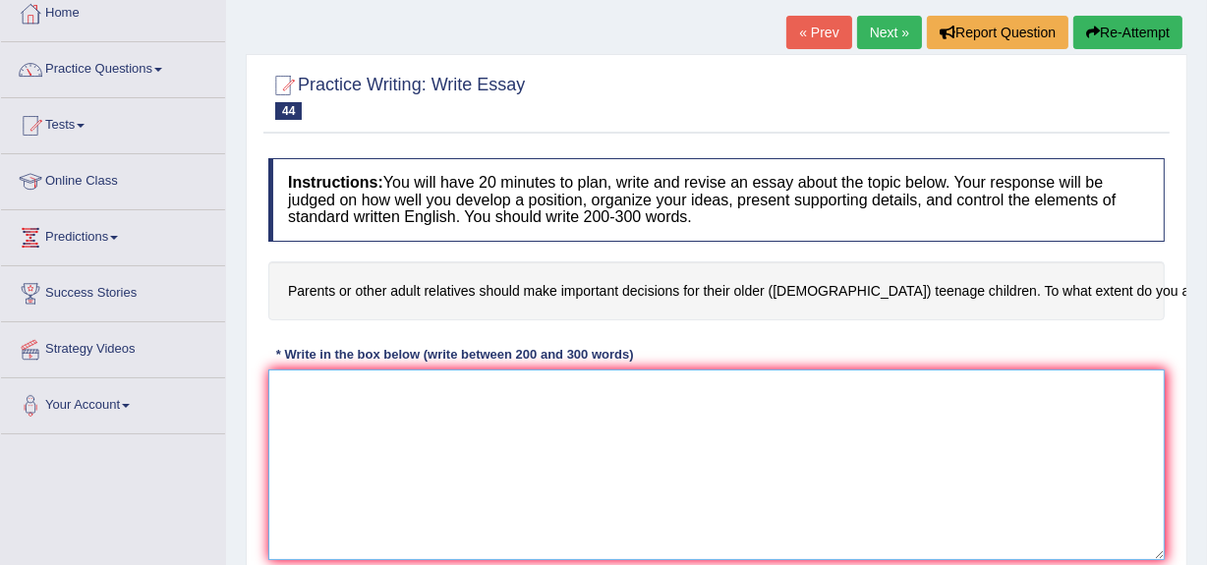
click at [285, 407] on textarea at bounding box center [716, 464] width 896 height 191
click at [303, 411] on textarea "The influence" at bounding box center [716, 464] width 896 height 191
click at [430, 413] on textarea "The increasing influence" at bounding box center [716, 464] width 896 height 191
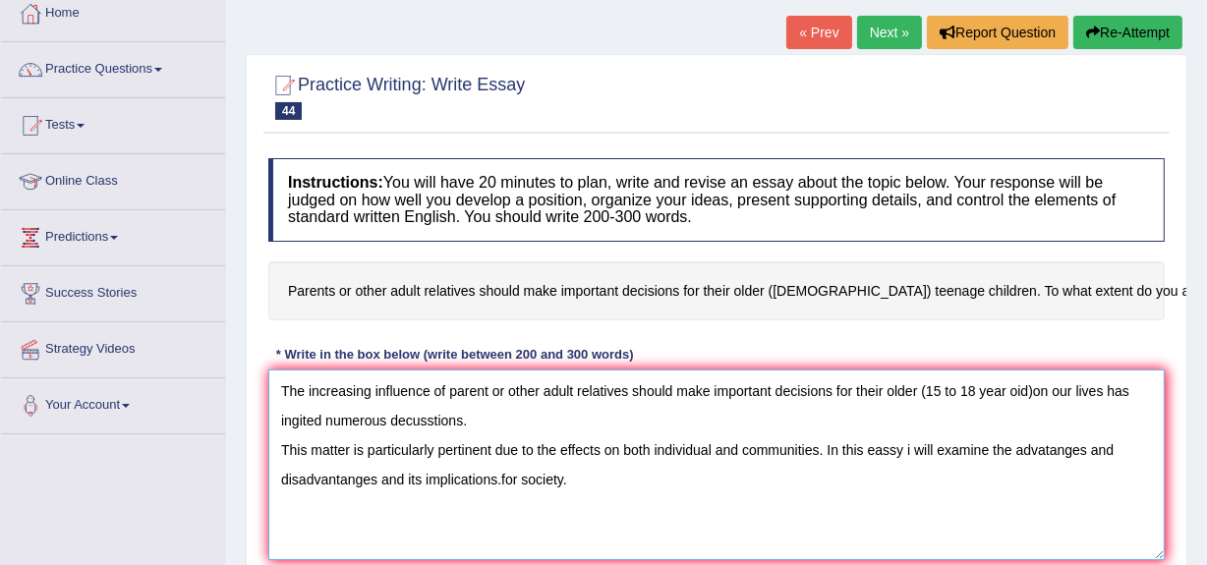
click at [902, 471] on textarea "The increasing influence of parent or other adult relatives should make importa…" at bounding box center [716, 464] width 896 height 191
click at [565, 500] on textarea "The increasing influence of parent or other adult relatives should make importa…" at bounding box center [716, 464] width 896 height 191
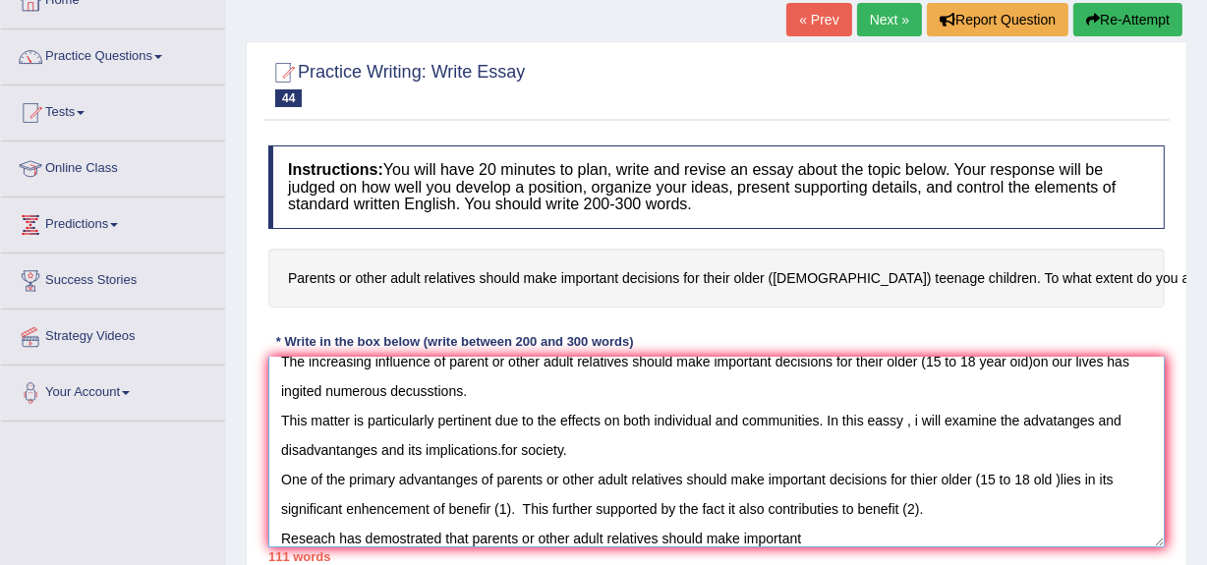
scroll to position [29, 0]
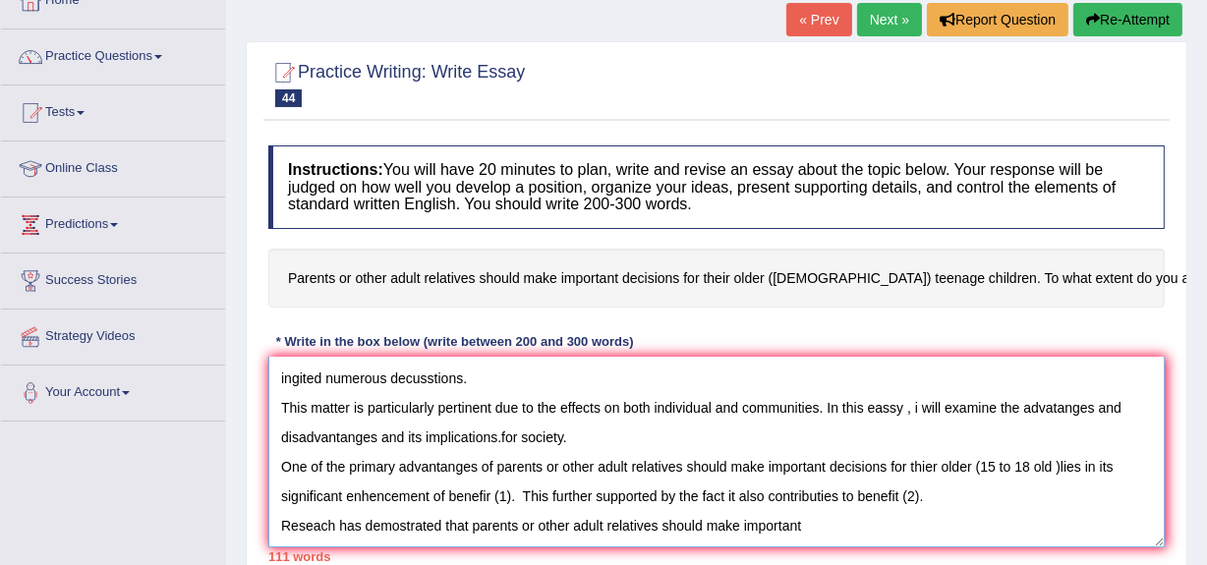
click at [806, 542] on textarea "The increasing influence of parent or other adult relatives should make importa…" at bounding box center [716, 452] width 896 height 191
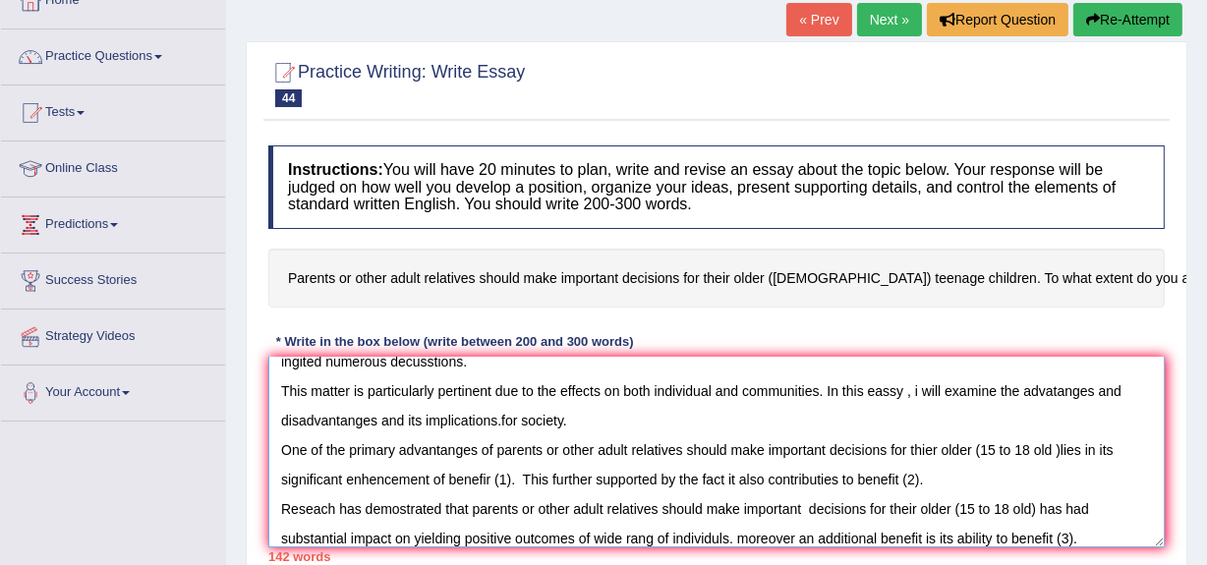
scroll to position [76, 0]
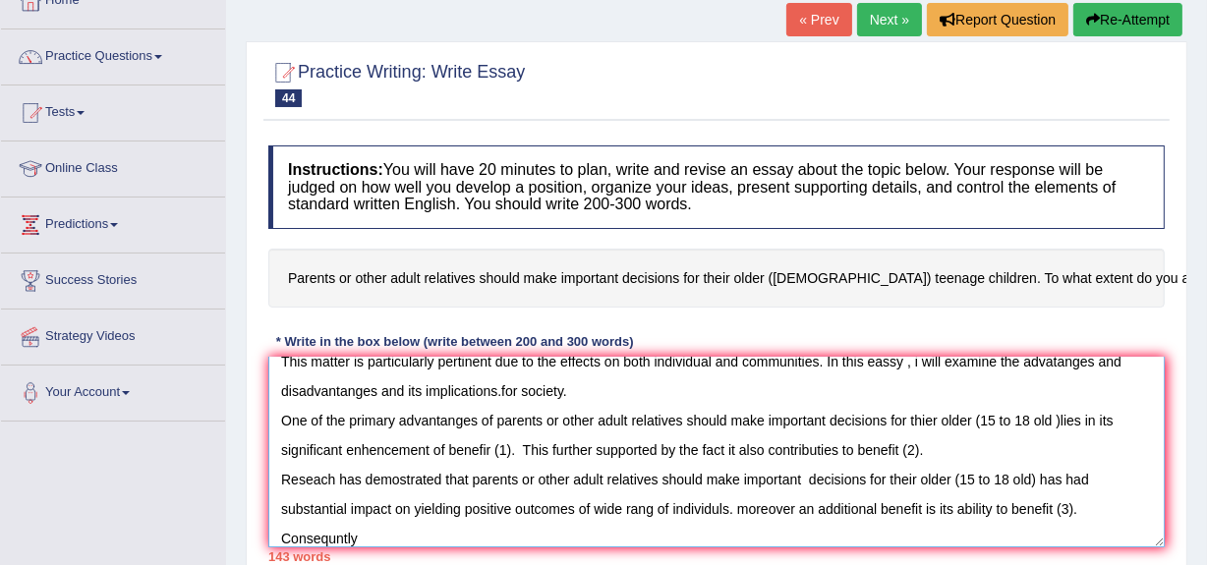
click at [338, 547] on textarea "The increasing influence of parent or other adult relatives should make importa…" at bounding box center [716, 452] width 896 height 191
click at [365, 547] on textarea "The increasing influence of parent or other adult relatives should make importa…" at bounding box center [716, 452] width 896 height 191
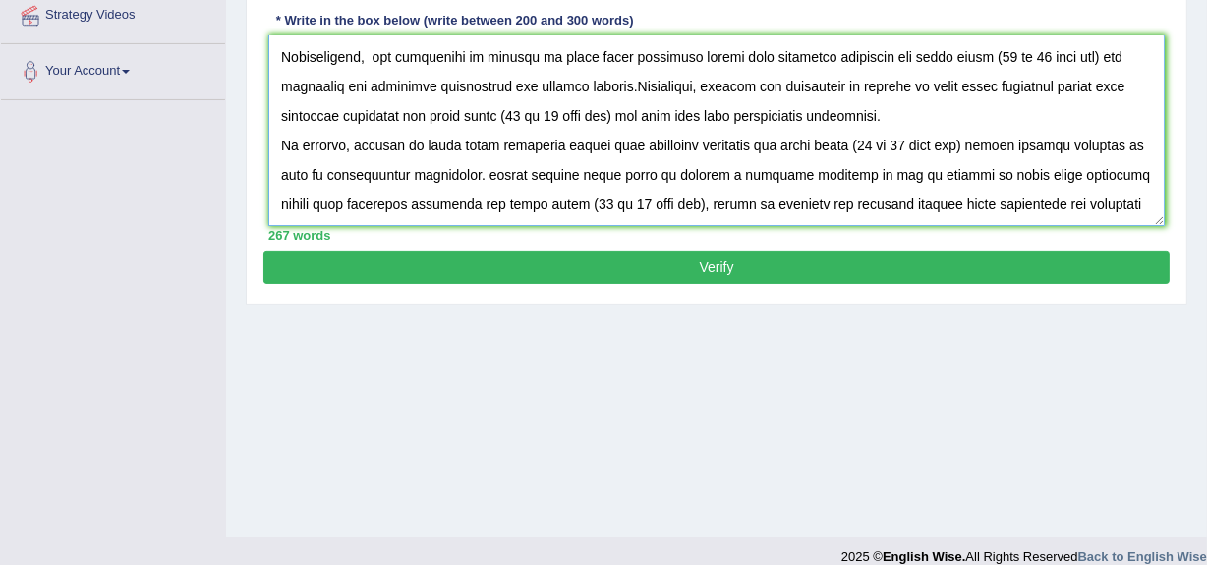
scroll to position [466, 0]
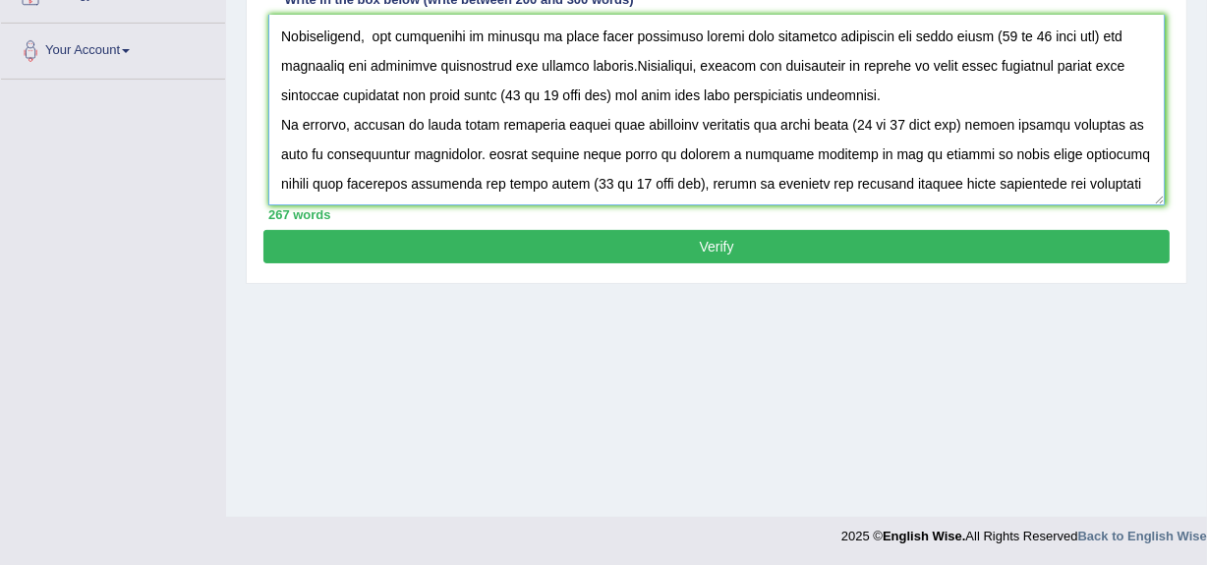
type textarea "The increasing influence of parent or other adult relatives should make importa…"
click at [717, 258] on button "Verify" at bounding box center [716, 246] width 906 height 33
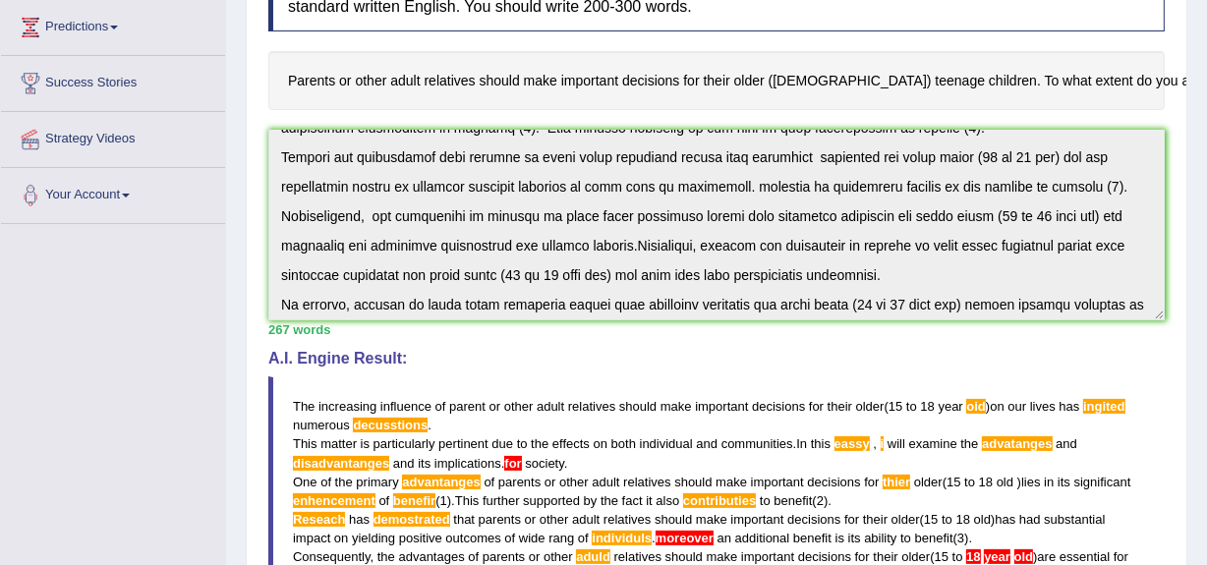
scroll to position [198, 0]
